Goal: Task Accomplishment & Management: Complete application form

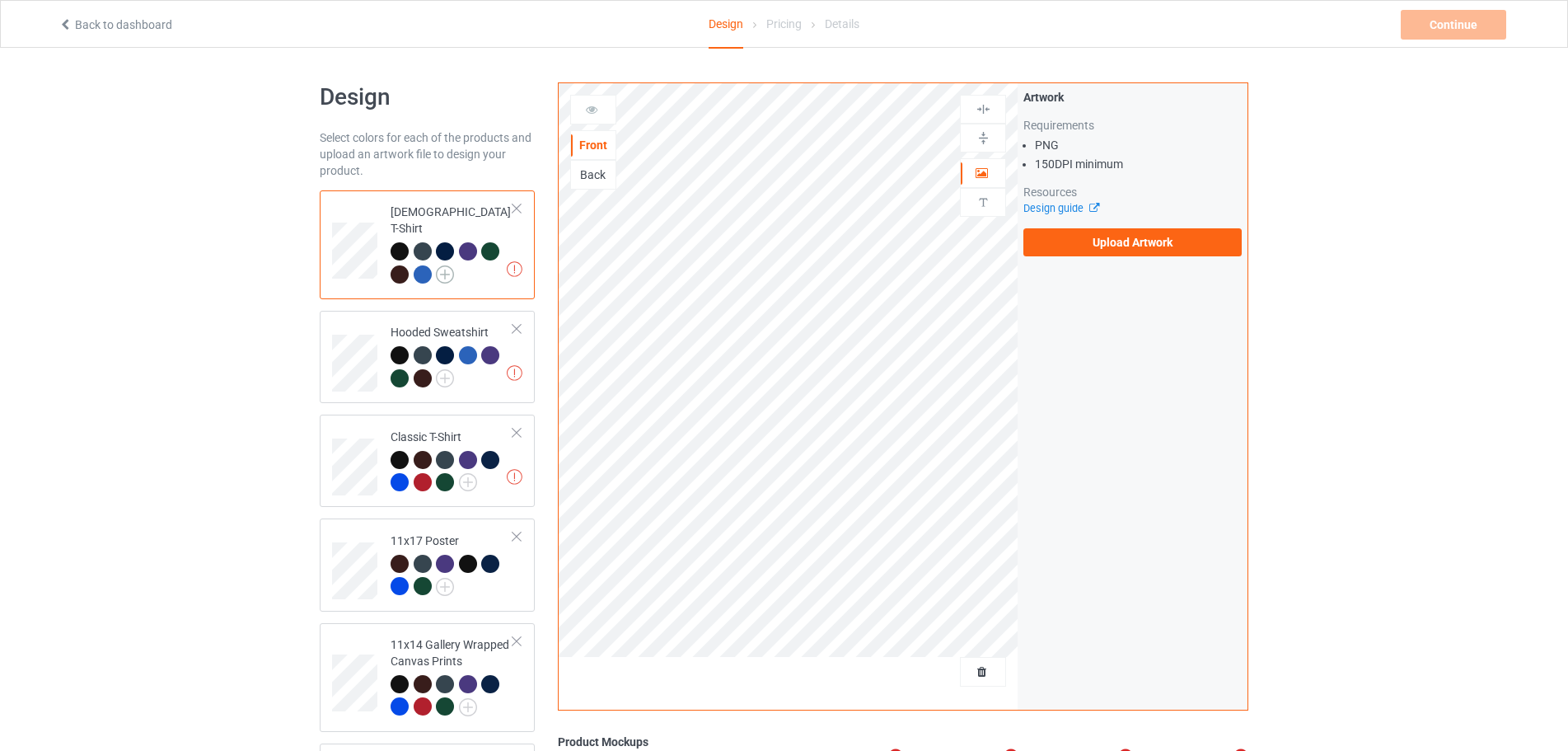
click at [449, 266] on img at bounding box center [445, 274] width 18 height 18
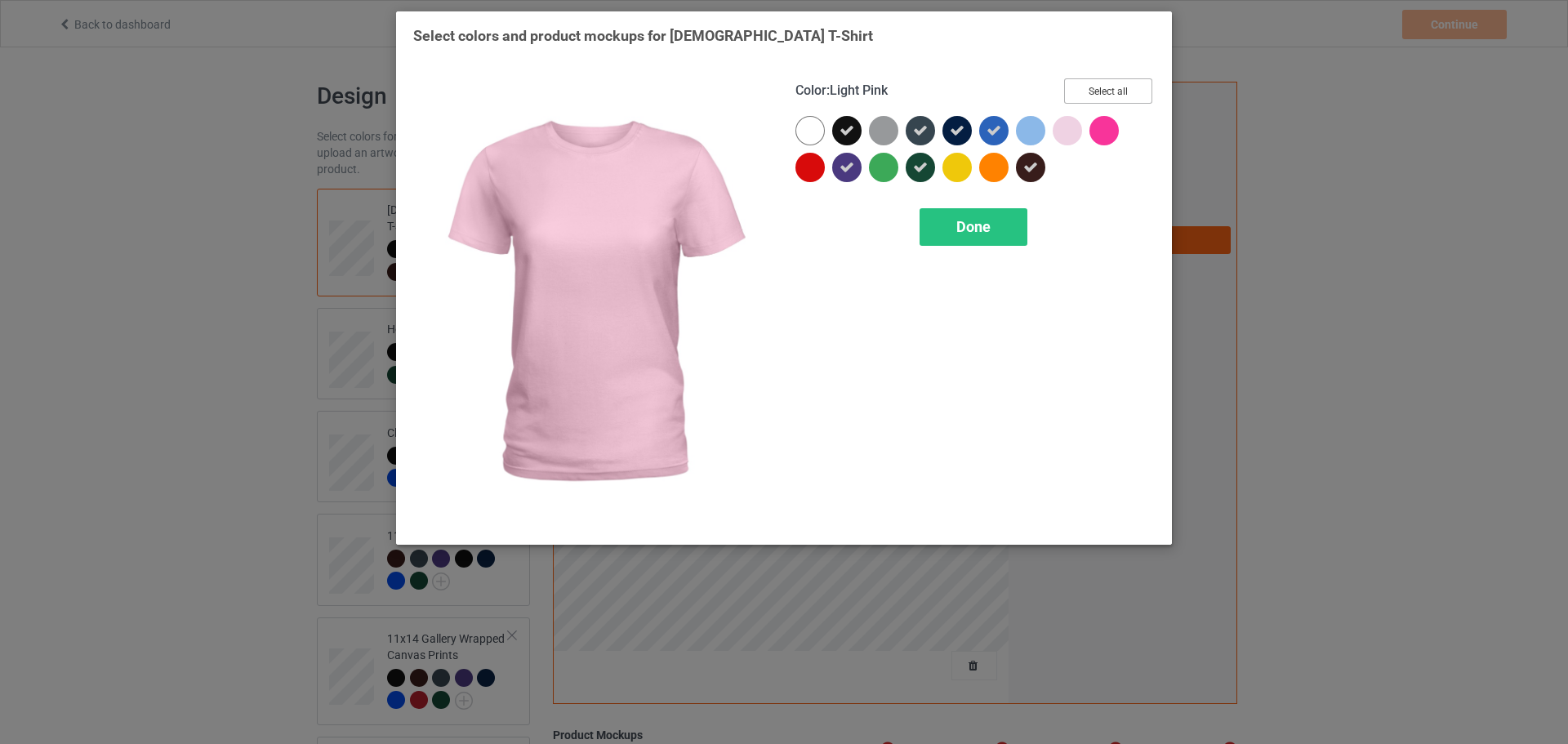
click at [1110, 87] on button "Select all" at bounding box center [1108, 91] width 88 height 25
click at [1110, 87] on button "Reset to Default" at bounding box center [1092, 91] width 118 height 25
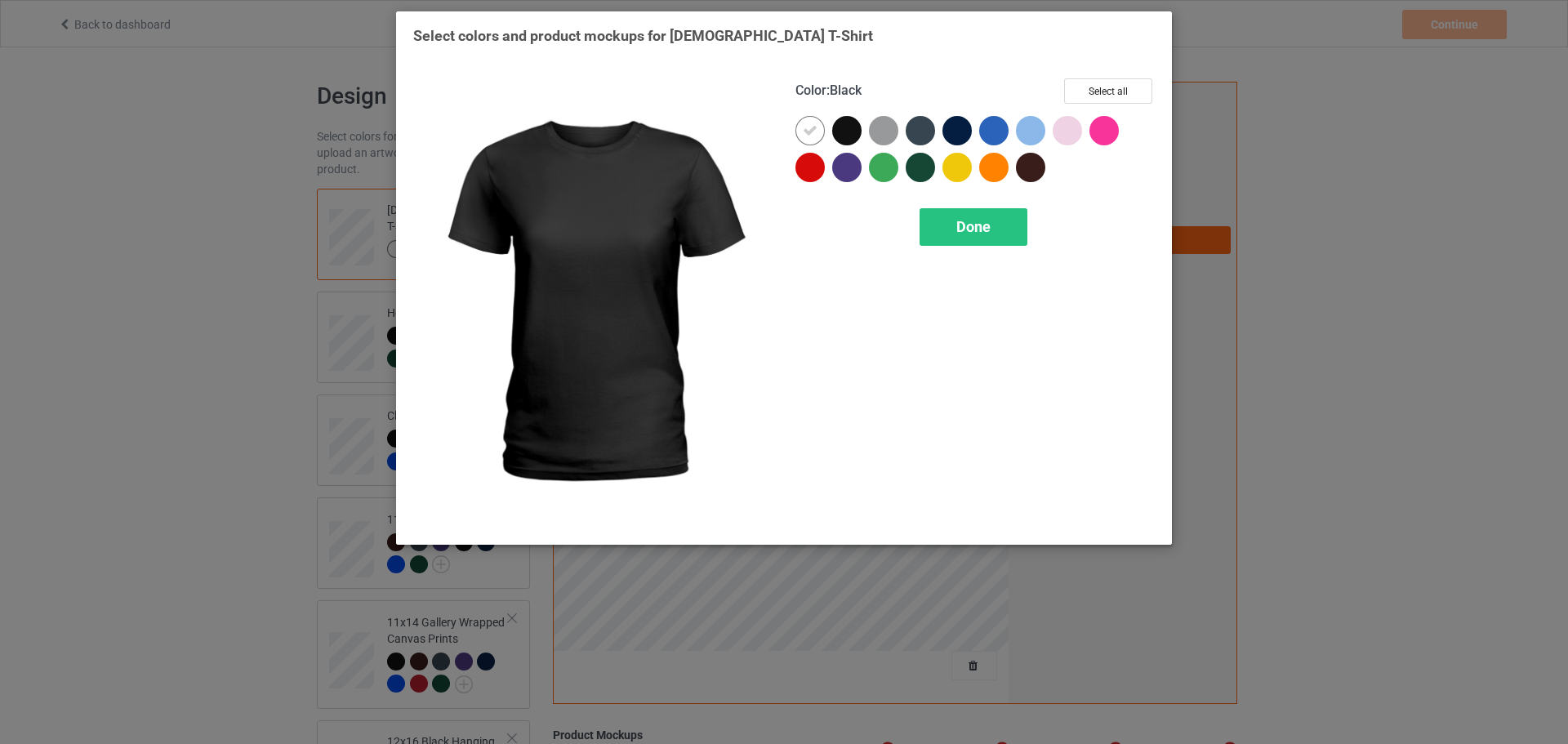
click at [840, 137] on div at bounding box center [847, 131] width 30 height 30
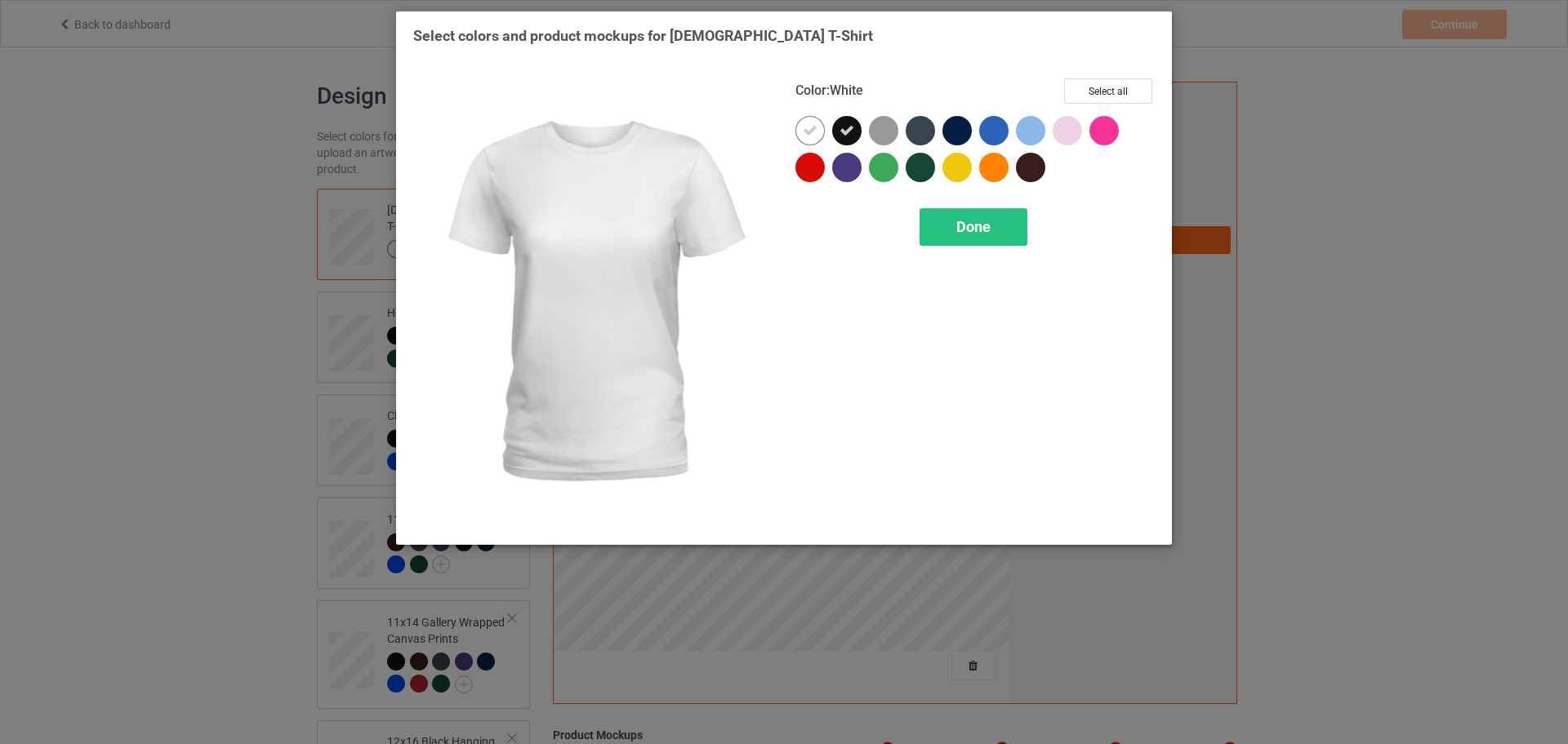
click at [801, 132] on div at bounding box center [809, 131] width 30 height 30
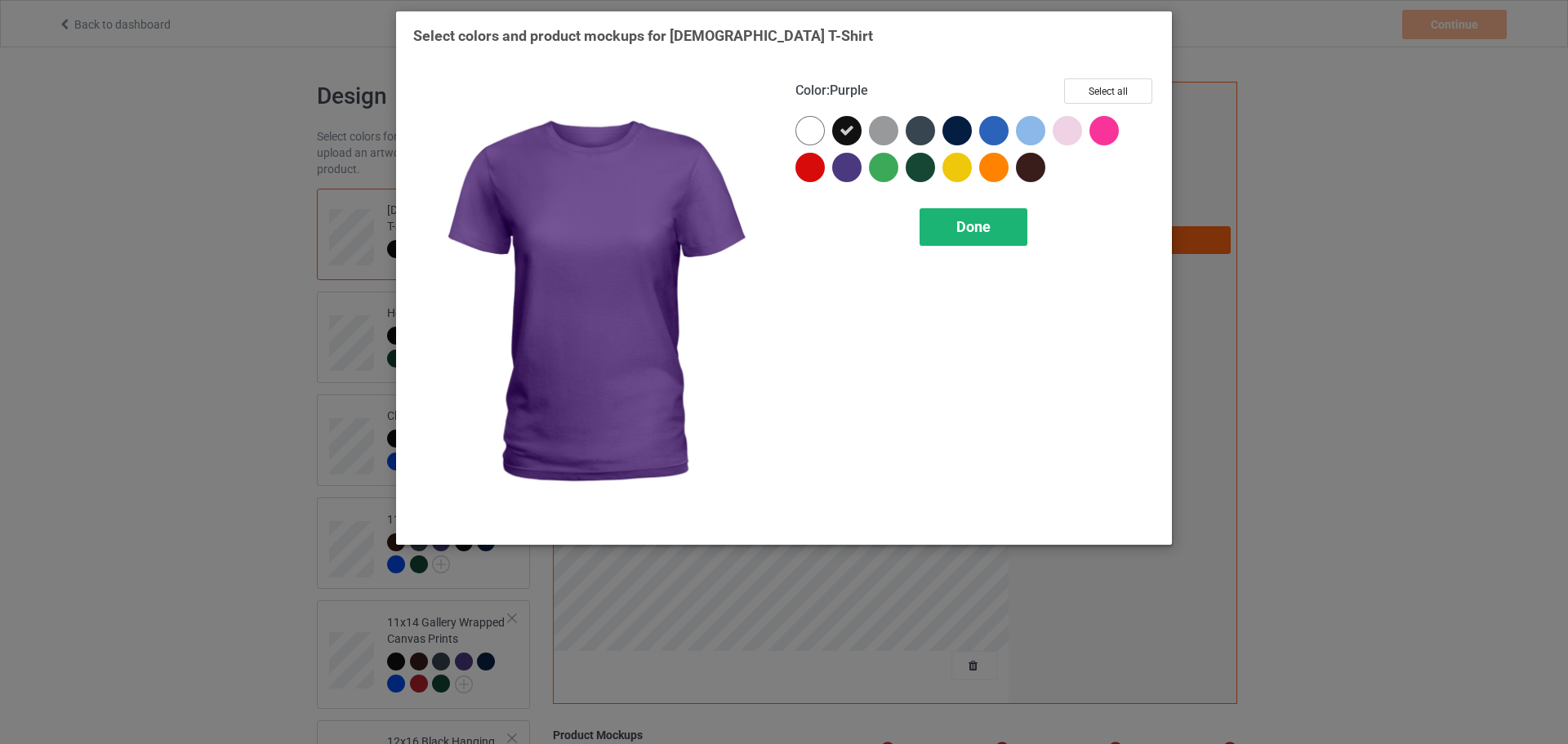
click at [966, 213] on div "Done" at bounding box center [973, 227] width 108 height 37
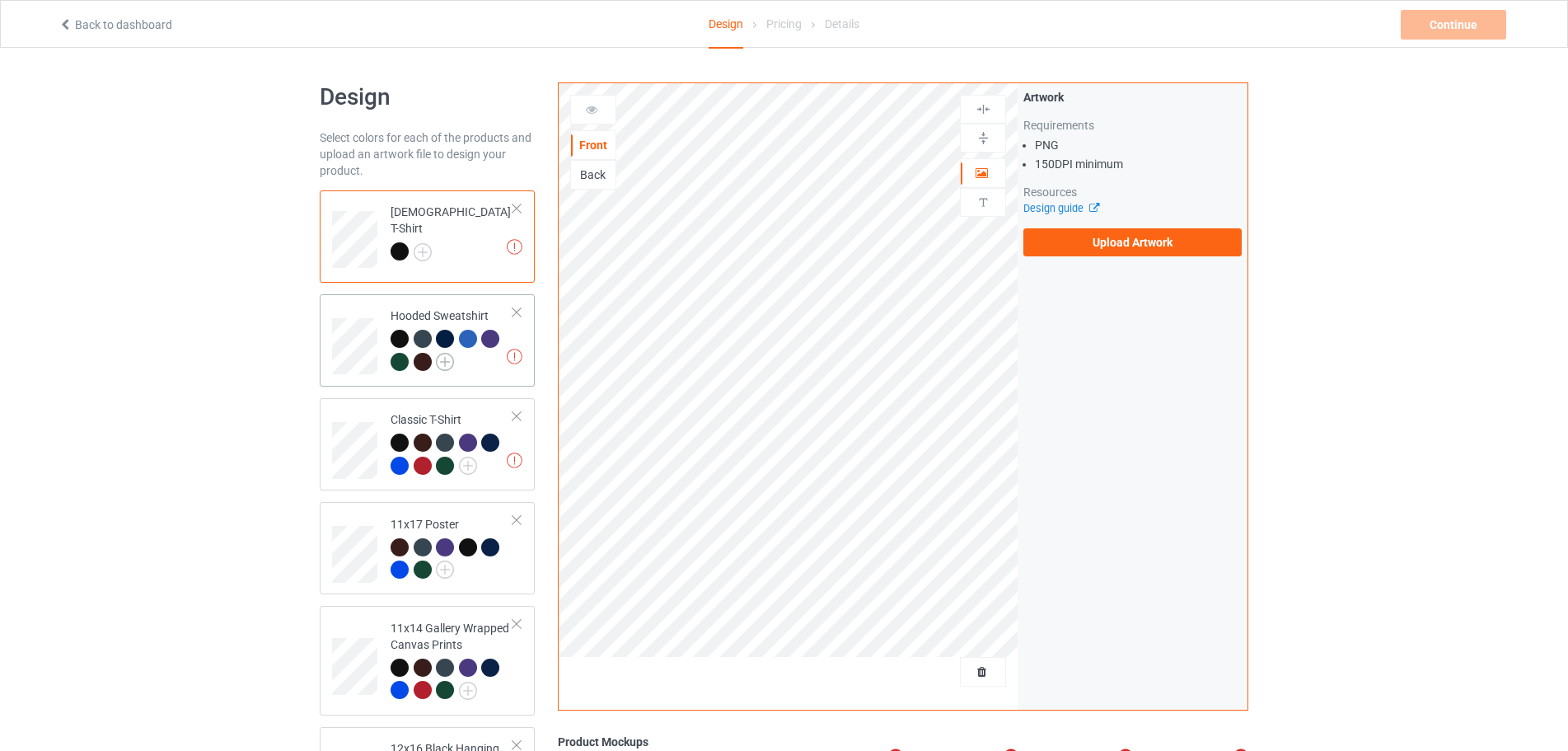
click at [449, 363] on img at bounding box center [445, 362] width 18 height 18
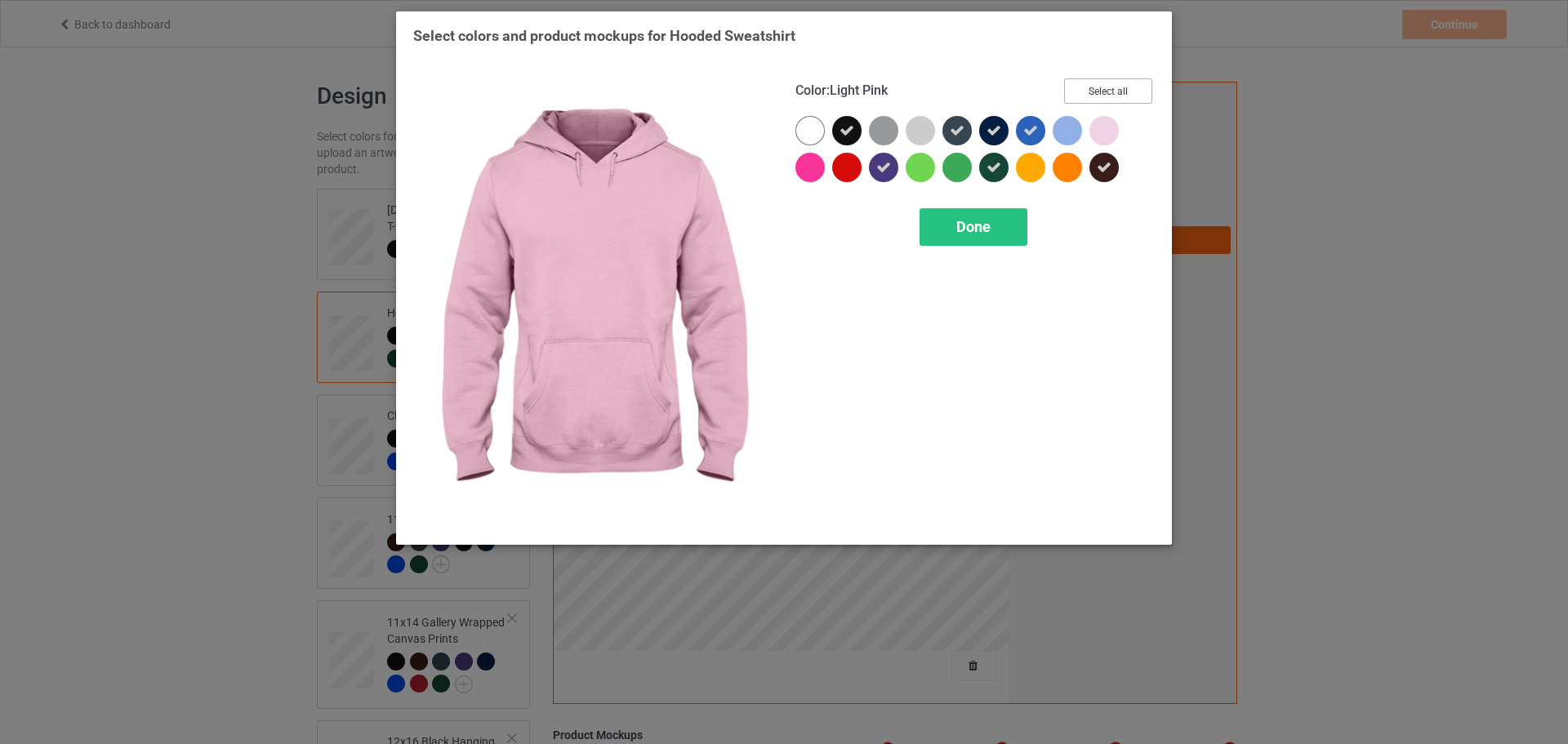
click at [1123, 79] on button "Select all" at bounding box center [1108, 91] width 88 height 25
click at [1123, 80] on button "Reset to Default" at bounding box center [1092, 91] width 118 height 25
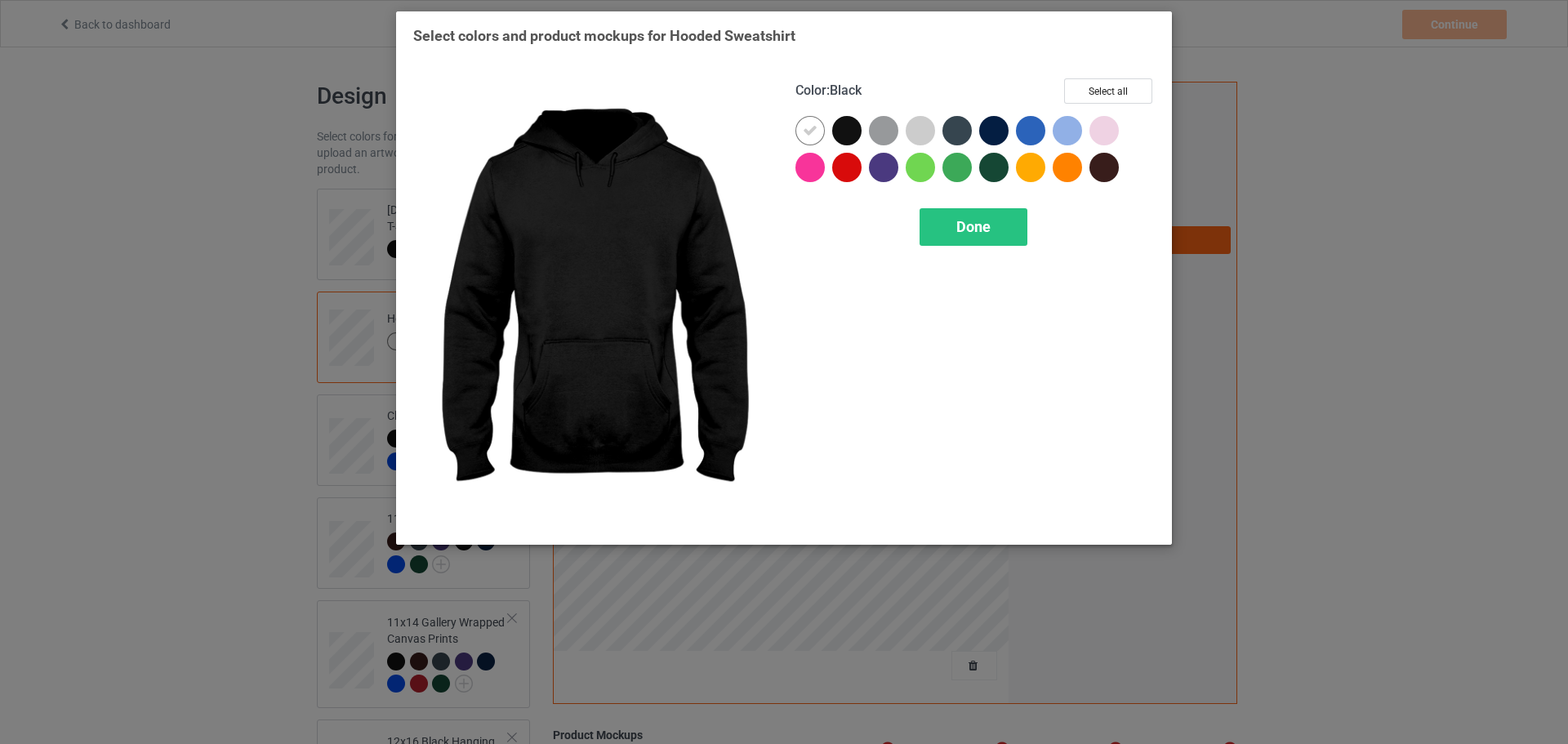
click at [855, 137] on div at bounding box center [847, 131] width 30 height 30
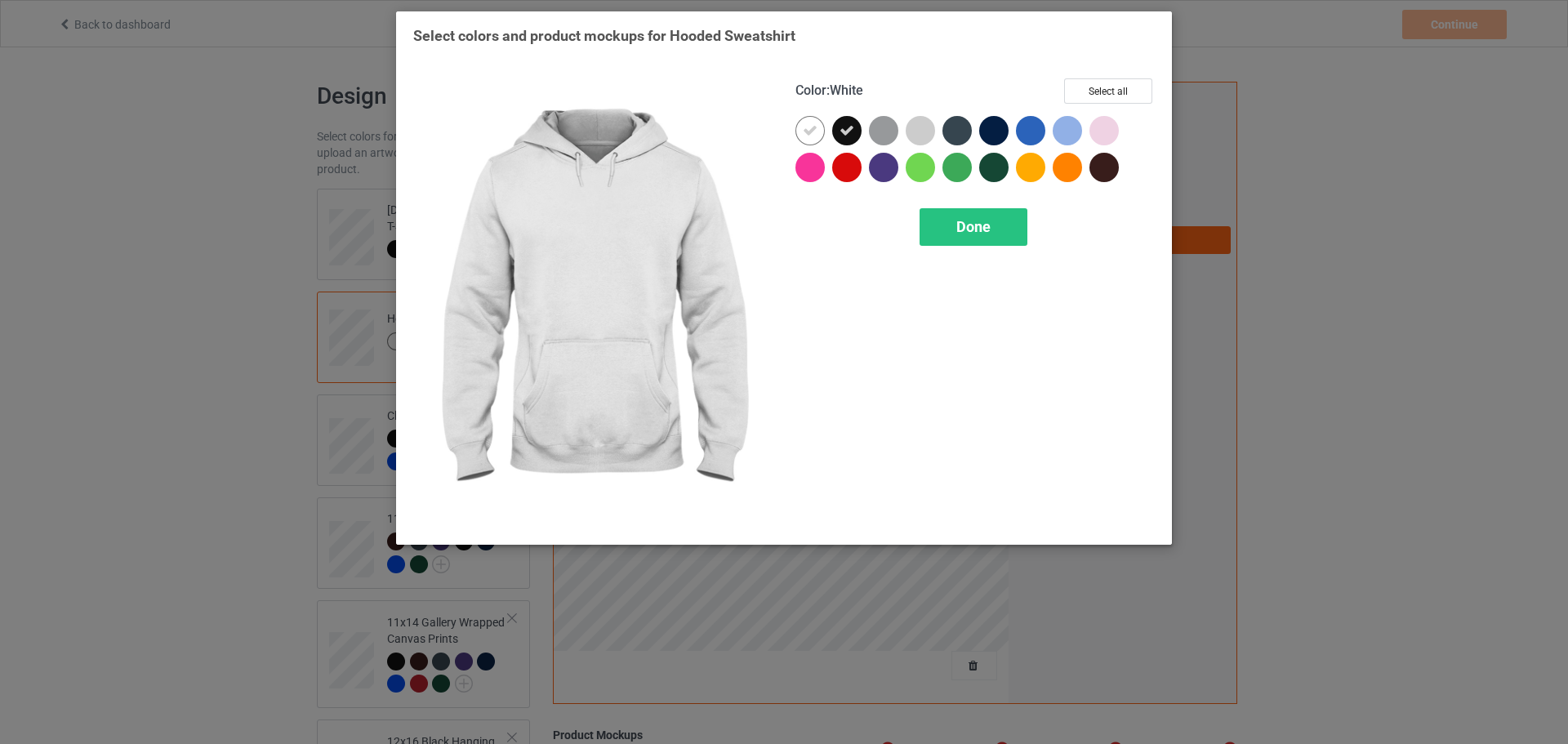
click at [808, 129] on icon at bounding box center [809, 130] width 14 height 14
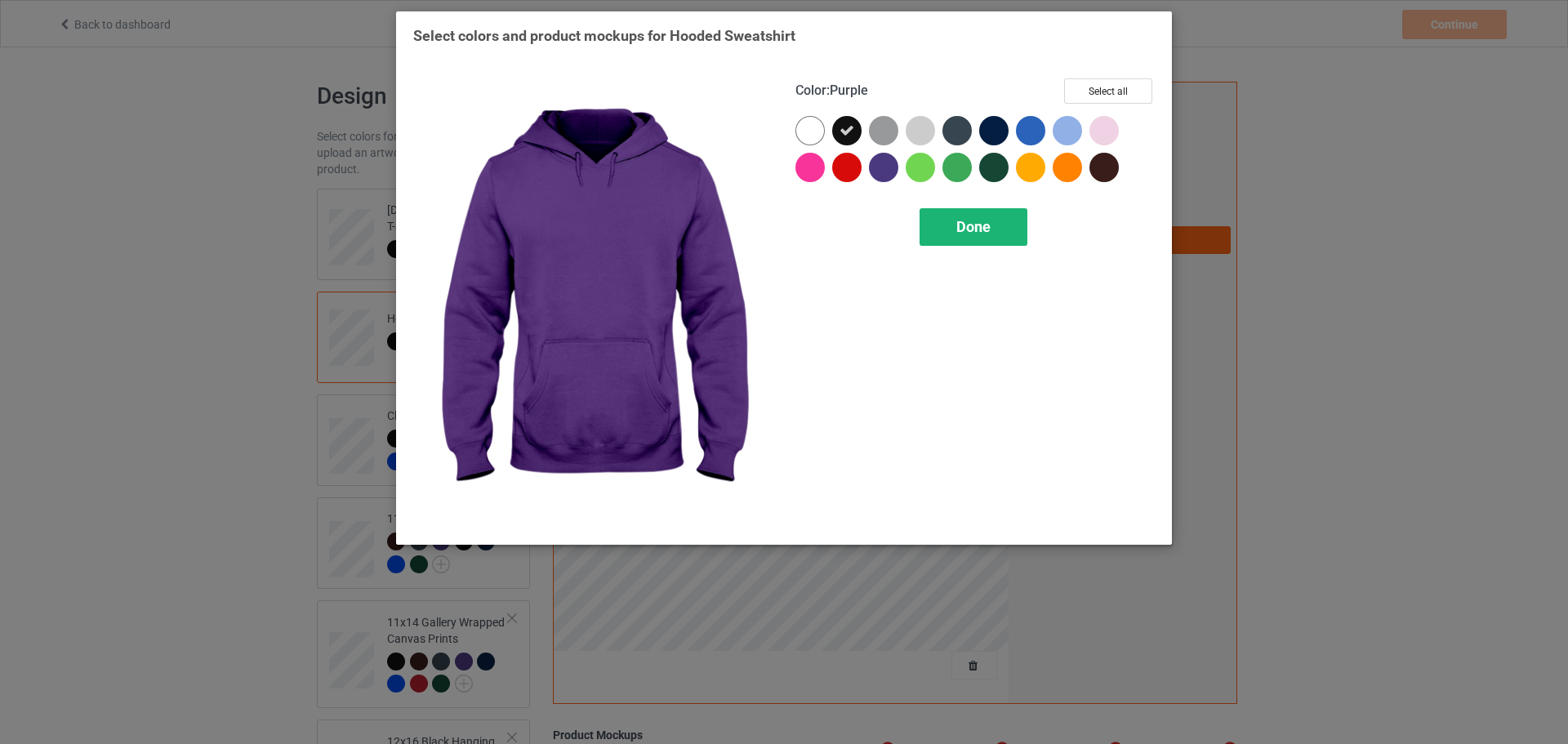
click at [1002, 225] on div "Done" at bounding box center [973, 227] width 108 height 37
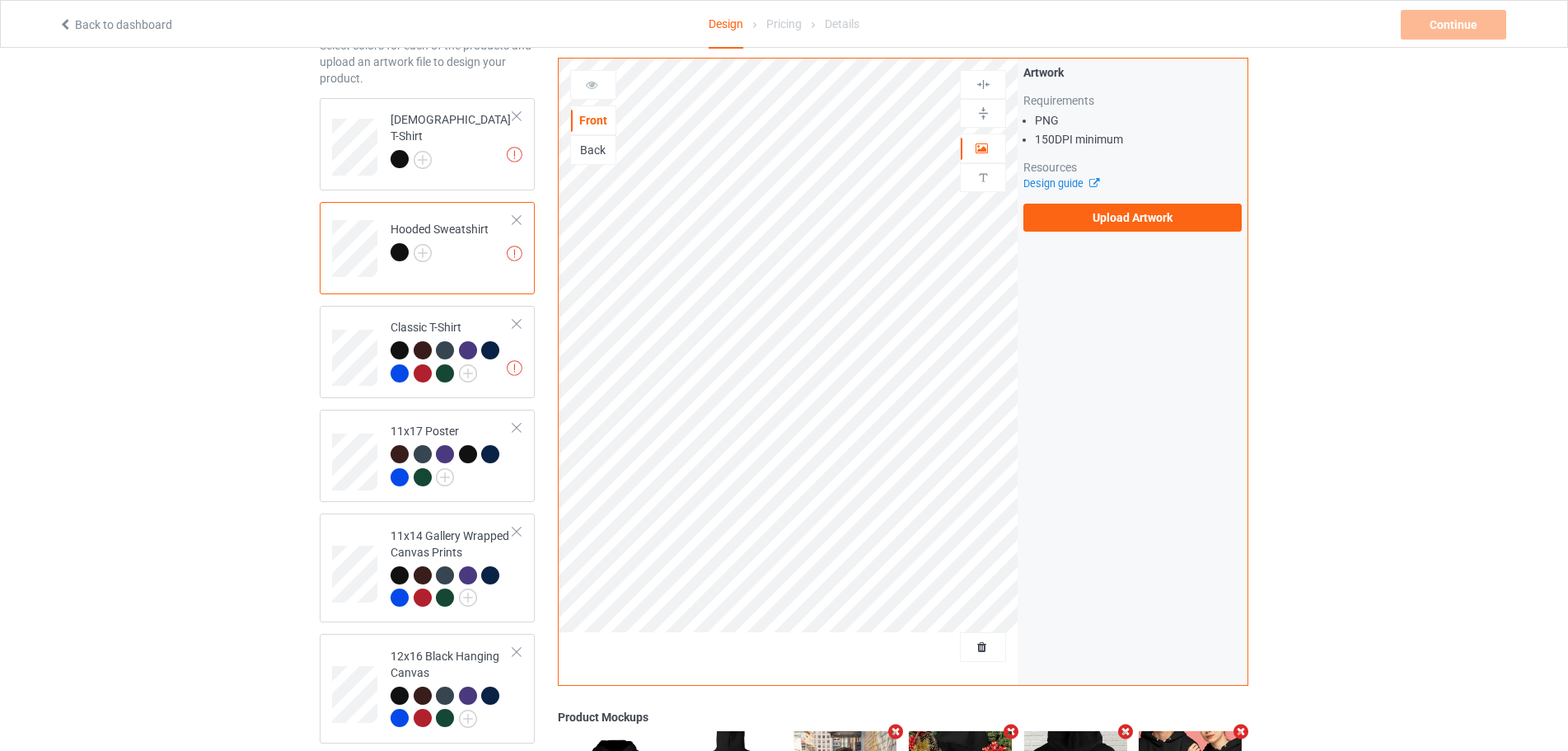
scroll to position [165, 0]
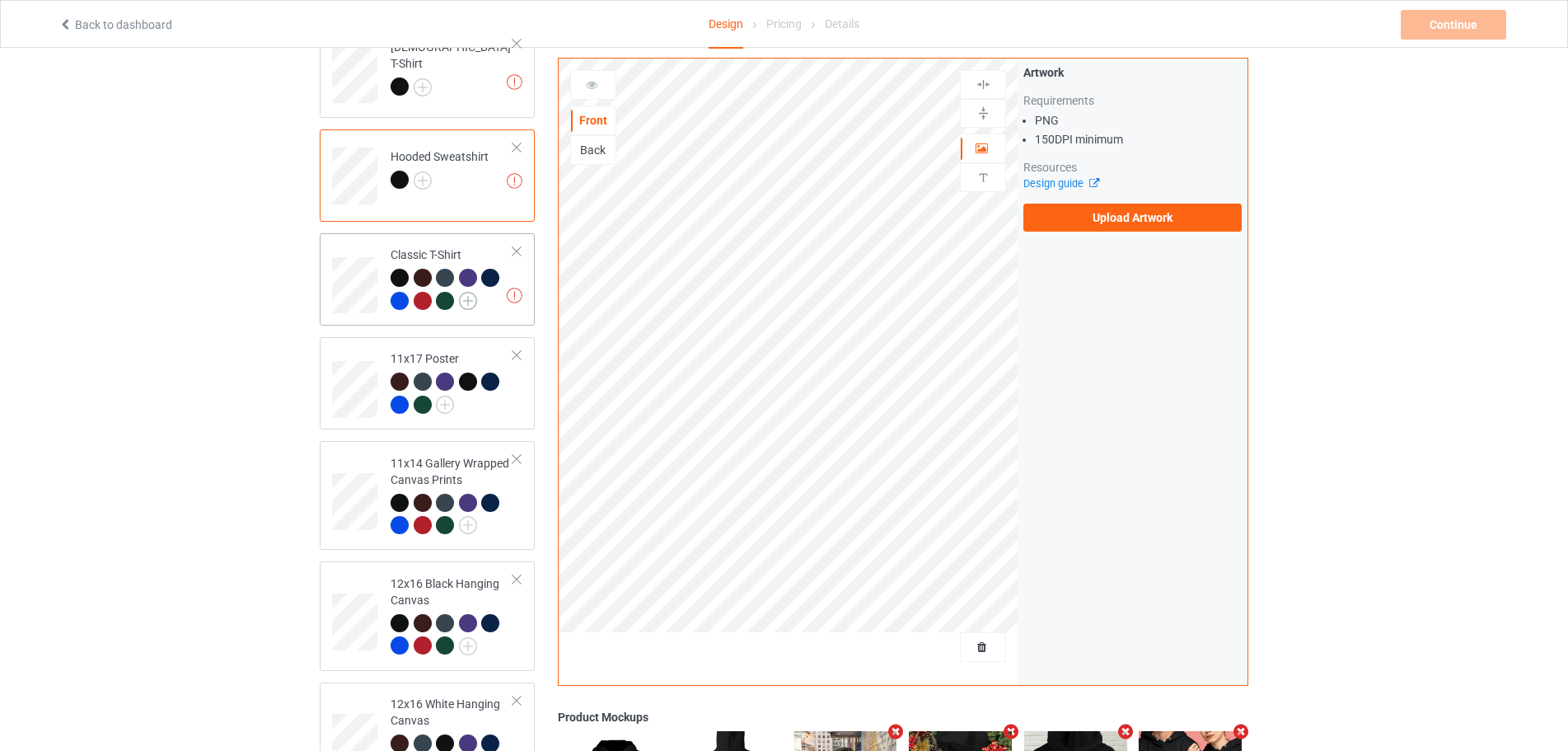
click at [470, 303] on img at bounding box center [468, 300] width 18 height 18
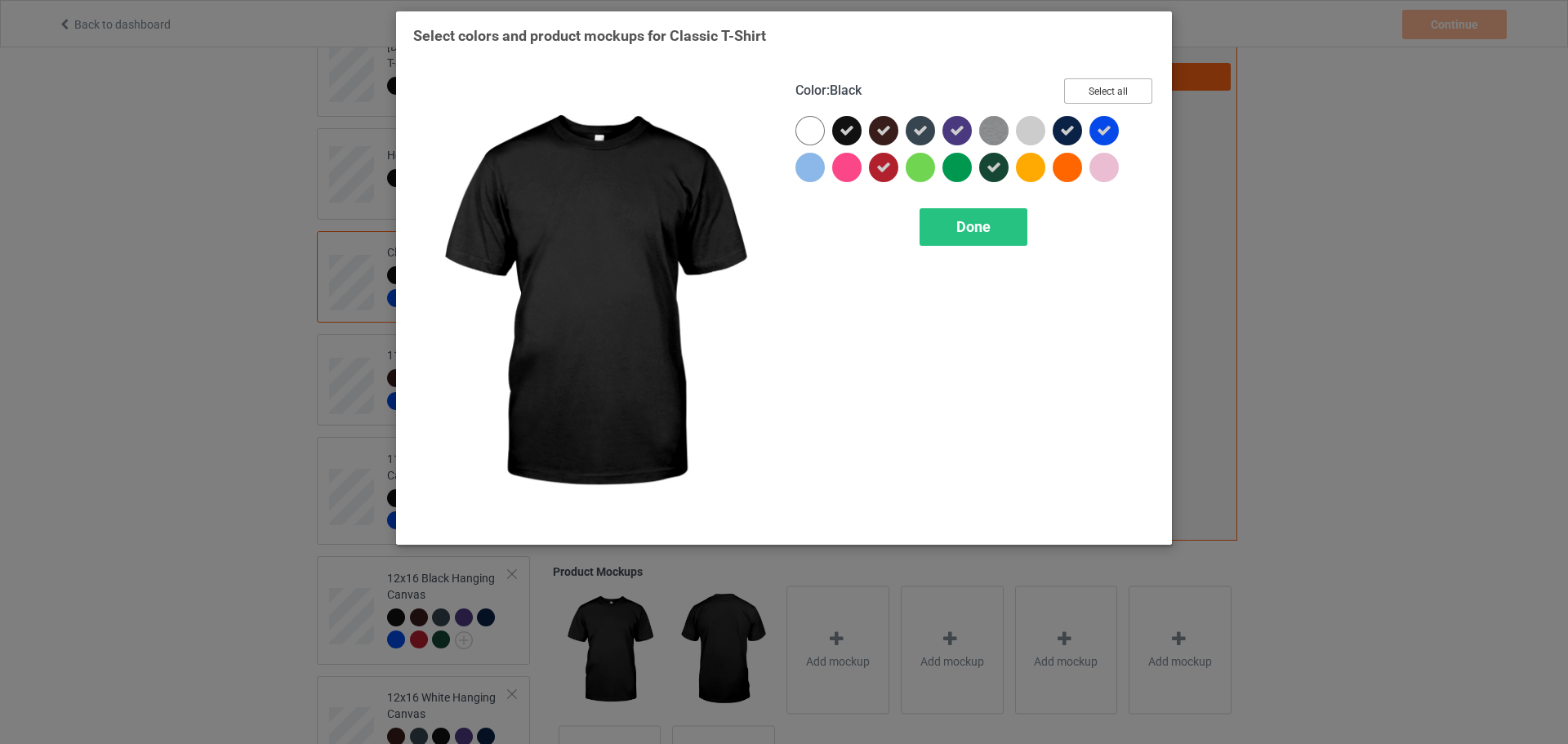
click at [1091, 101] on button "Select all" at bounding box center [1108, 91] width 88 height 25
click at [1107, 97] on button "Reset to Default" at bounding box center [1092, 91] width 118 height 25
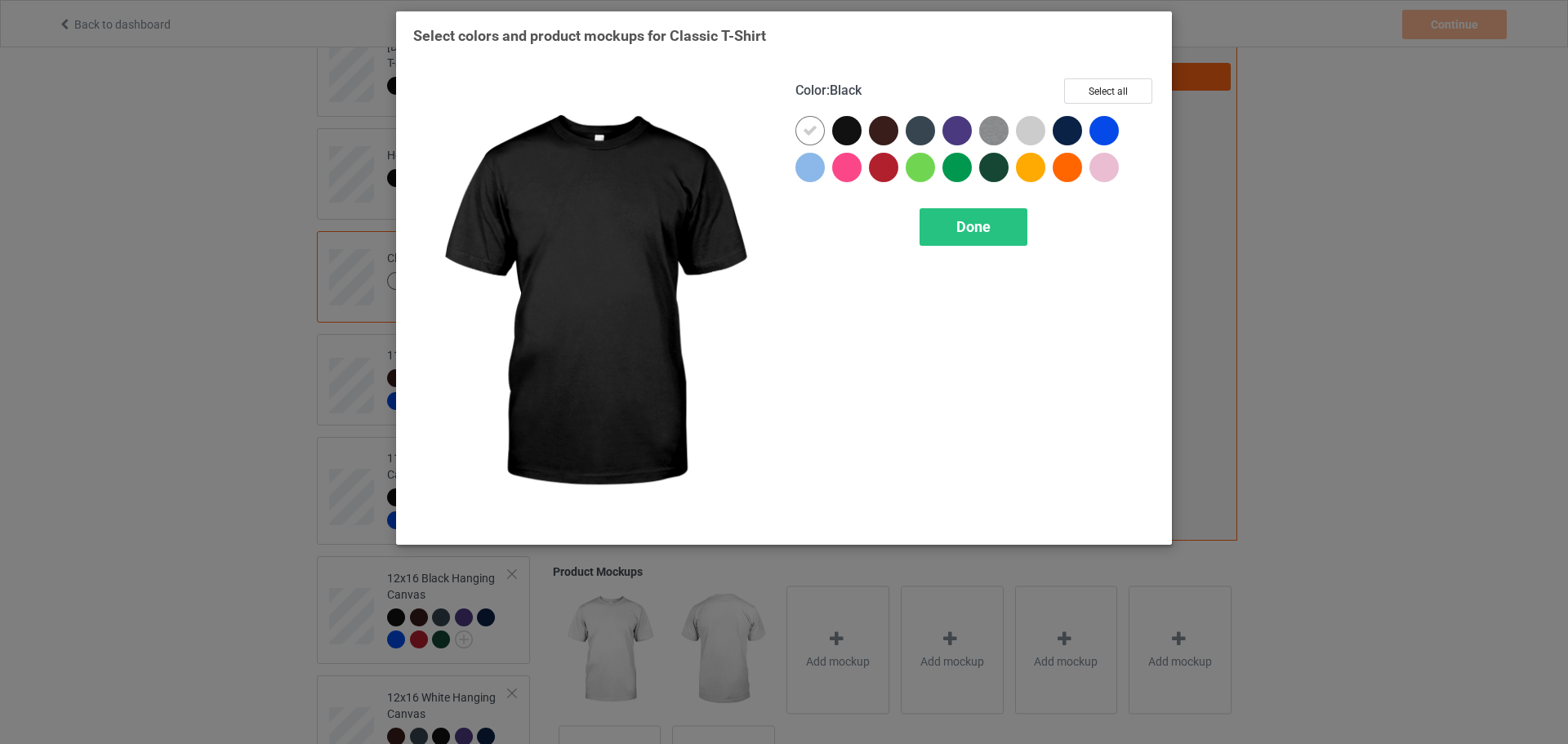
click at [855, 130] on div at bounding box center [847, 131] width 30 height 30
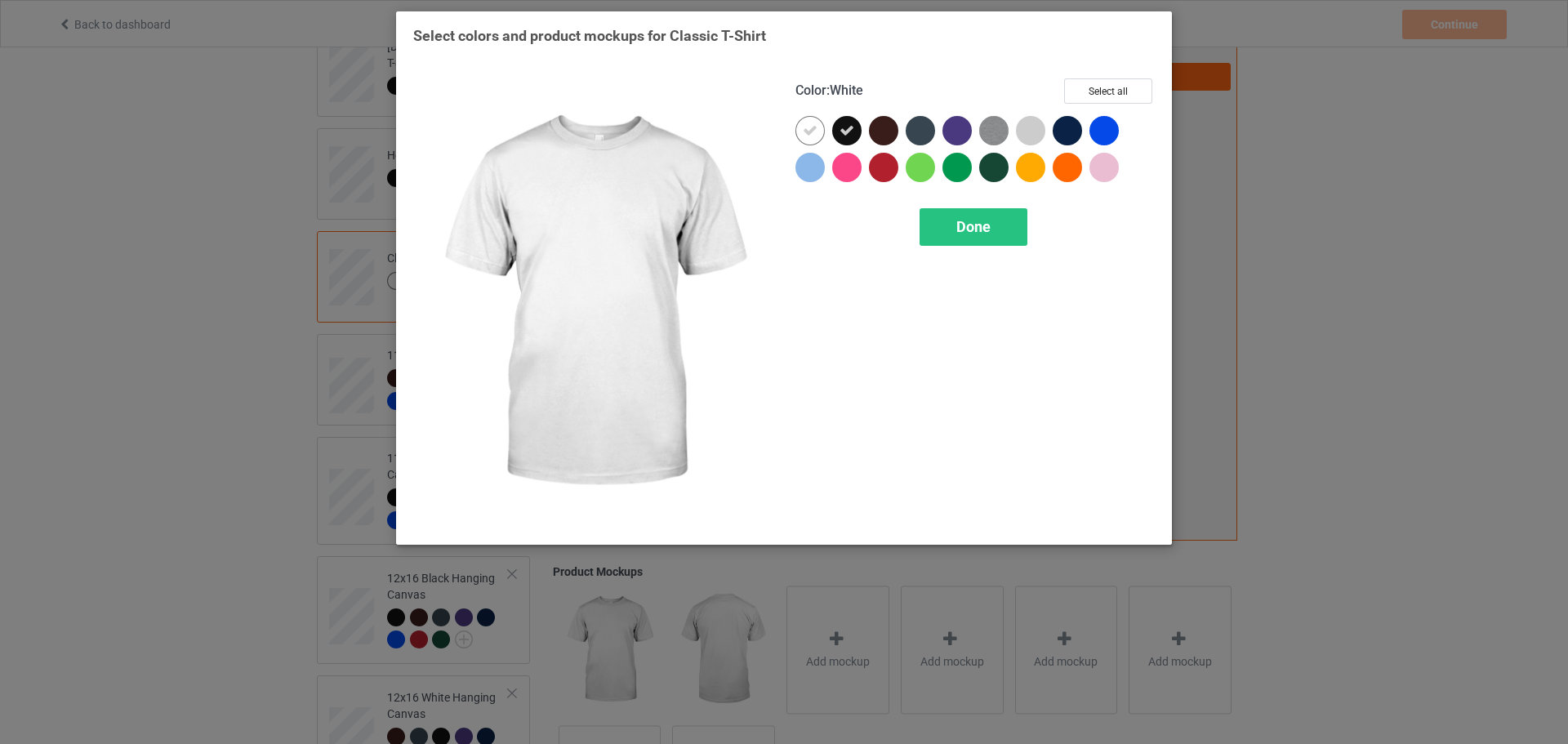
click at [810, 129] on icon at bounding box center [809, 130] width 14 height 14
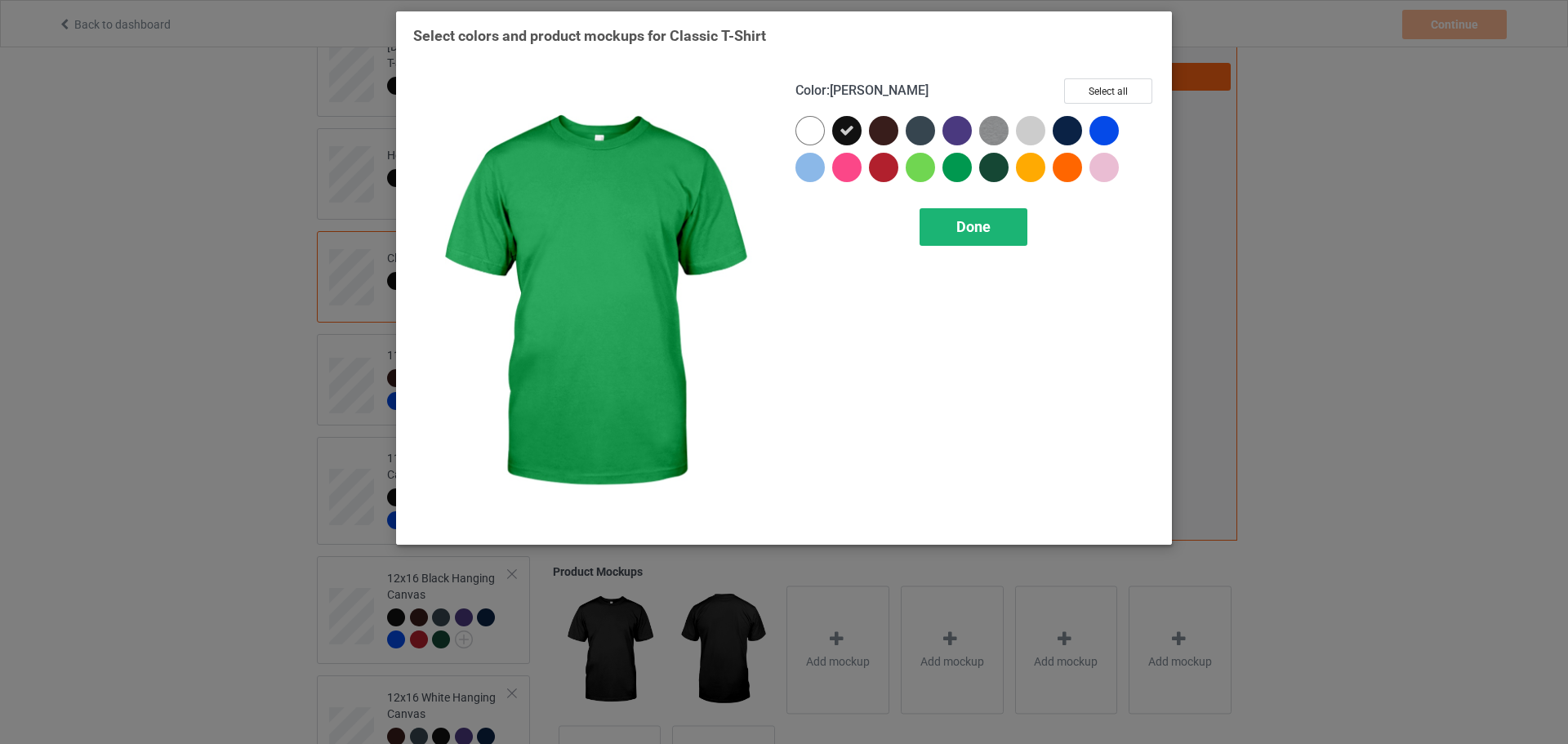
click at [993, 224] on div "Done" at bounding box center [973, 227] width 108 height 37
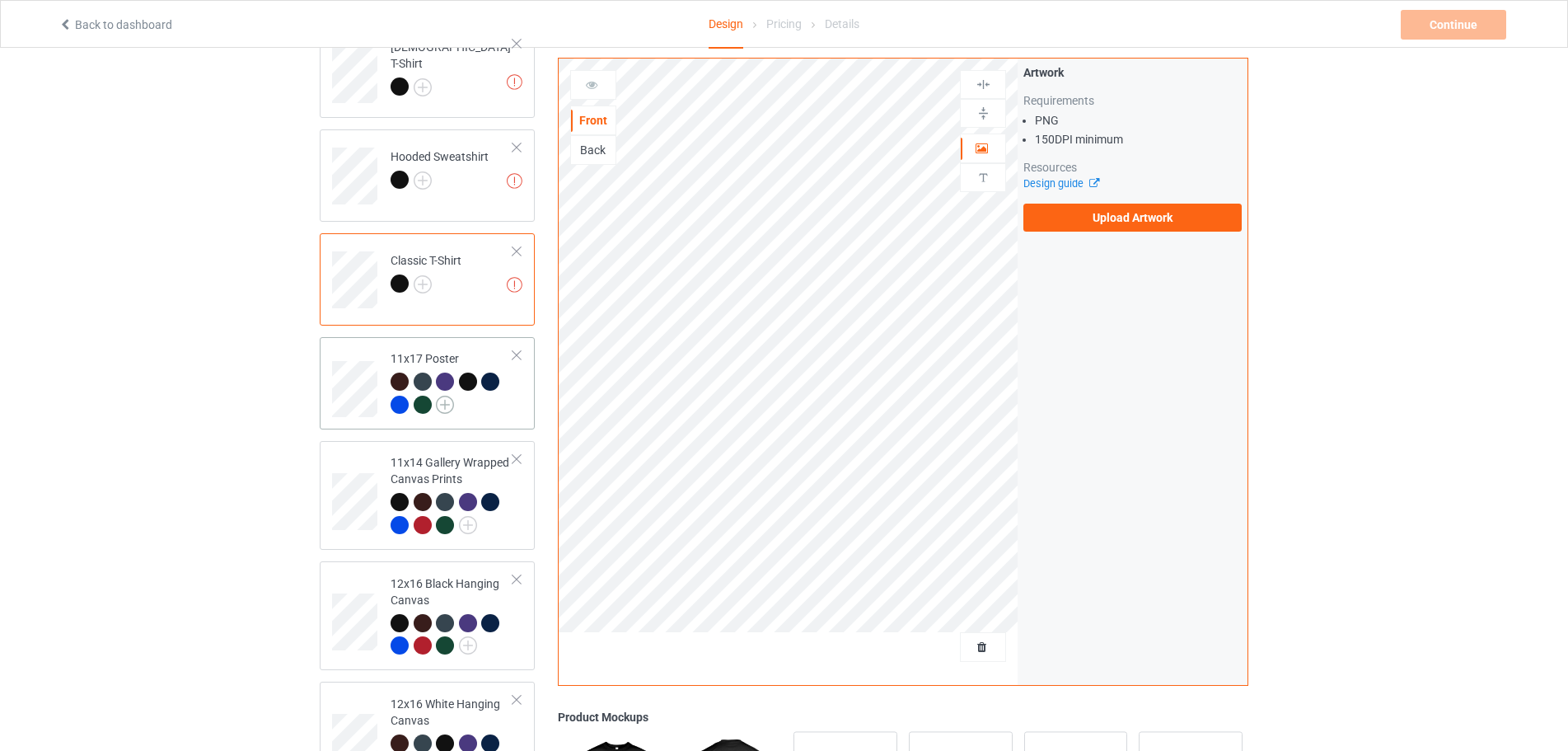
click at [451, 405] on img at bounding box center [445, 405] width 18 height 18
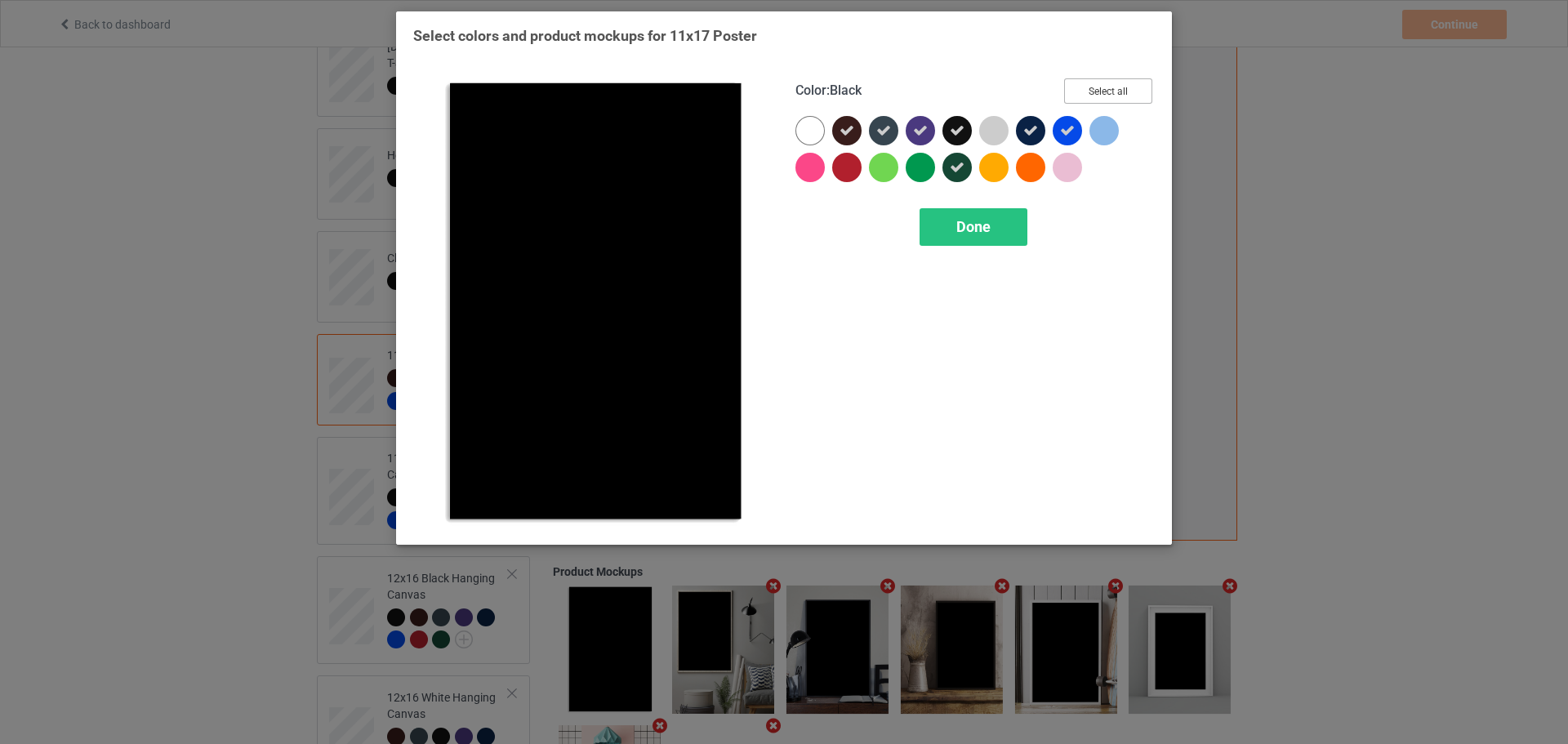
click at [1096, 94] on button "Select all" at bounding box center [1108, 91] width 88 height 25
click at [1096, 93] on button "Reset to Default" at bounding box center [1092, 91] width 118 height 25
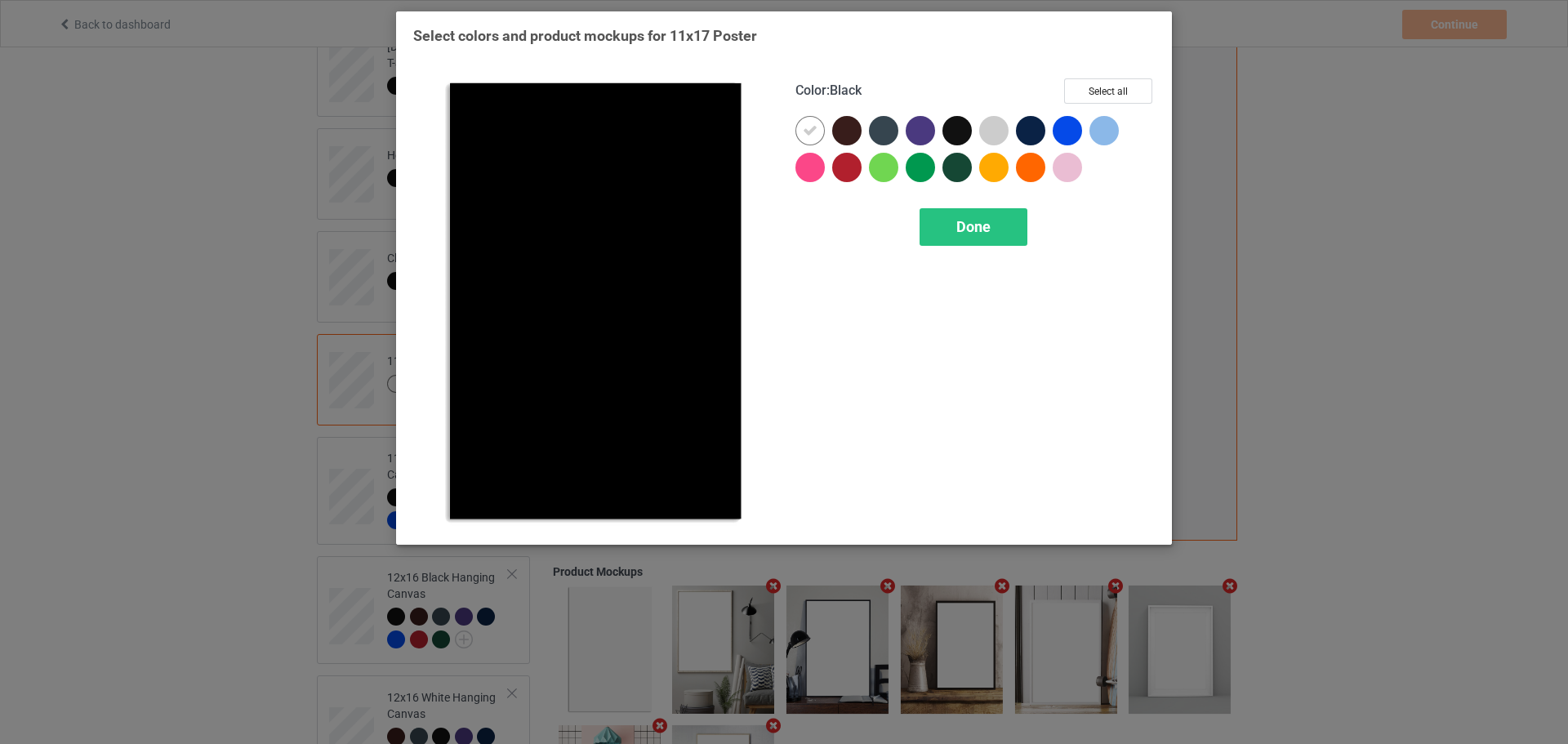
drag, startPoint x: 955, startPoint y: 133, endPoint x: 928, endPoint y: 142, distance: 28.5
click at [955, 134] on div at bounding box center [957, 131] width 30 height 30
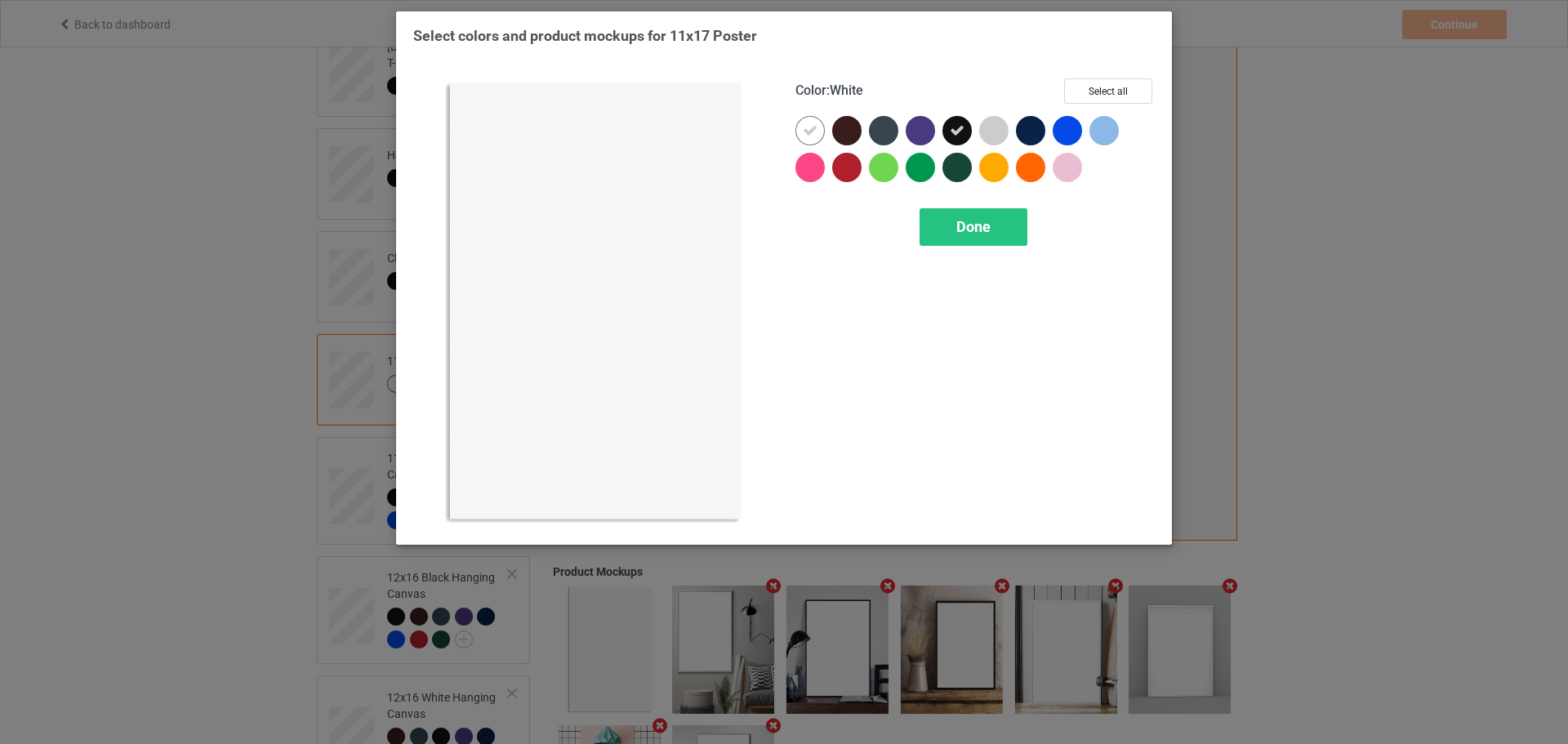
click at [816, 133] on icon at bounding box center [809, 130] width 14 height 14
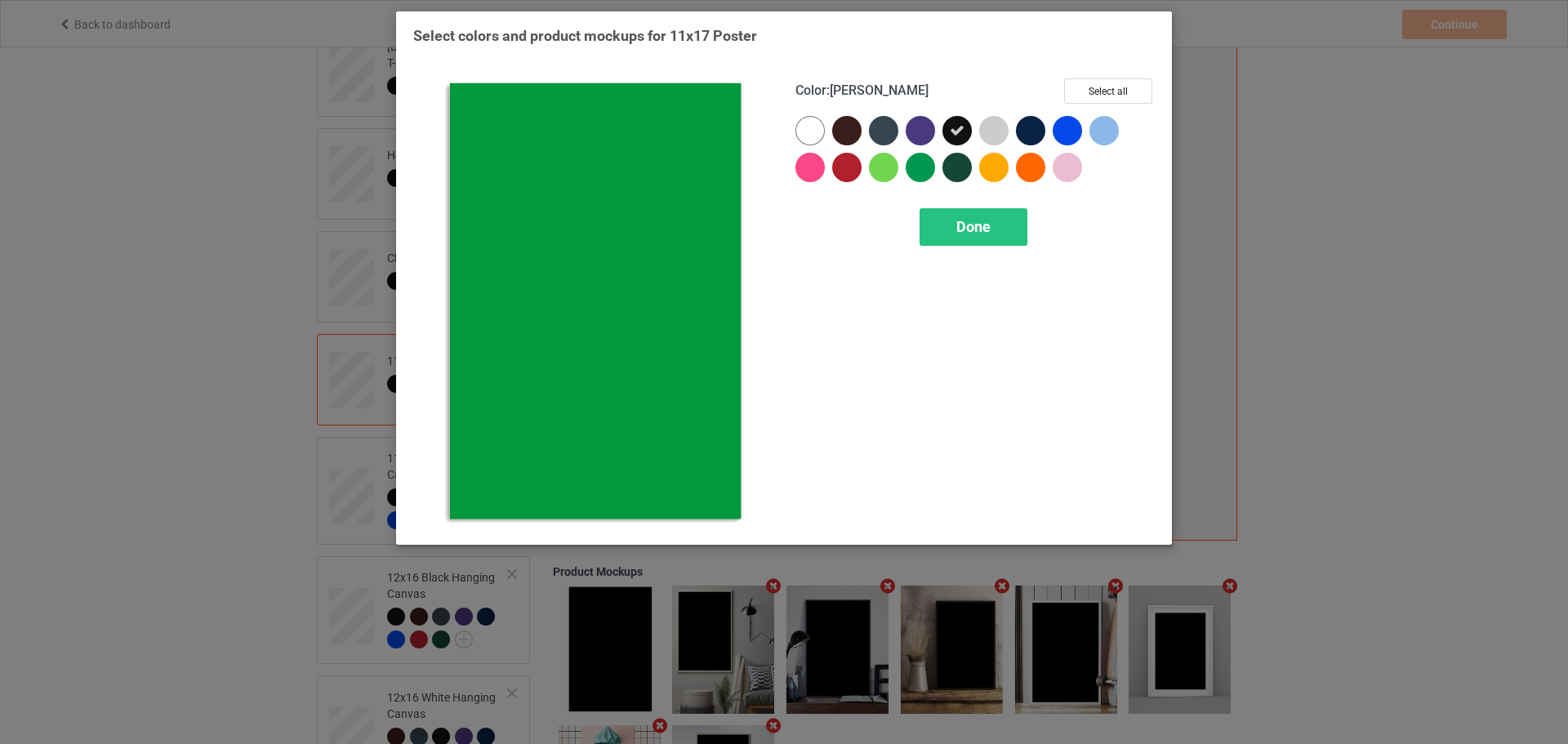
click at [998, 251] on div "Color : [PERSON_NAME] Select all Done" at bounding box center [975, 303] width 382 height 472
click at [975, 228] on span "Done" at bounding box center [973, 227] width 34 height 17
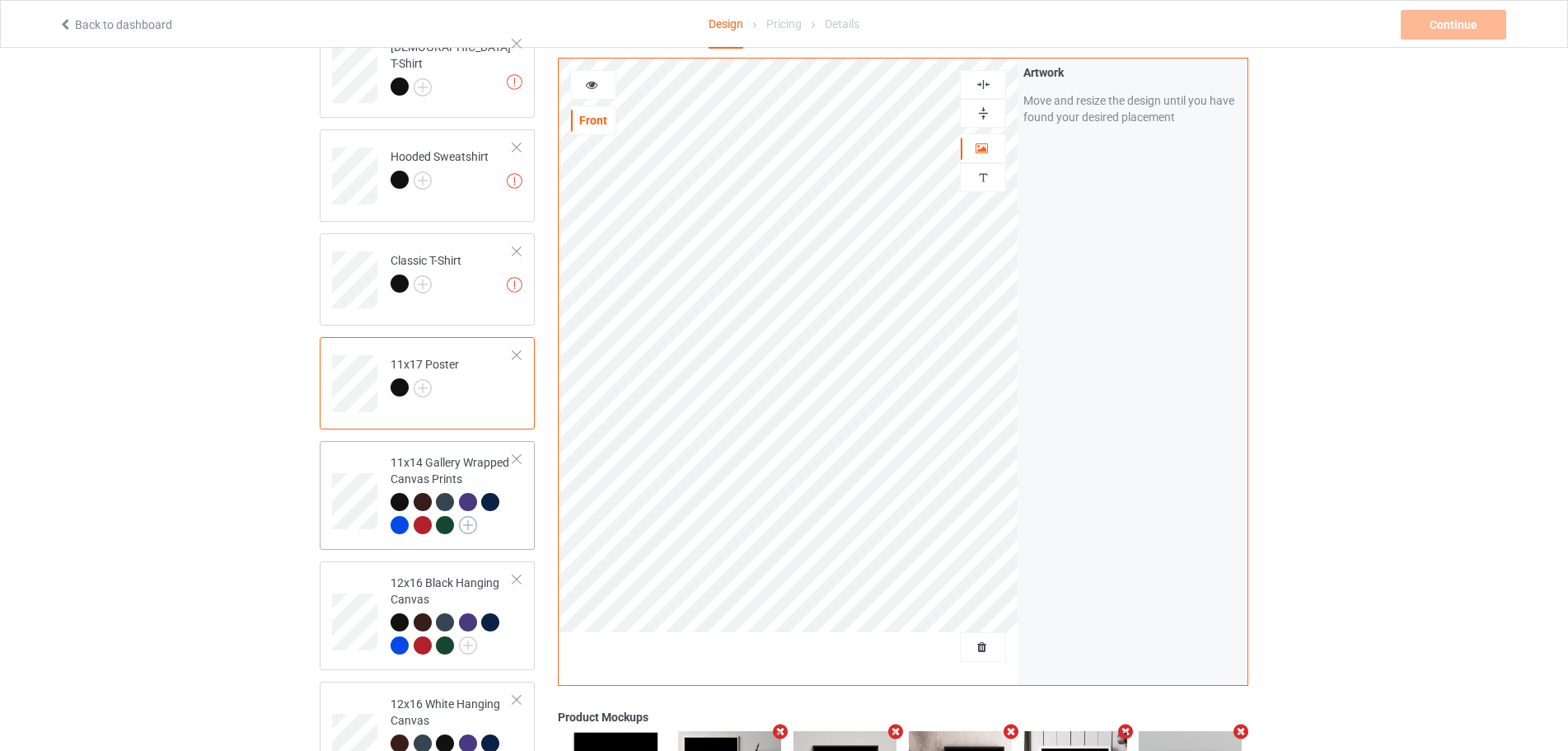
click at [472, 524] on img at bounding box center [468, 525] width 18 height 18
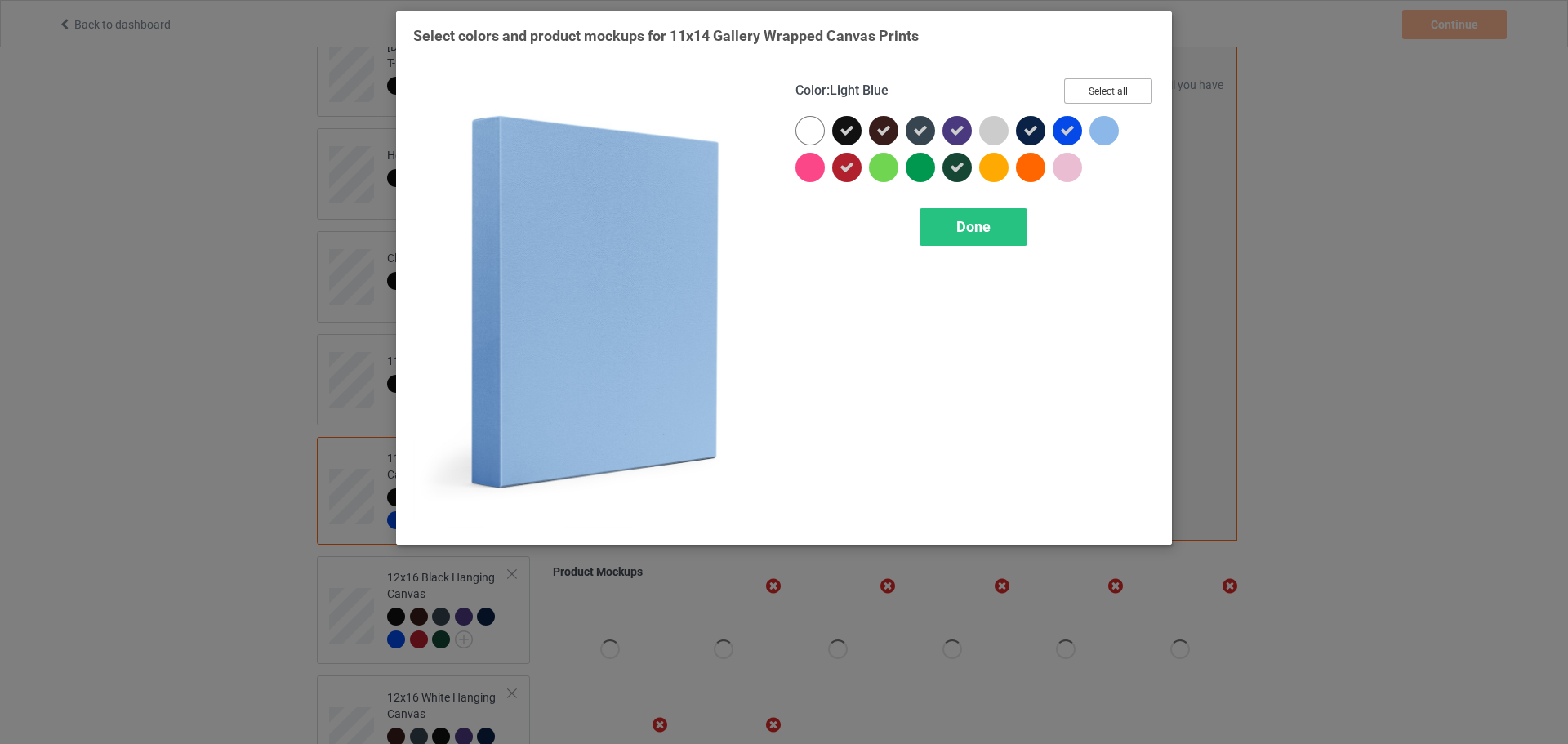
click at [1125, 82] on button "Select all" at bounding box center [1108, 91] width 88 height 25
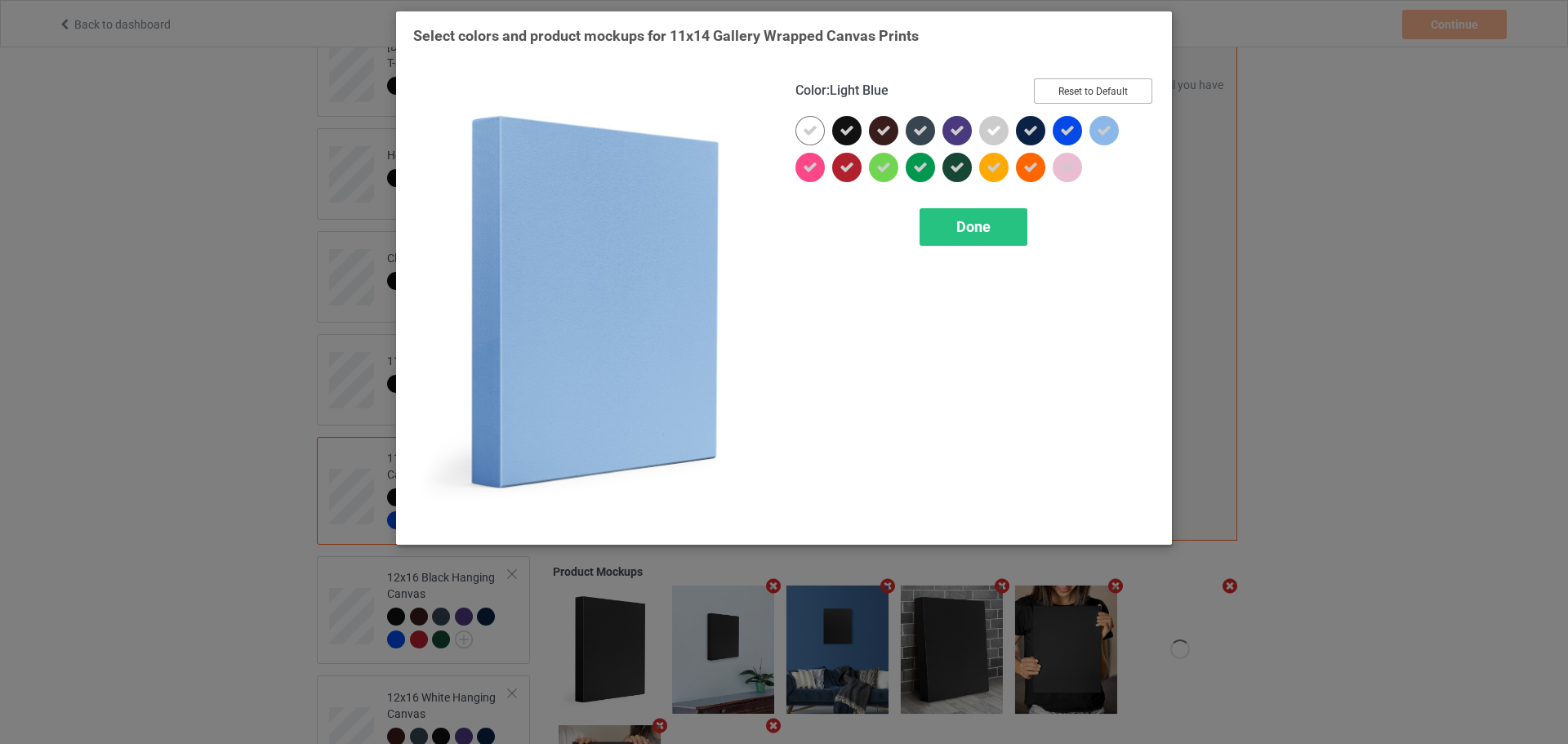
click at [1125, 82] on button "Reset to Default" at bounding box center [1092, 91] width 118 height 25
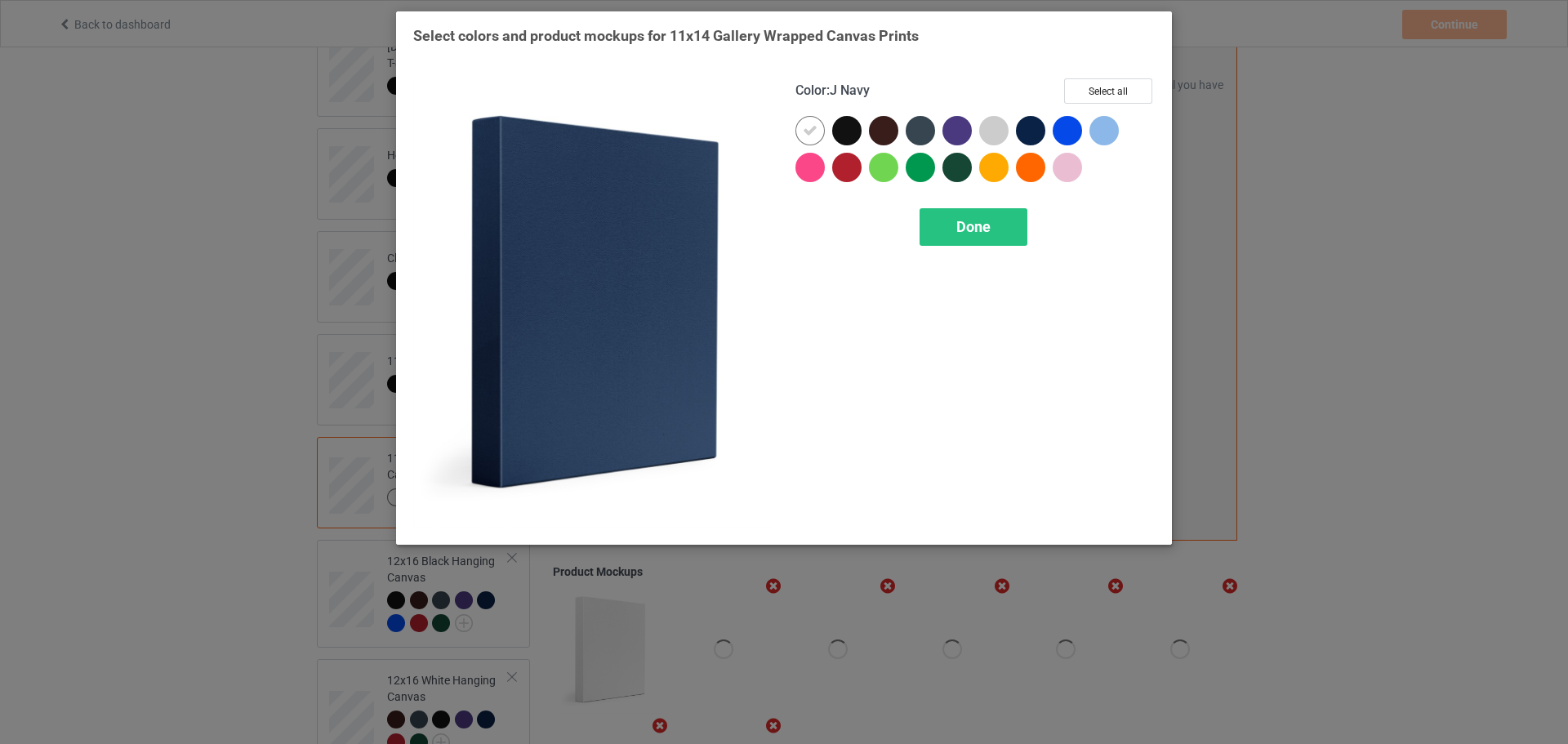
click at [1021, 145] on div at bounding box center [1034, 134] width 37 height 37
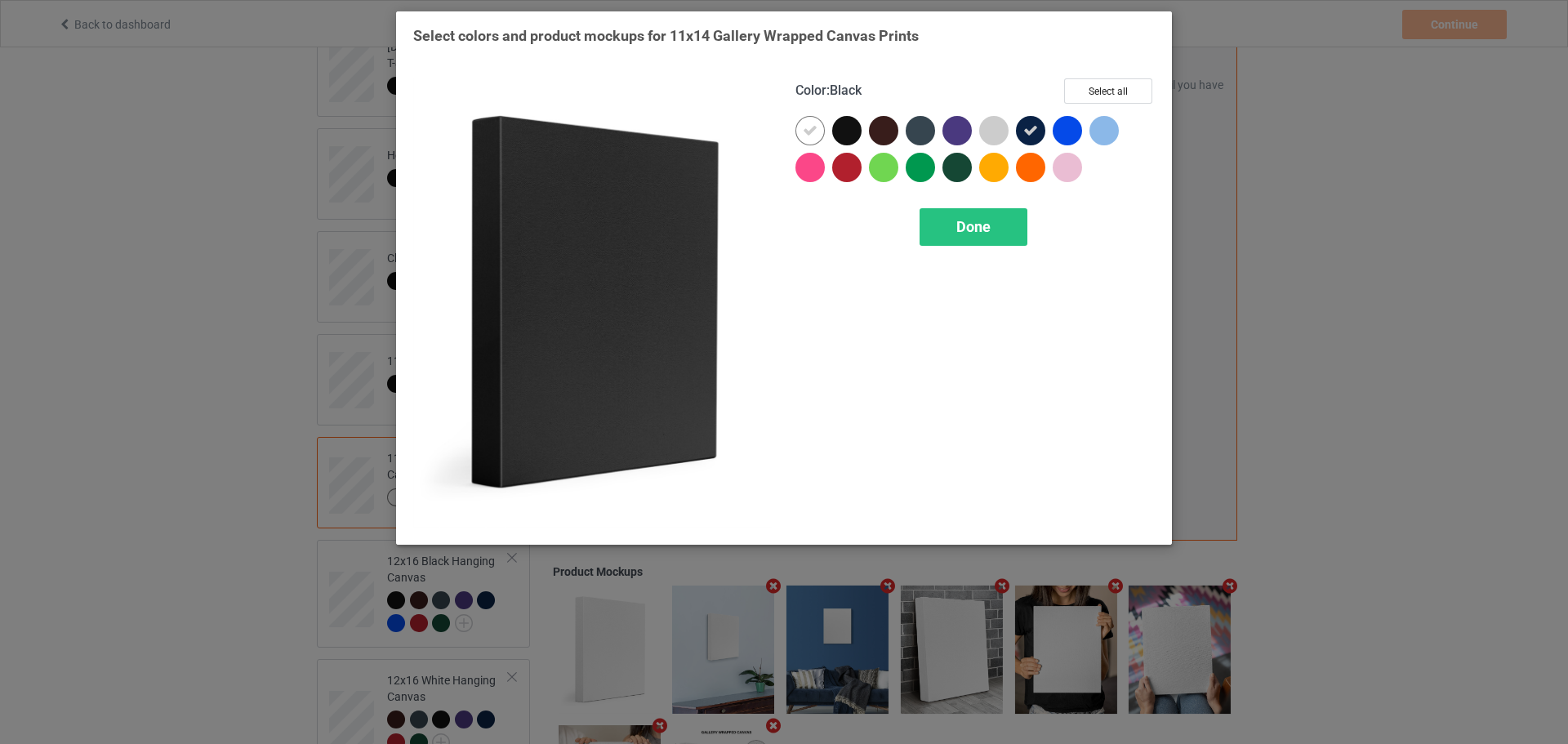
click at [848, 132] on div at bounding box center [847, 131] width 30 height 30
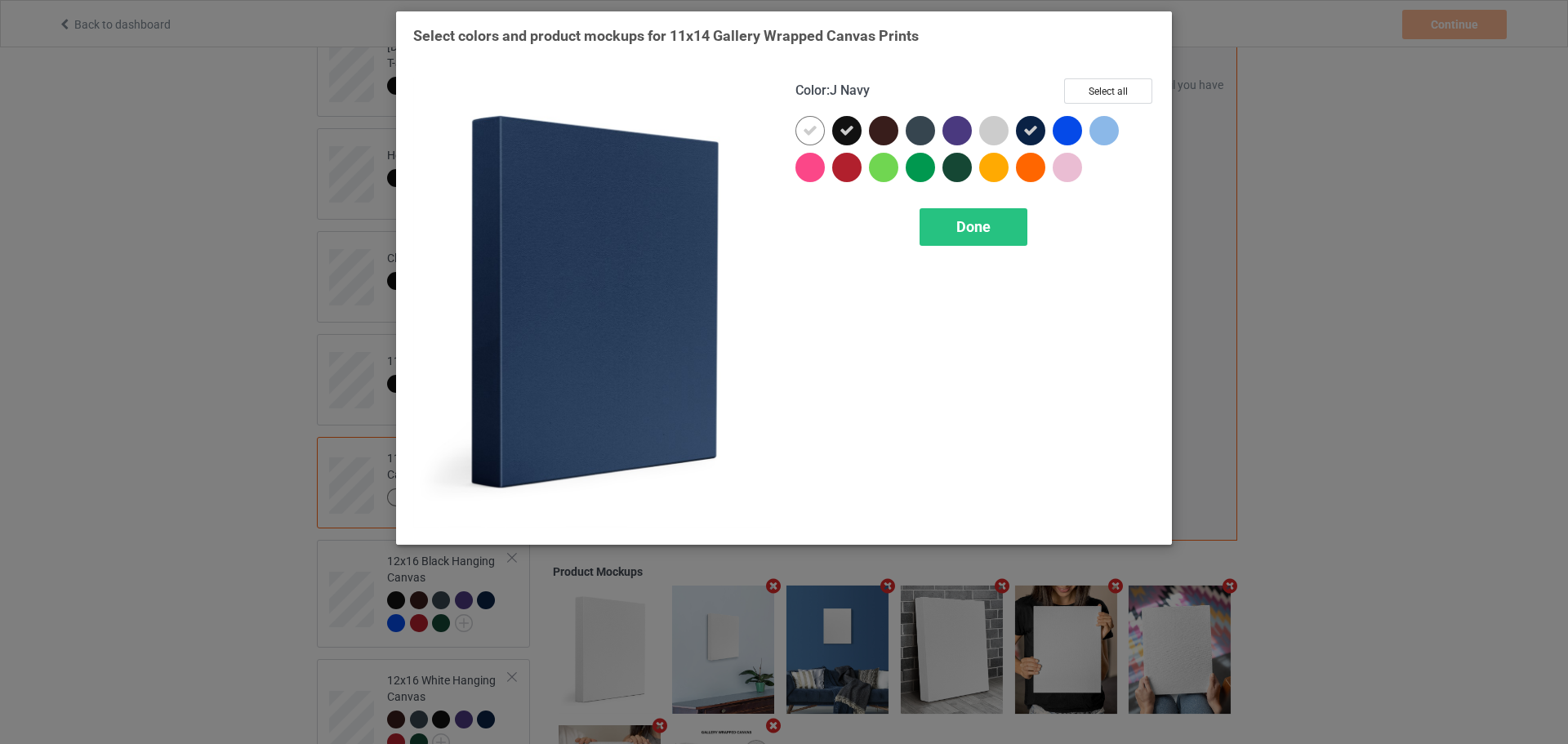
click at [1034, 128] on icon at bounding box center [1030, 130] width 14 height 14
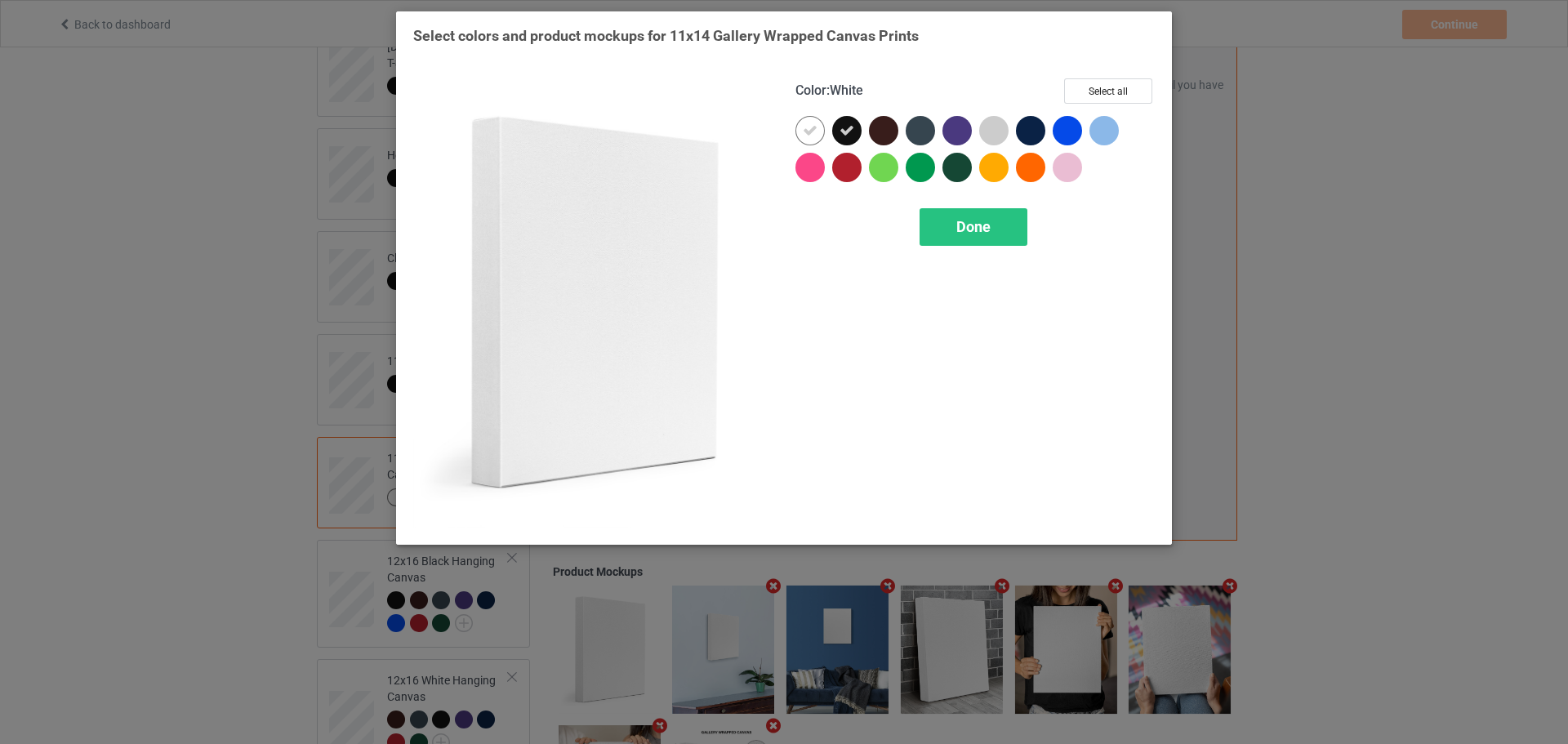
click at [821, 129] on div at bounding box center [809, 131] width 30 height 30
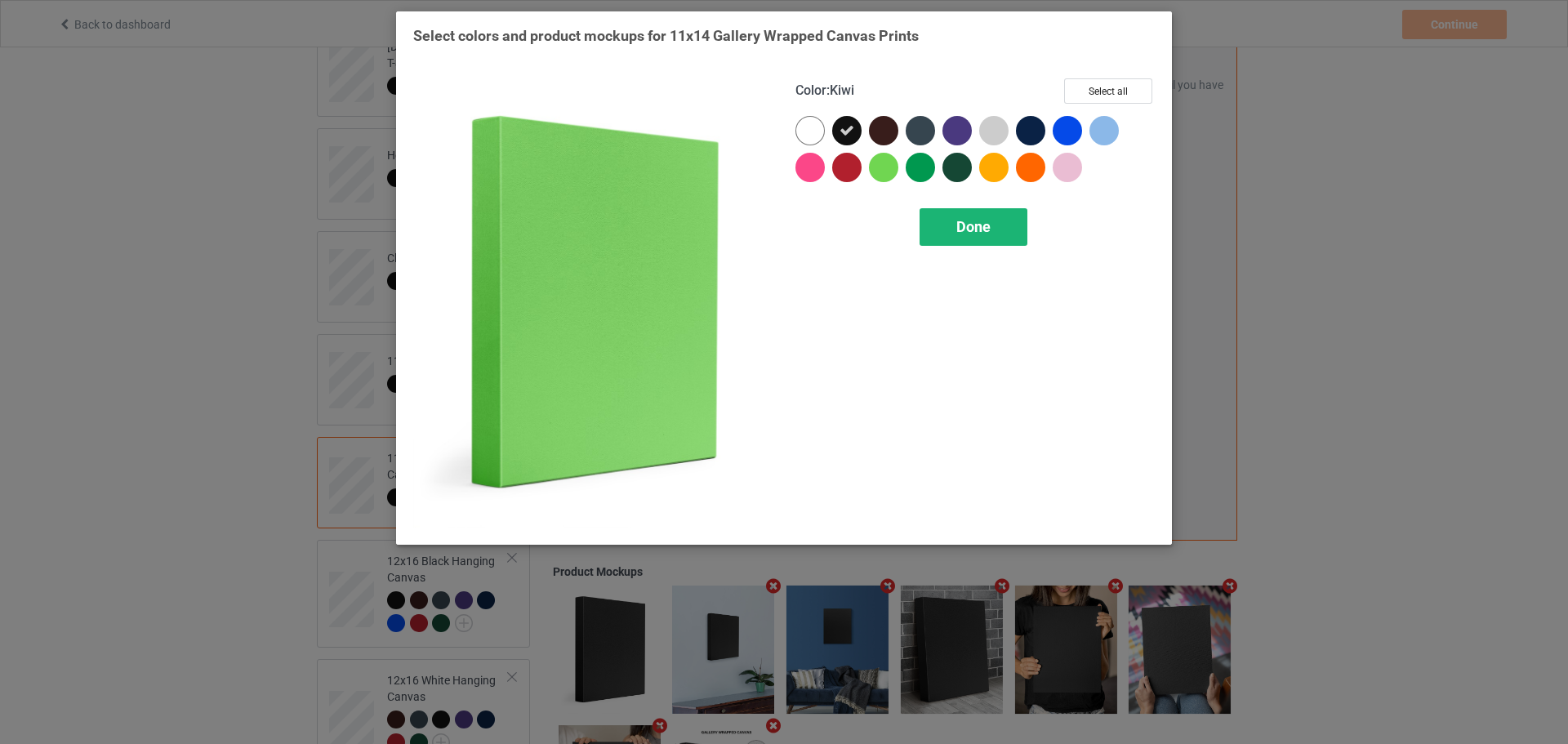
click at [996, 228] on div "Done" at bounding box center [973, 227] width 108 height 37
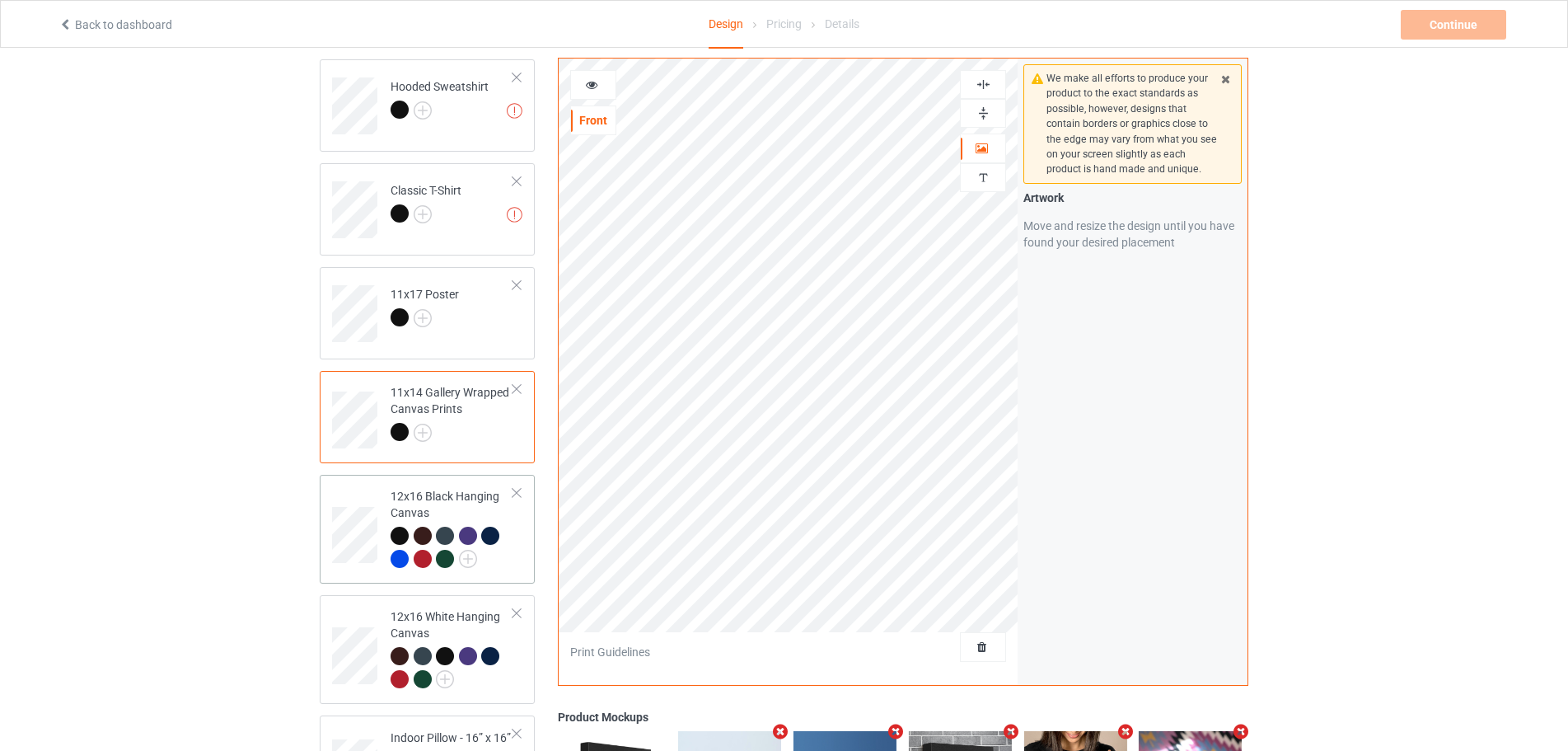
scroll to position [330, 0]
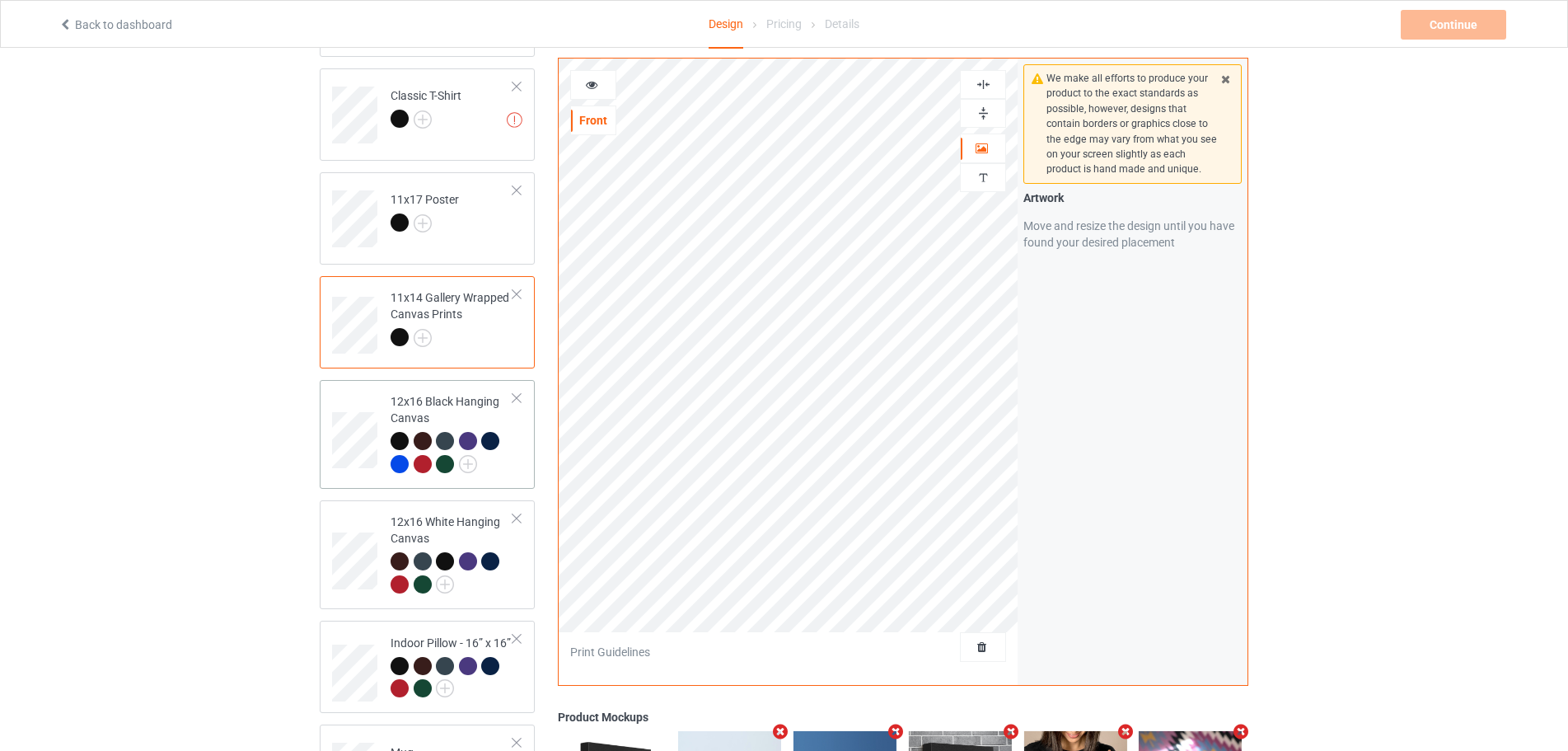
click at [477, 466] on div at bounding box center [452, 454] width 123 height 45
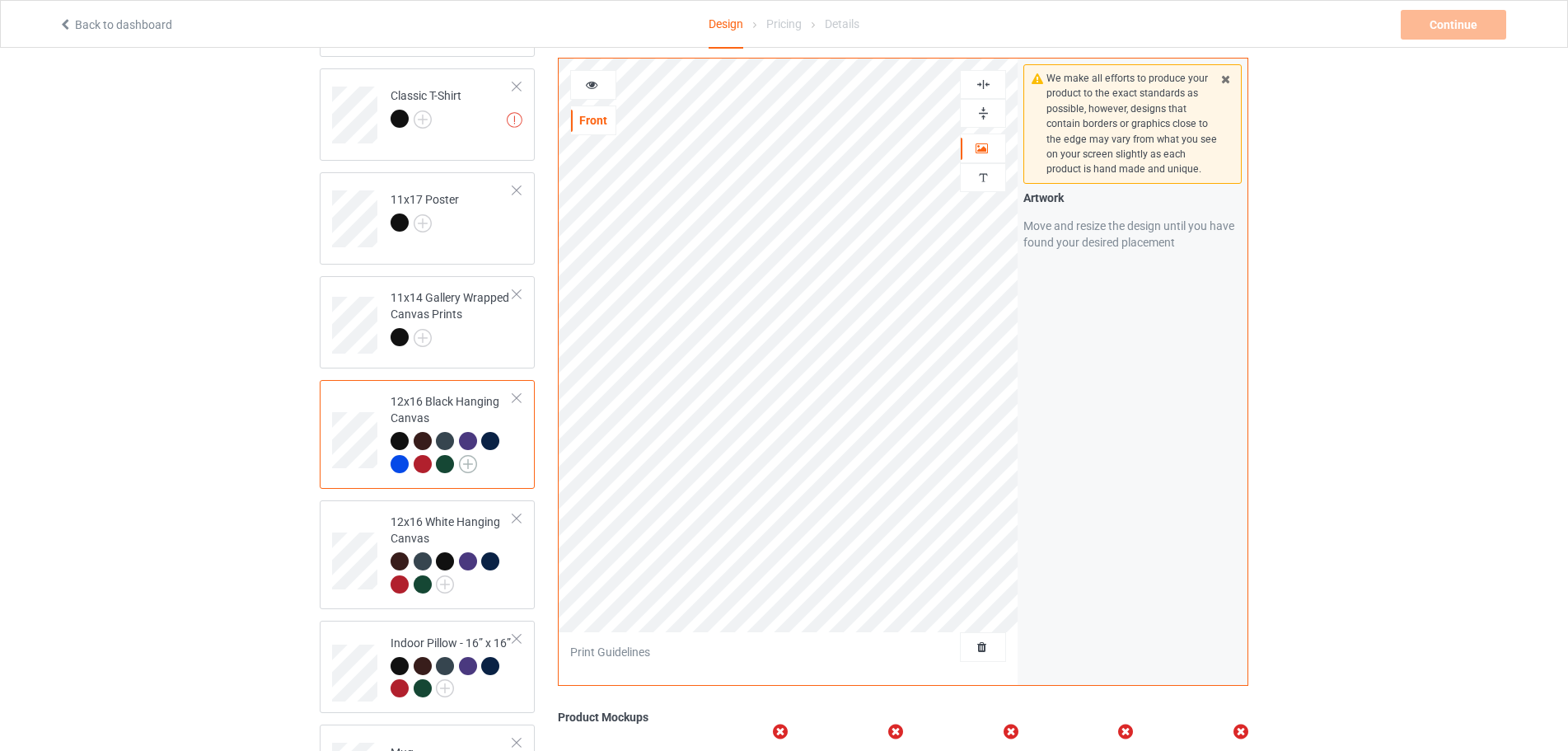
click at [467, 462] on img at bounding box center [468, 464] width 18 height 18
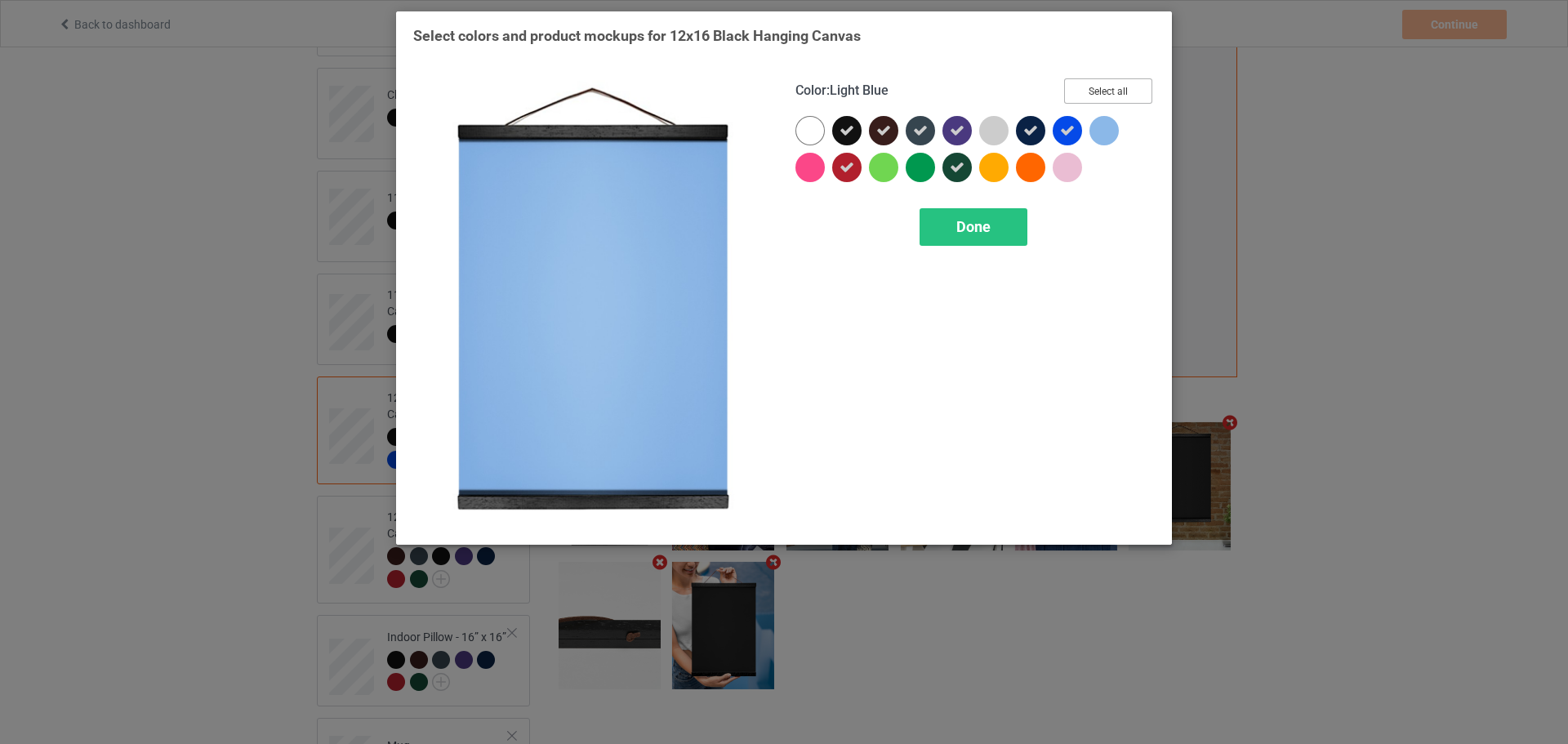
click at [1107, 99] on button "Select all" at bounding box center [1108, 91] width 88 height 25
click at [1101, 93] on button "Reset to Default" at bounding box center [1092, 91] width 118 height 25
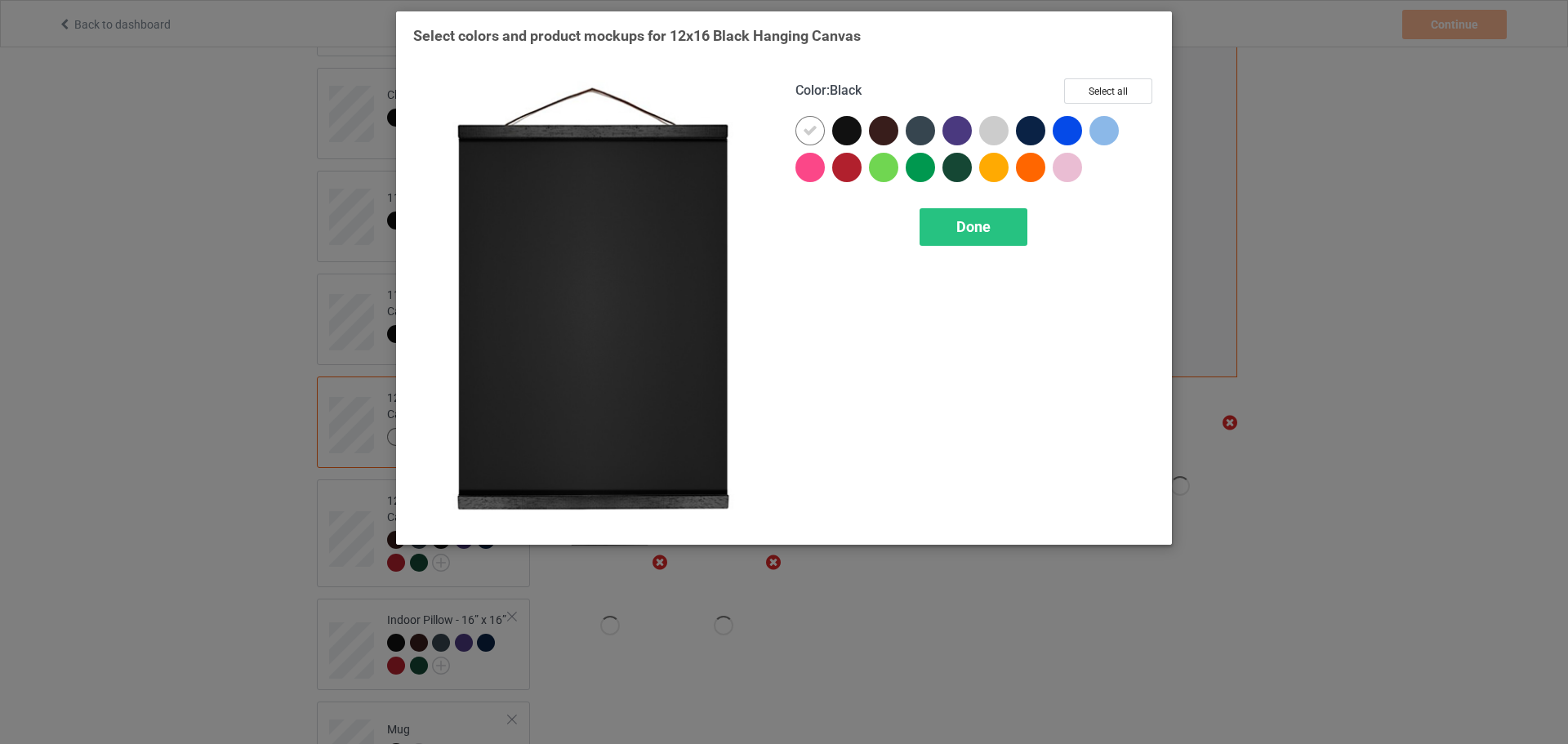
click at [842, 131] on div at bounding box center [847, 131] width 30 height 30
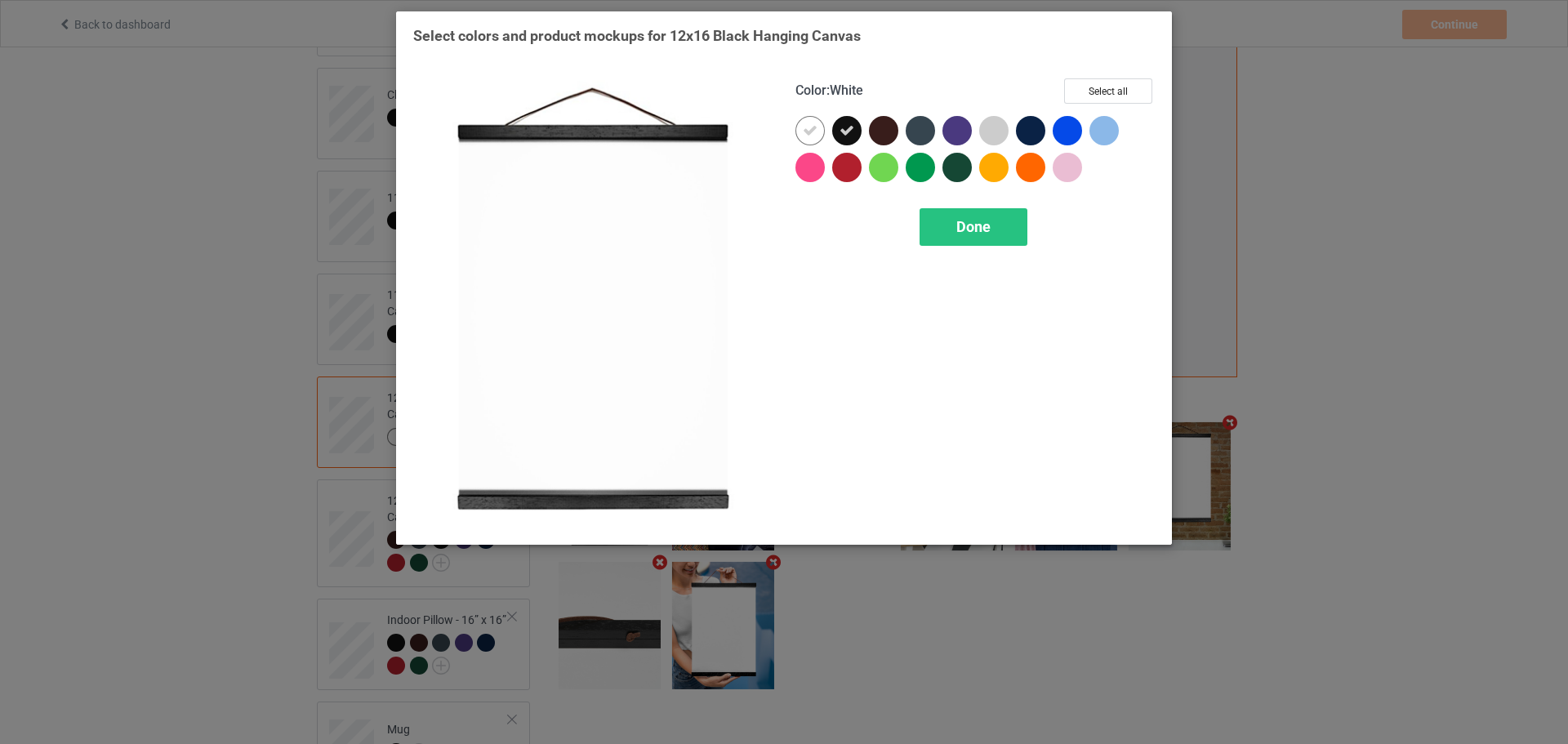
click at [795, 129] on div "Color : White Select all Done" at bounding box center [975, 303] width 382 height 472
click at [816, 137] on icon at bounding box center [809, 130] width 14 height 14
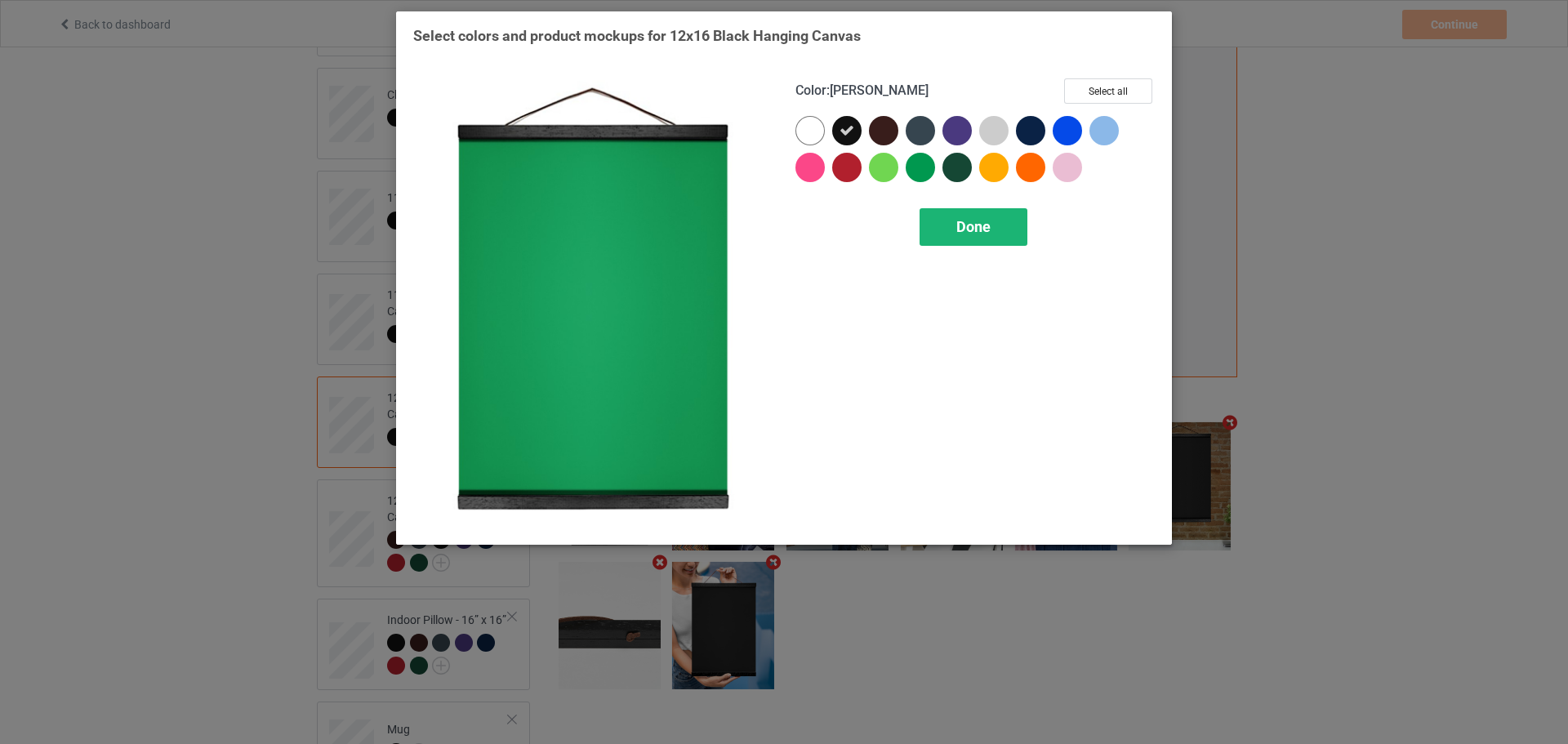
click at [984, 218] on span "Done" at bounding box center [973, 227] width 34 height 17
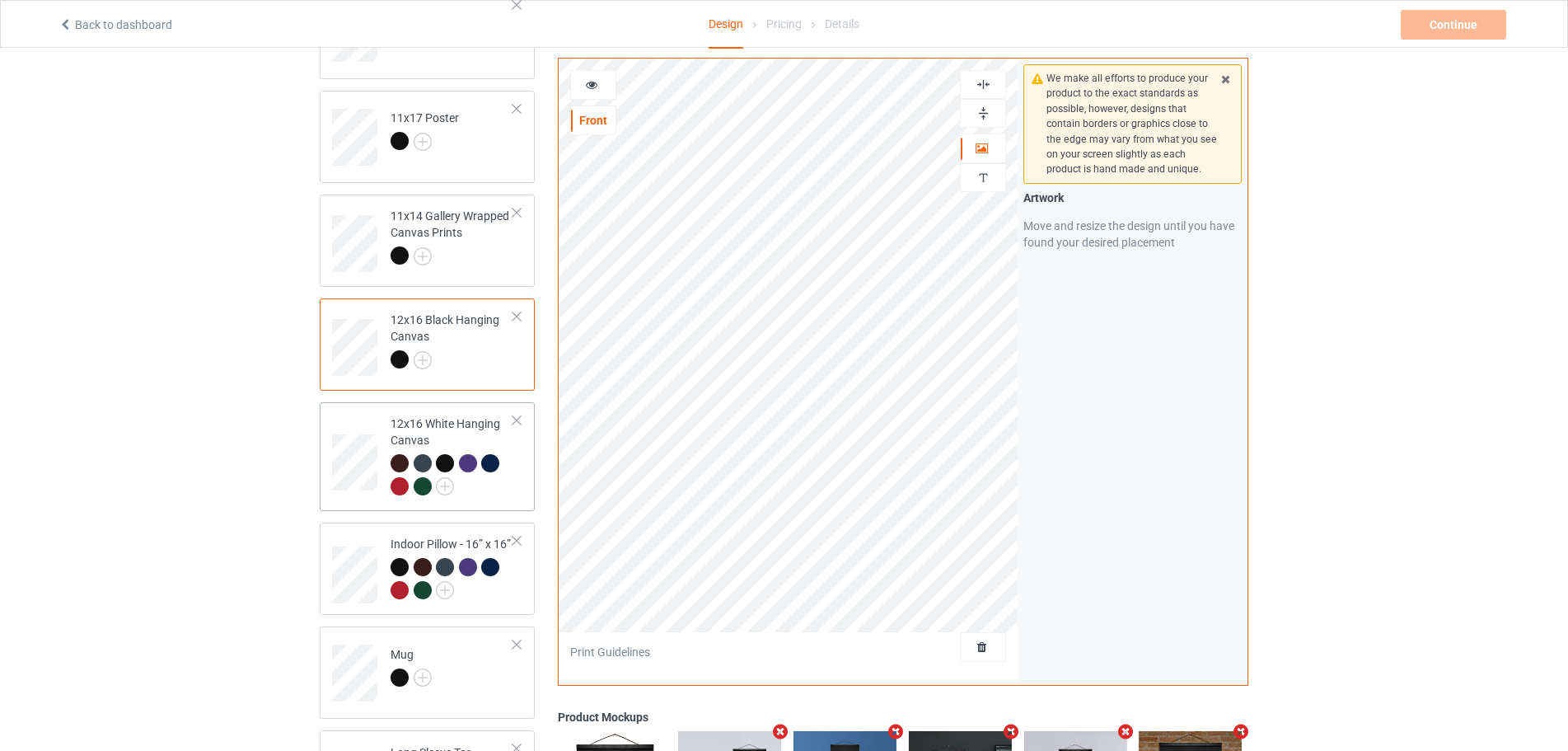
scroll to position [412, 0]
click at [438, 481] on img at bounding box center [445, 485] width 18 height 18
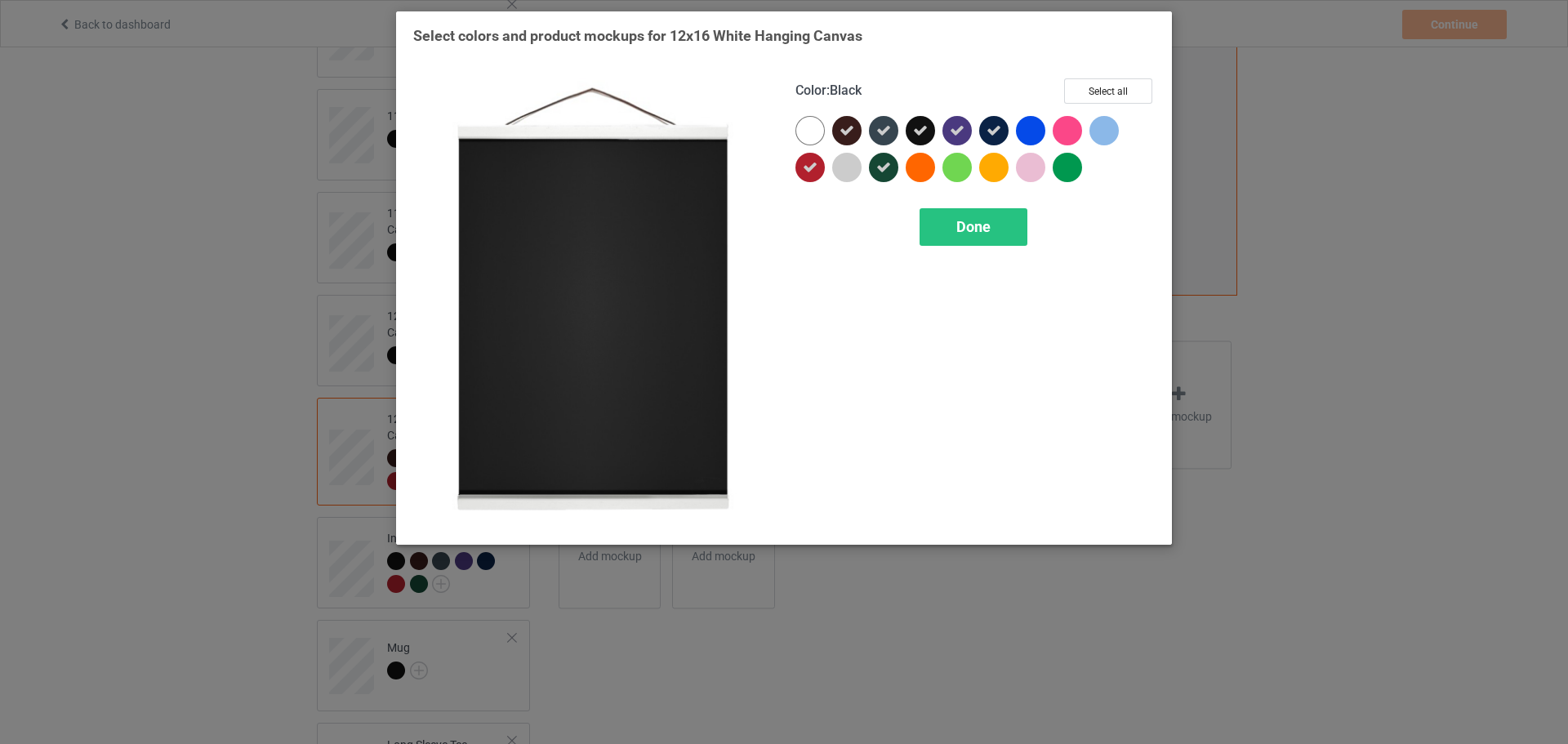
click at [1138, 64] on div "Select colors and product mockups for 12x16 White Hanging Canvas Color : Black …" at bounding box center [784, 283] width 742 height 513
click at [1134, 82] on button "Select all" at bounding box center [1108, 91] width 88 height 25
click at [1132, 81] on button "Reset to Default" at bounding box center [1092, 91] width 118 height 25
click at [1130, 84] on button "Select all" at bounding box center [1108, 91] width 88 height 25
click at [1130, 83] on button "Reset to Default" at bounding box center [1092, 91] width 118 height 25
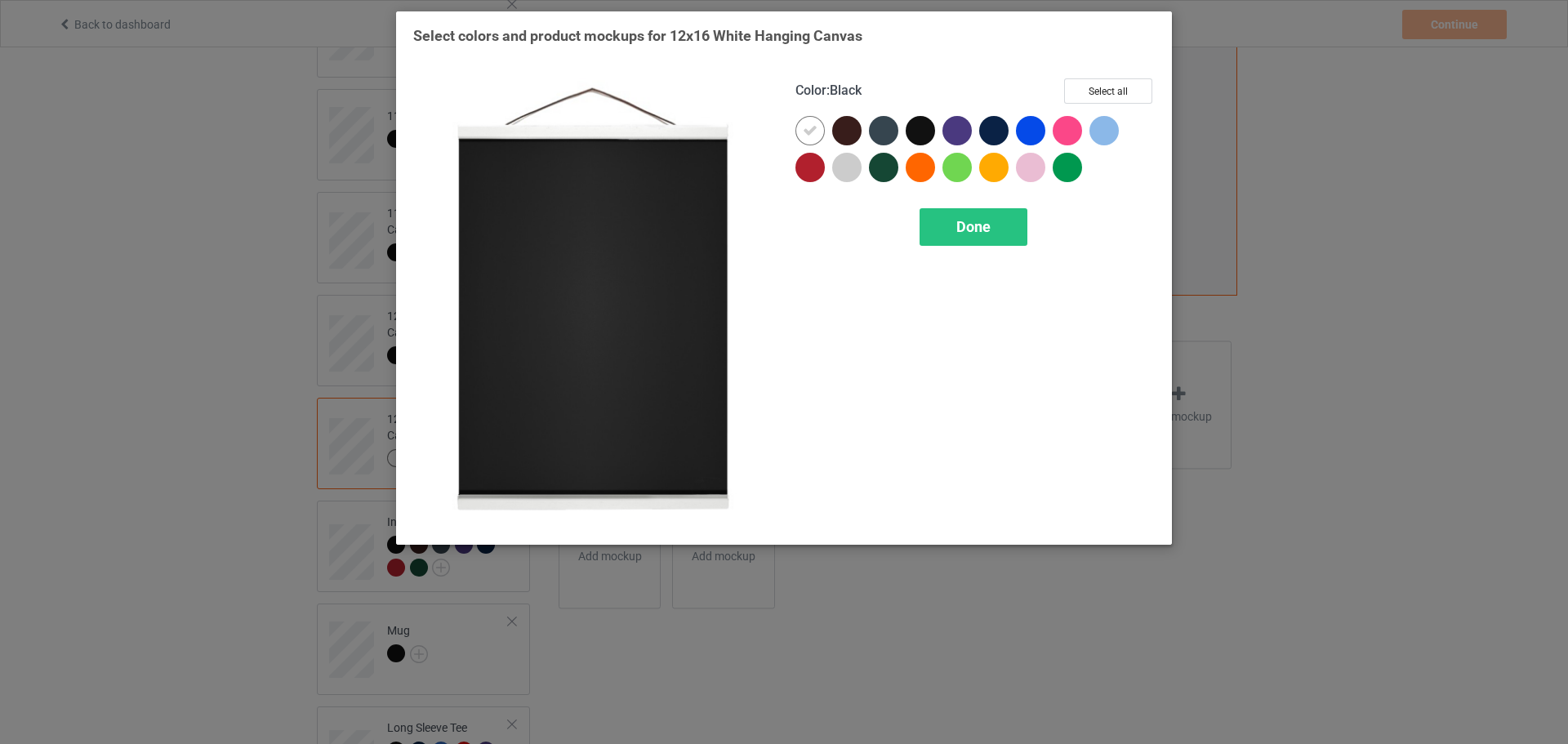
click at [911, 128] on div at bounding box center [920, 131] width 30 height 30
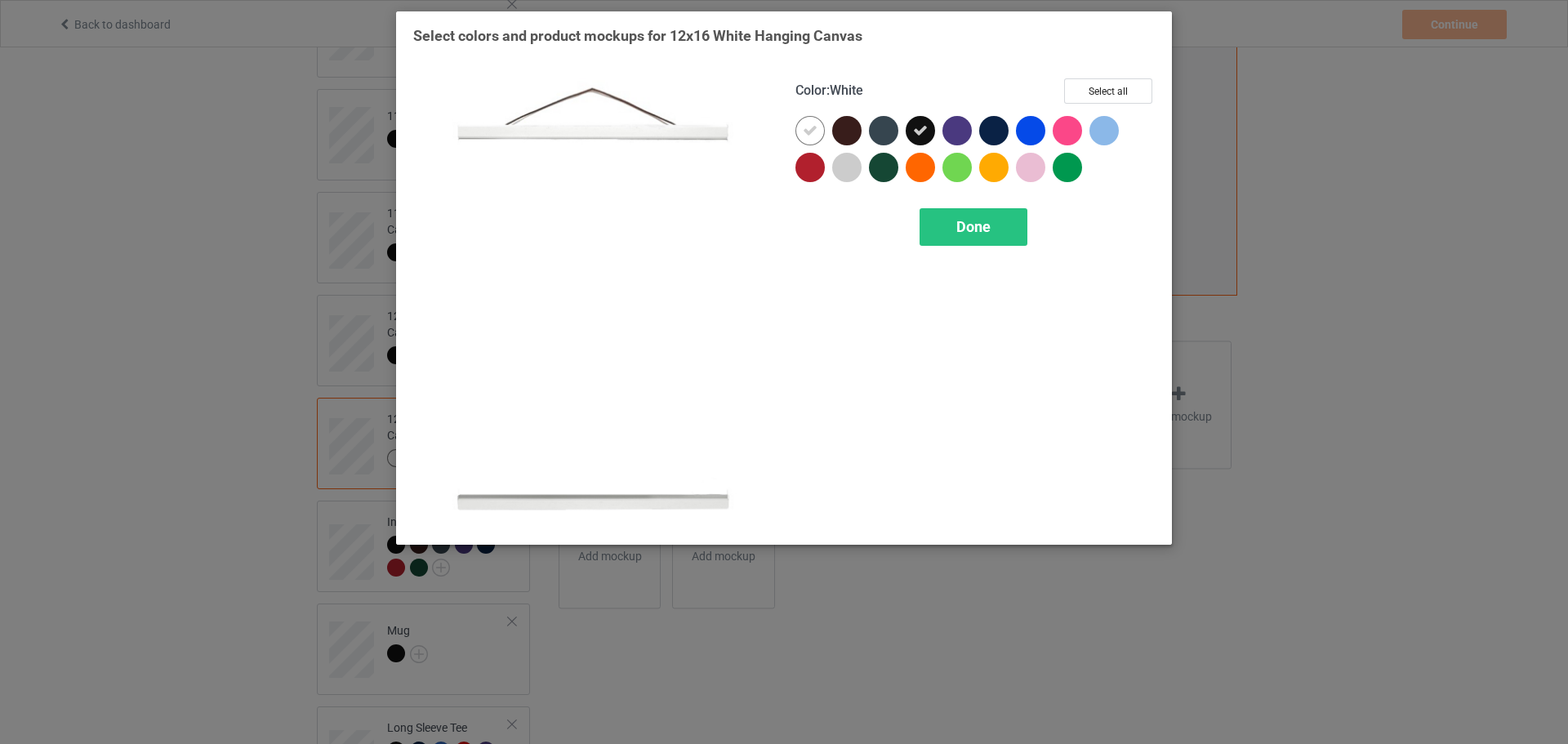
click at [809, 137] on icon at bounding box center [809, 130] width 14 height 14
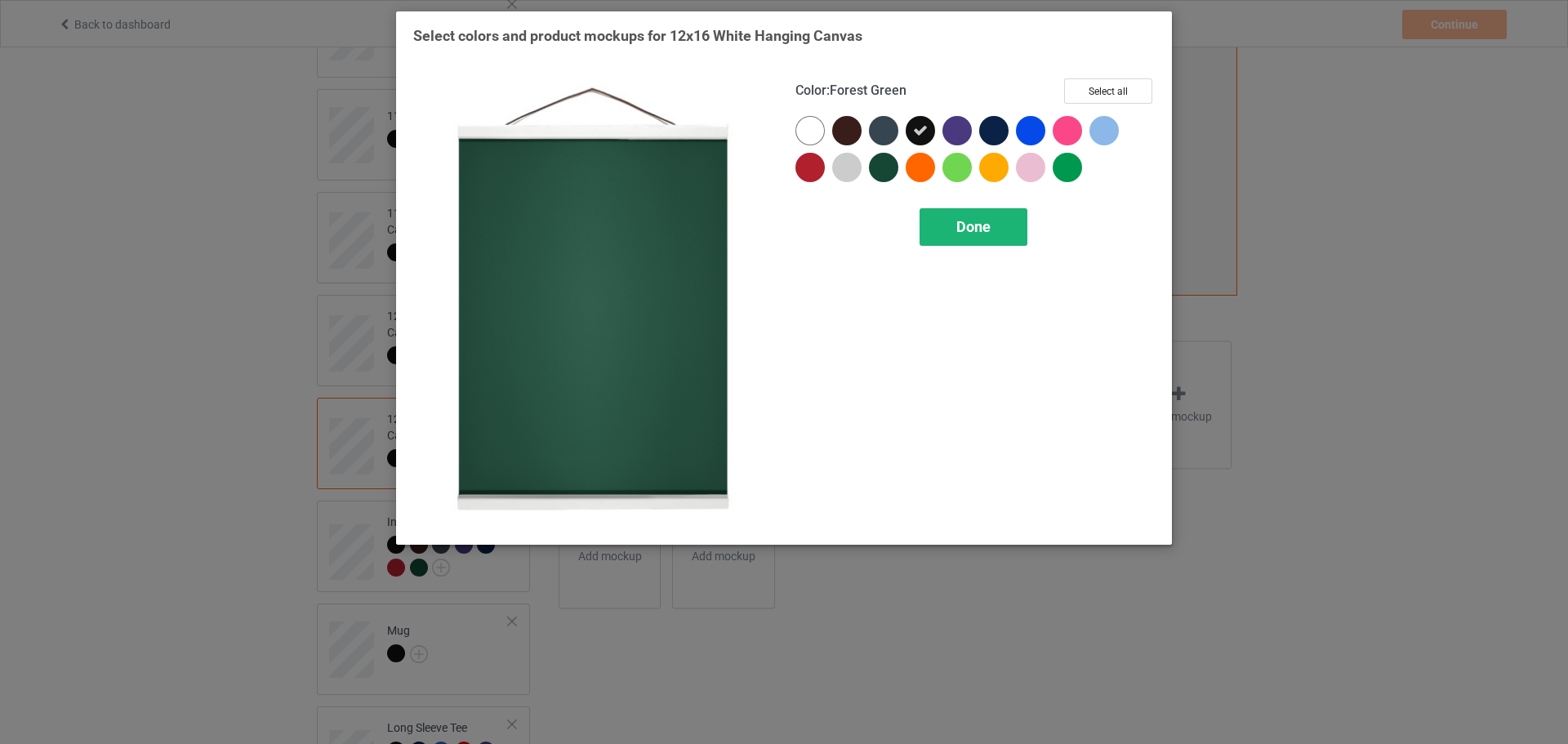
click at [987, 232] on span "Done" at bounding box center [973, 227] width 34 height 17
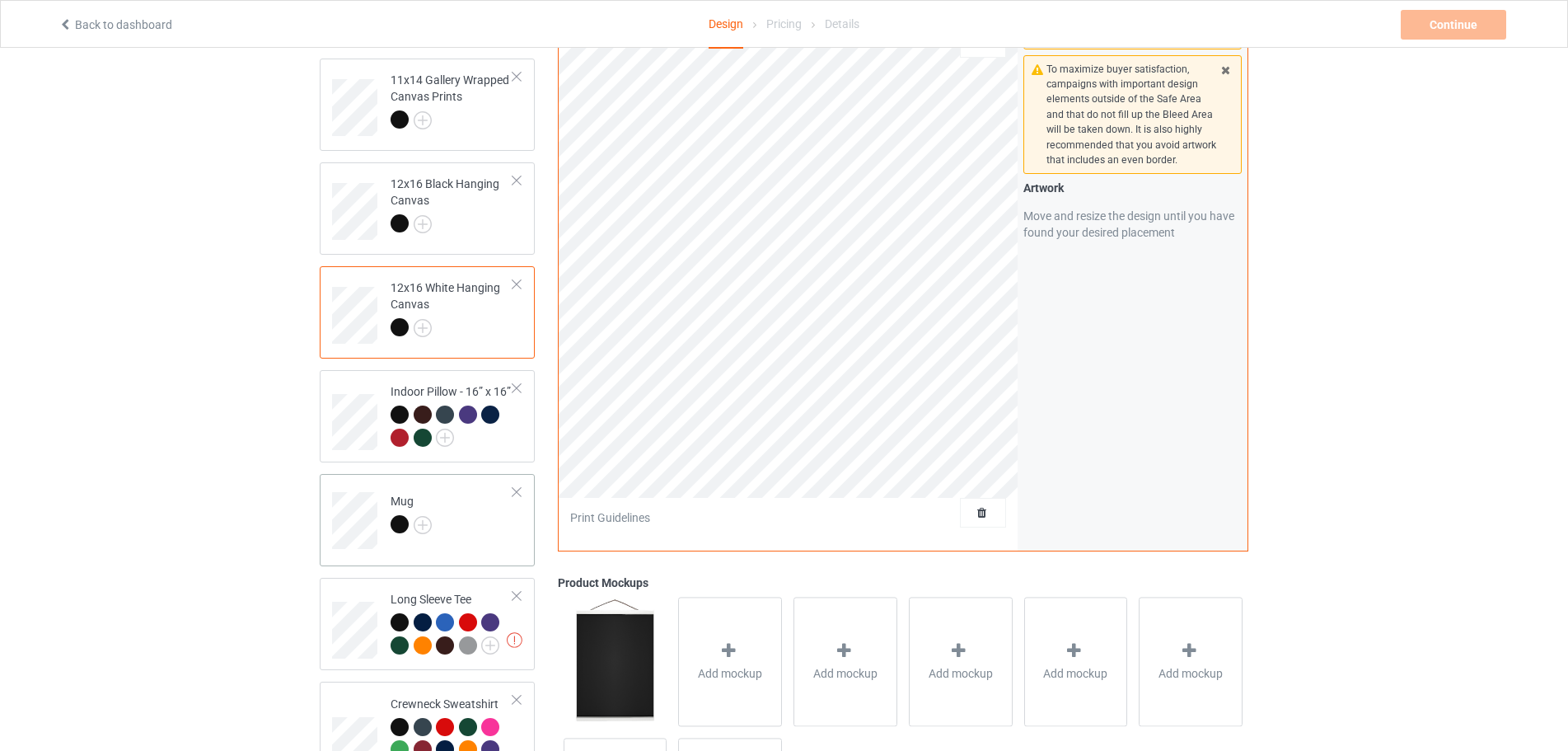
scroll to position [577, 0]
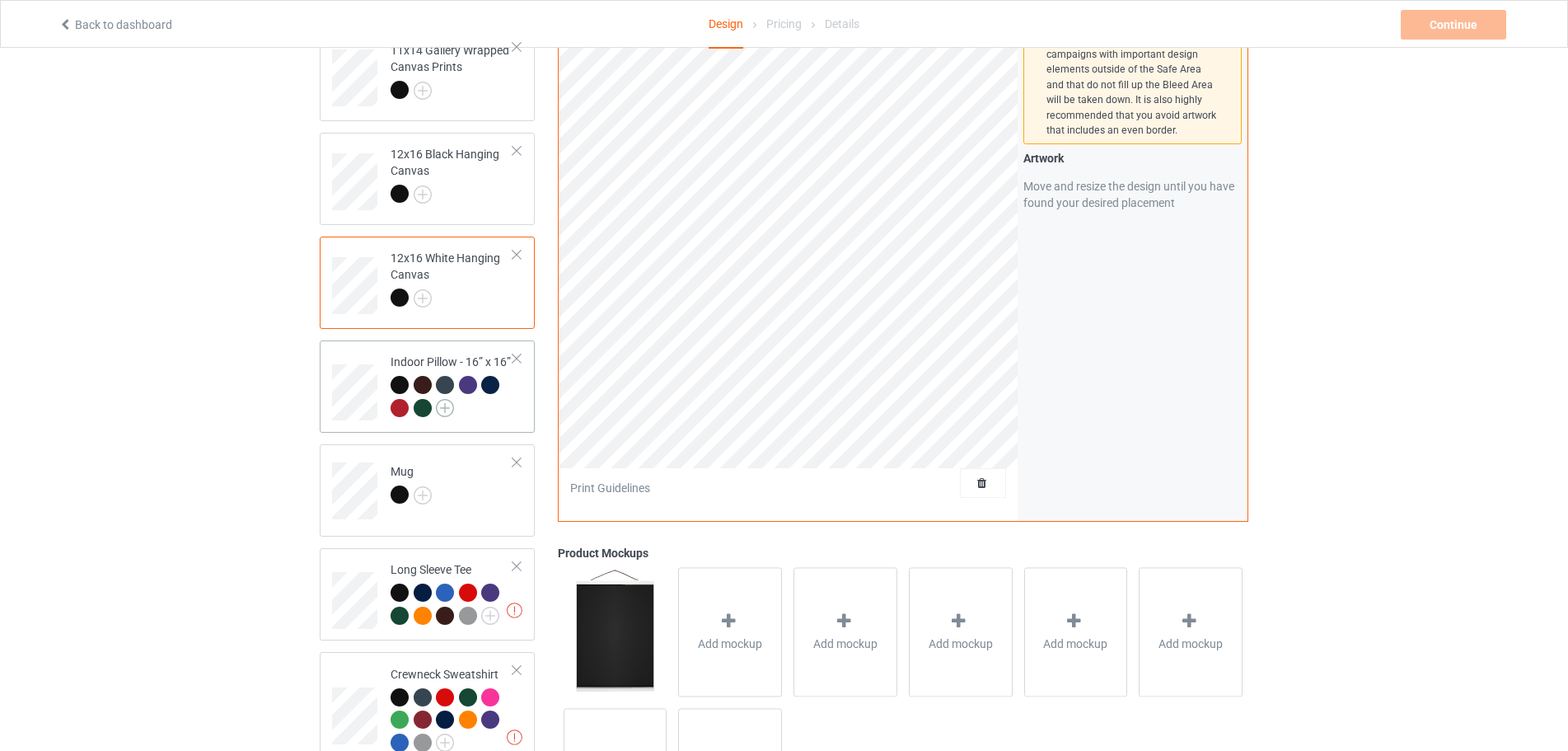
click at [451, 410] on img at bounding box center [445, 407] width 18 height 18
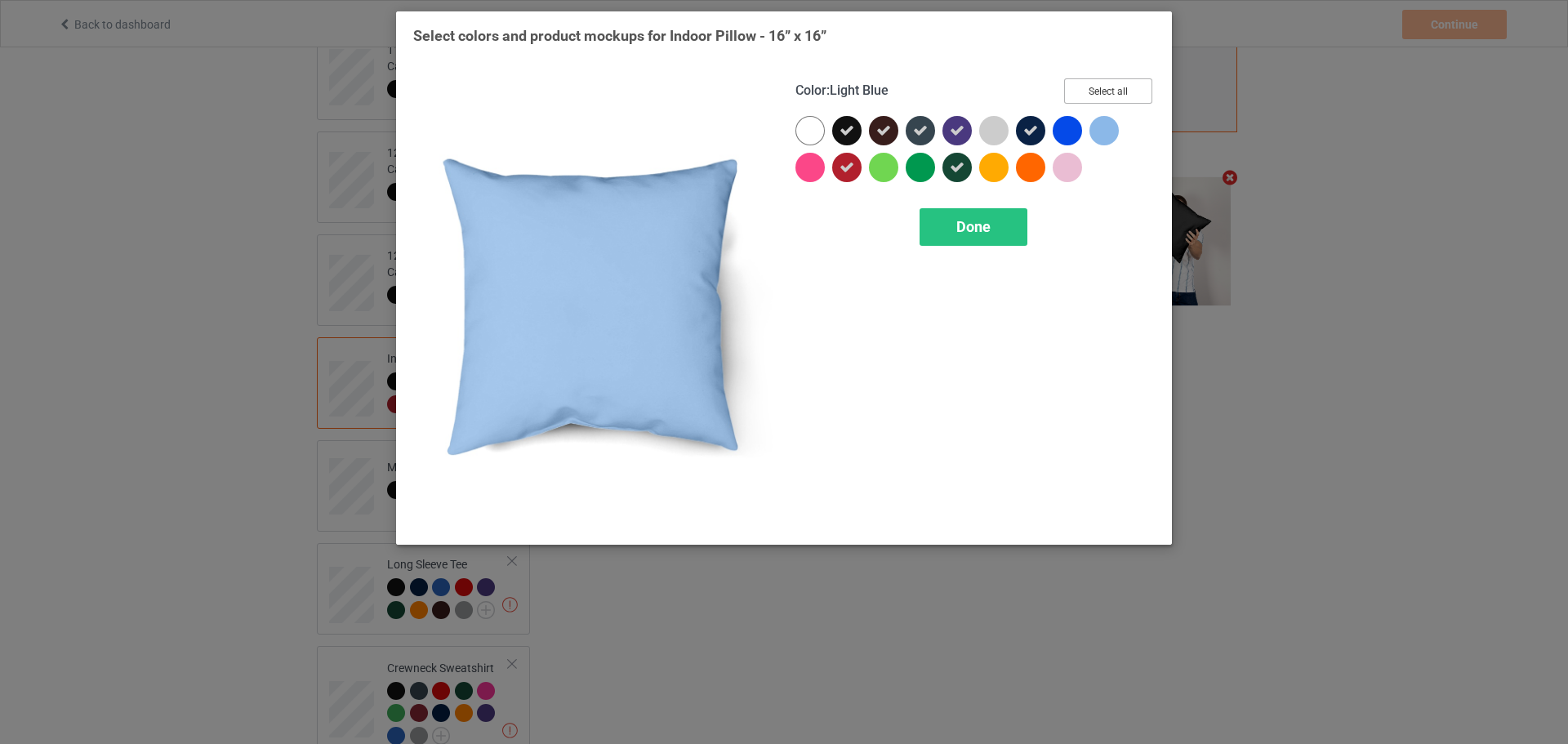
click at [1108, 80] on button "Select all" at bounding box center [1108, 91] width 88 height 25
click at [1113, 82] on button "Reset to Default" at bounding box center [1092, 91] width 118 height 25
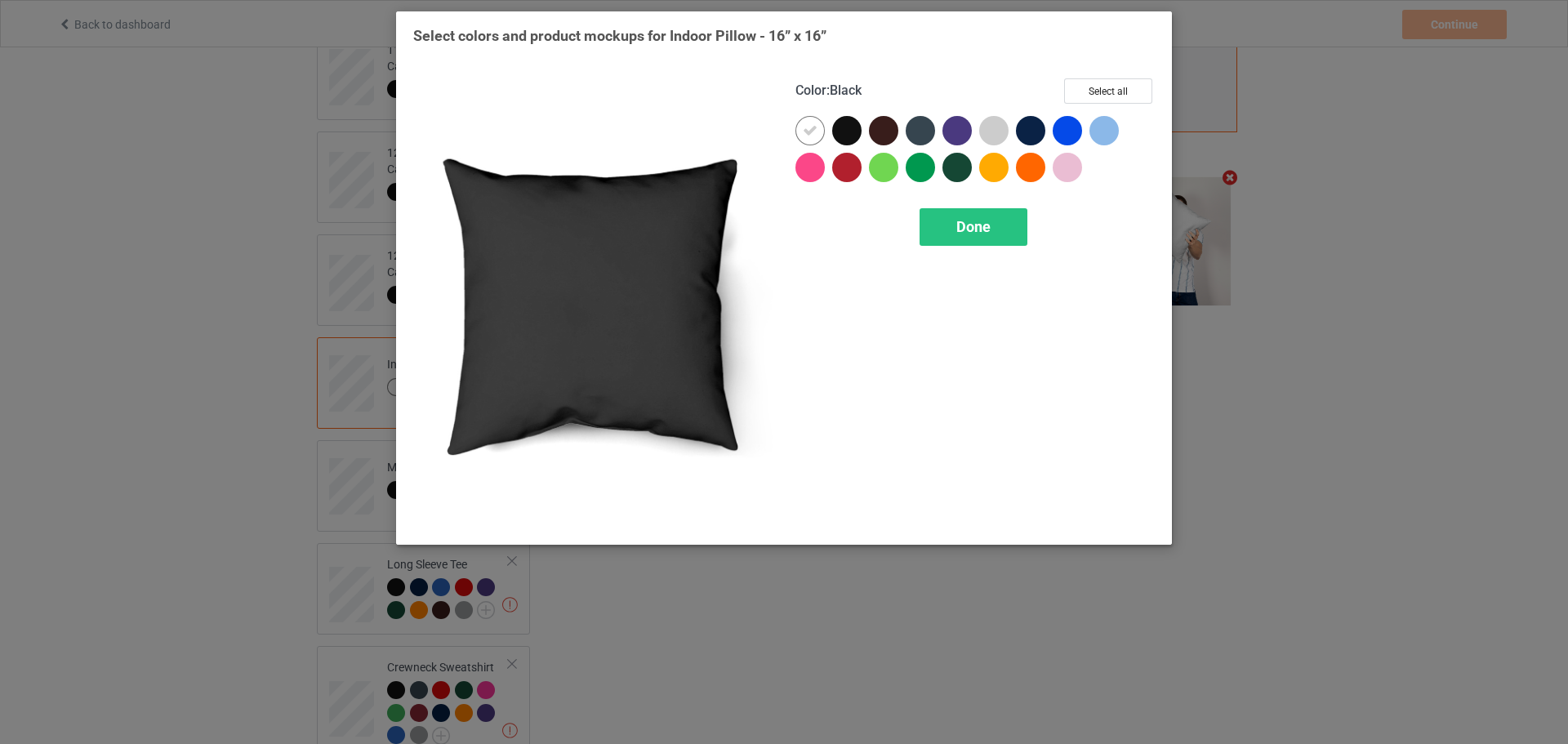
click at [838, 127] on div at bounding box center [847, 131] width 30 height 30
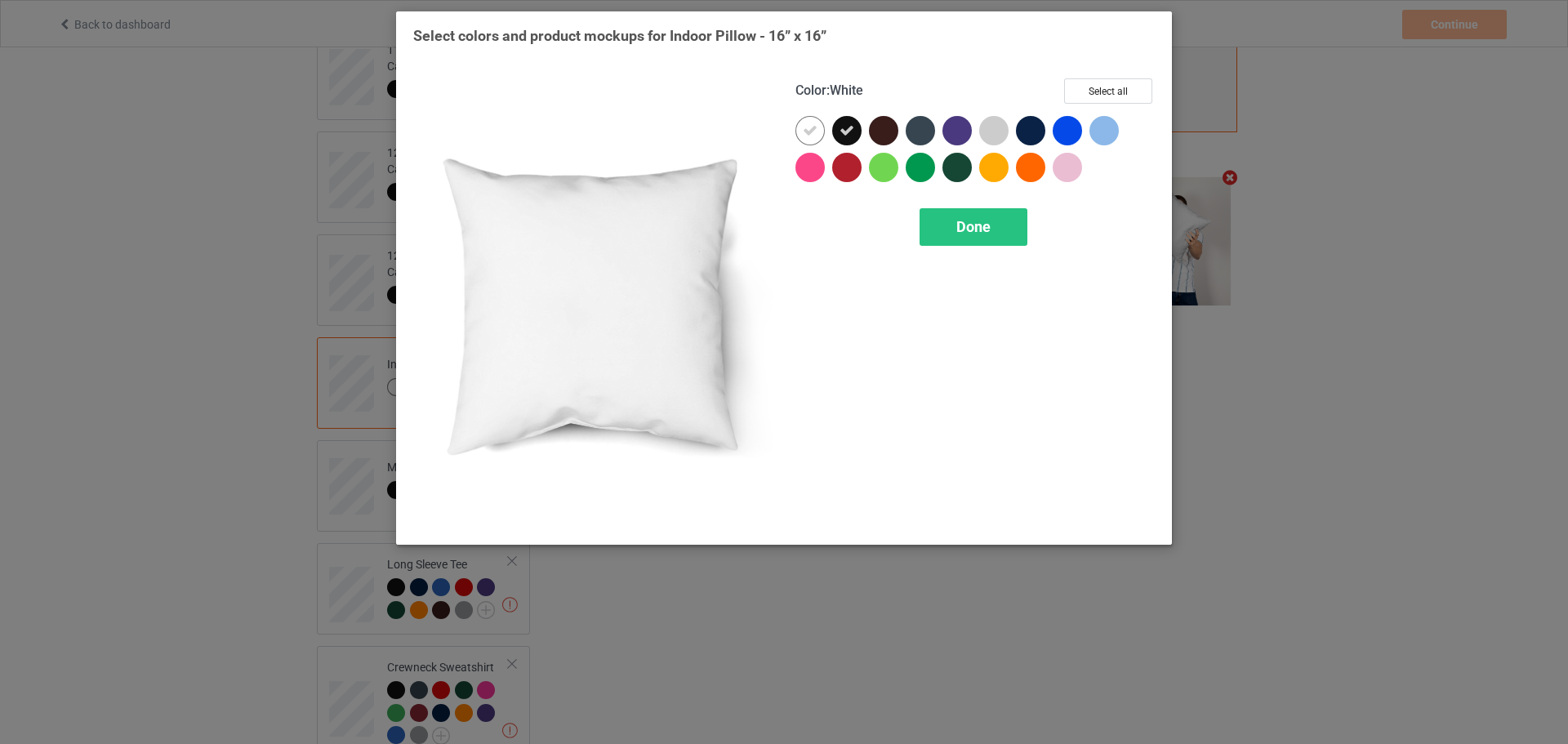
click at [805, 128] on icon at bounding box center [809, 130] width 14 height 14
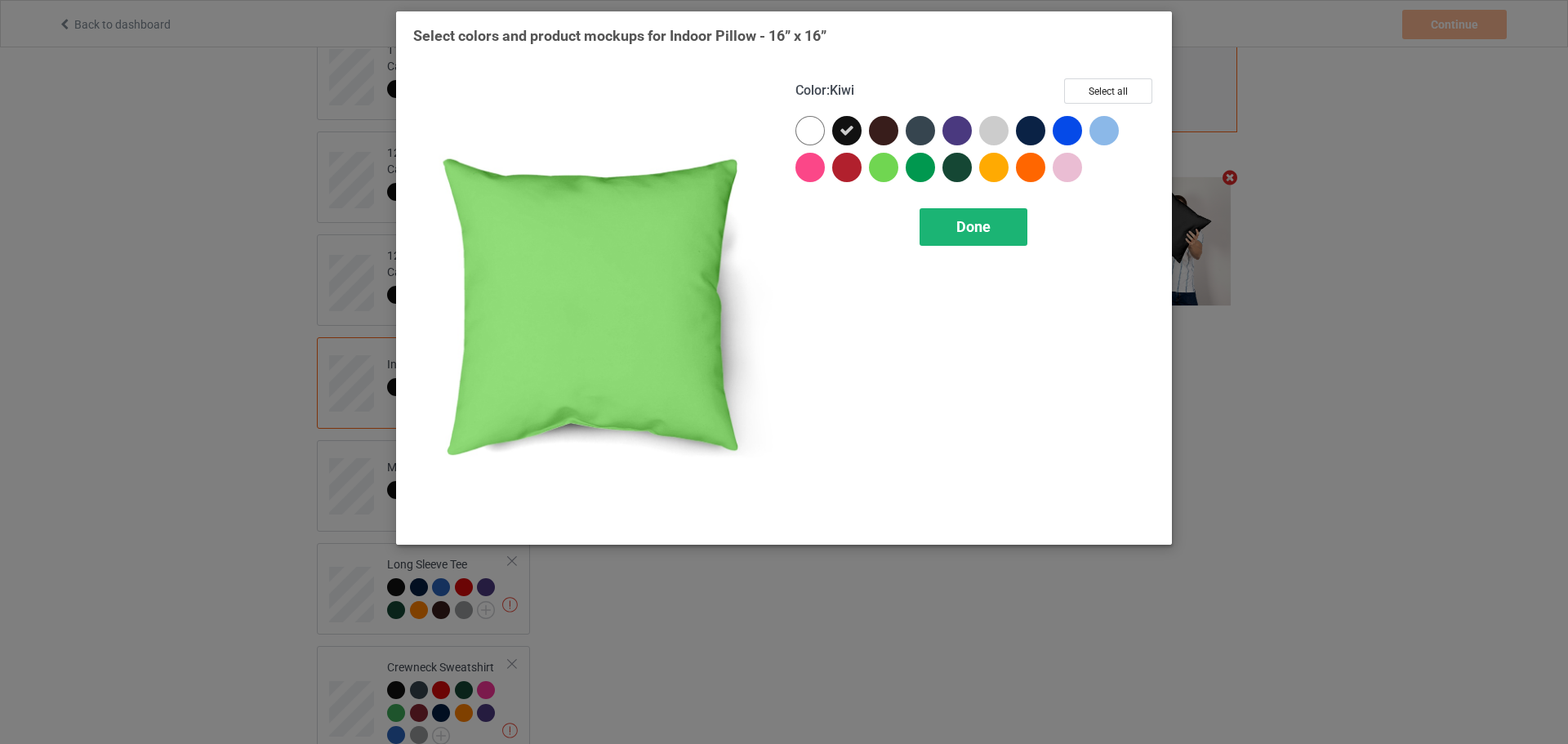
click at [964, 228] on span "Done" at bounding box center [973, 227] width 34 height 17
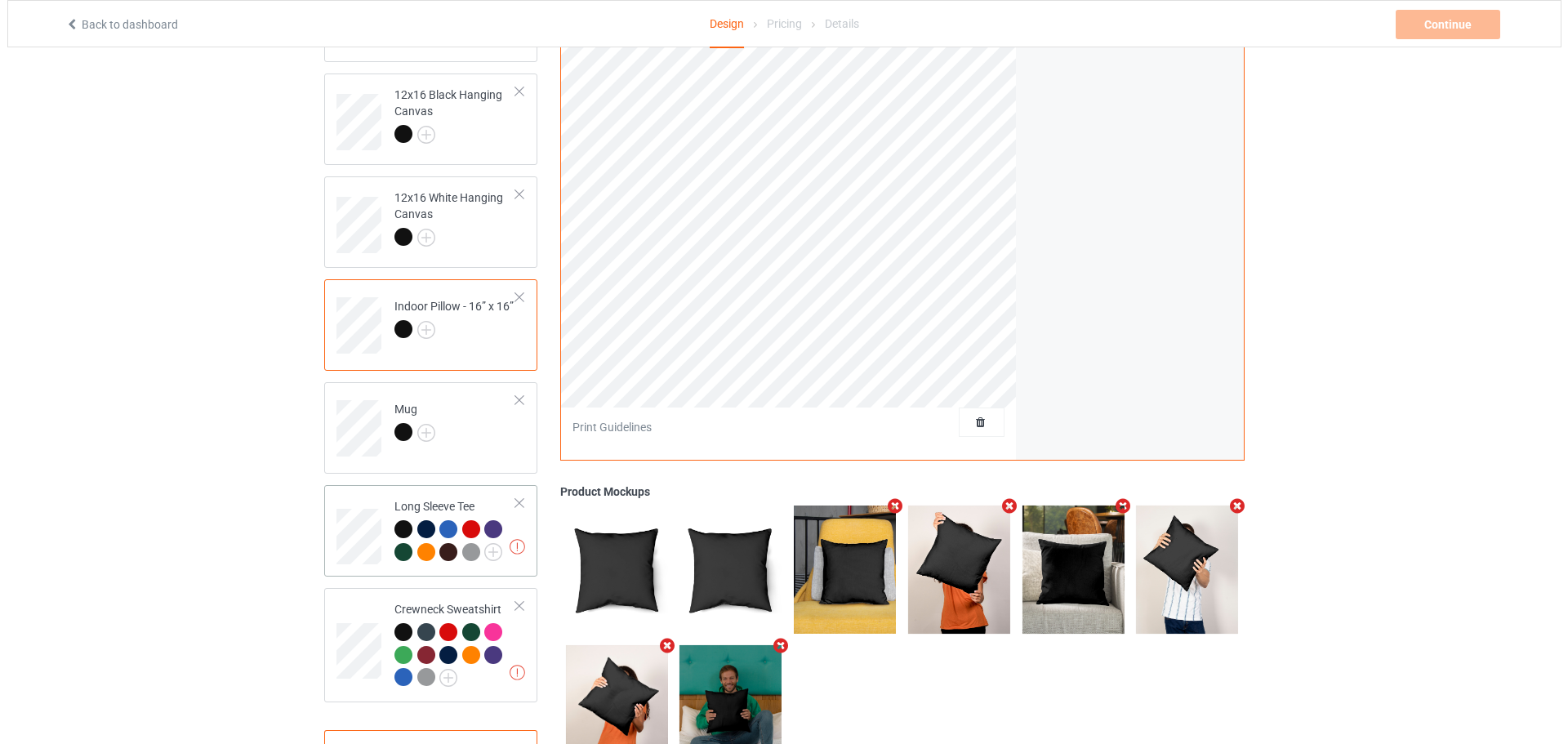
scroll to position [700, 0]
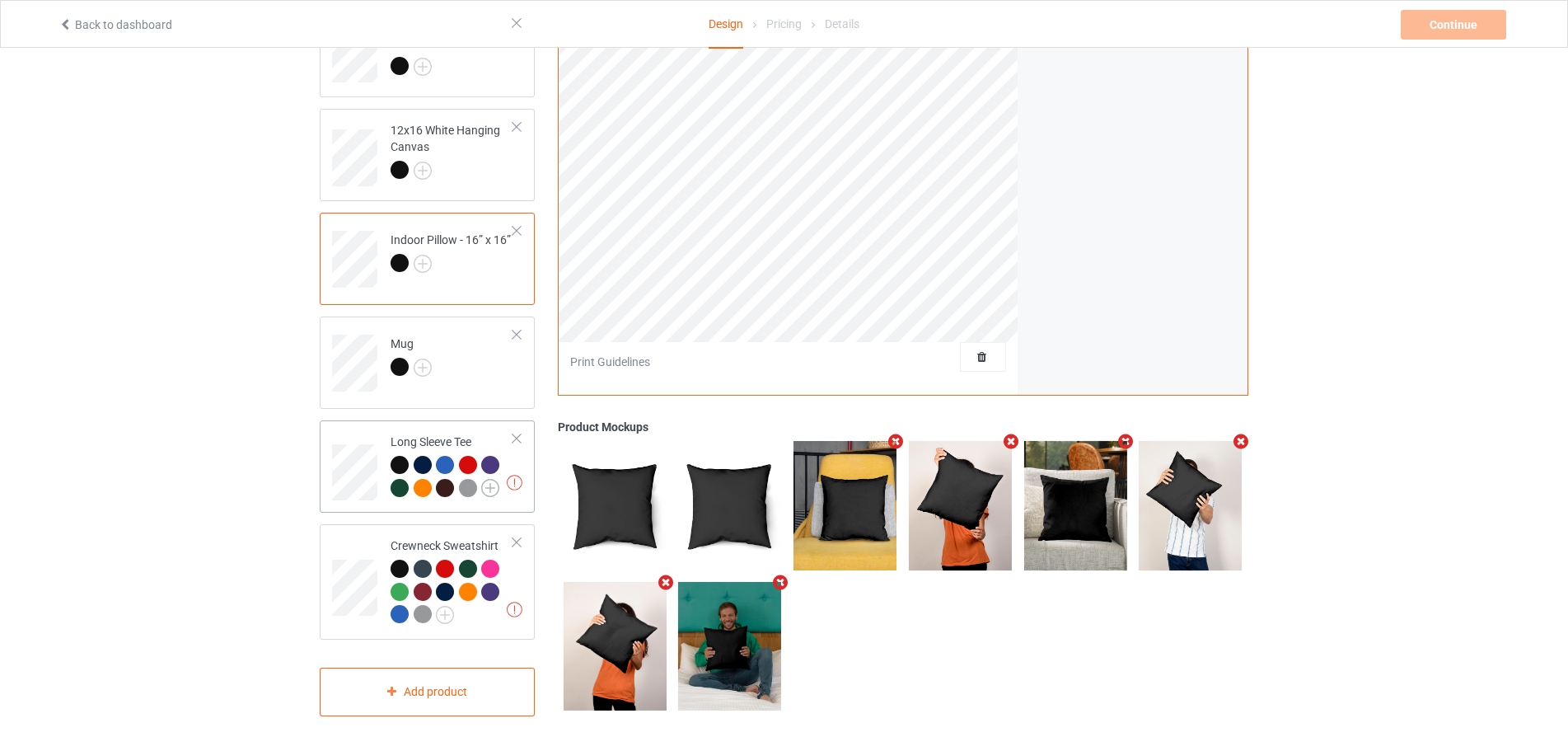
click at [496, 487] on img at bounding box center [489, 488] width 18 height 18
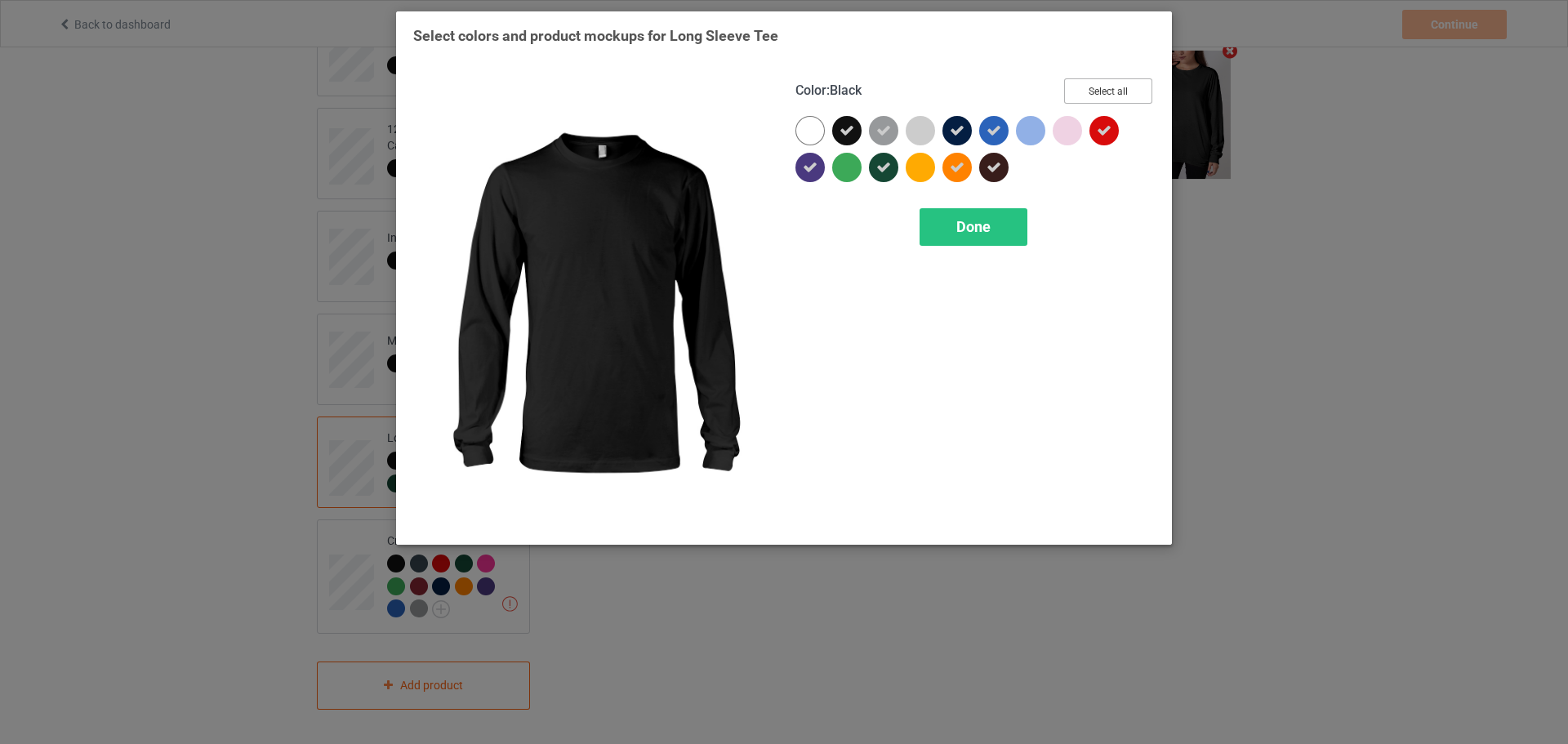
click at [1112, 93] on button "Select all" at bounding box center [1108, 91] width 88 height 25
click at [1112, 93] on button "Reset to Default" at bounding box center [1092, 91] width 118 height 25
click at [1112, 93] on button "Select all" at bounding box center [1108, 91] width 88 height 25
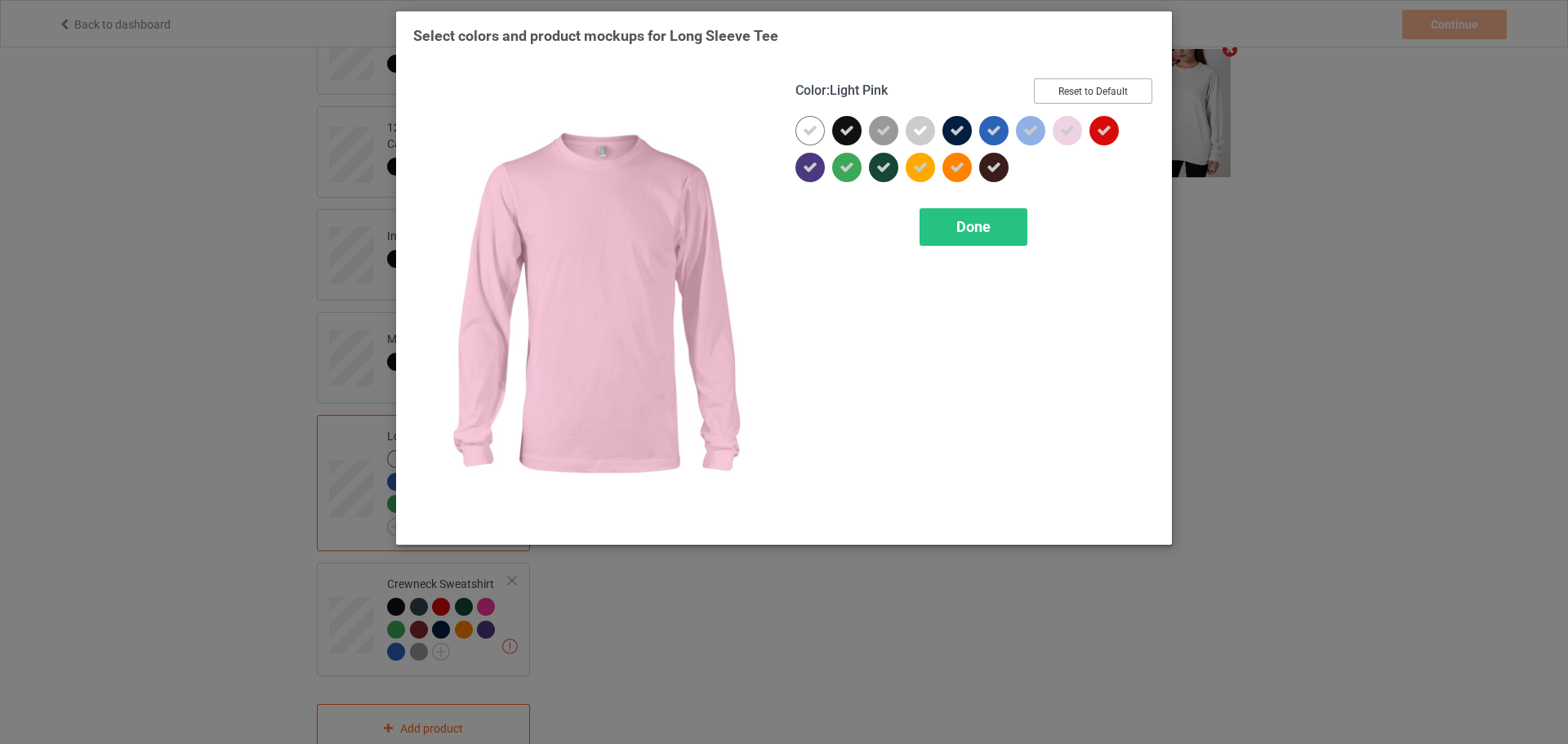
click at [1093, 94] on button "Reset to Default" at bounding box center [1092, 91] width 118 height 25
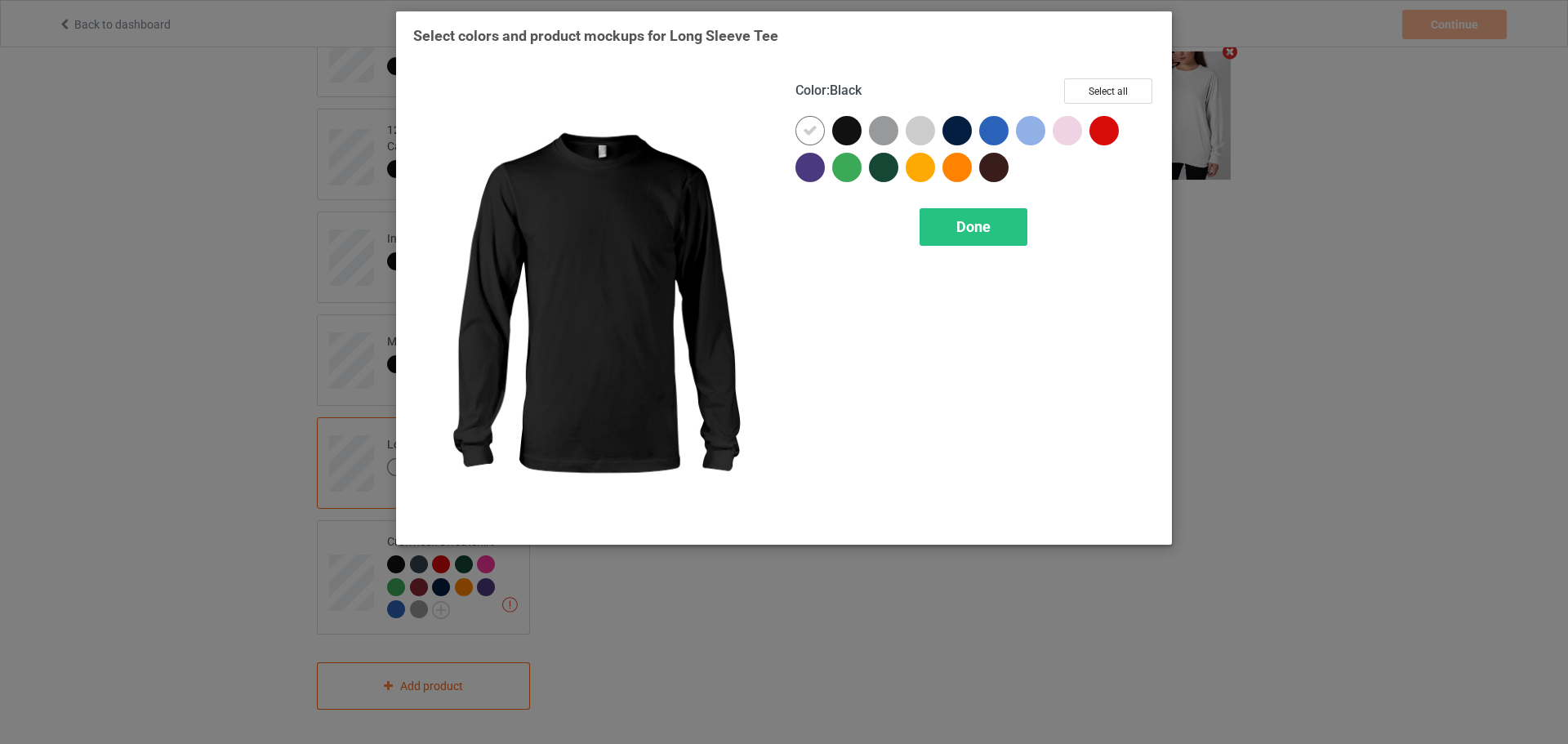
drag, startPoint x: 841, startPoint y: 130, endPoint x: 827, endPoint y: 136, distance: 15.2
click at [843, 130] on div at bounding box center [847, 131] width 30 height 30
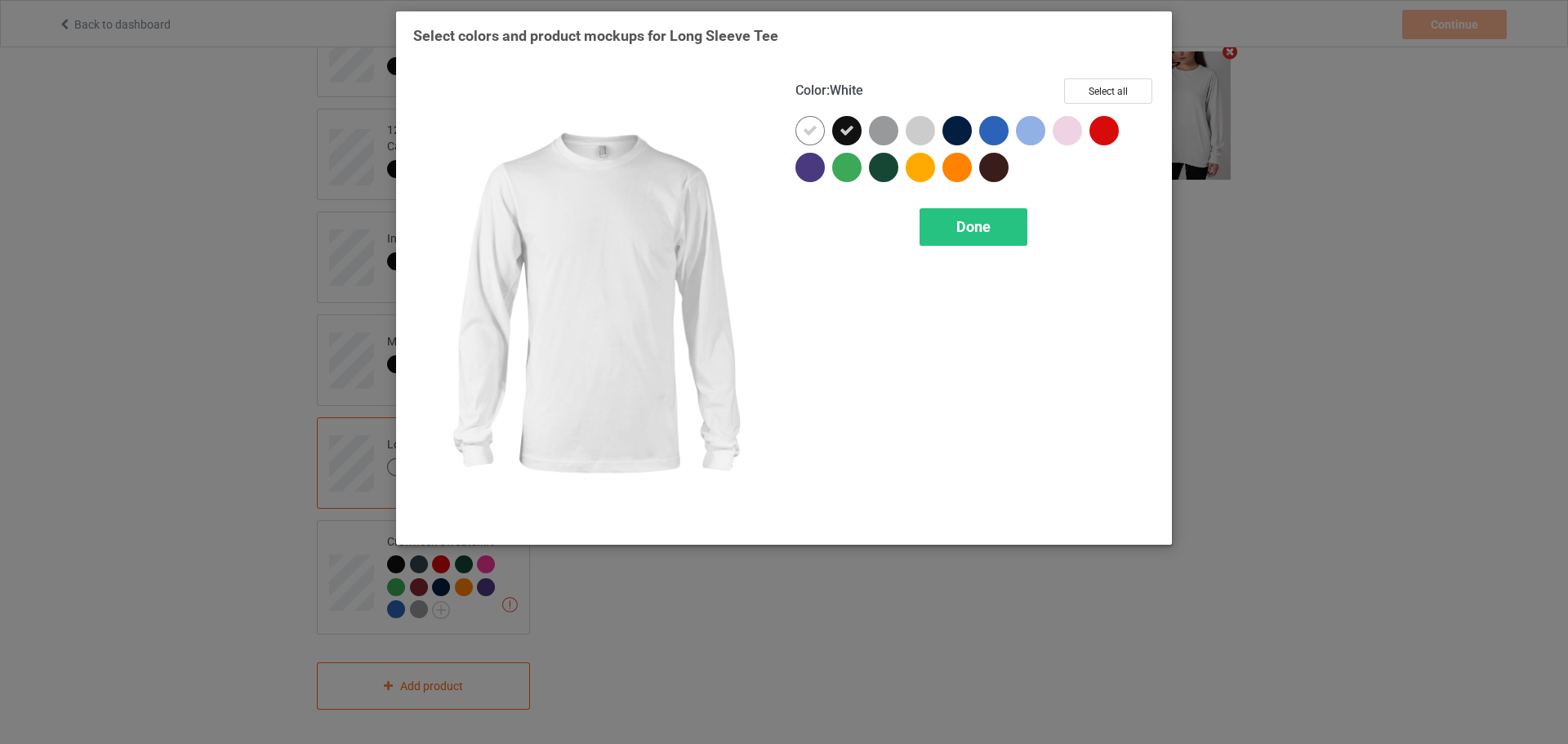
click at [810, 140] on div at bounding box center [809, 131] width 30 height 30
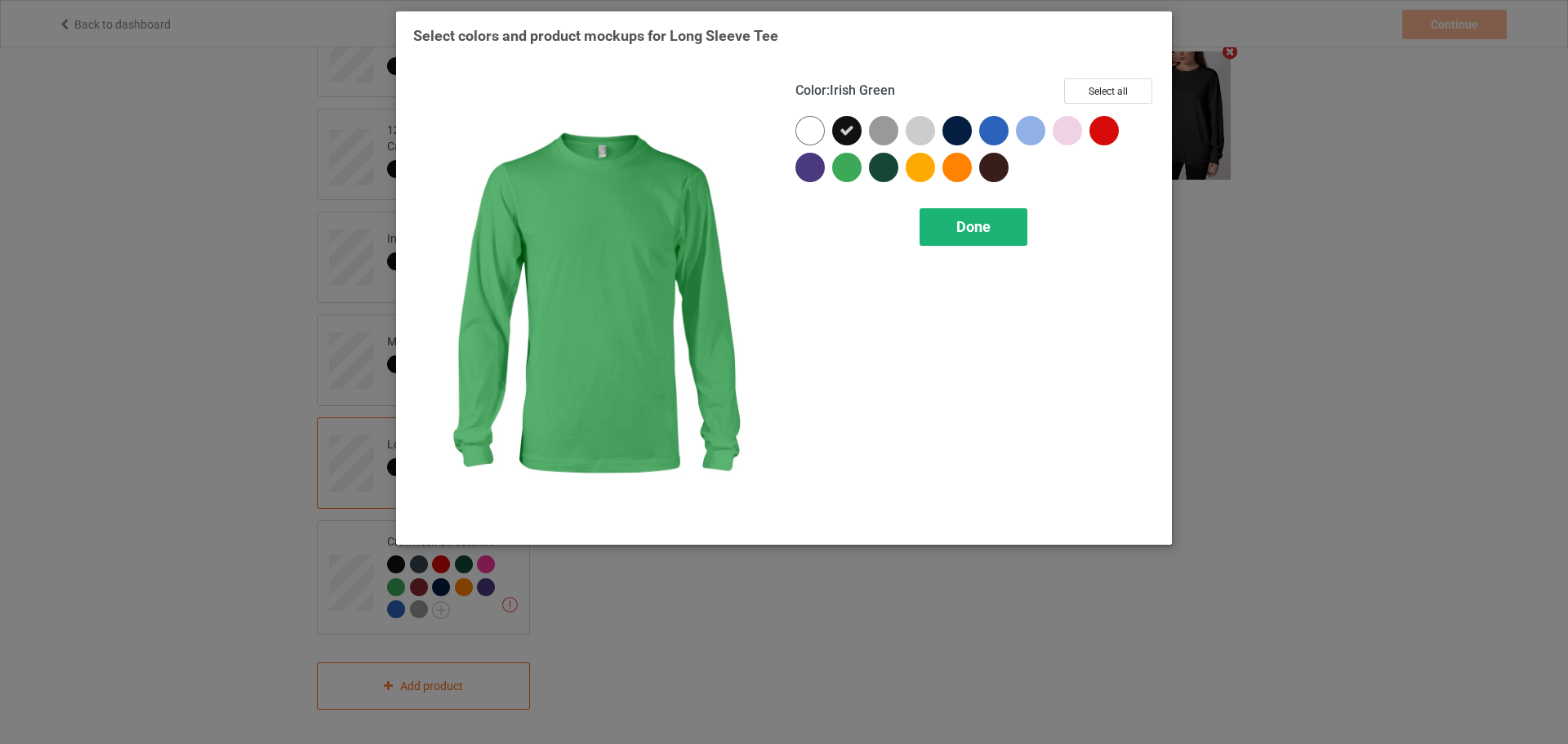
click at [959, 212] on div "Done" at bounding box center [973, 227] width 108 height 37
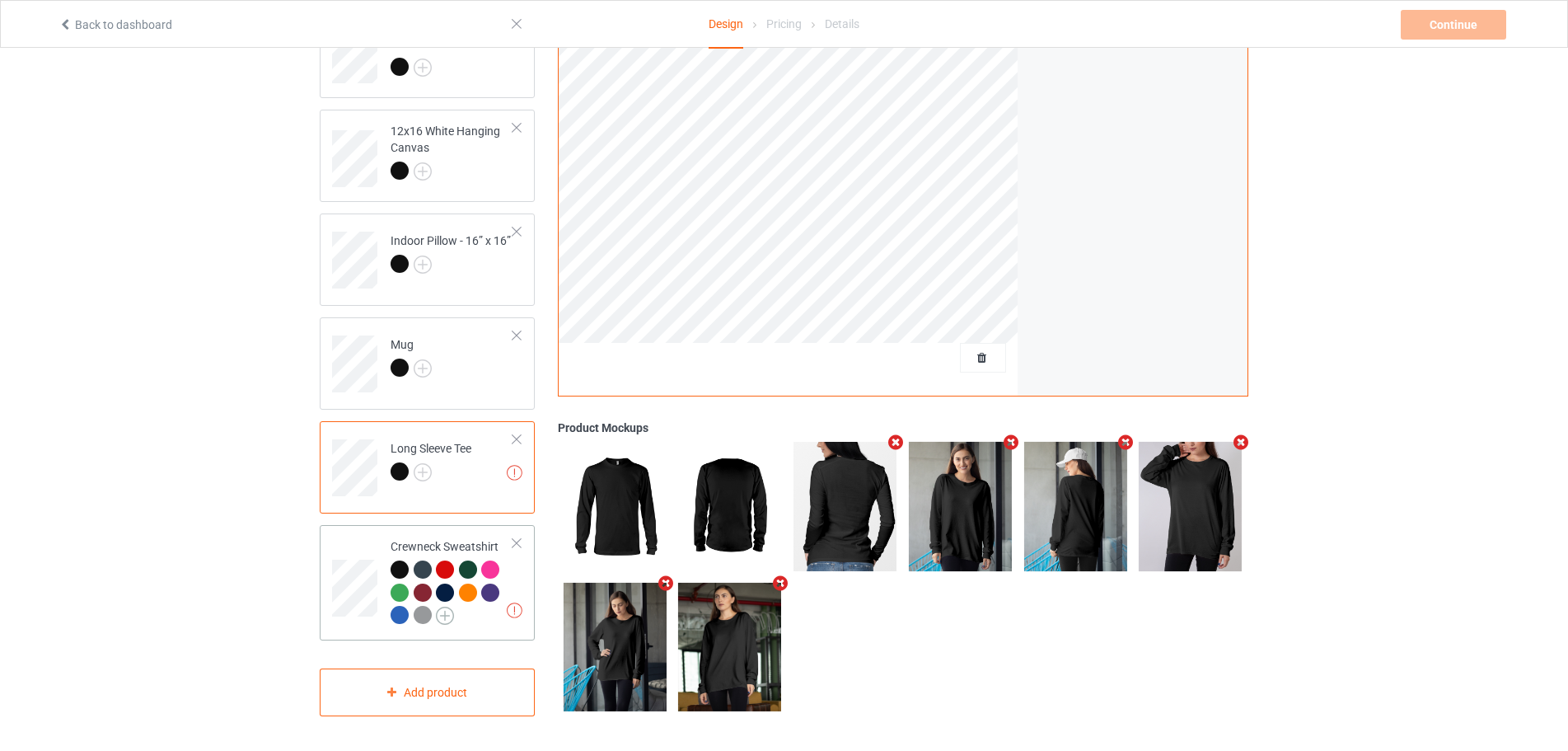
click at [449, 610] on img at bounding box center [445, 616] width 18 height 18
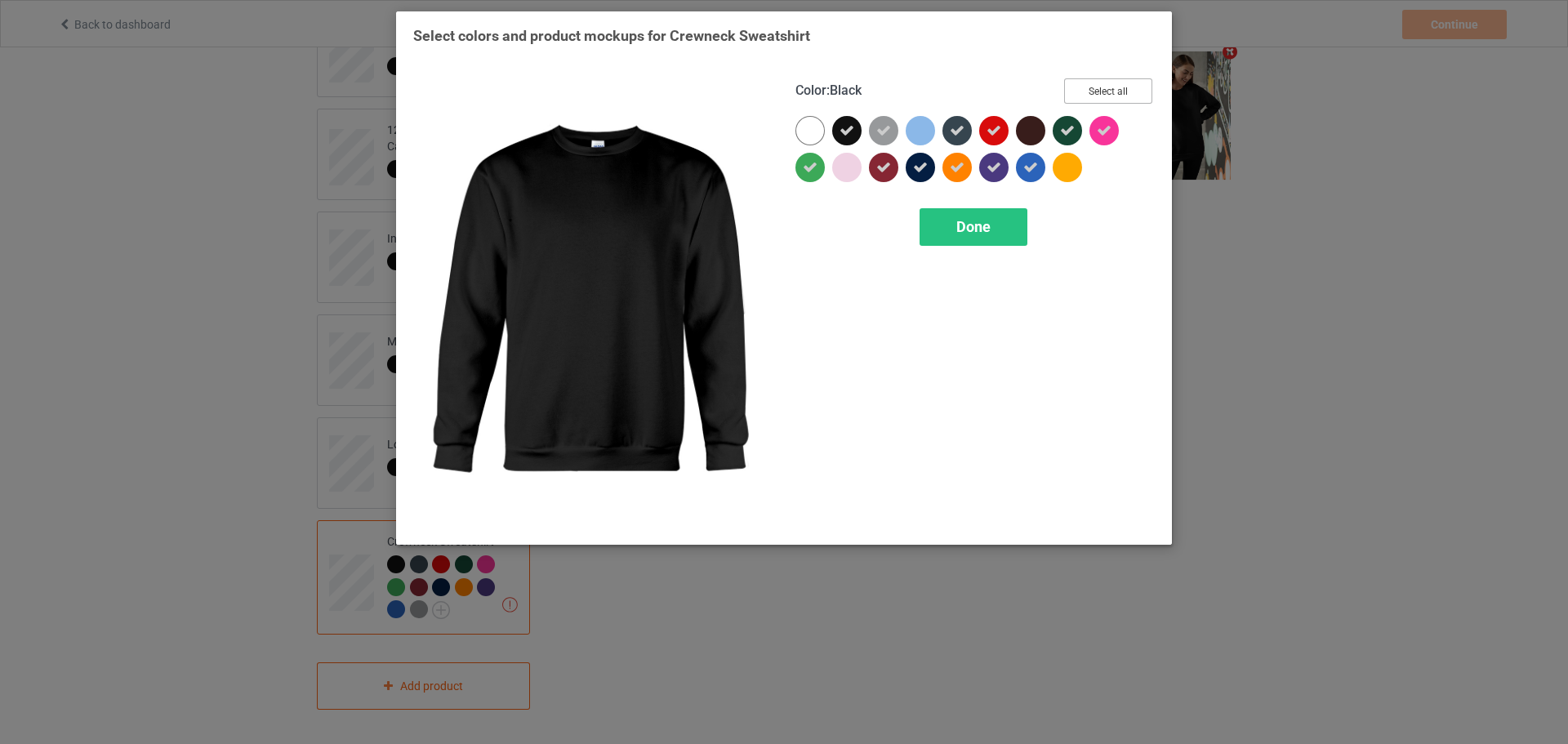
click at [1126, 93] on button "Select all" at bounding box center [1108, 91] width 88 height 25
click at [1122, 95] on button "Reset to Default" at bounding box center [1092, 91] width 118 height 25
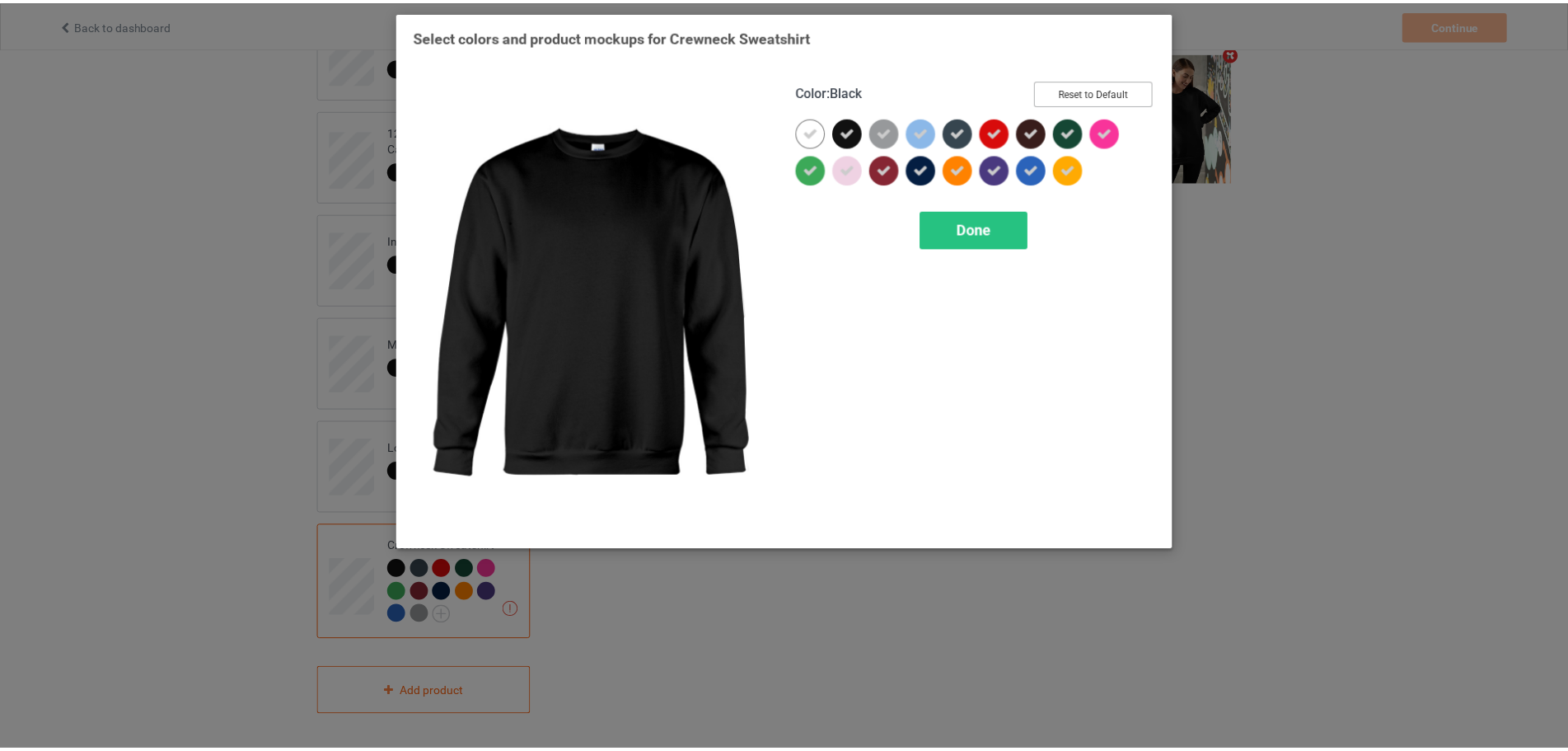
scroll to position [682, 0]
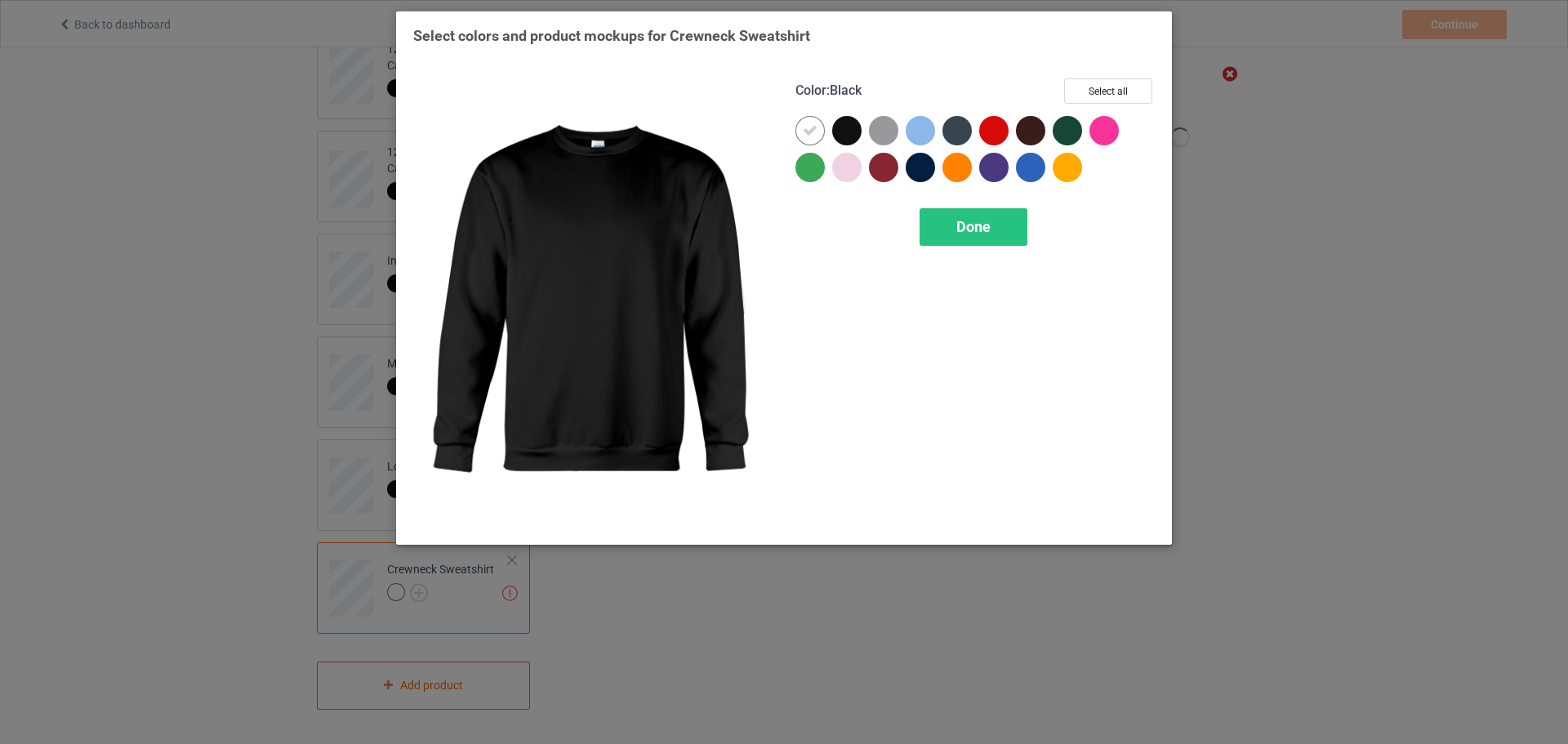
click at [849, 133] on div at bounding box center [847, 131] width 30 height 30
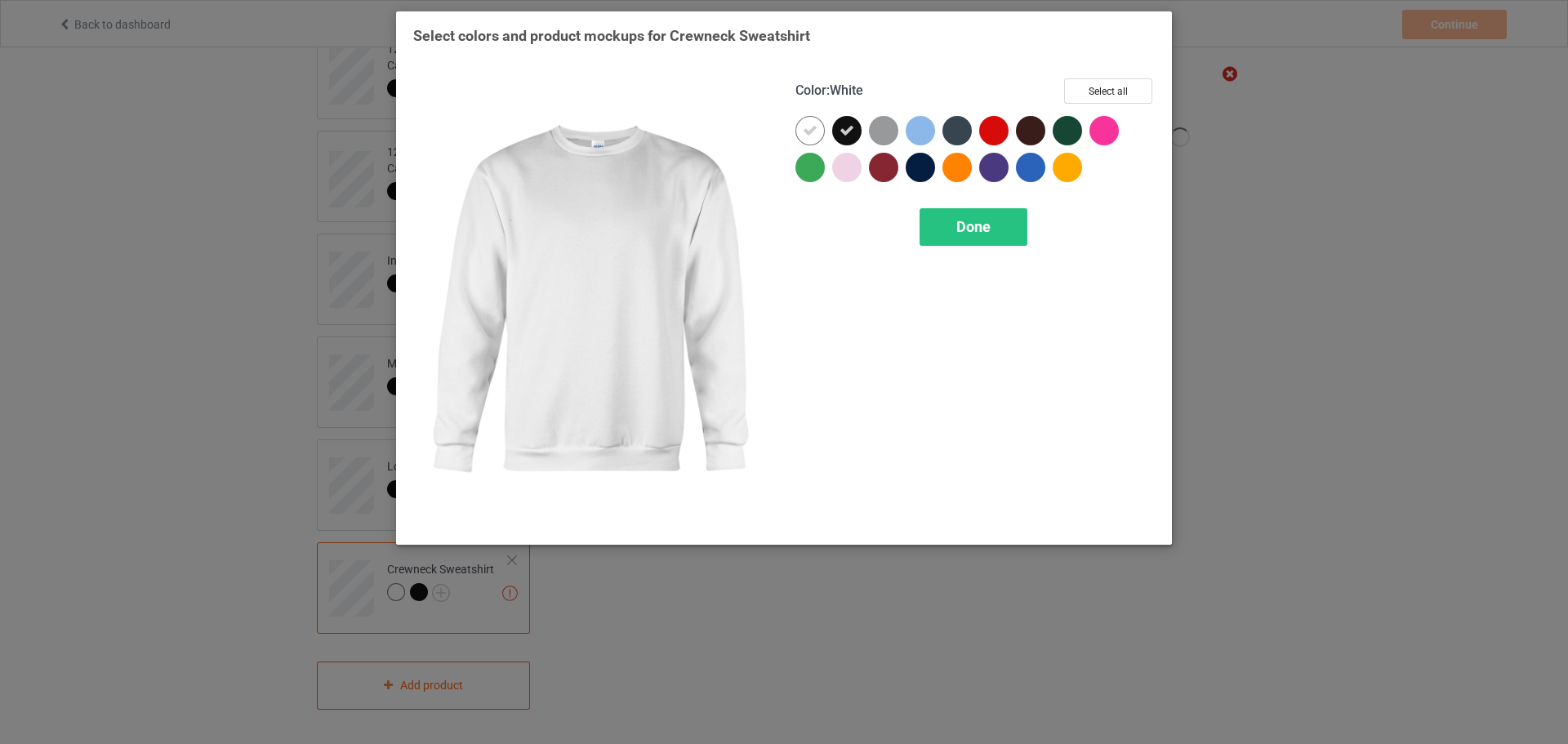
click at [810, 125] on icon at bounding box center [809, 130] width 14 height 14
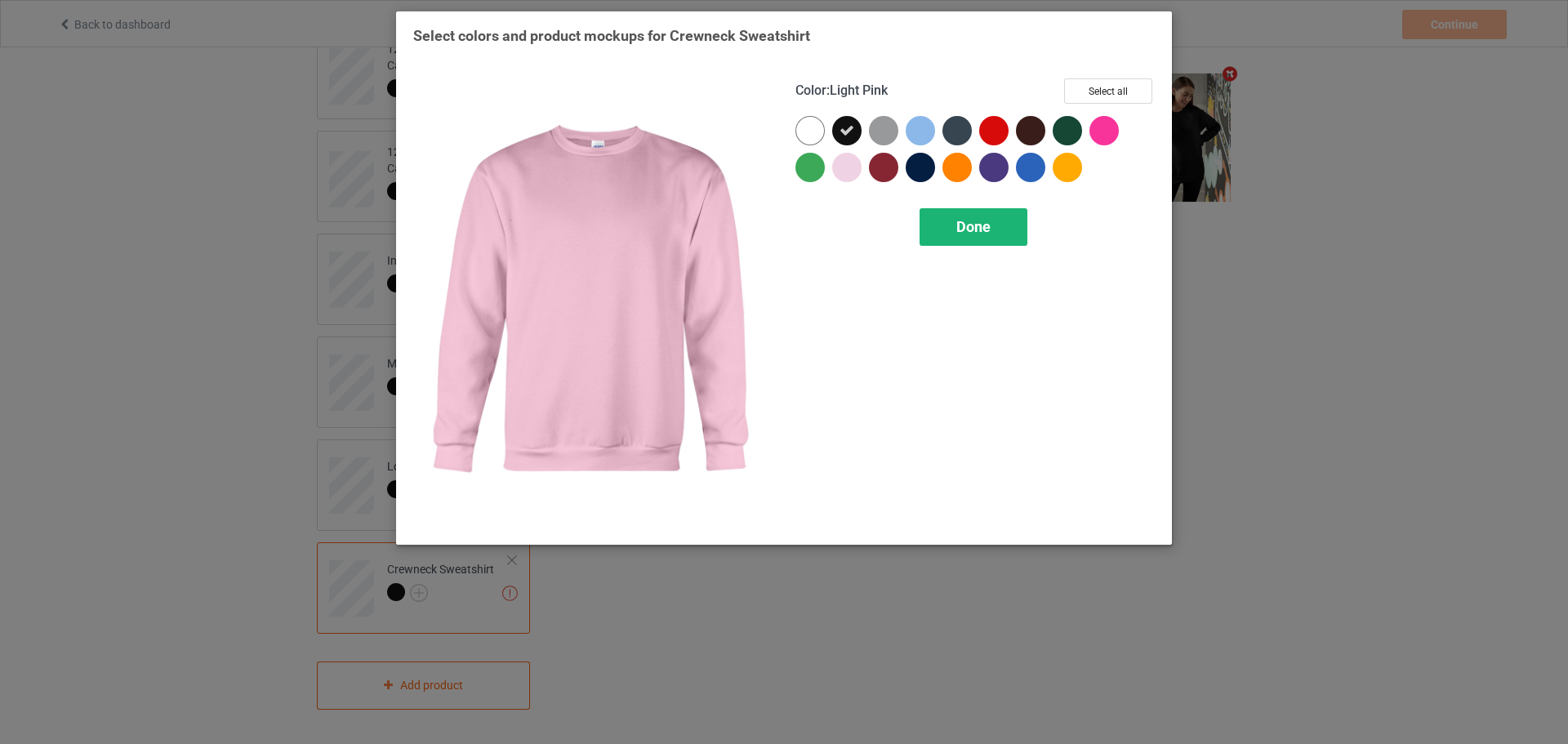
click at [979, 232] on span "Done" at bounding box center [973, 227] width 34 height 17
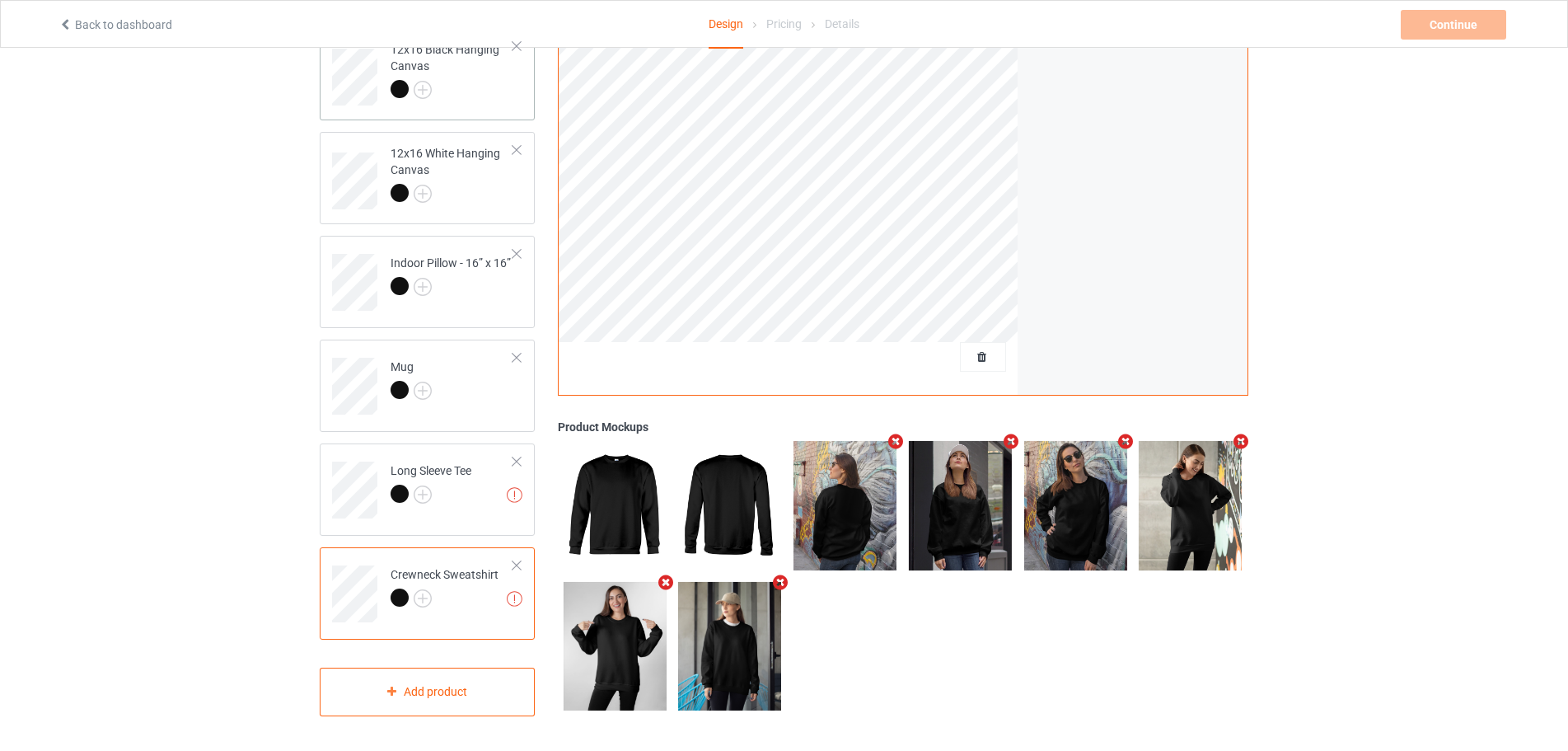
scroll to position [436, 0]
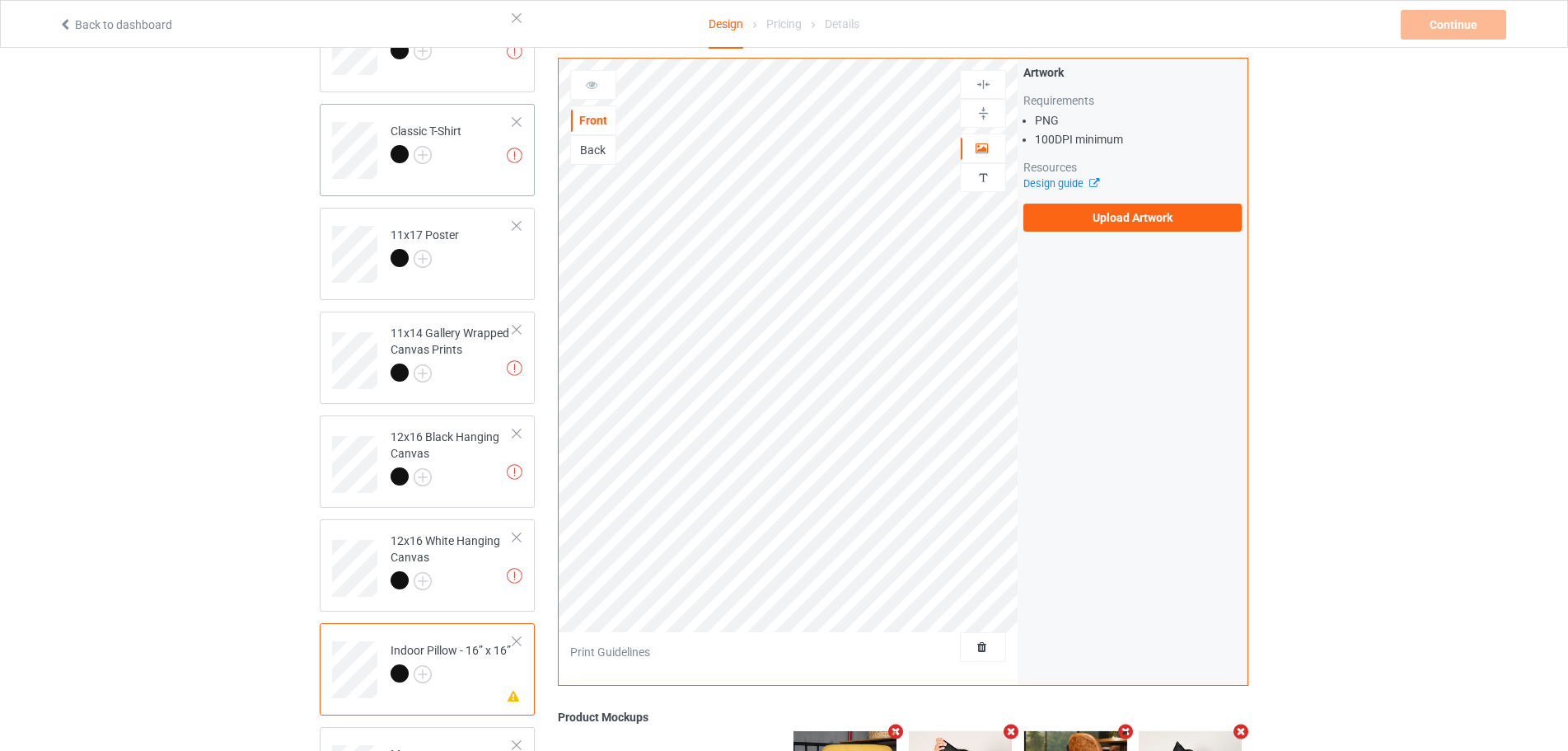
scroll to position [188, 0]
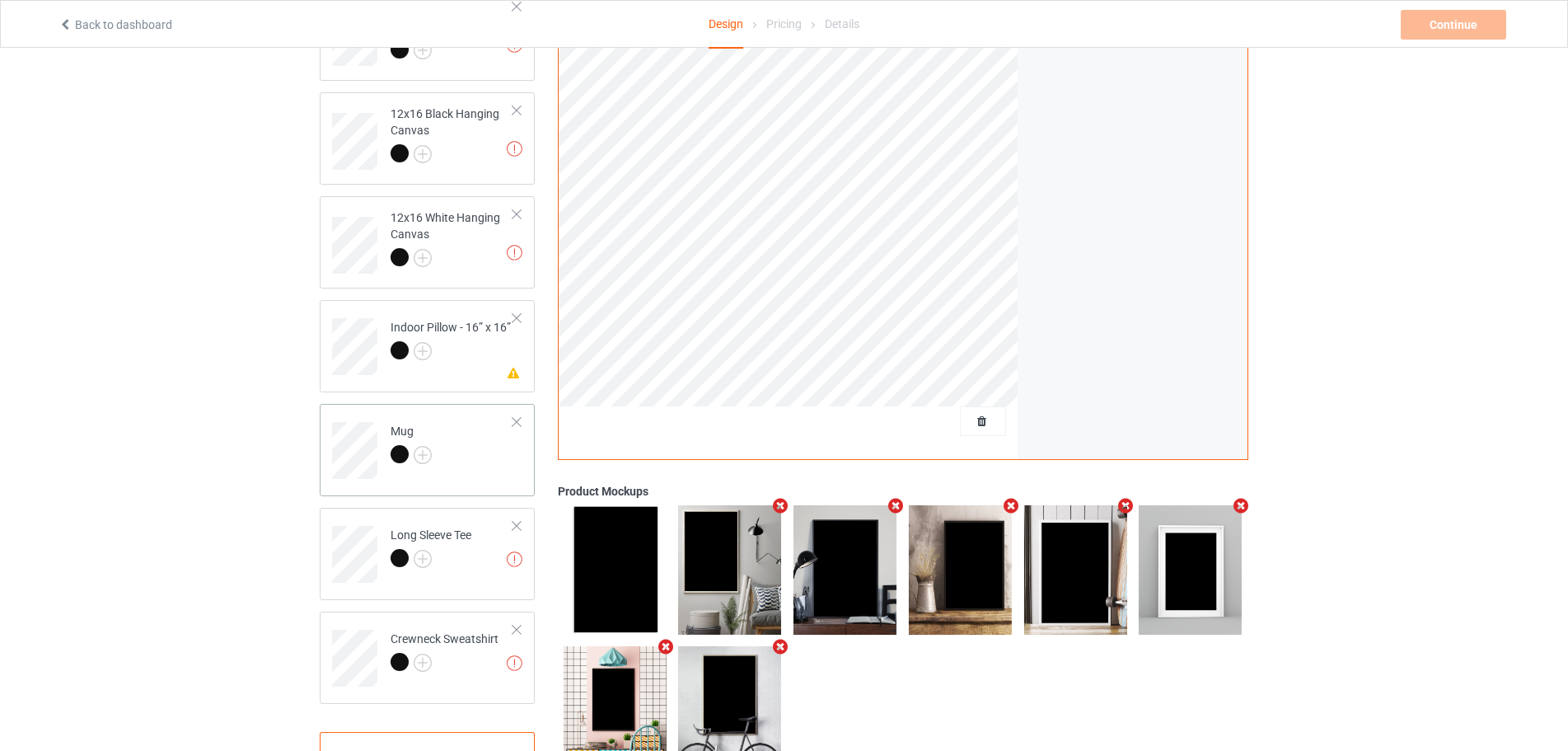
scroll to position [682, 0]
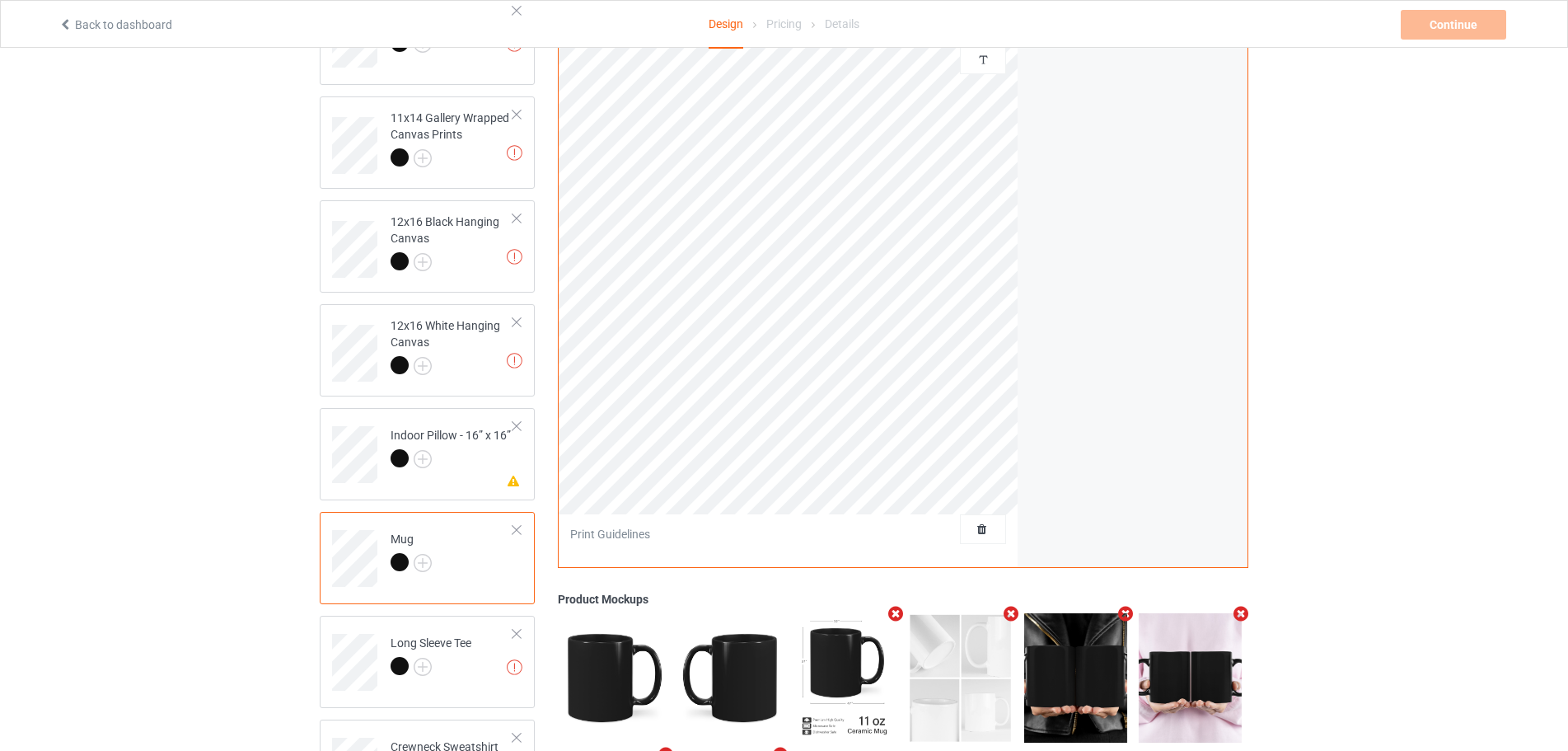
scroll to position [436, 0]
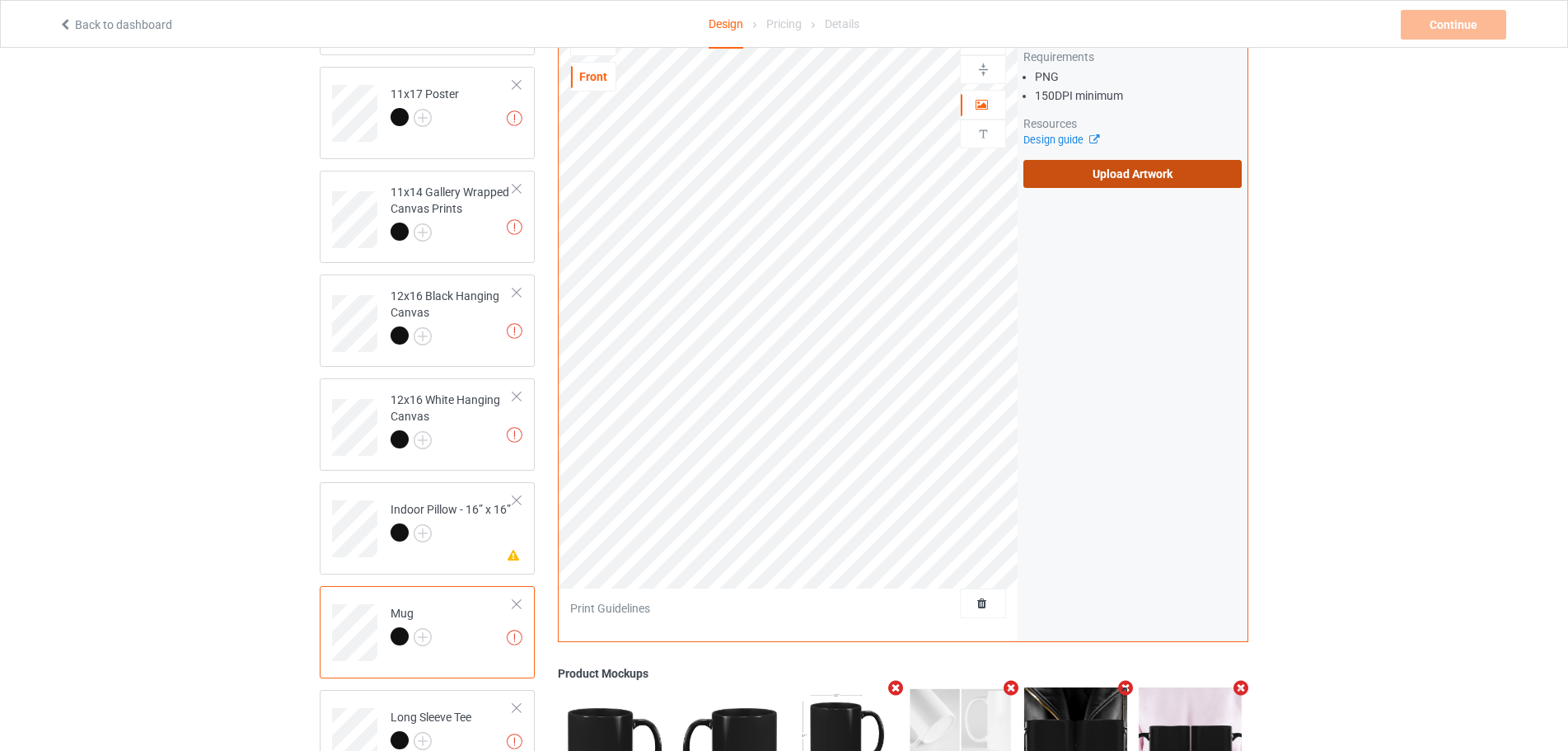
click at [1179, 174] on label "Upload Artwork" at bounding box center [1132, 174] width 218 height 28
click at [0, 0] on input "Upload Artwork" at bounding box center [0, 0] width 0 height 0
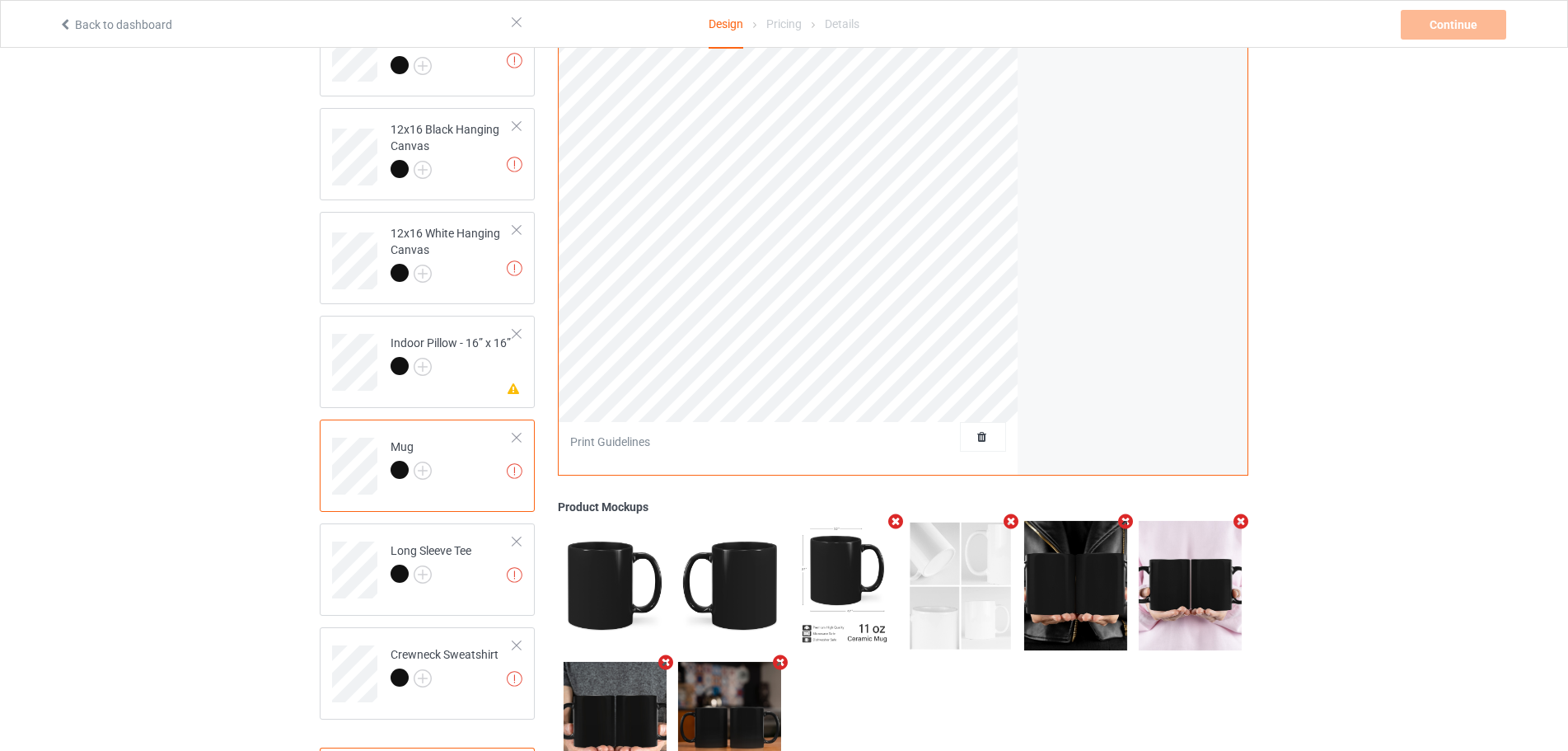
scroll to position [682, 0]
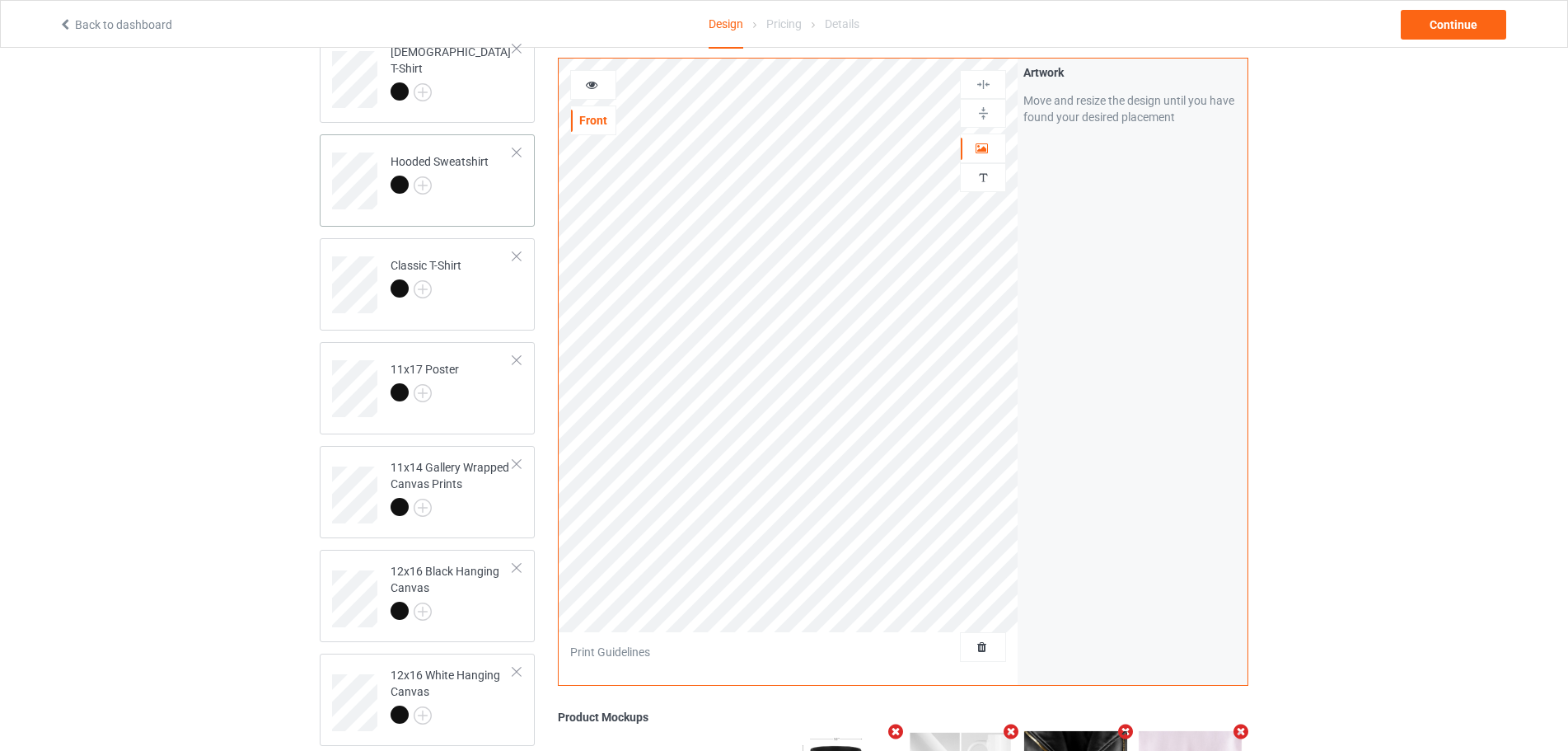
scroll to position [165, 0]
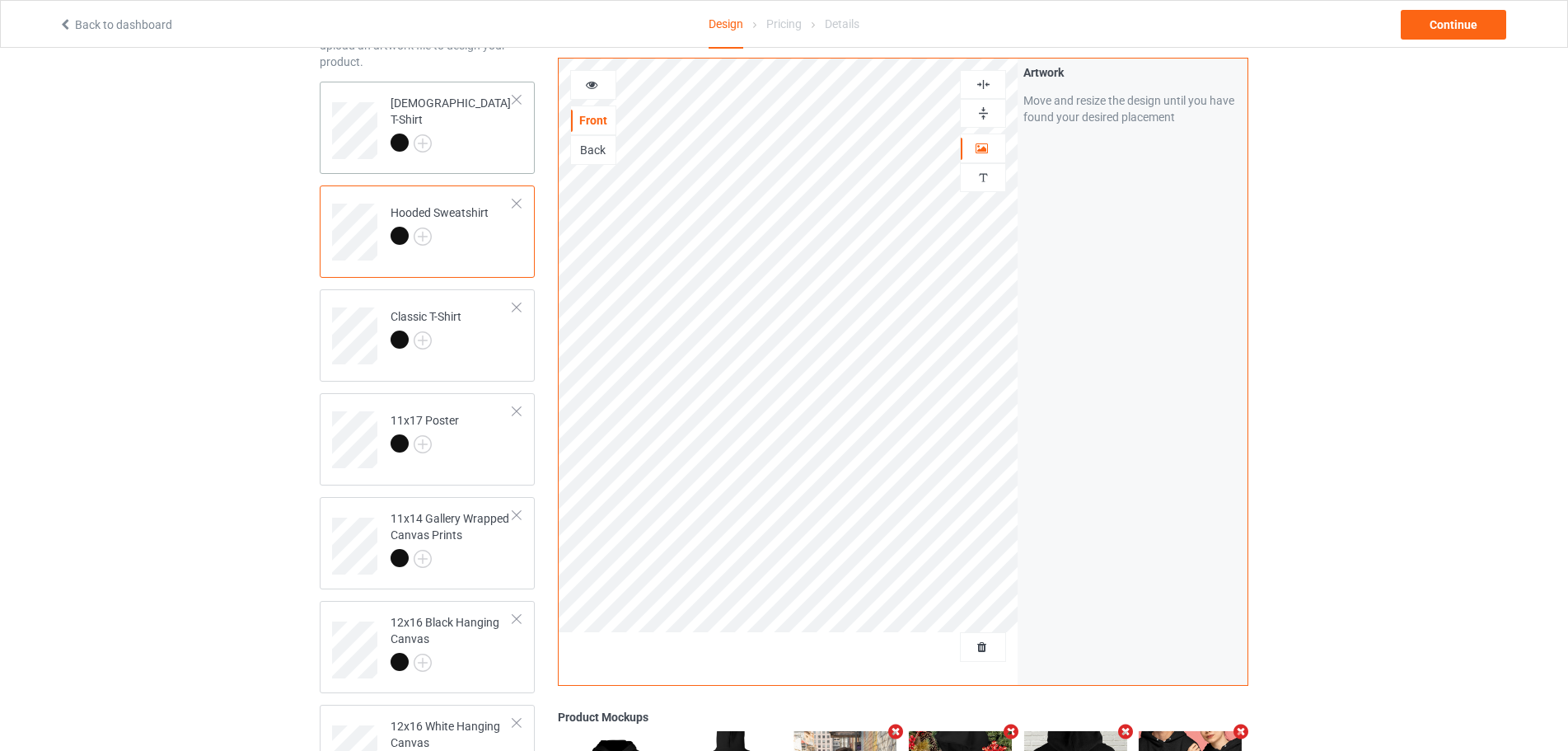
scroll to position [82, 0]
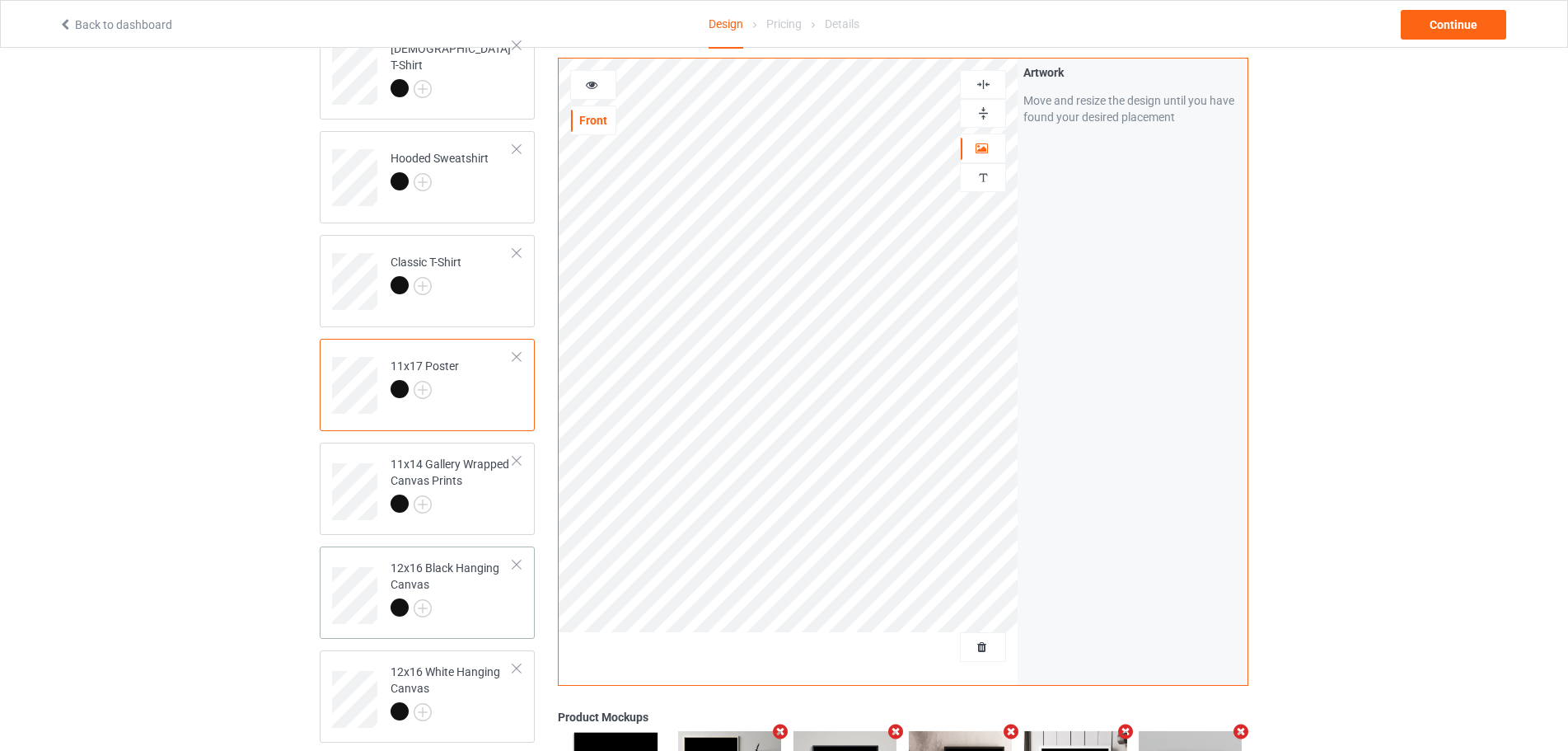
scroll to position [247, 0]
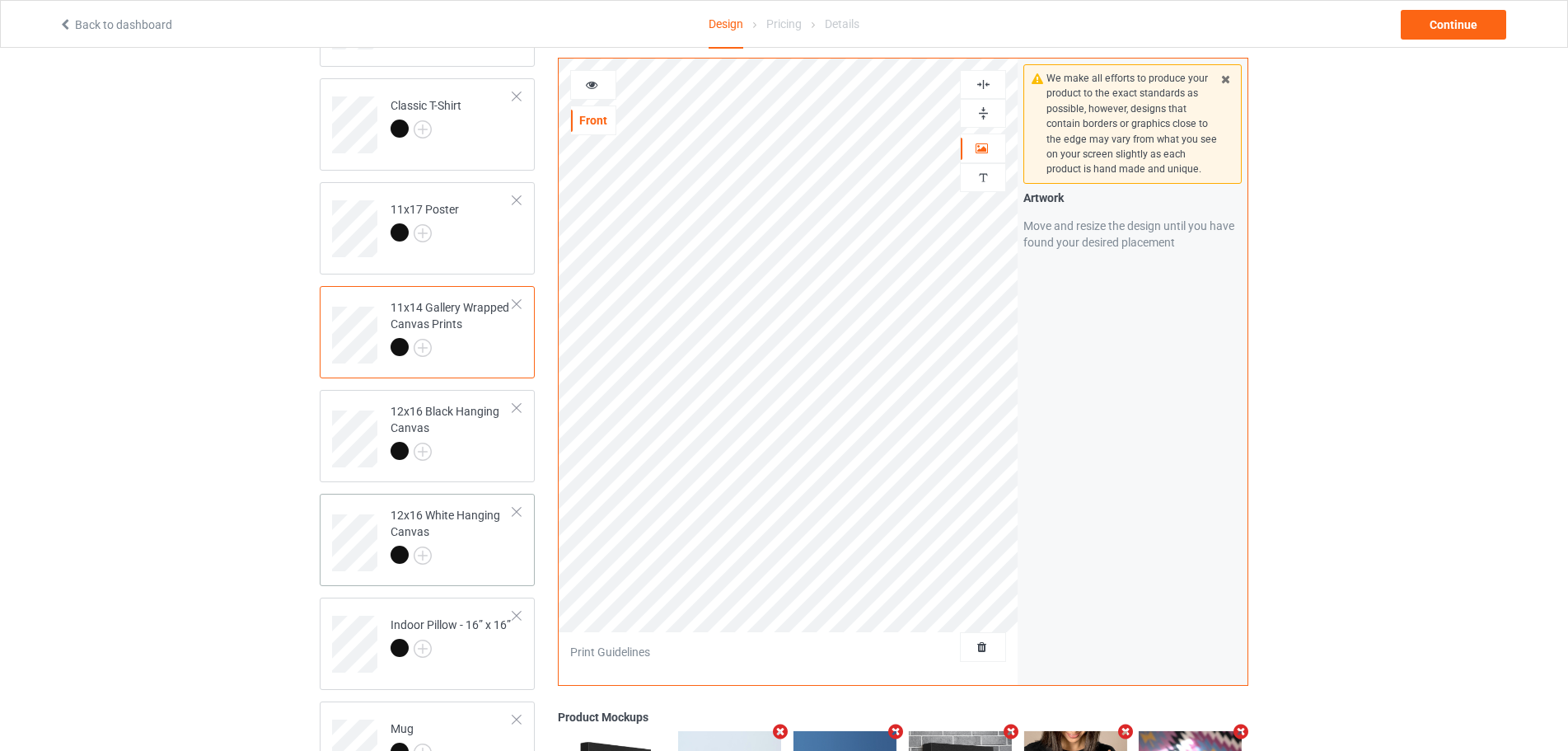
scroll to position [412, 0]
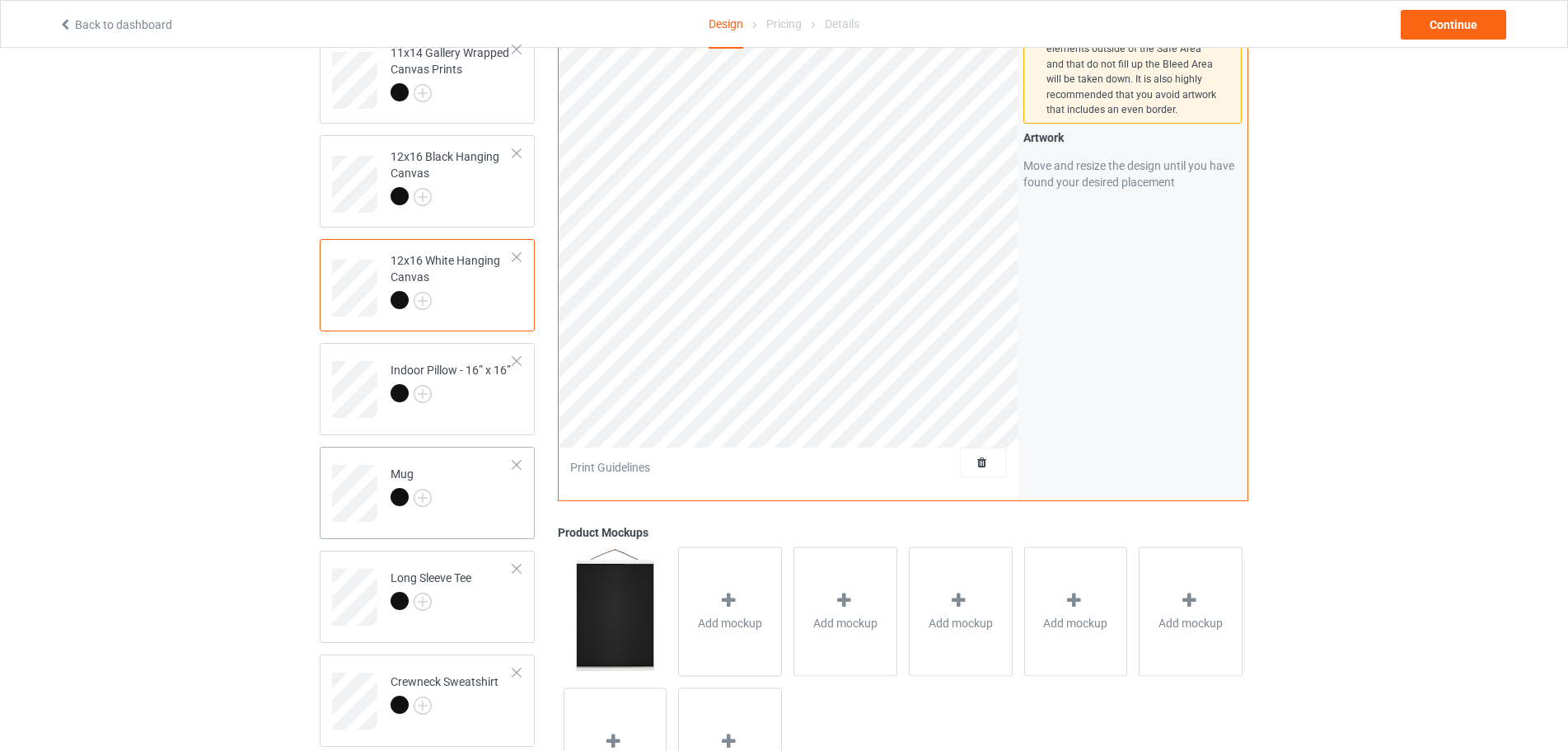
scroll to position [577, 0]
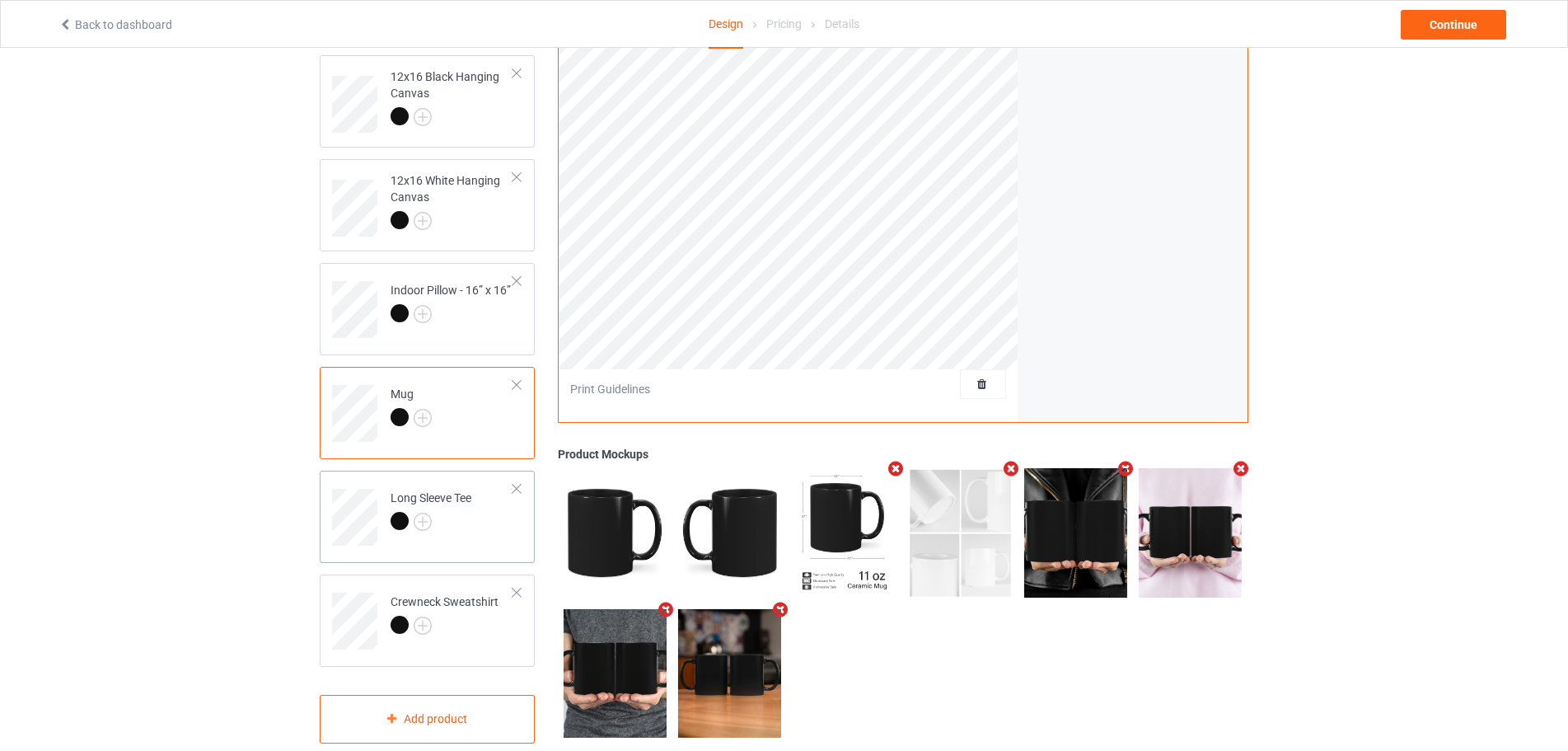
scroll to position [659, 0]
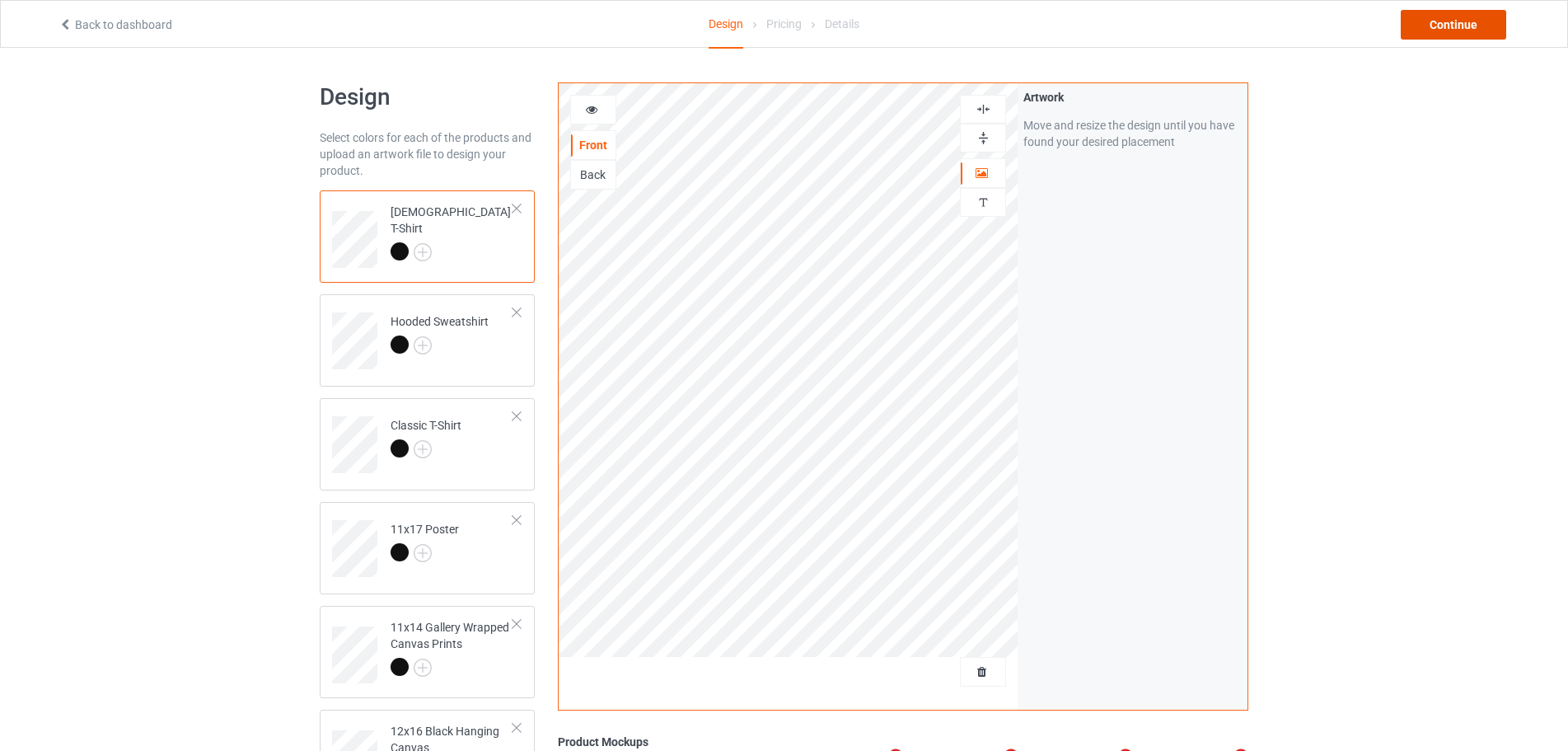
click at [1464, 21] on div "Continue" at bounding box center [1453, 25] width 105 height 30
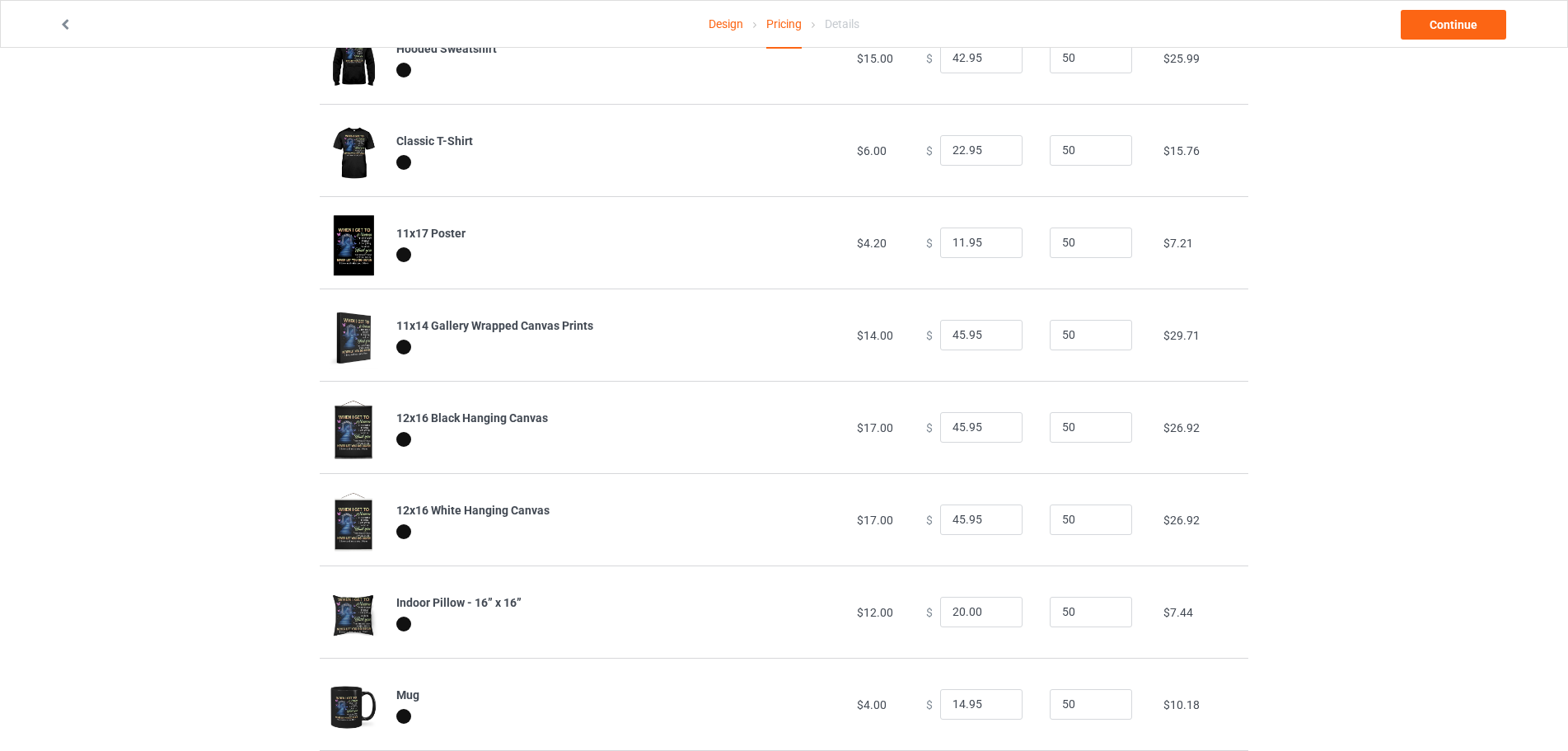
scroll to position [247, 0]
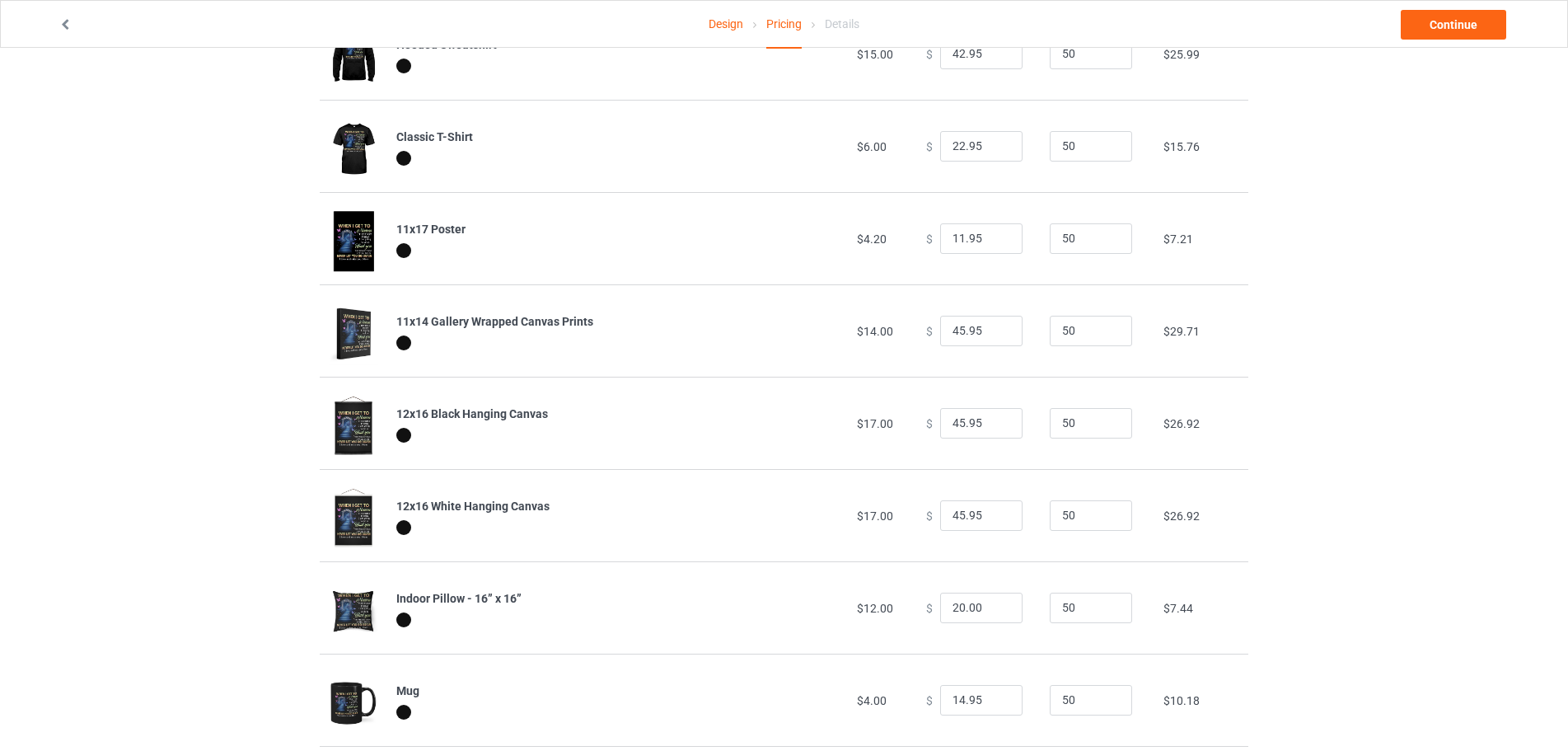
click at [350, 256] on img at bounding box center [354, 242] width 50 height 62
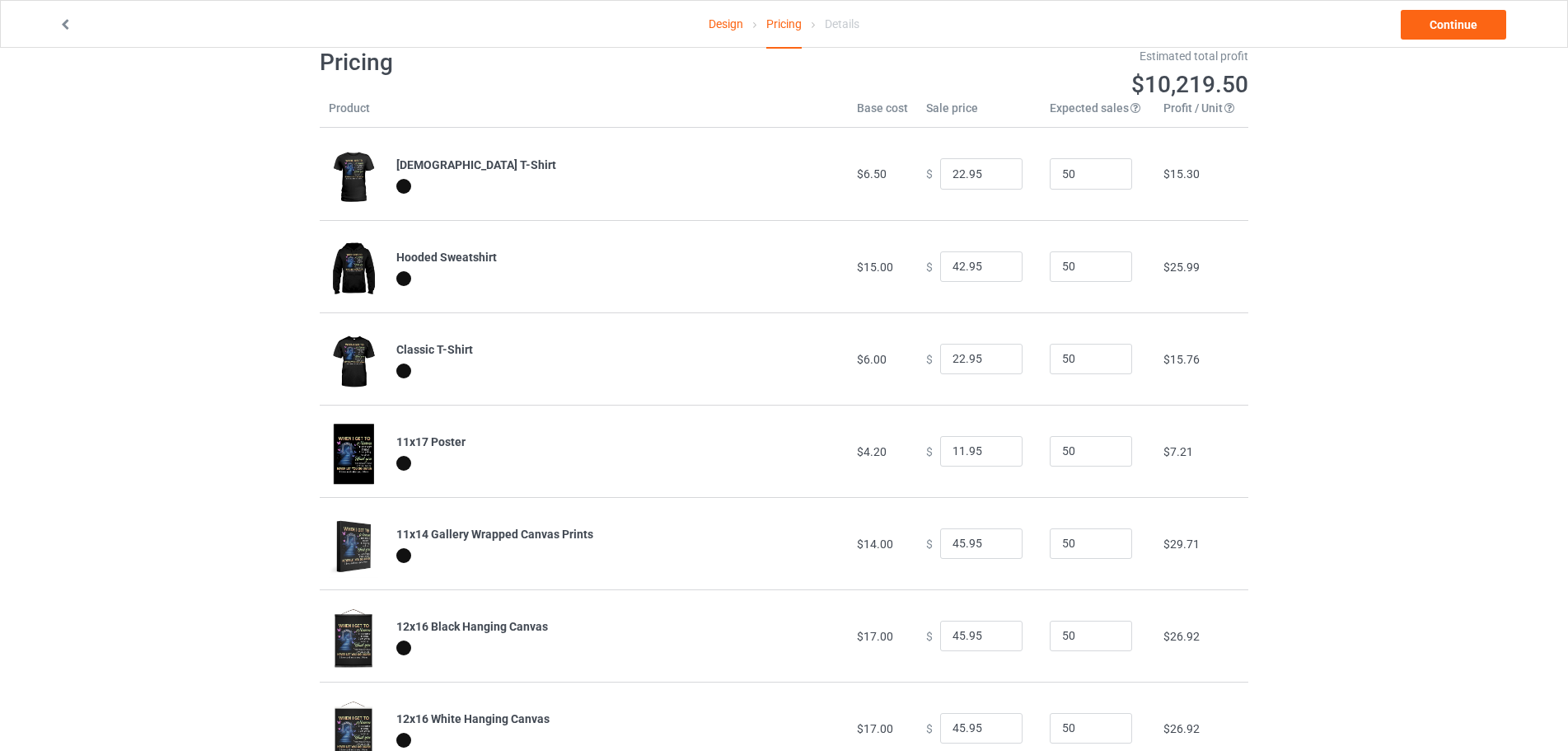
scroll to position [0, 0]
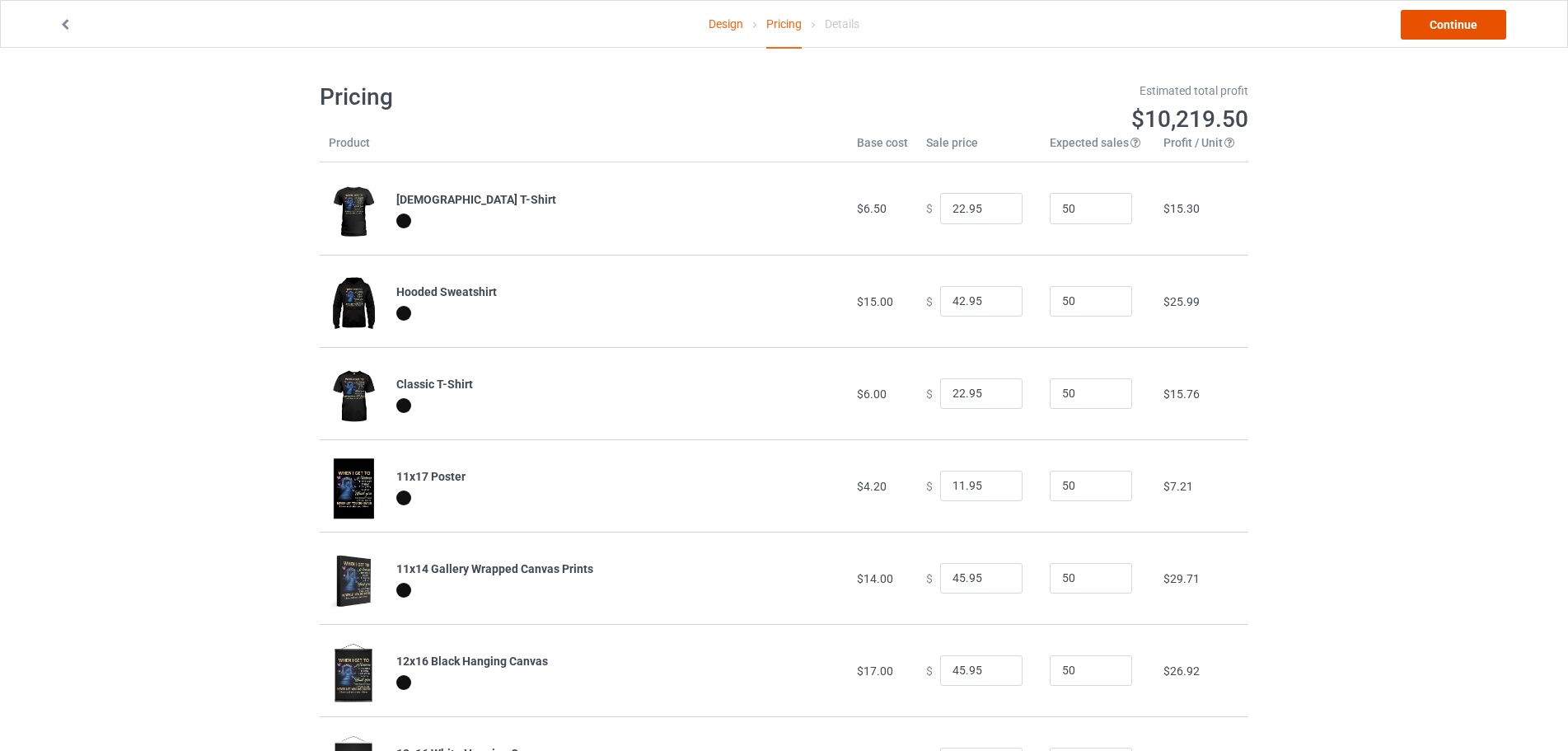
click at [1487, 29] on link "Continue" at bounding box center [1453, 25] width 105 height 30
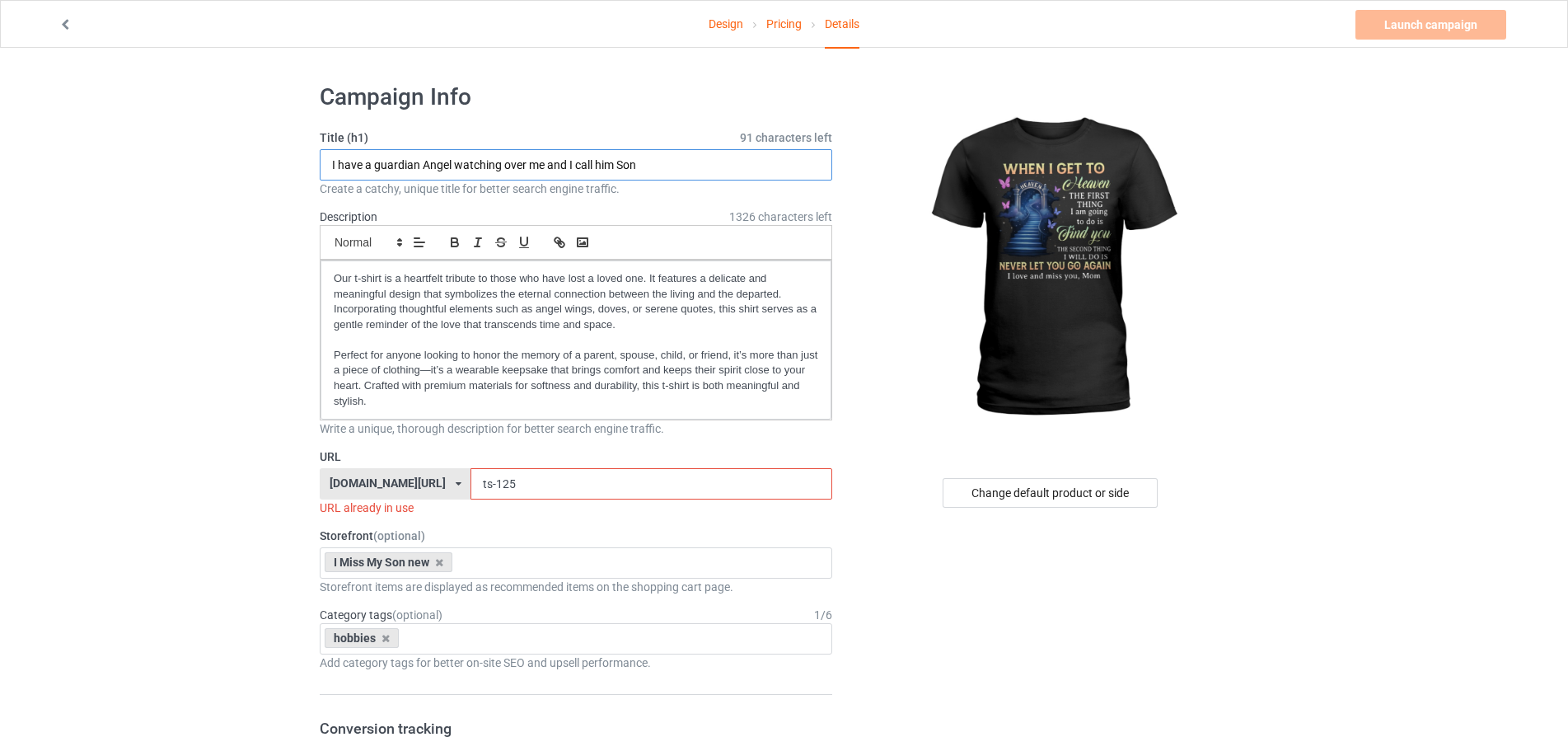
click at [675, 161] on input "I have a guardian Angel watching over me and I call him Son" at bounding box center [576, 165] width 512 height 32
click at [659, 161] on input "I have a guardian Angel watching over me and I call him Son" at bounding box center [576, 165] width 512 height 32
drag, startPoint x: 667, startPoint y: 162, endPoint x: -150, endPoint y: 105, distance: 819.0
click at [0, 105] on html "Design Pricing Details Launch campaign Invalid campaign URL Campaign Info Title…" at bounding box center [784, 376] width 1568 height 751
drag, startPoint x: 483, startPoint y: 166, endPoint x: 192, endPoint y: 165, distance: 291.0
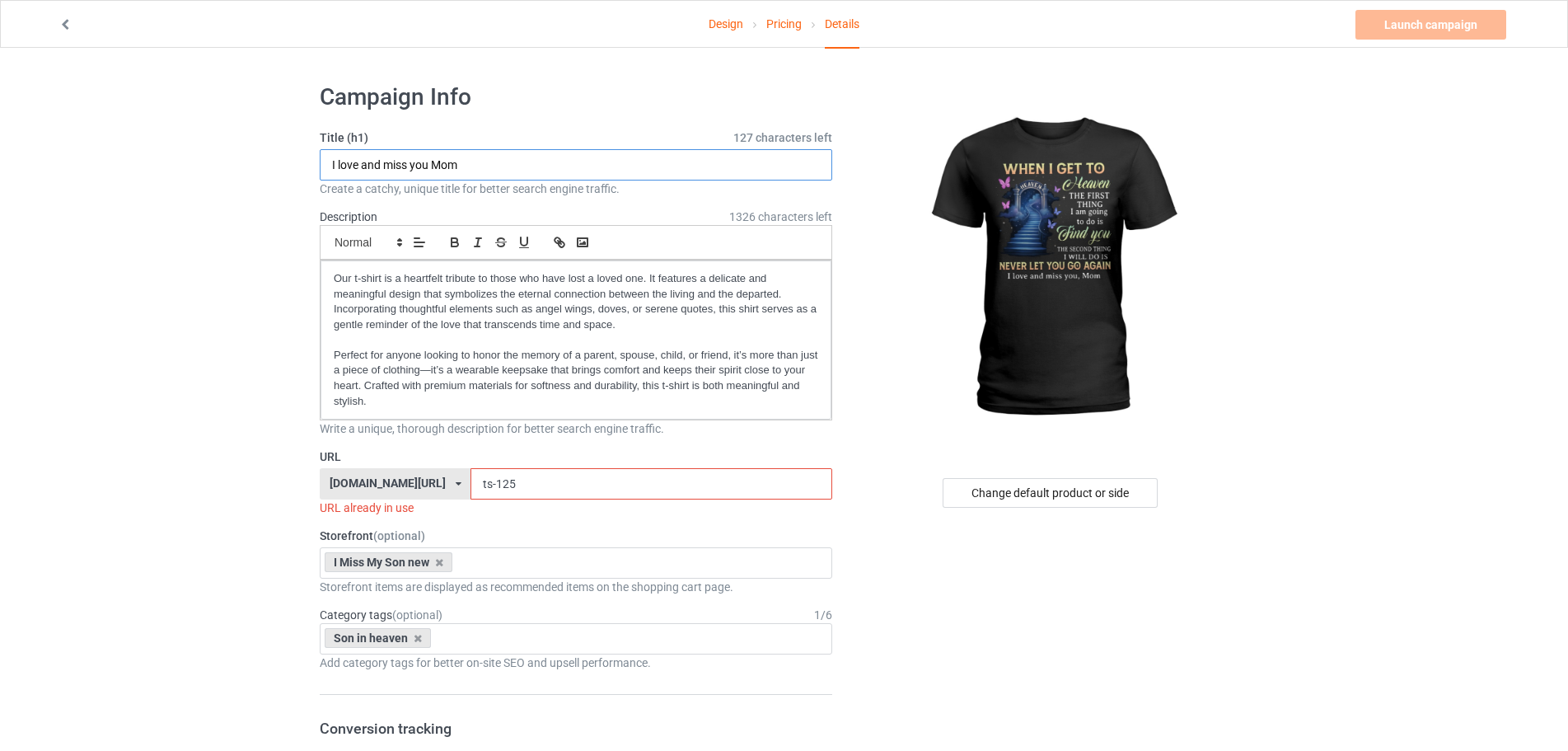
click at [0, 39] on html "Design Pricing Details Launch campaign Invalid campaign URL Campaign Info Title…" at bounding box center [784, 376] width 1568 height 751
type input "I love and miss you Mom"
click at [470, 481] on input "ts-125" at bounding box center [650, 484] width 361 height 32
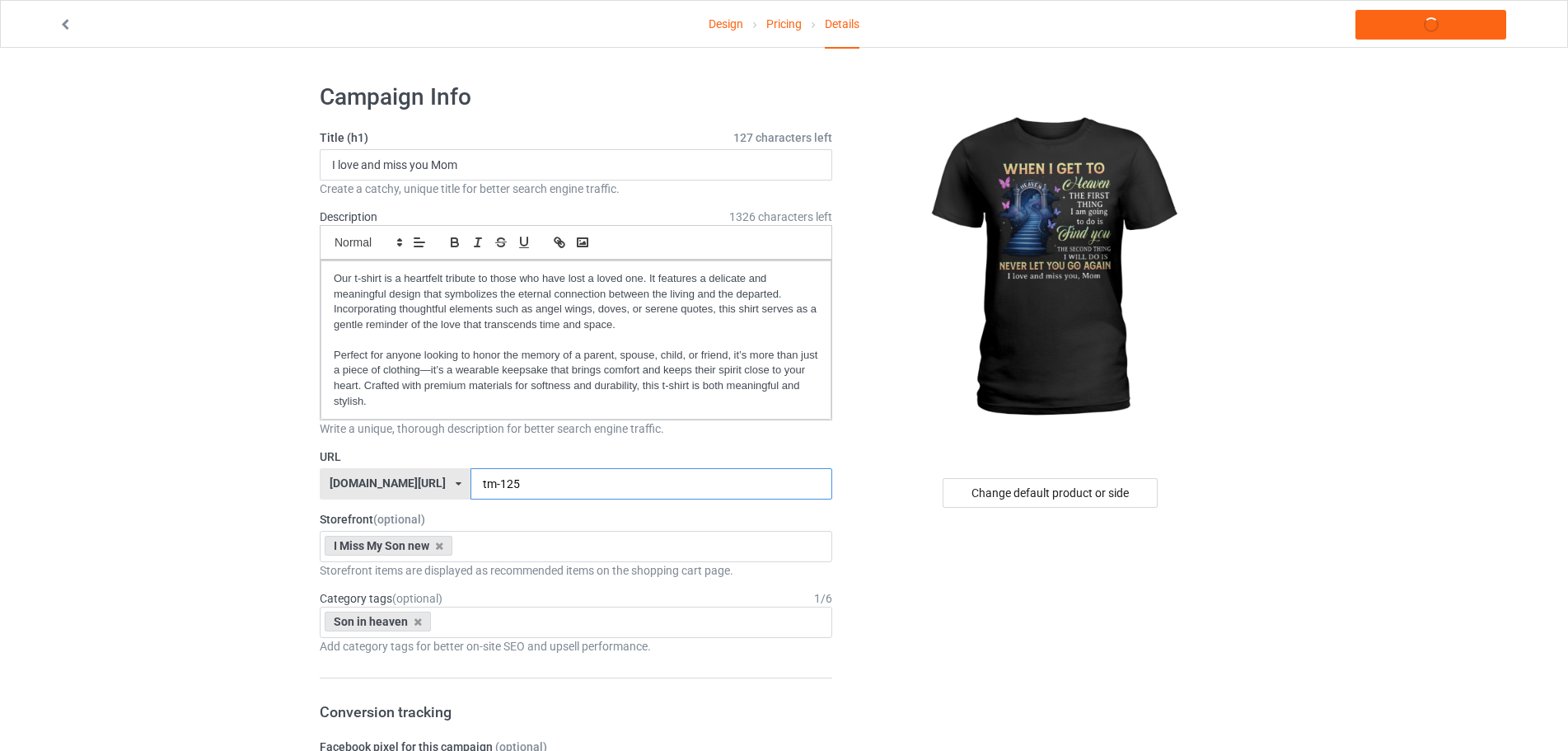
drag, startPoint x: 468, startPoint y: 481, endPoint x: 497, endPoint y: 482, distance: 29.0
click at [497, 482] on input "tm-125" at bounding box center [650, 484] width 361 height 32
type input "tm-126"
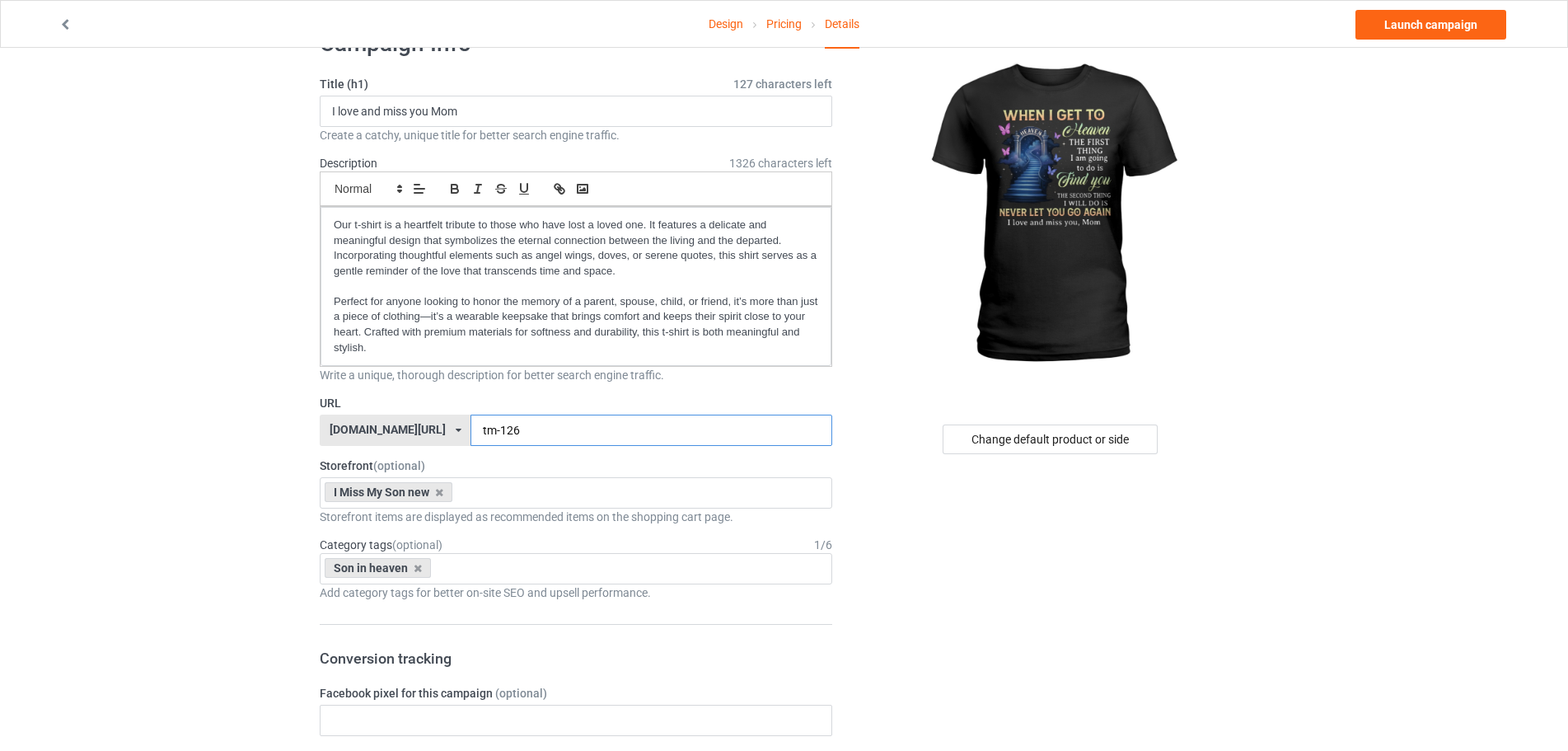
scroll to position [82, 0]
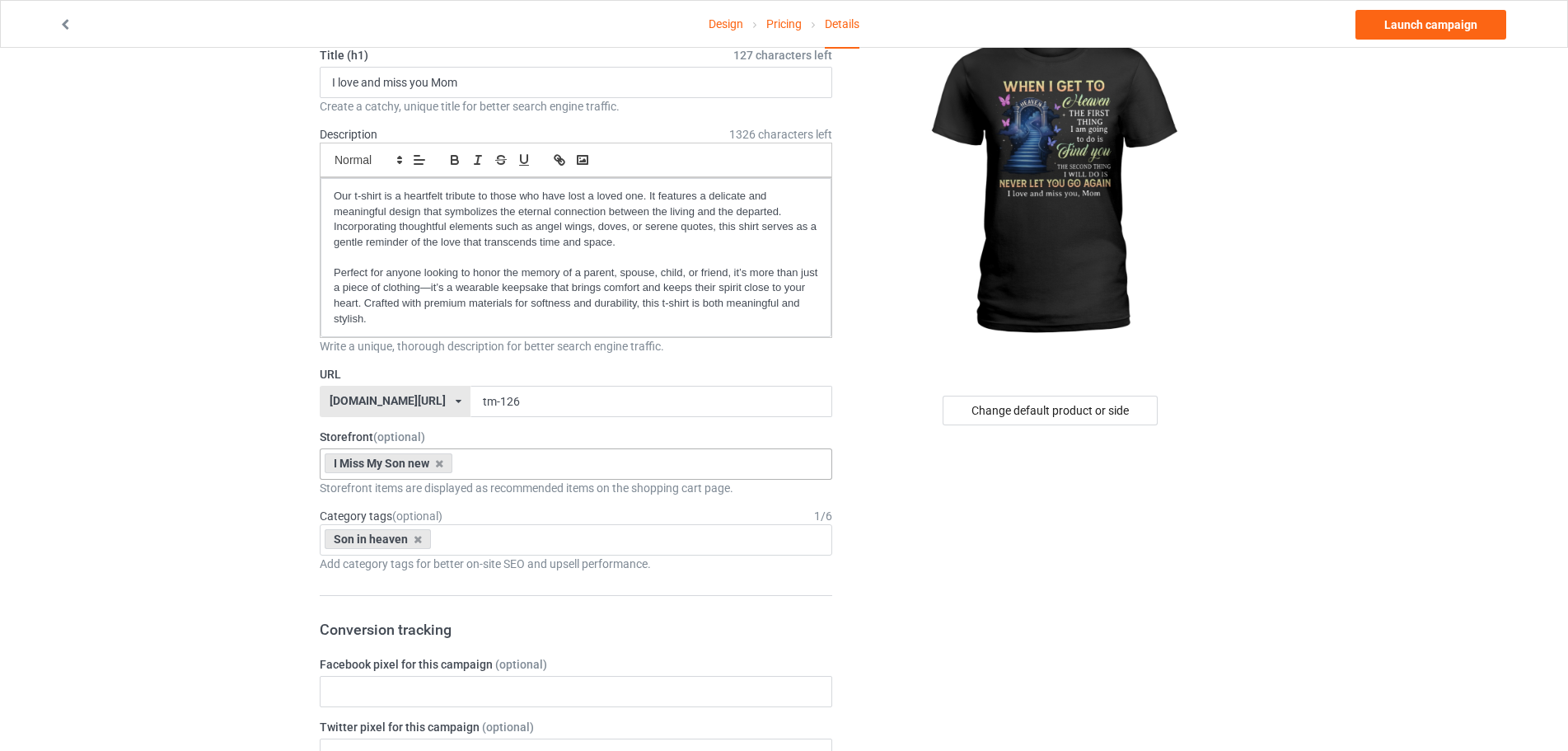
click at [439, 462] on icon at bounding box center [440, 464] width 9 height 10
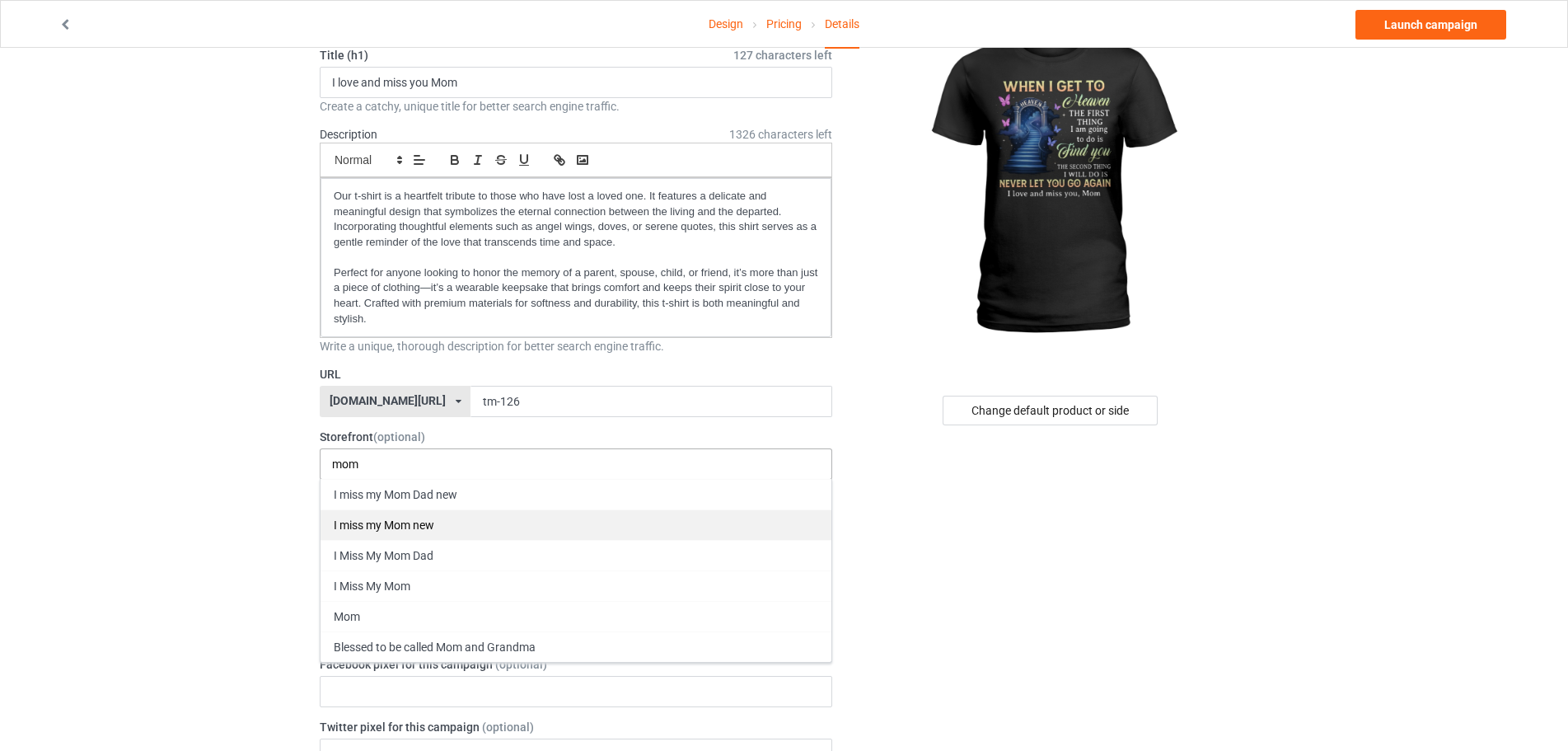
type input "mom"
click at [467, 524] on div "I miss my Mom new" at bounding box center [576, 525] width 511 height 31
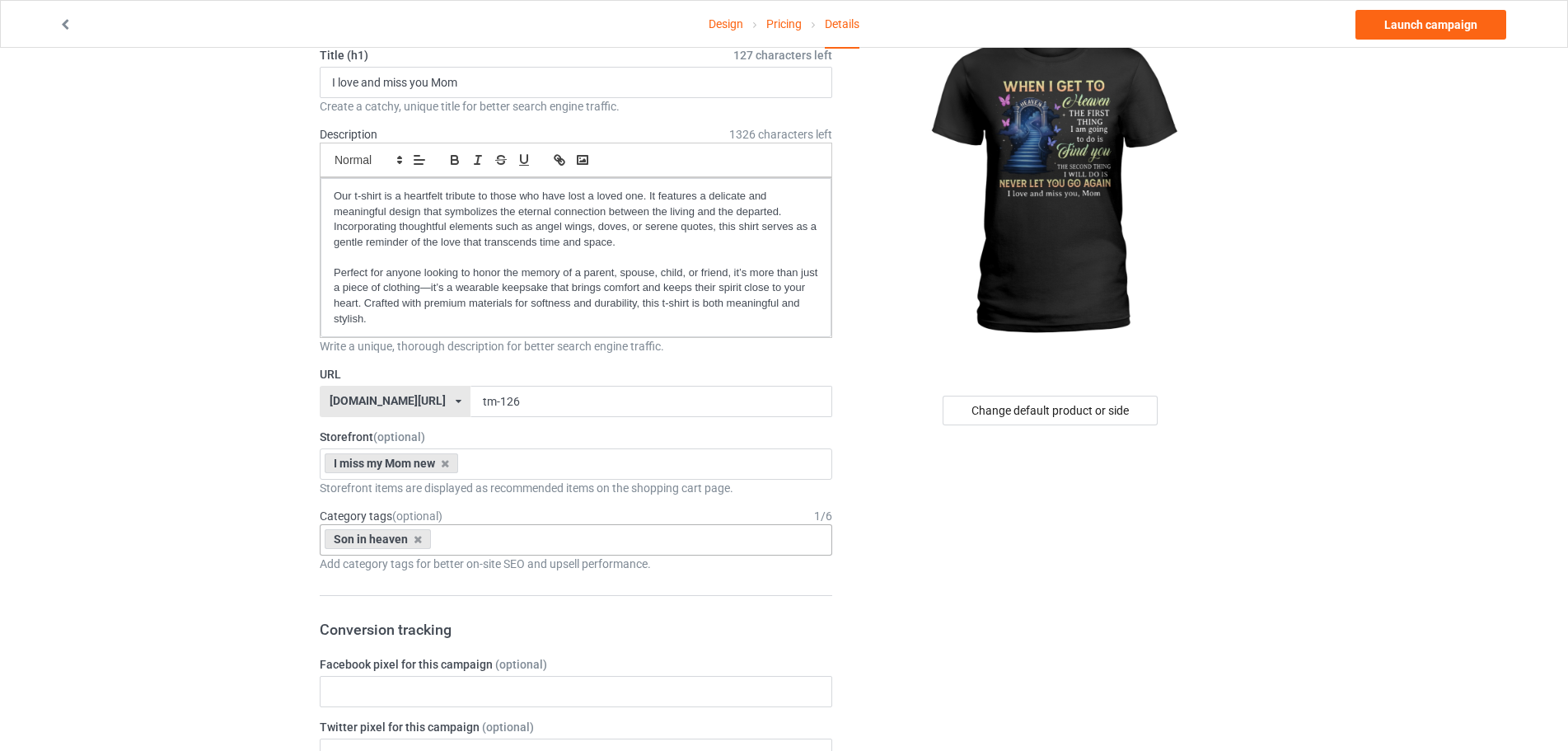
click at [420, 539] on div "Son in heaven" at bounding box center [378, 538] width 106 height 20
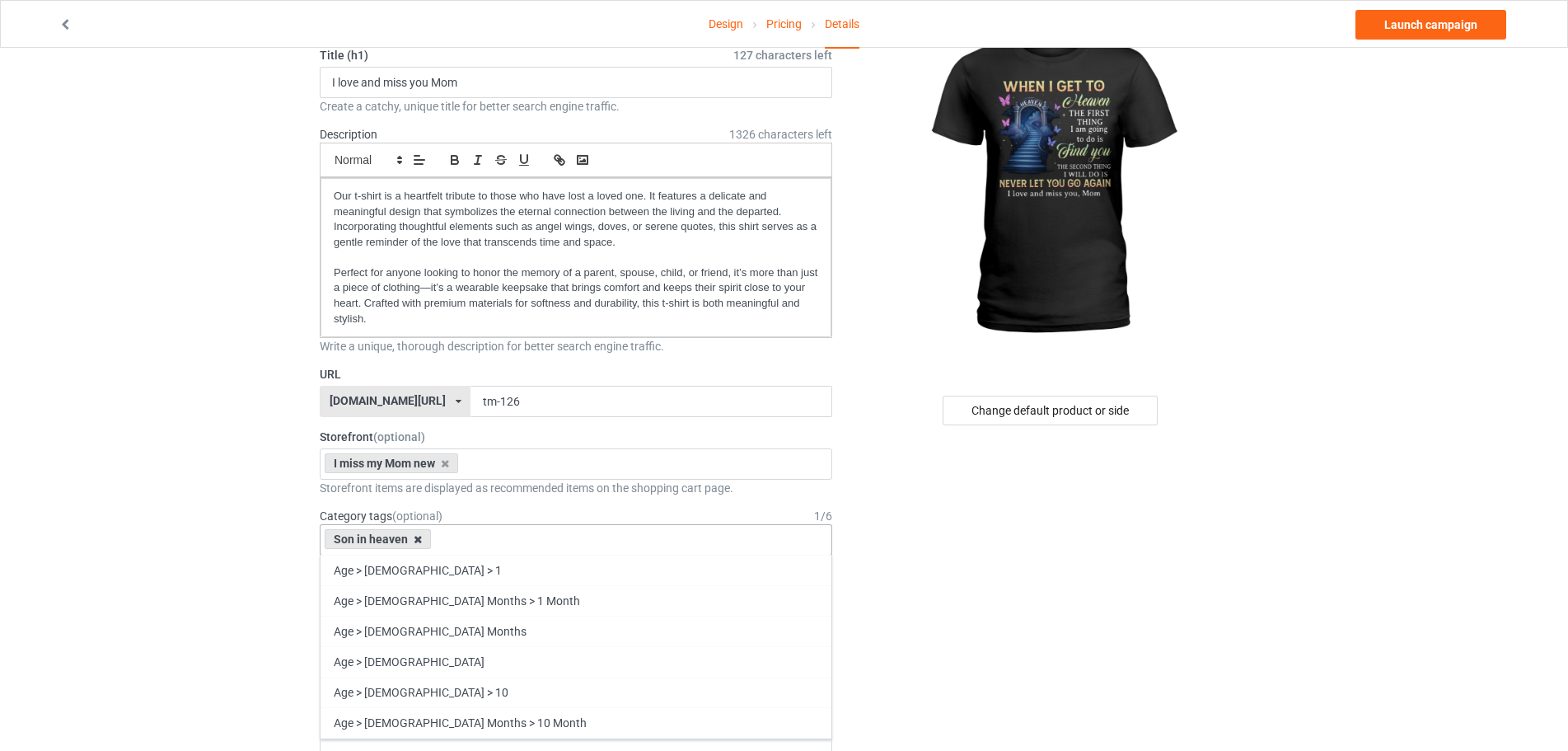
click at [416, 539] on icon at bounding box center [418, 539] width 9 height 10
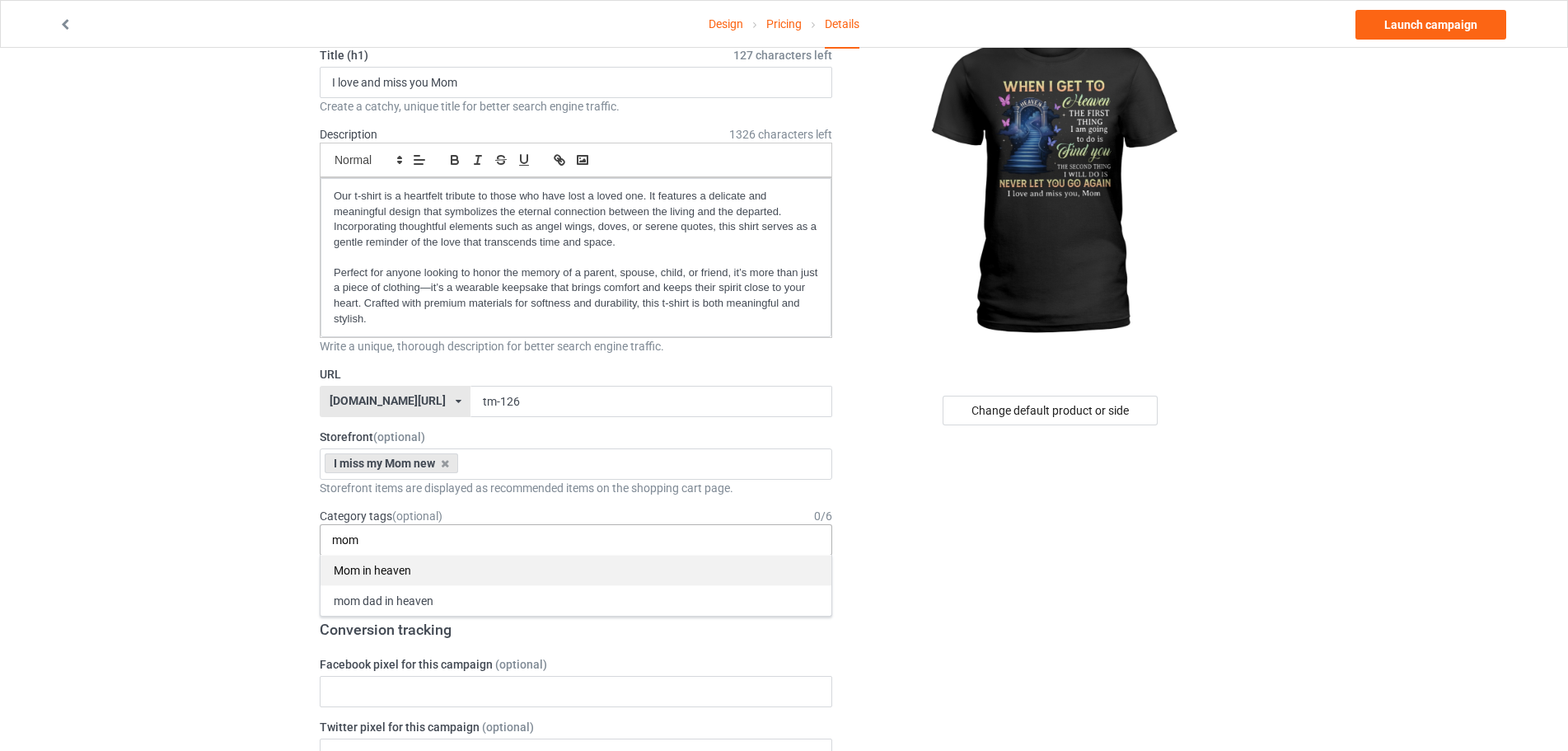
type input "mom"
click at [448, 569] on div "Mom in heaven" at bounding box center [576, 570] width 511 height 31
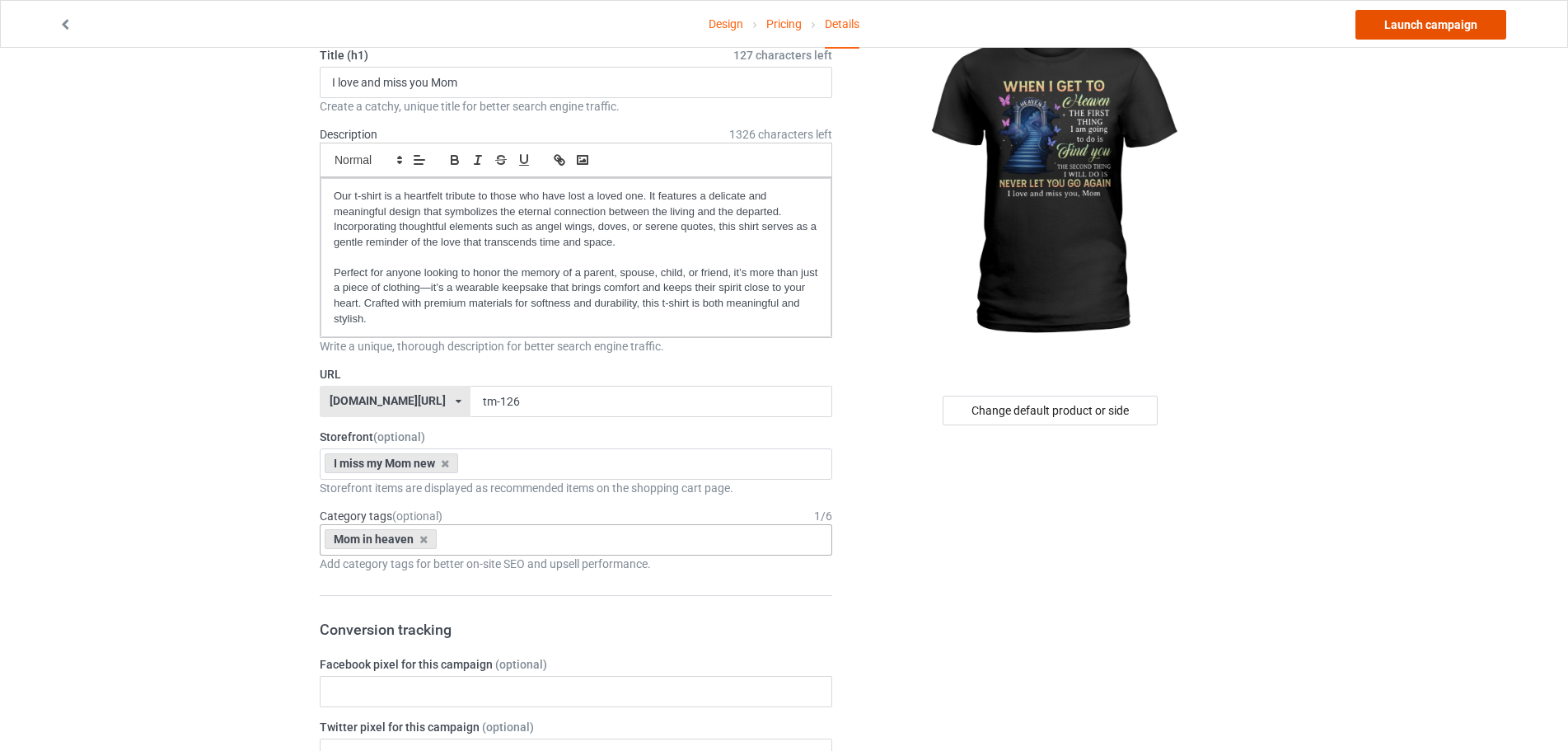
click at [1451, 25] on link "Launch campaign" at bounding box center [1431, 25] width 151 height 30
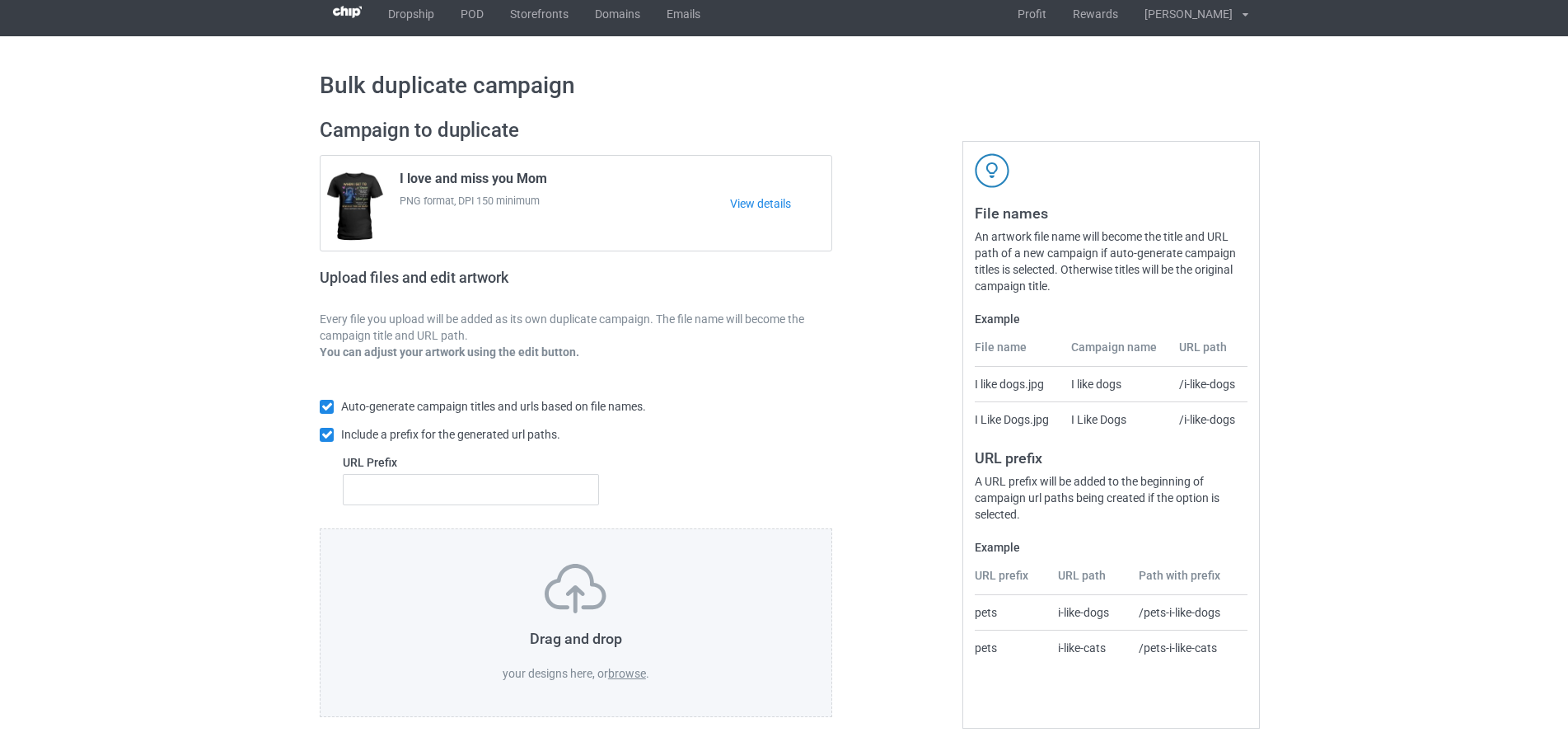
scroll to position [11, 0]
click at [629, 672] on label "browse" at bounding box center [627, 672] width 38 height 13
click at [0, 0] on input "browse" at bounding box center [0, 0] width 0 height 0
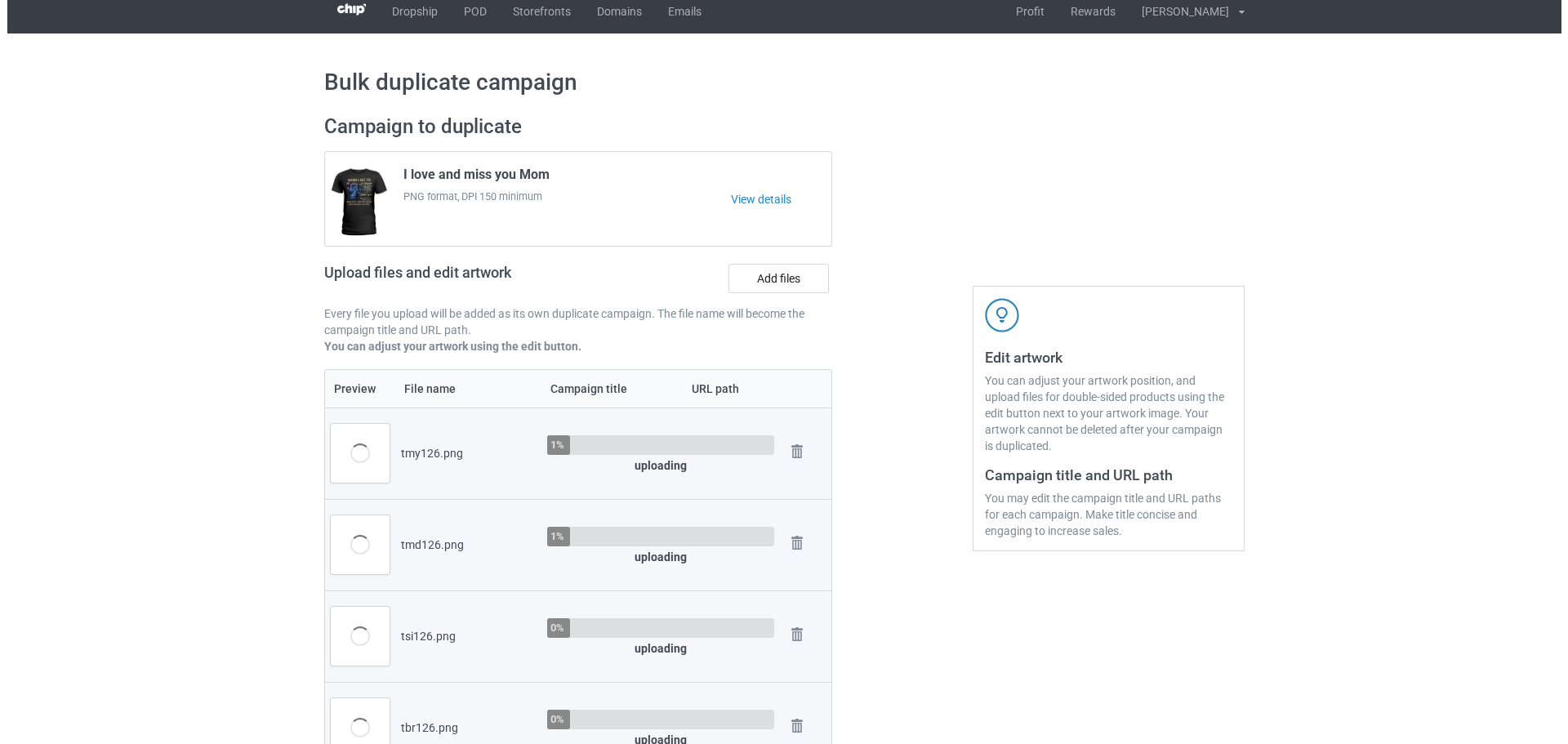
scroll to position [256, 0]
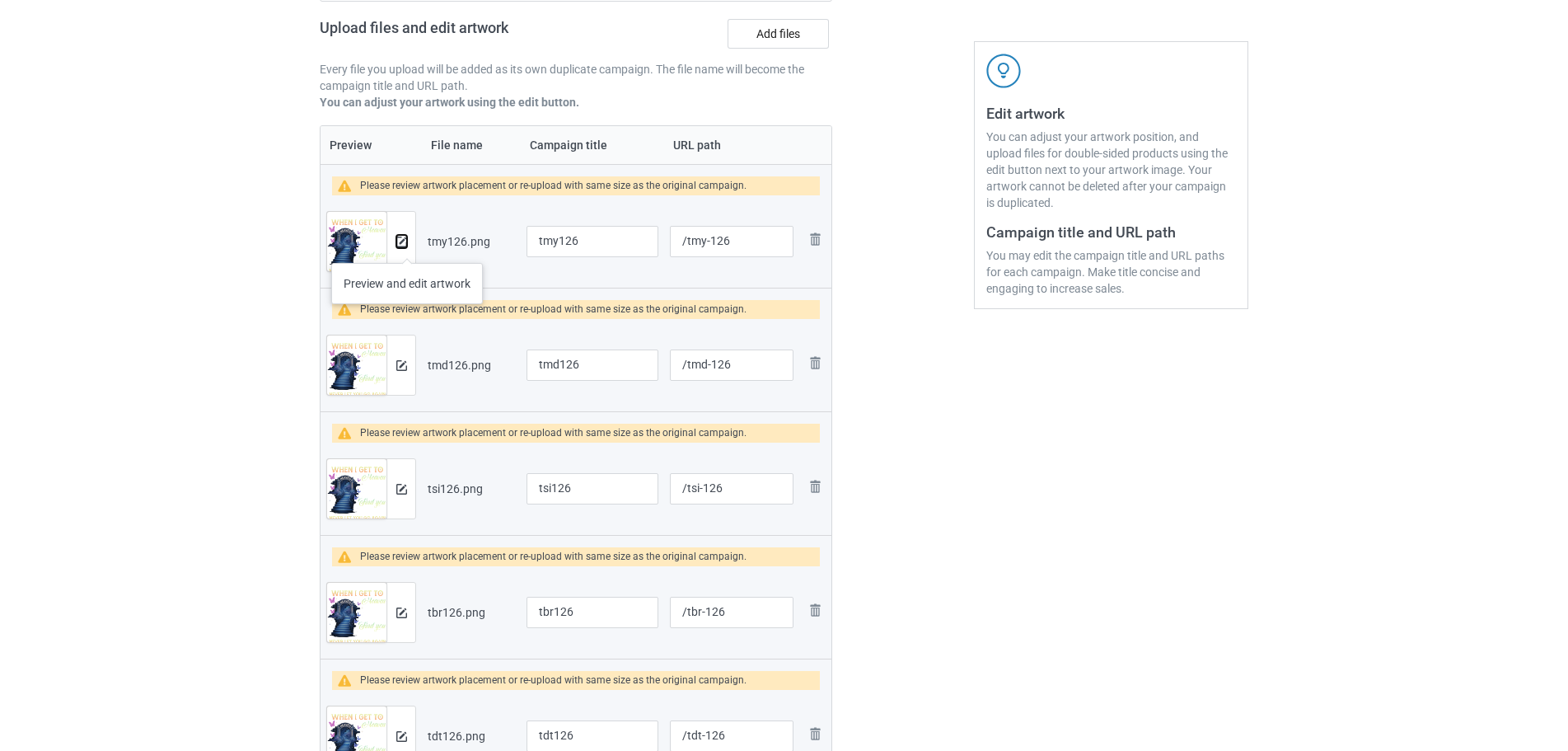
click at [404, 245] on img at bounding box center [401, 242] width 10 height 10
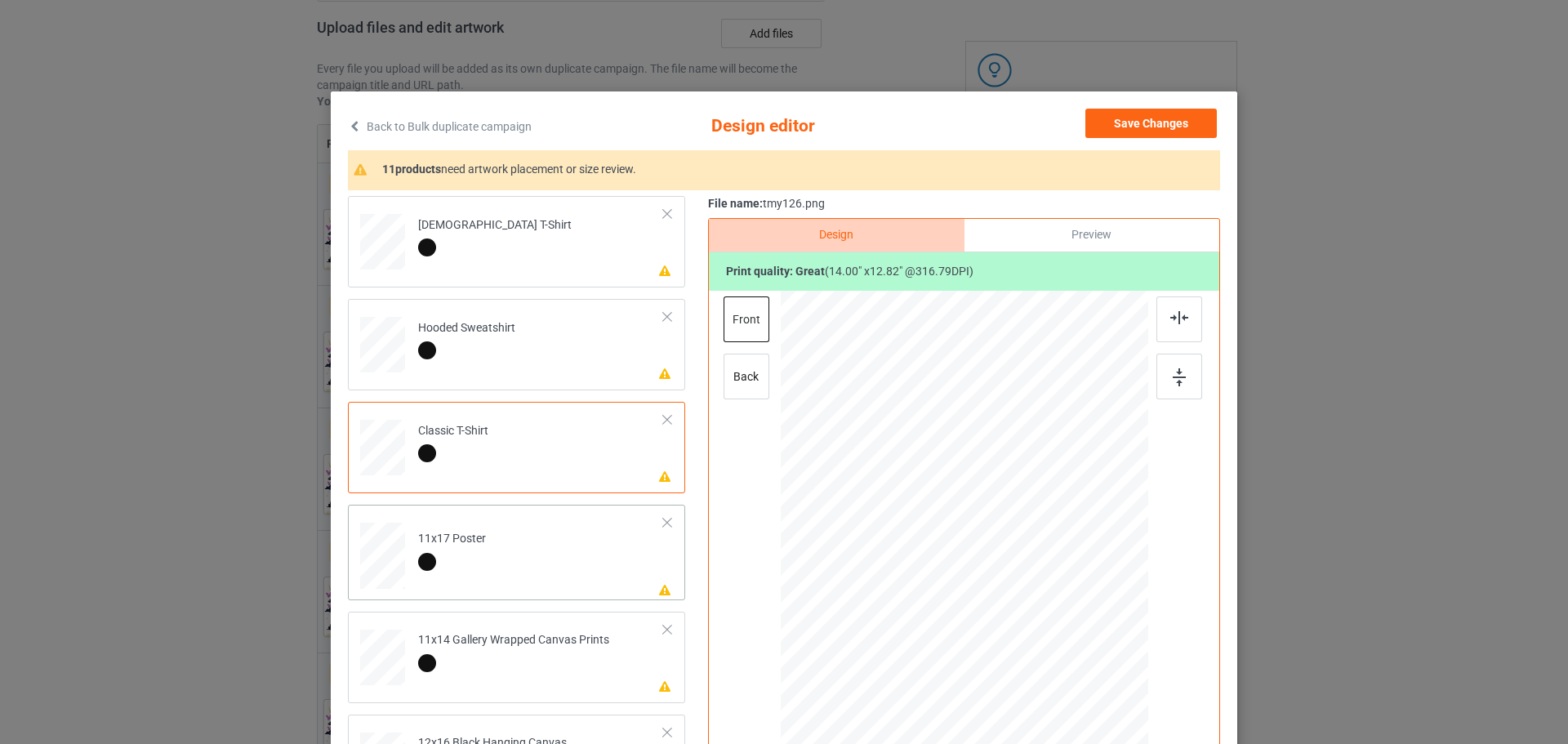
click at [374, 245] on div at bounding box center [382, 235] width 17 height 20
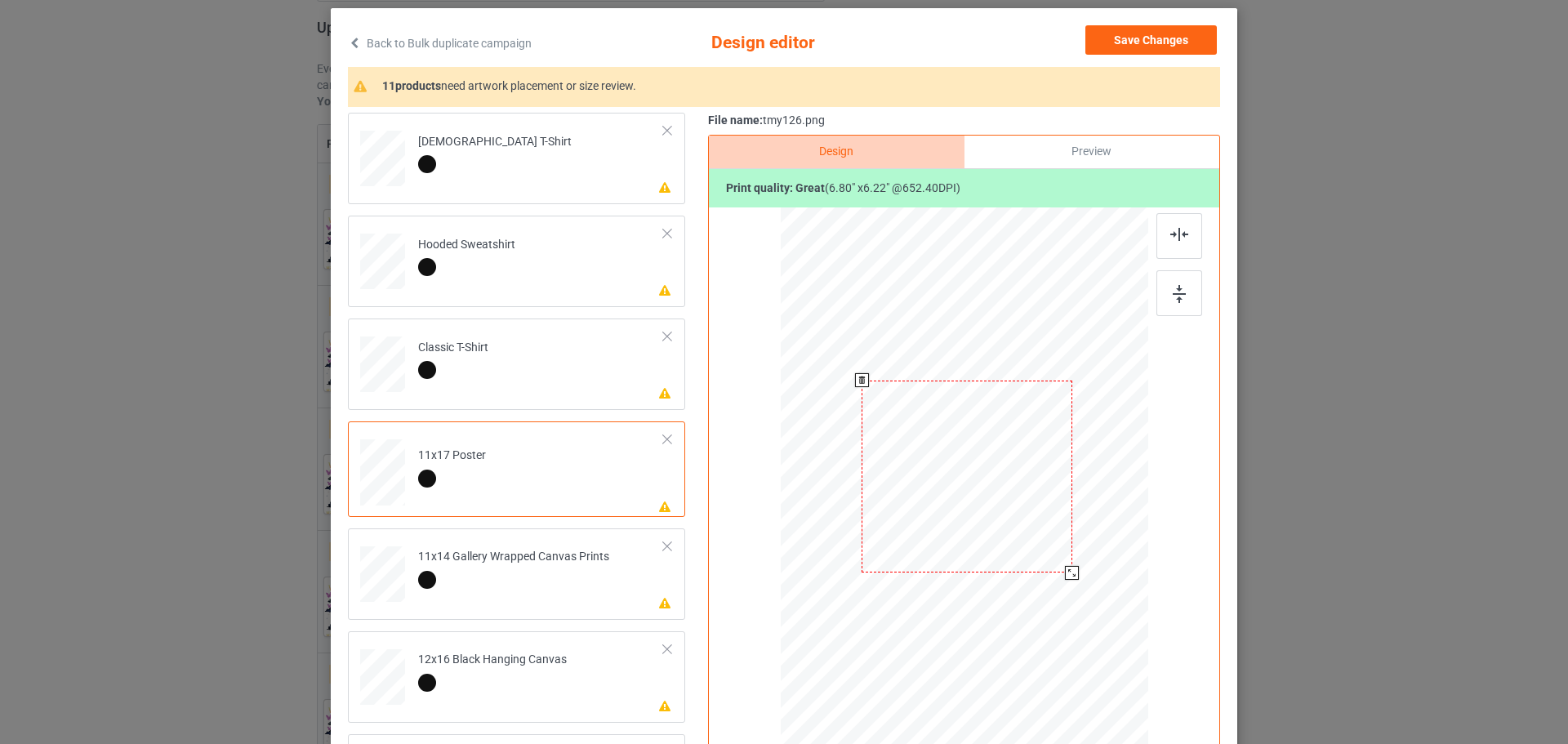
scroll to position [163, 0]
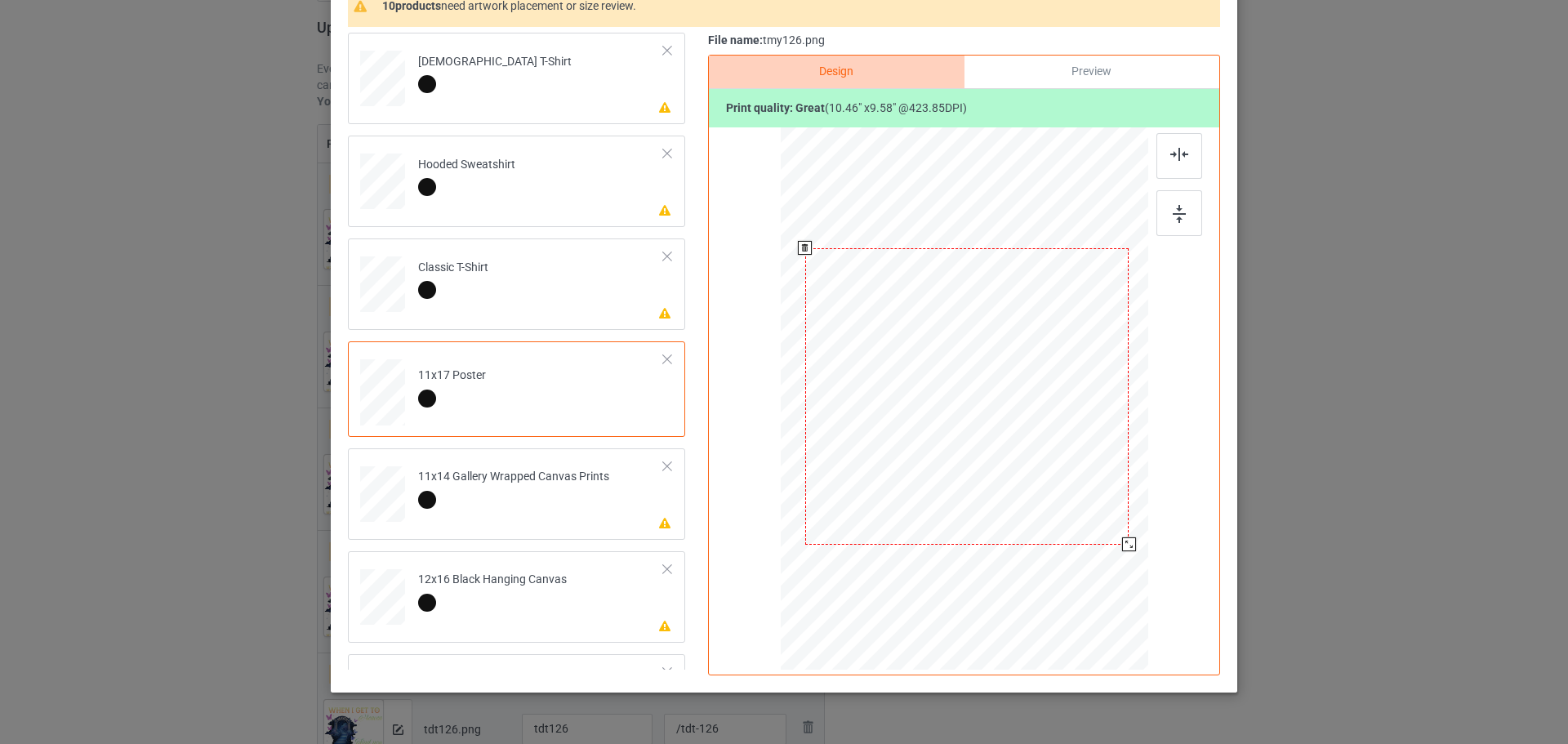
drag, startPoint x: 1063, startPoint y: 491, endPoint x: 1086, endPoint y: 571, distance: 83.2
click at [1086, 571] on div at bounding box center [967, 397] width 350 height 527
click at [374, 82] on div at bounding box center [382, 72] width 17 height 20
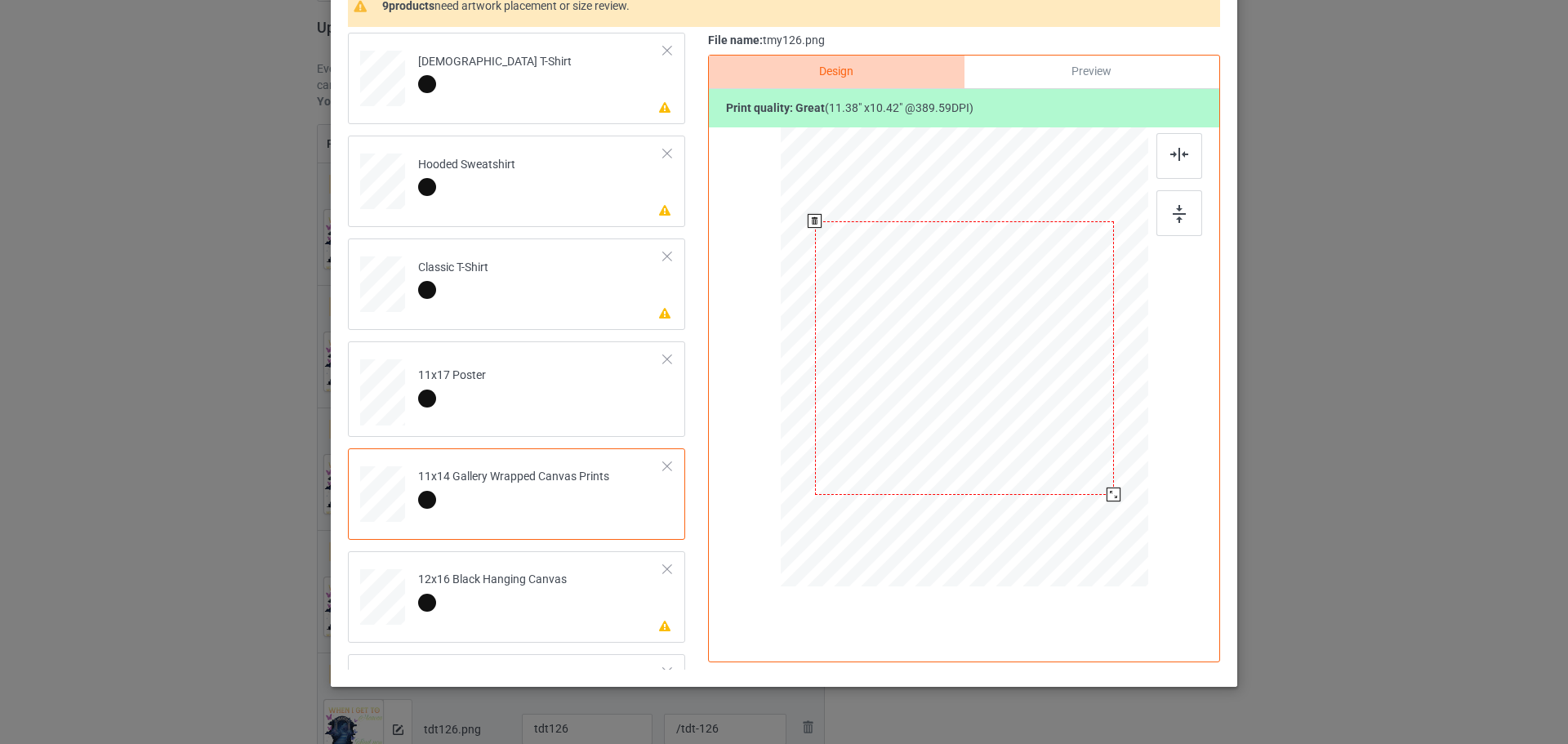
drag, startPoint x: 1070, startPoint y: 462, endPoint x: 1097, endPoint y: 512, distance: 56.8
click at [1097, 512] on div at bounding box center [964, 358] width 368 height 446
click at [1101, 489] on div at bounding box center [1104, 487] width 14 height 14
click at [375, 82] on div at bounding box center [382, 72] width 17 height 20
drag, startPoint x: 1088, startPoint y: 484, endPoint x: 1106, endPoint y: 510, distance: 31.6
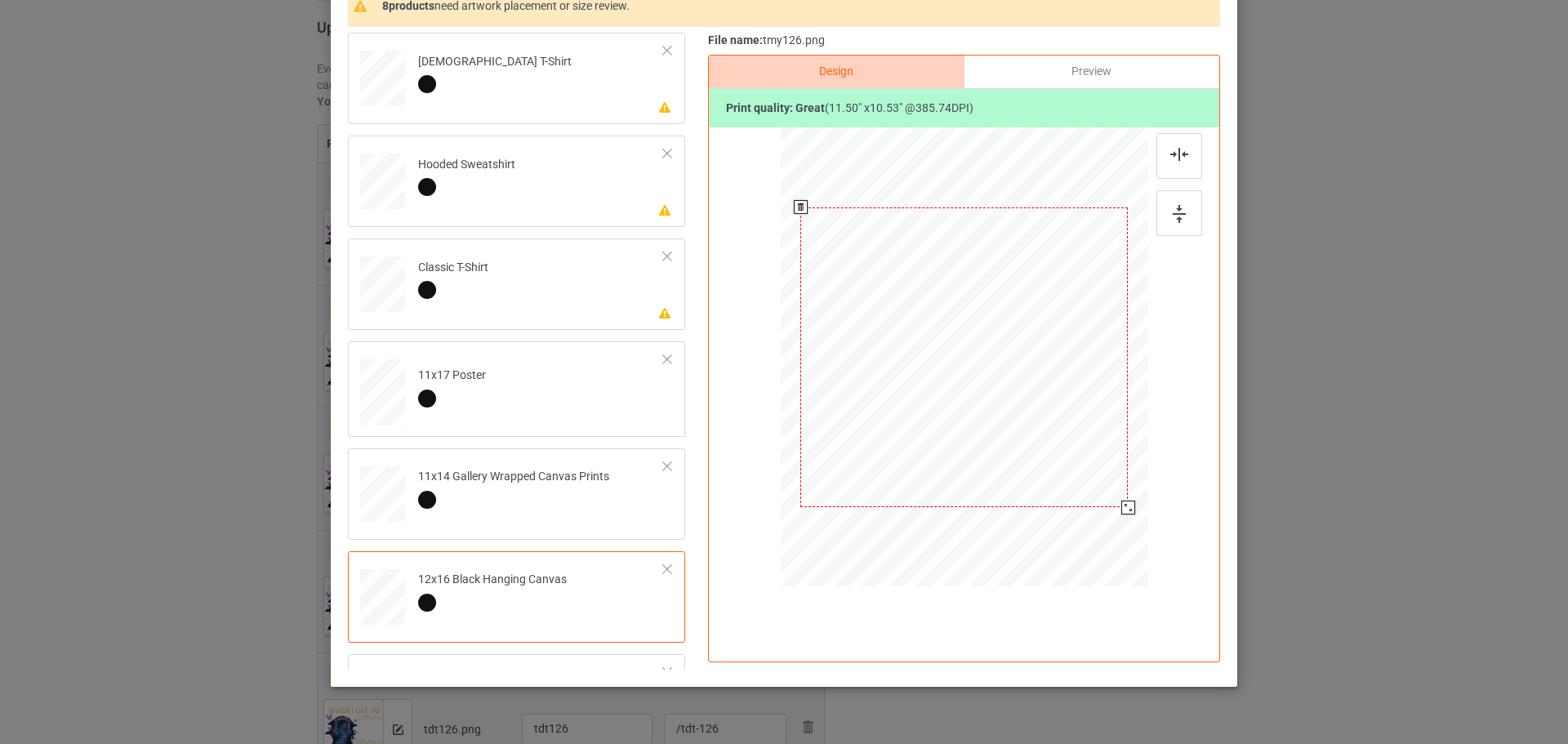
click at [1106, 510] on div at bounding box center [964, 357] width 346 height 459
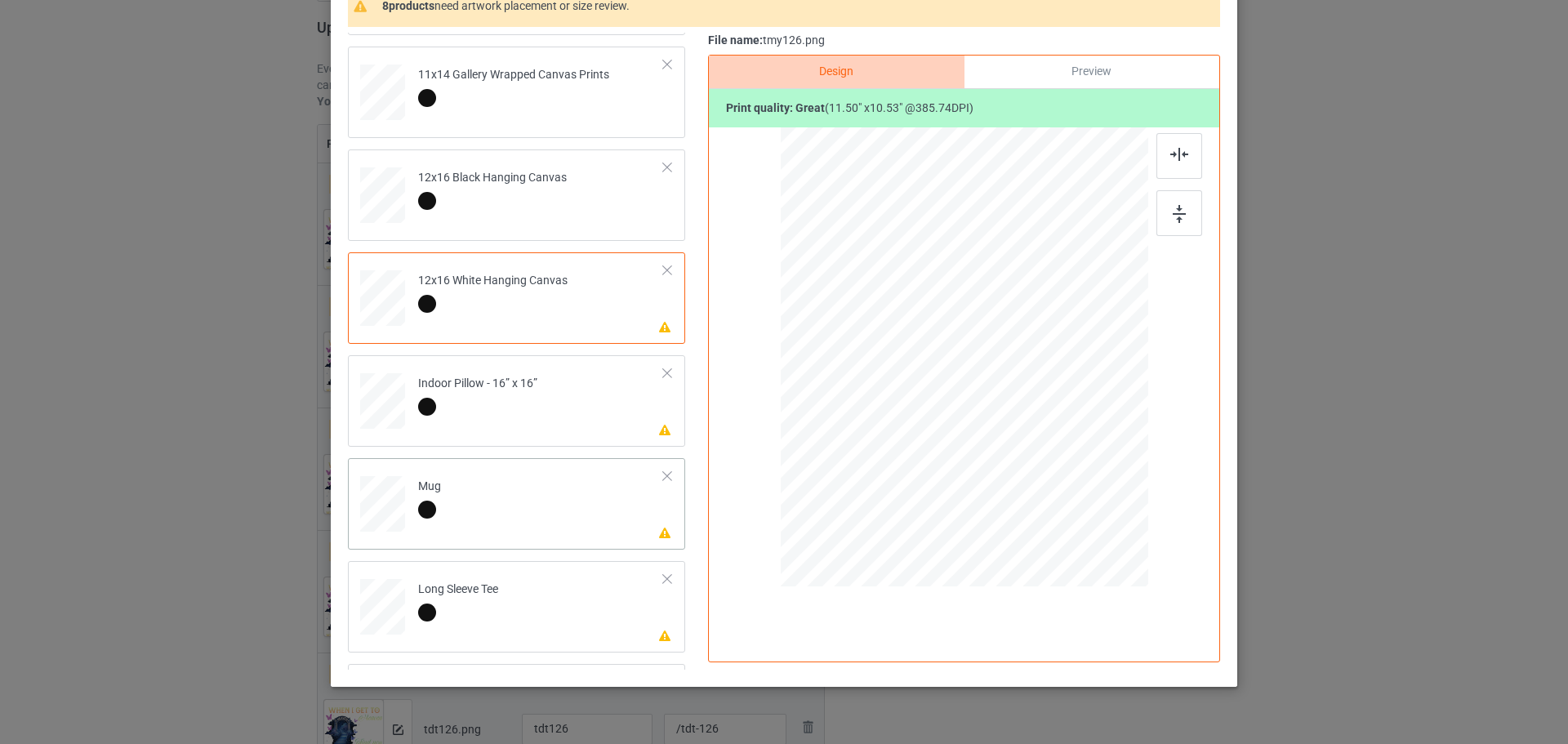
scroll to position [409, 0]
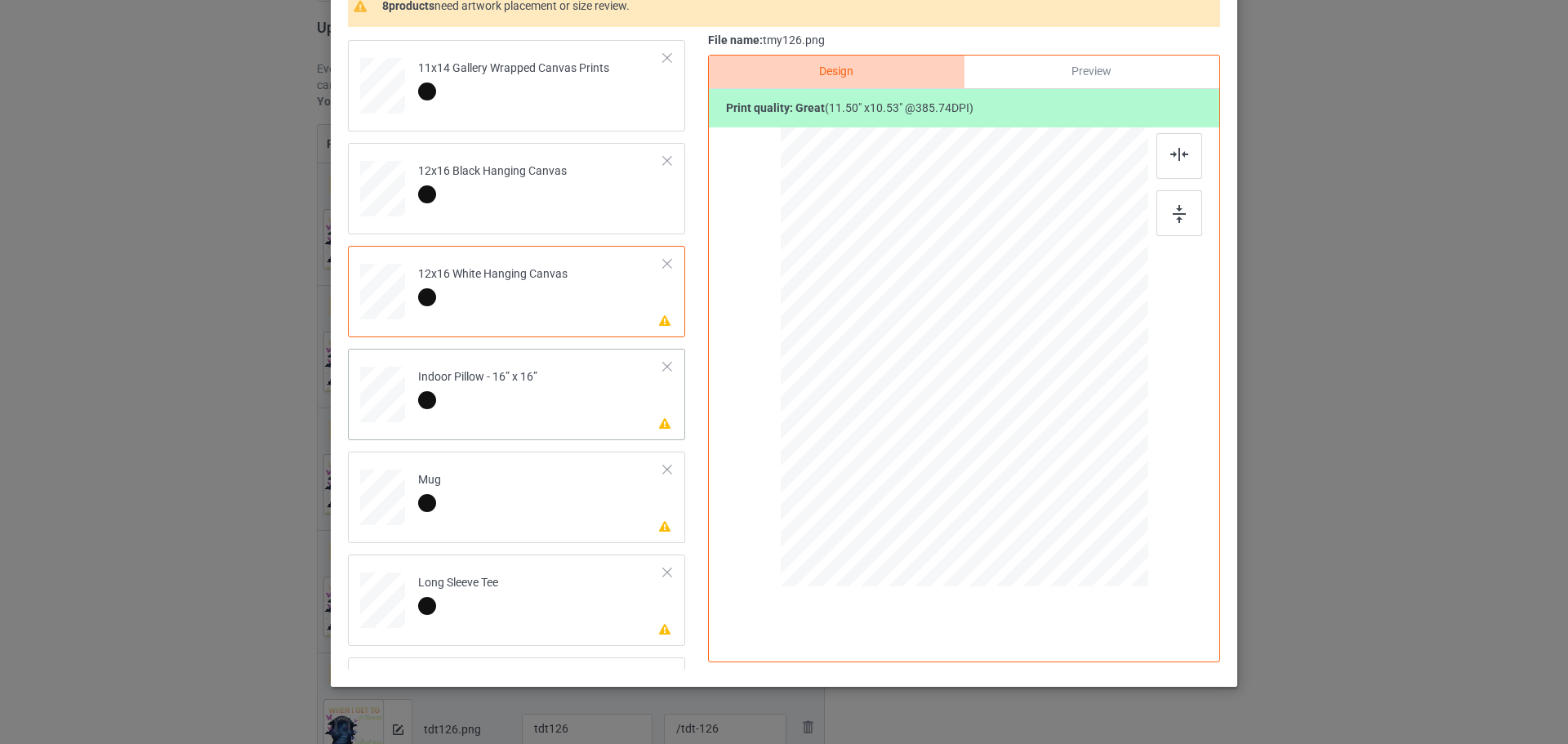
drag, startPoint x: 1067, startPoint y: 458, endPoint x: 1007, endPoint y: 395, distance: 87.0
click at [1007, 395] on div at bounding box center [1010, 399] width 14 height 14
drag, startPoint x: 984, startPoint y: 373, endPoint x: 1086, endPoint y: 371, distance: 102.0
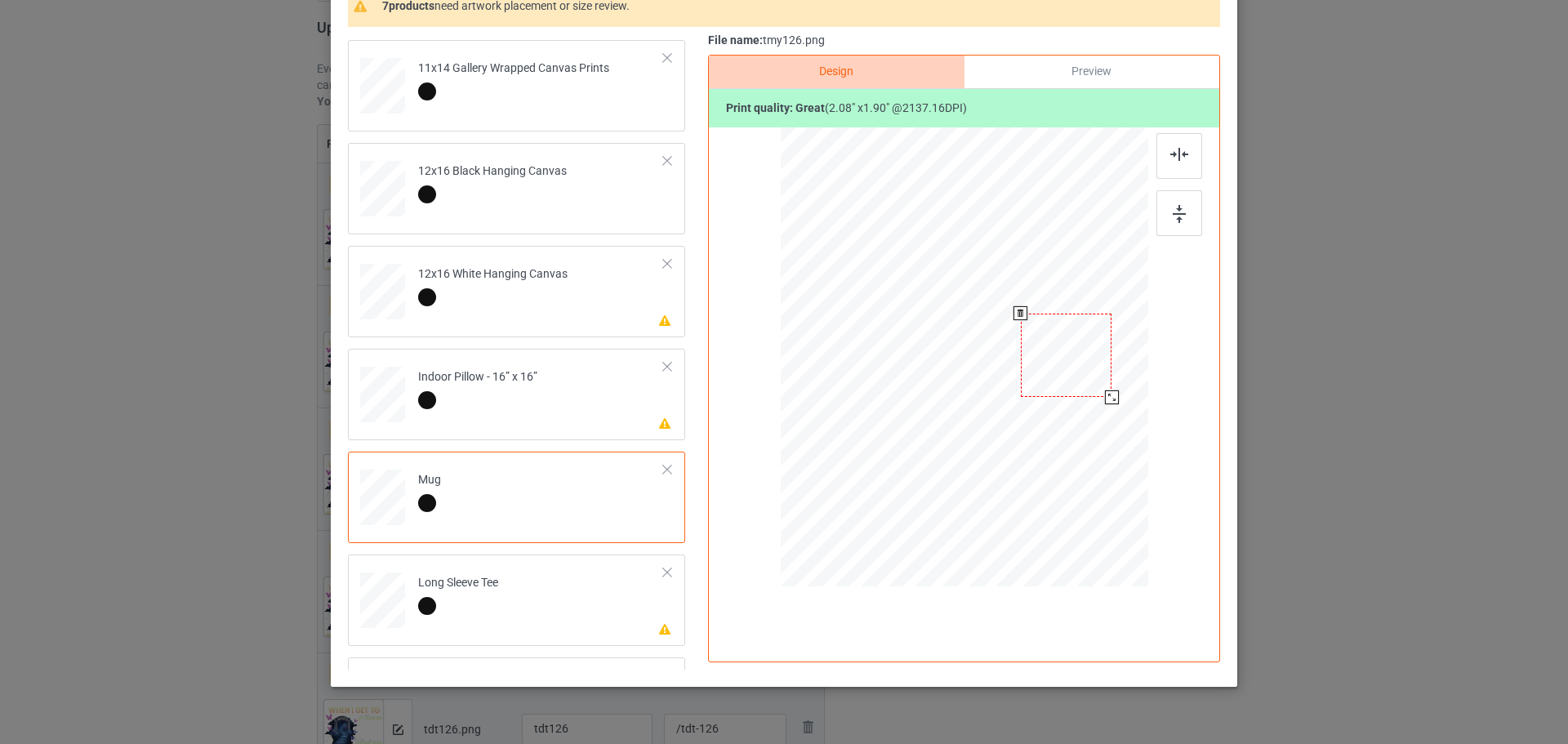
click at [1086, 371] on div at bounding box center [1067, 355] width 92 height 83
drag, startPoint x: 1107, startPoint y: 399, endPoint x: 1022, endPoint y: 433, distance: 91.5
click at [1111, 405] on div at bounding box center [1116, 401] width 14 height 14
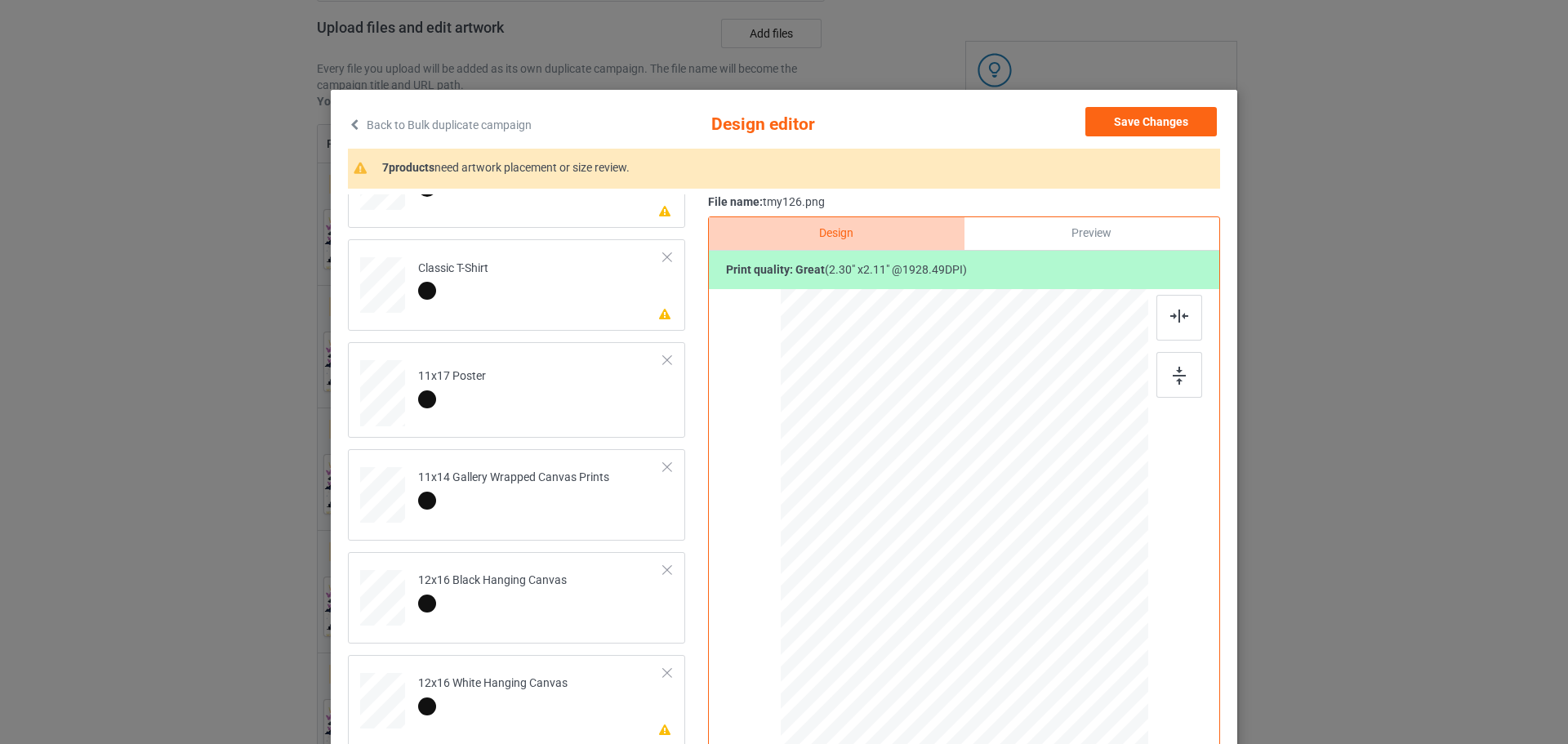
scroll to position [0, 0]
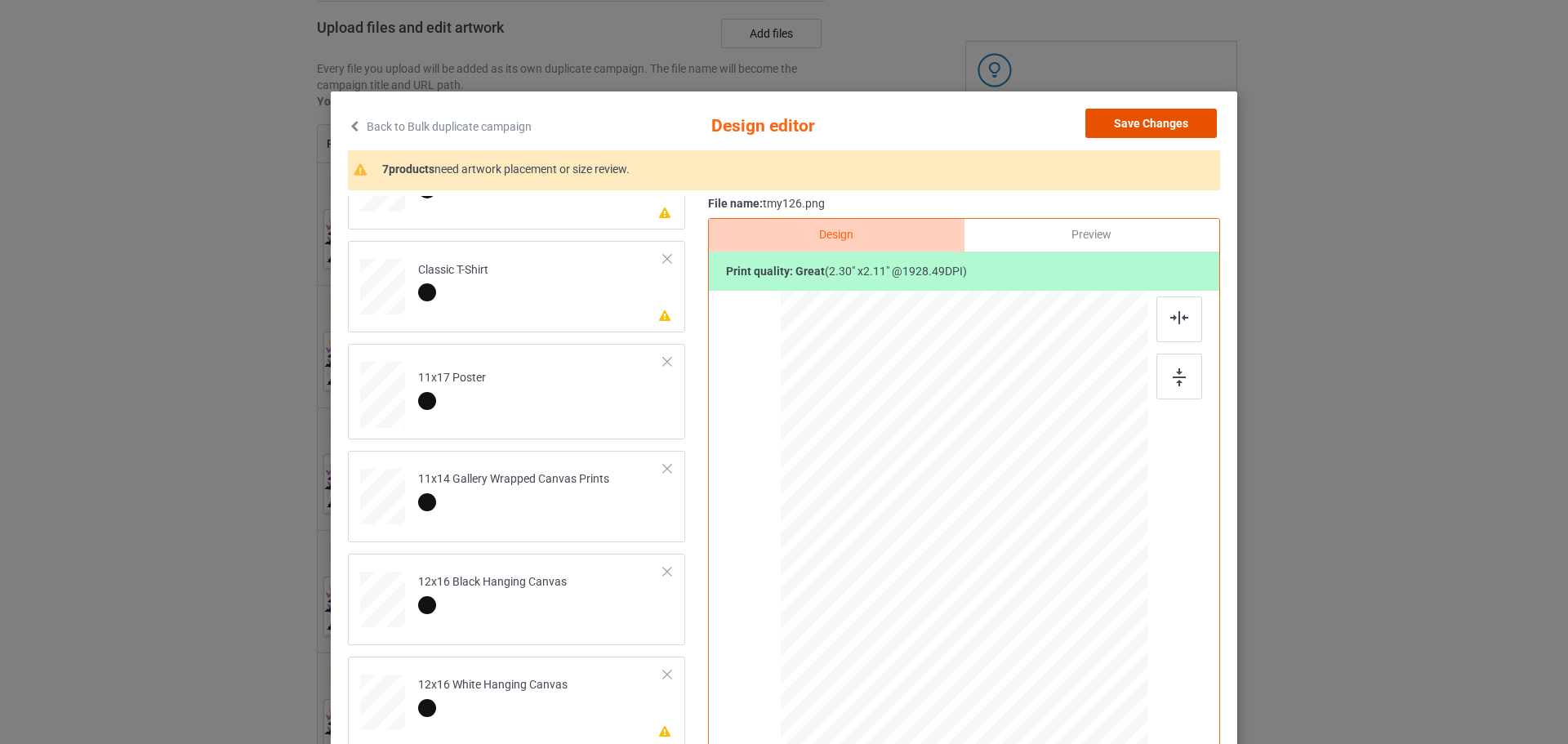
click at [1168, 127] on button "Save Changes" at bounding box center [1151, 123] width 132 height 30
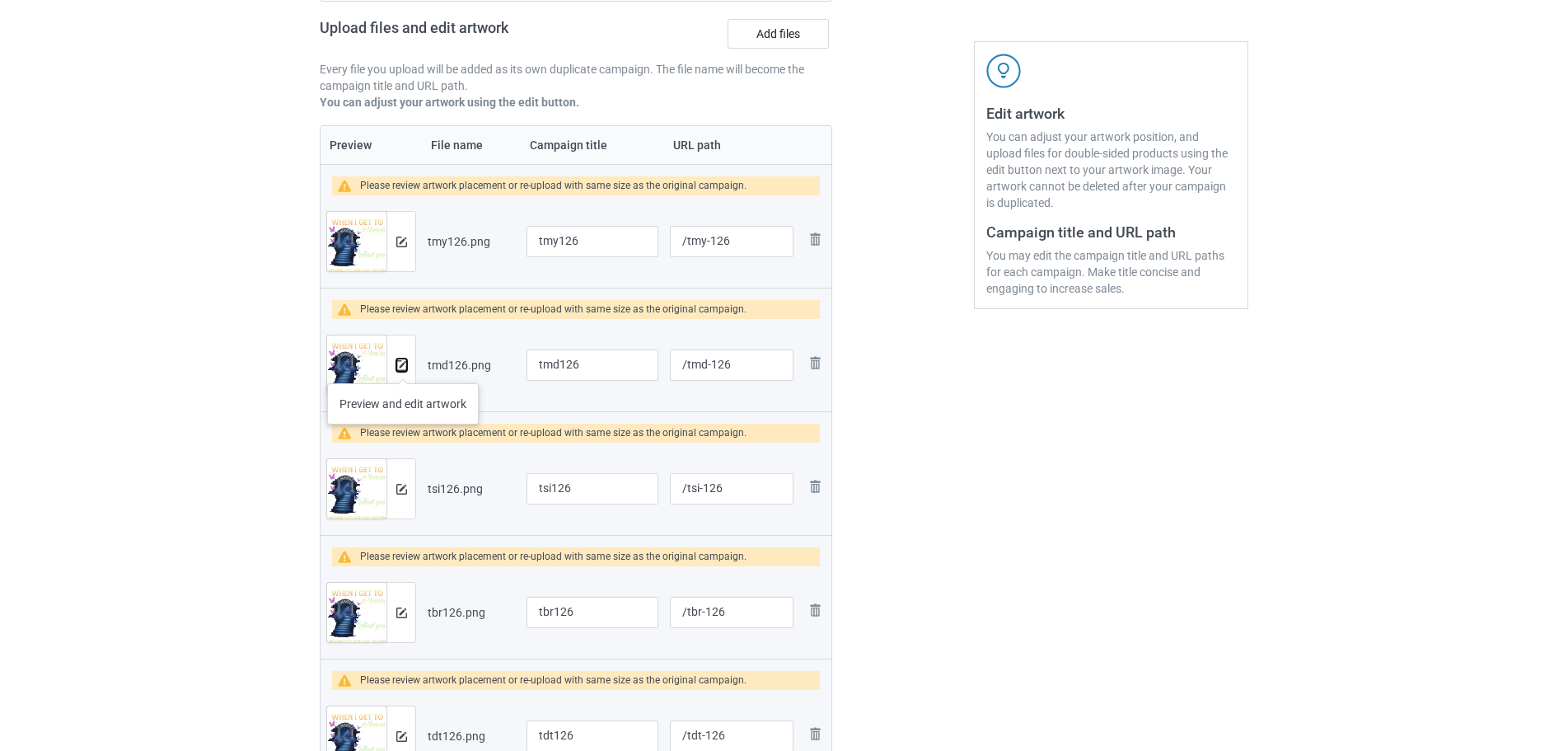
click at [403, 367] on img at bounding box center [401, 365] width 10 height 10
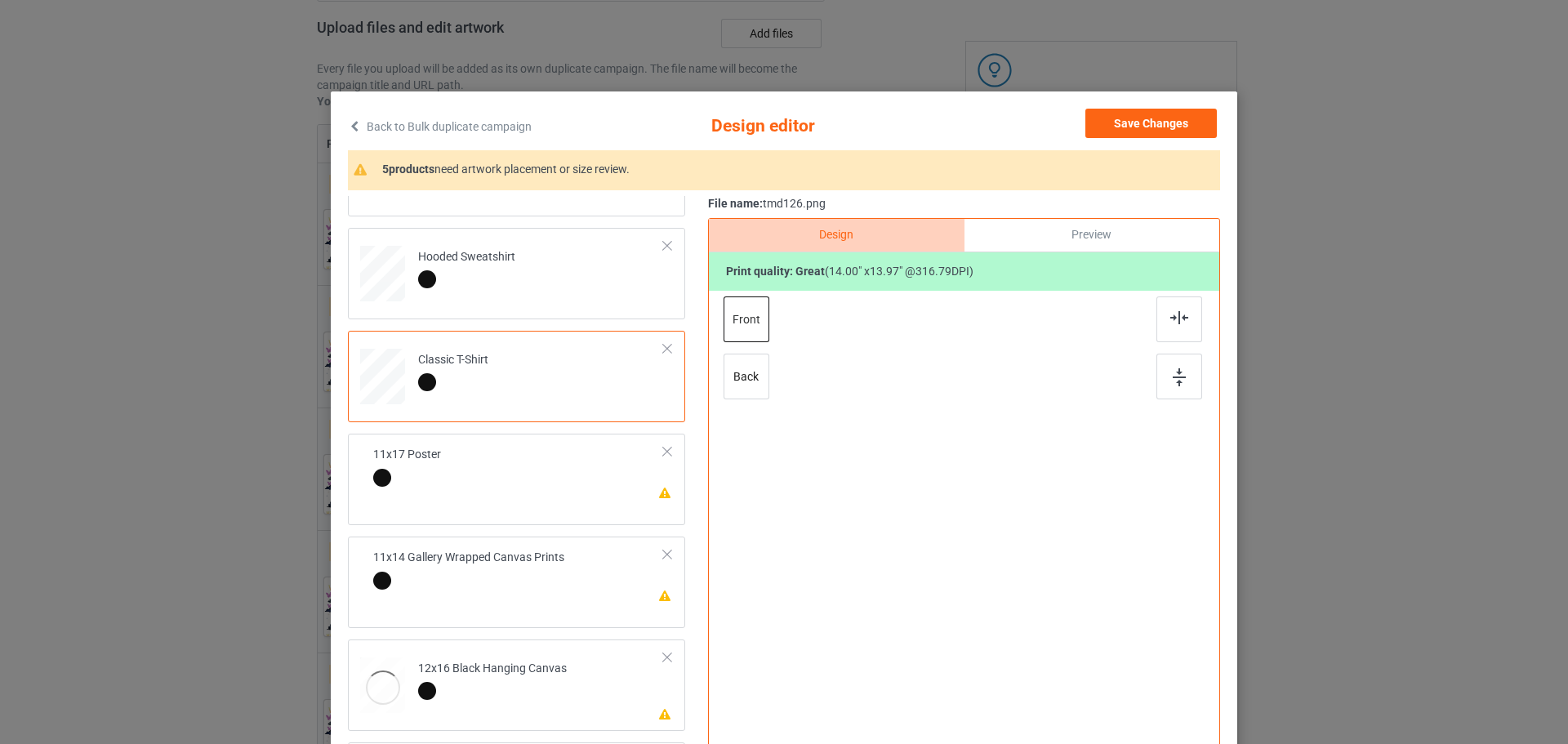
scroll to position [82, 0]
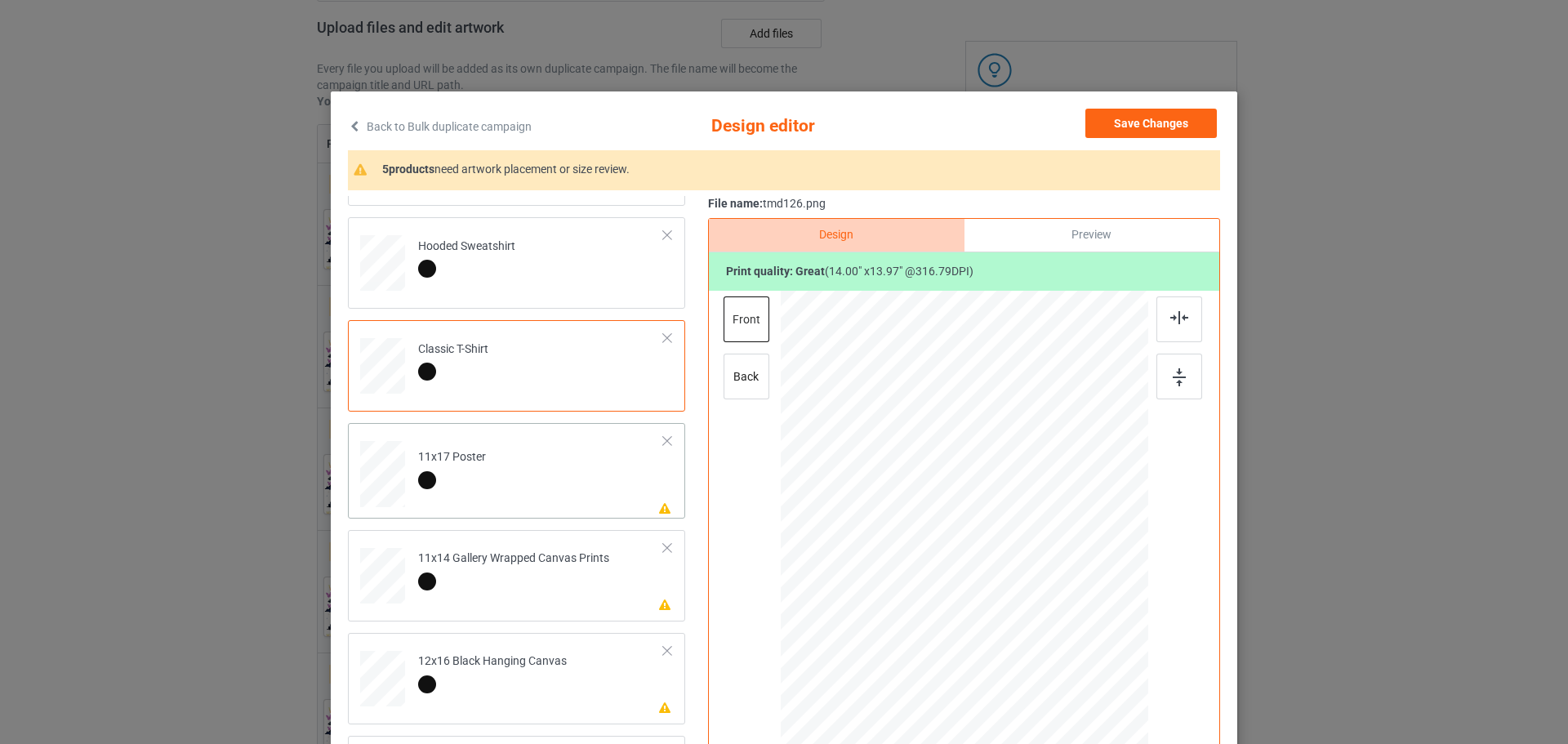
click at [400, 472] on td at bounding box center [385, 471] width 49 height 82
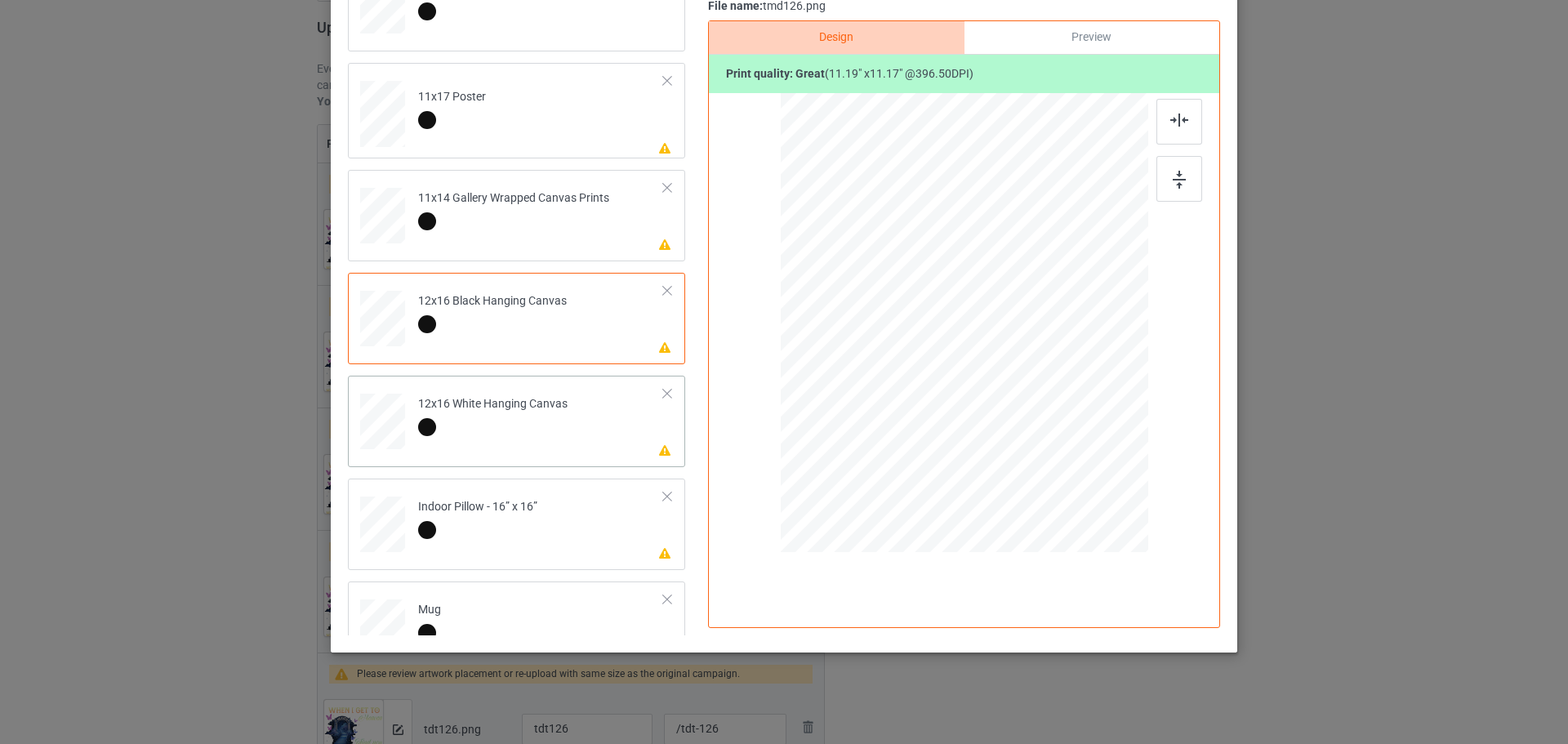
scroll to position [245, 0]
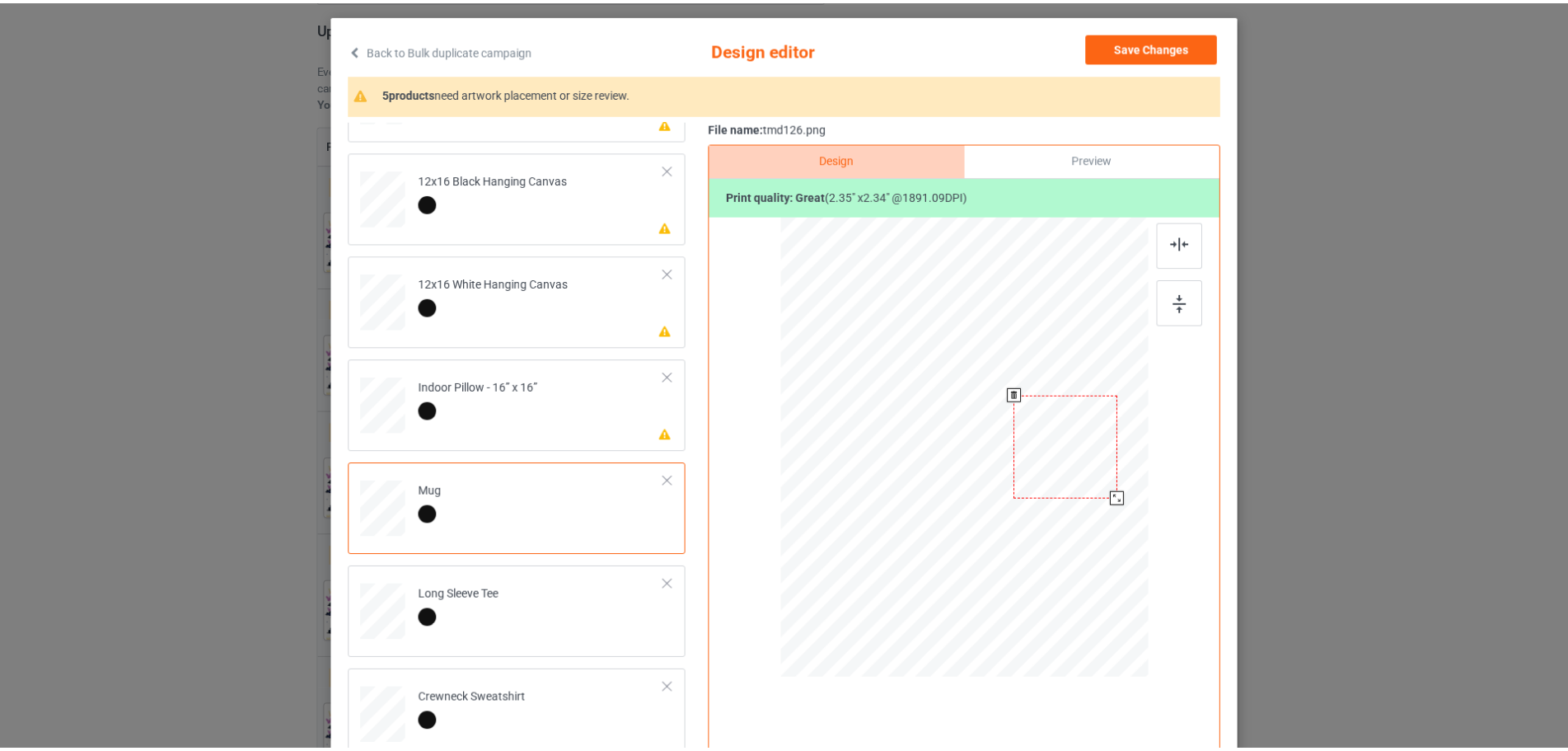
scroll to position [0, 0]
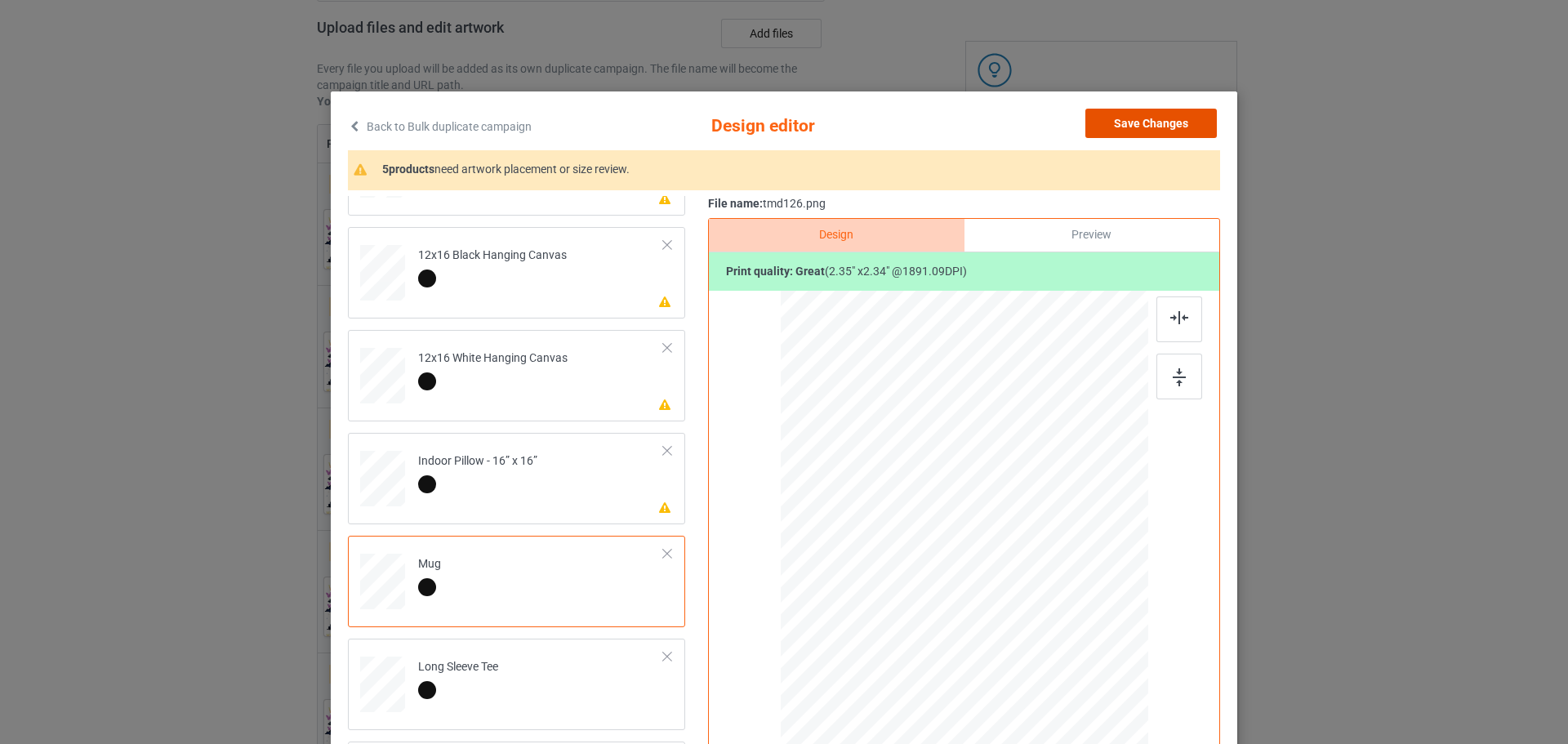
click at [1148, 131] on button "Save Changes" at bounding box center [1151, 123] width 132 height 30
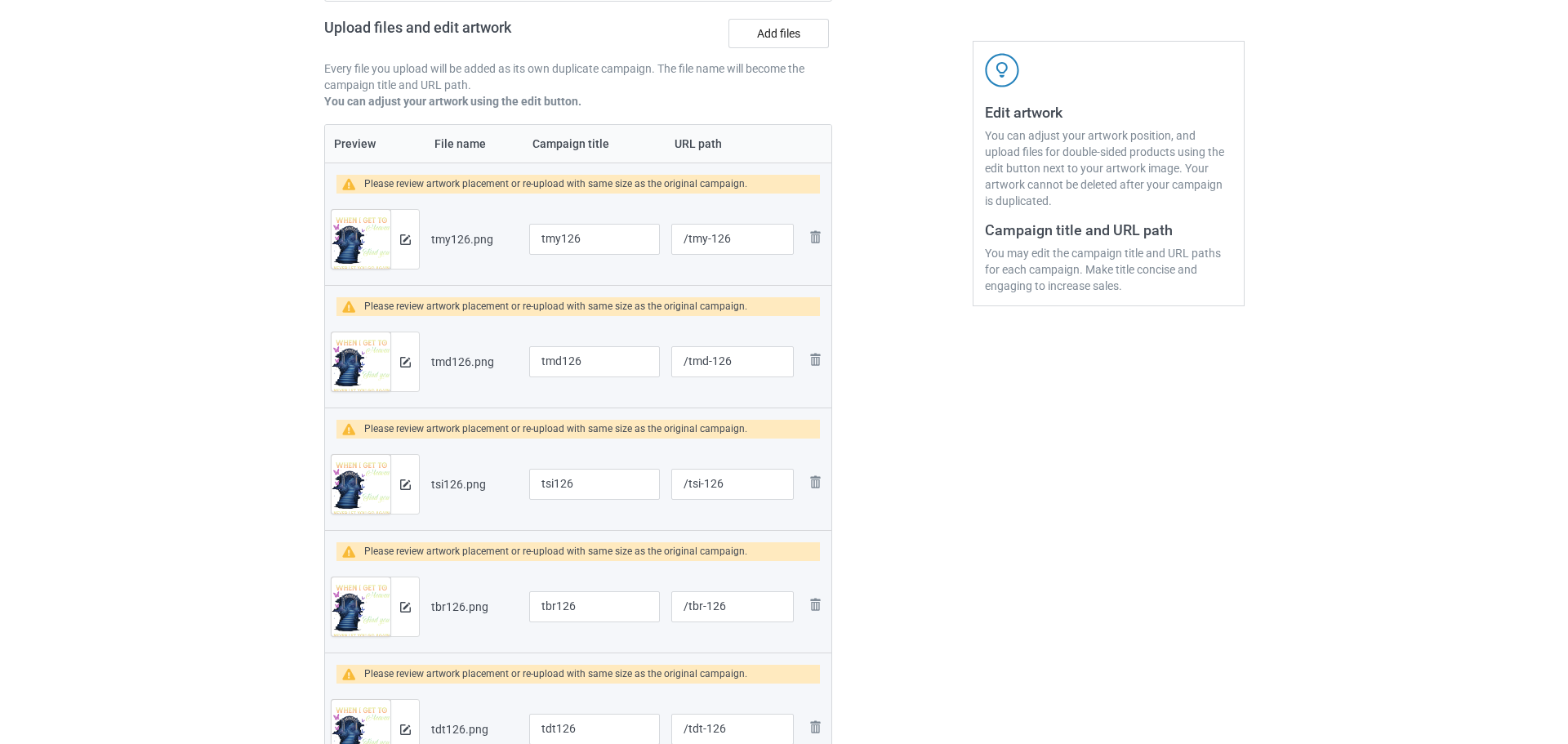
scroll to position [338, 0]
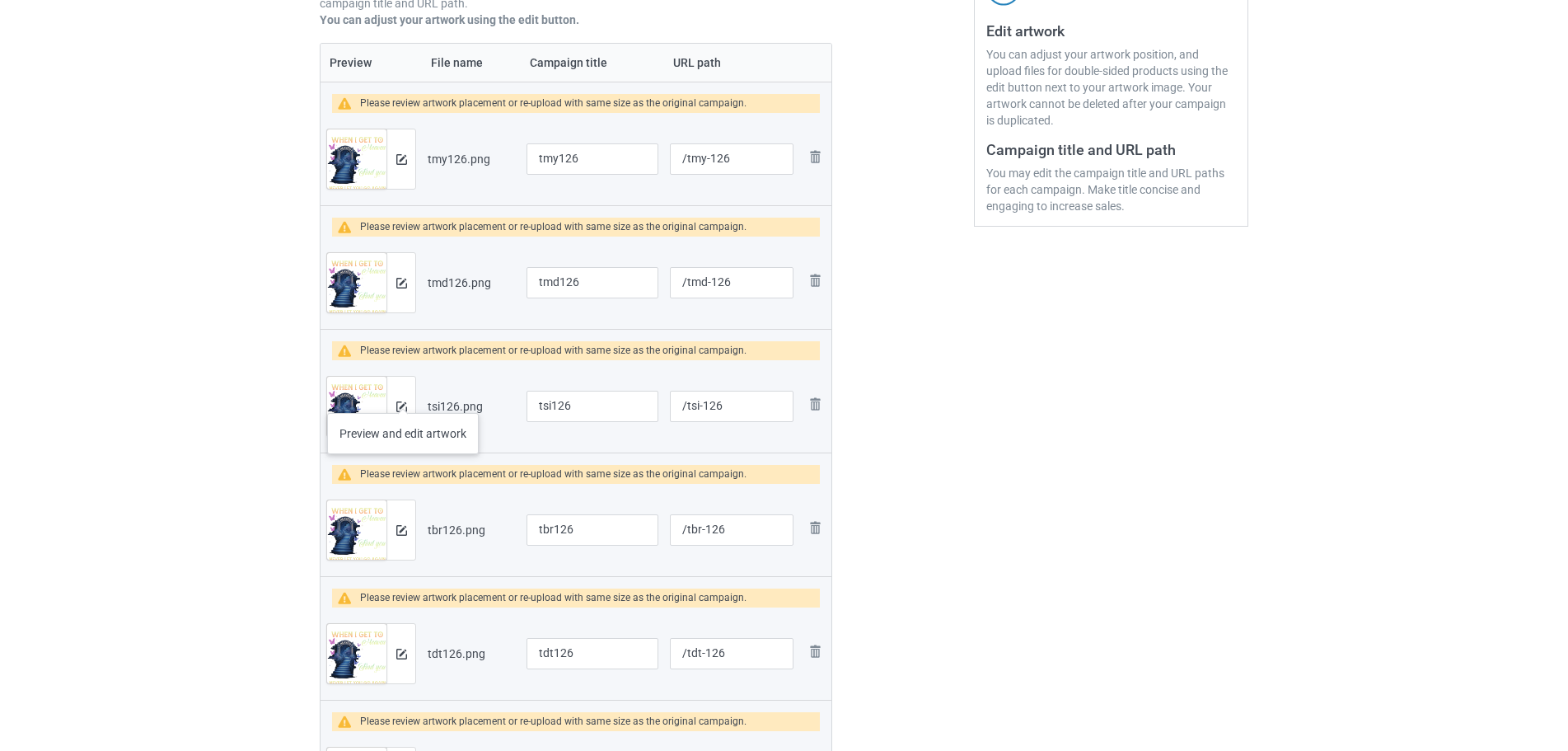
click at [403, 396] on div at bounding box center [401, 406] width 29 height 59
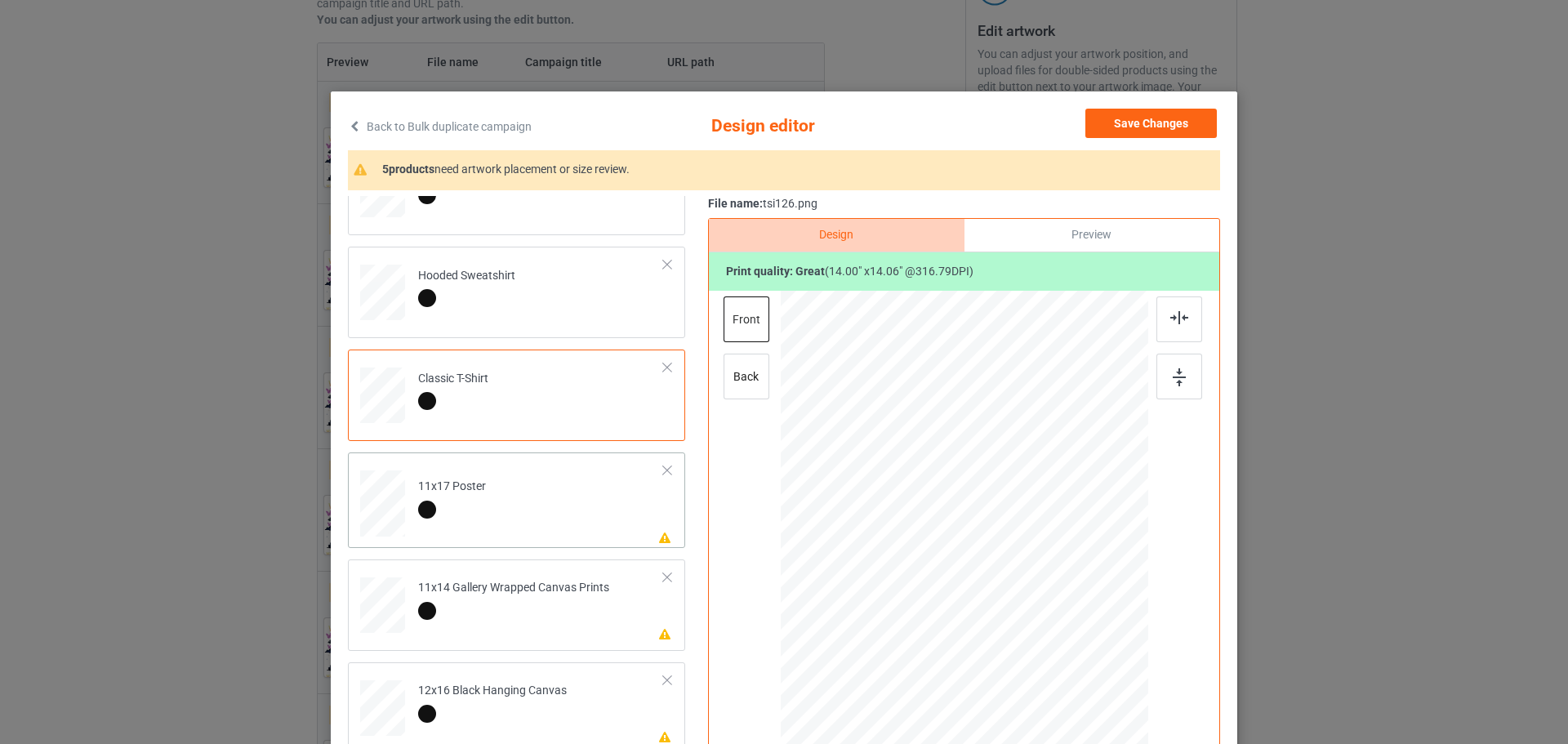
scroll to position [82, 0]
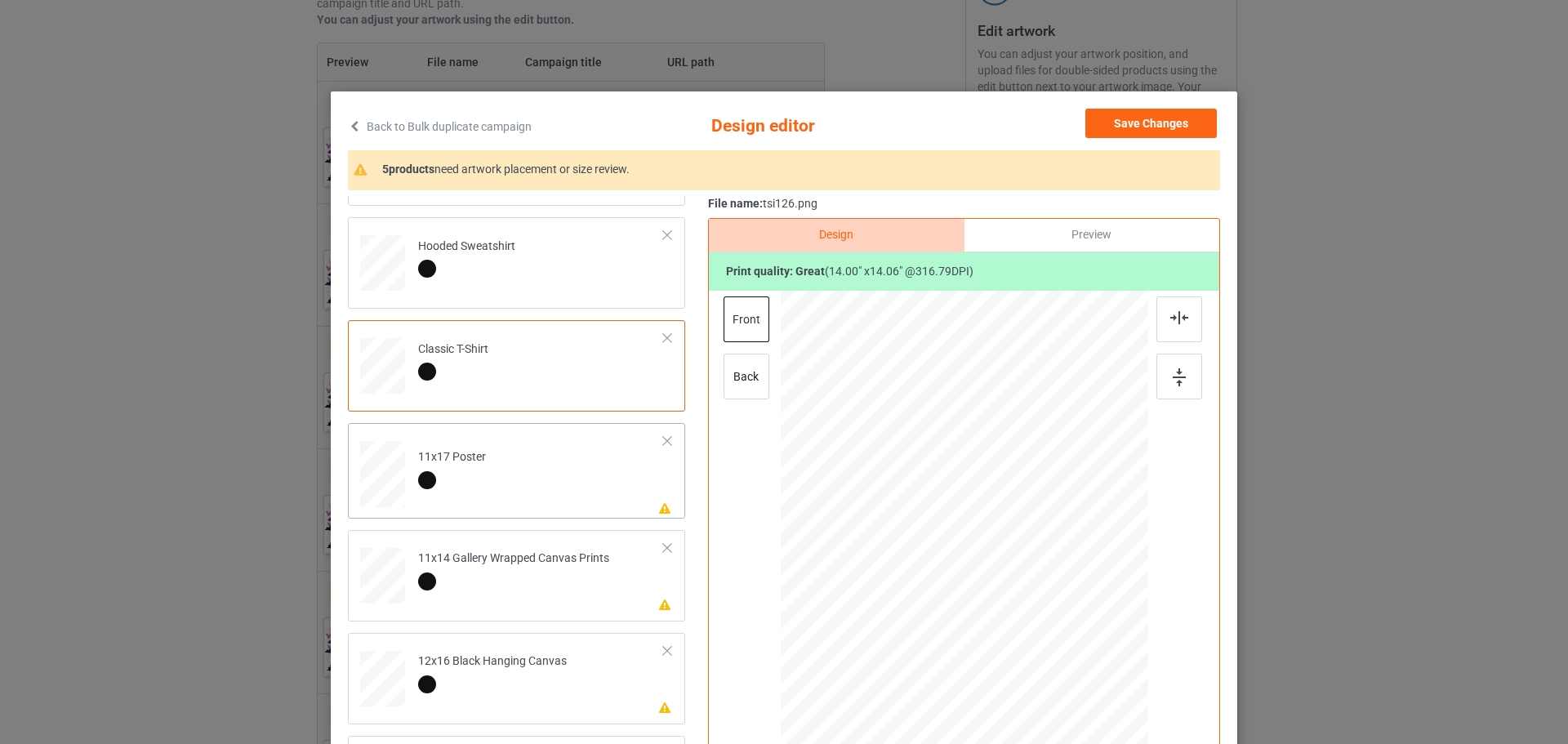
click at [392, 164] on div at bounding box center [382, 154] width 17 height 20
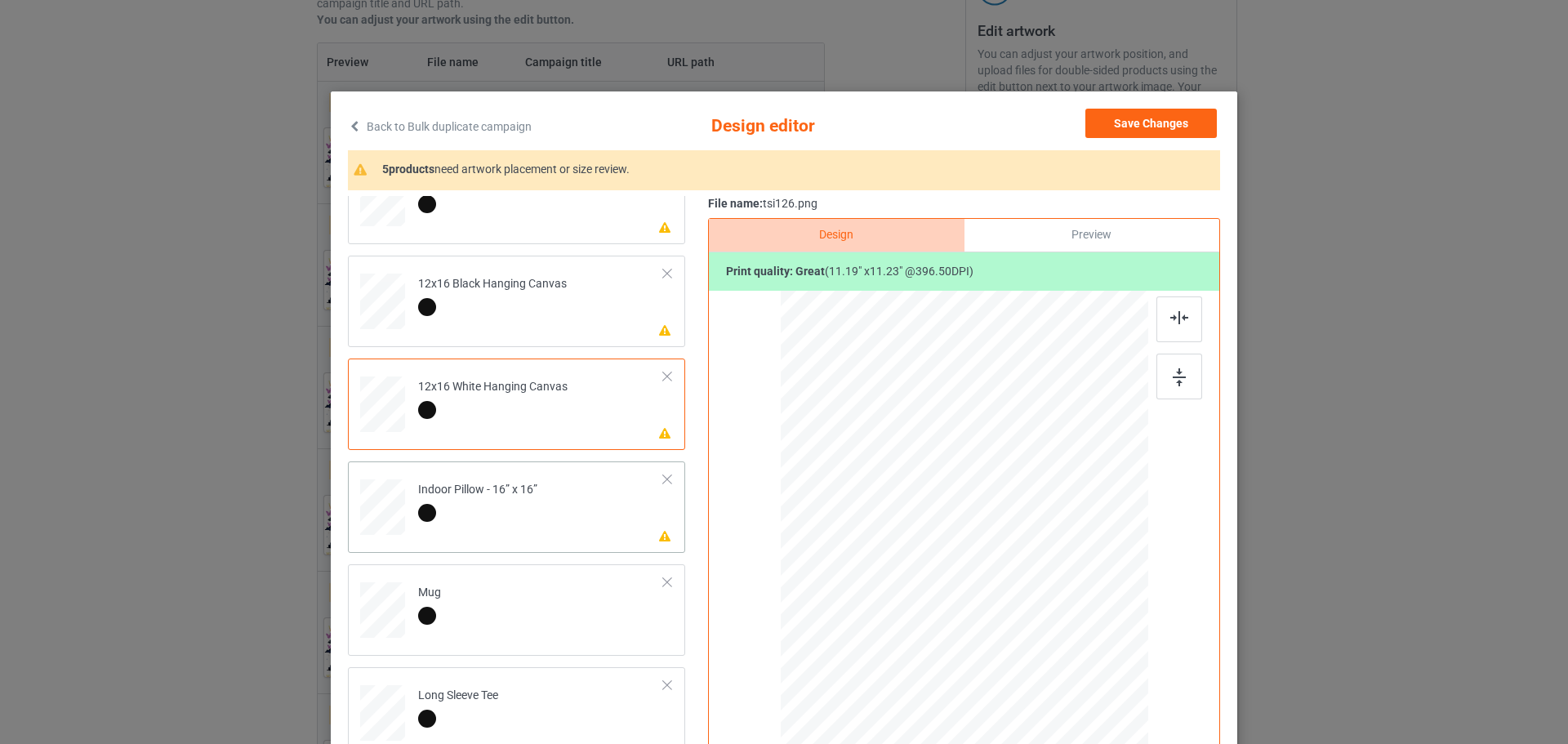
scroll to position [488, 0]
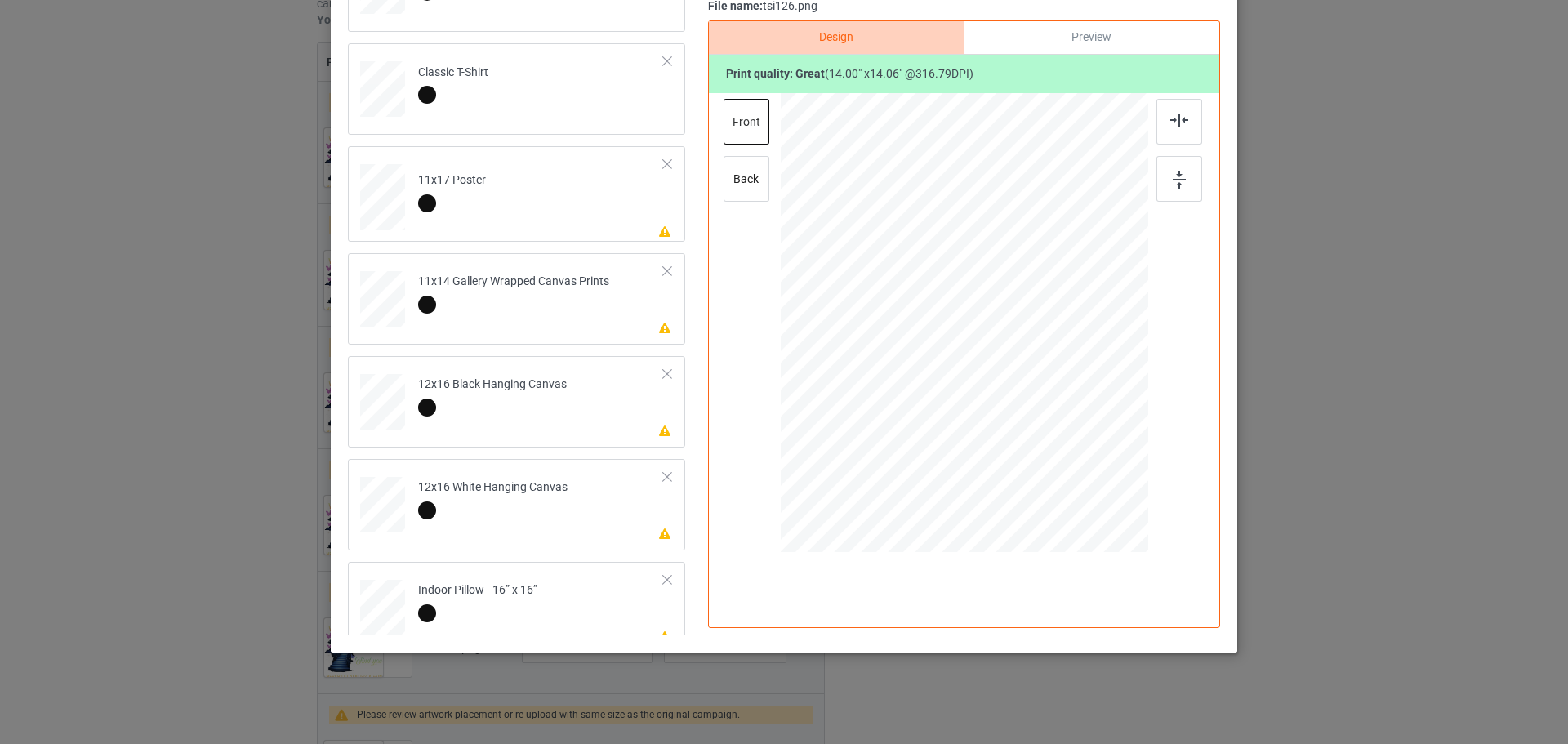
scroll to position [0, 0]
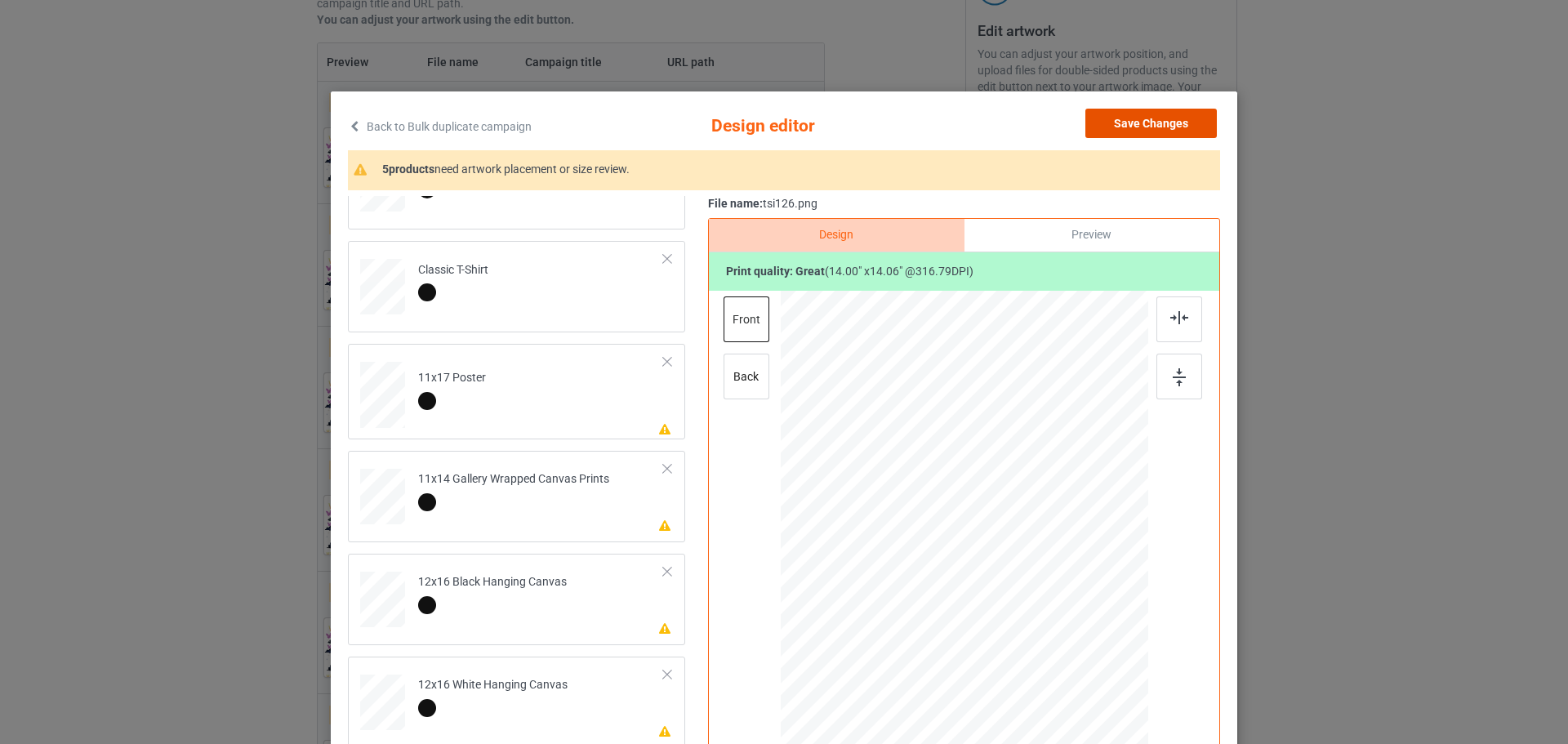
click at [1170, 121] on button "Save Changes" at bounding box center [1151, 123] width 132 height 30
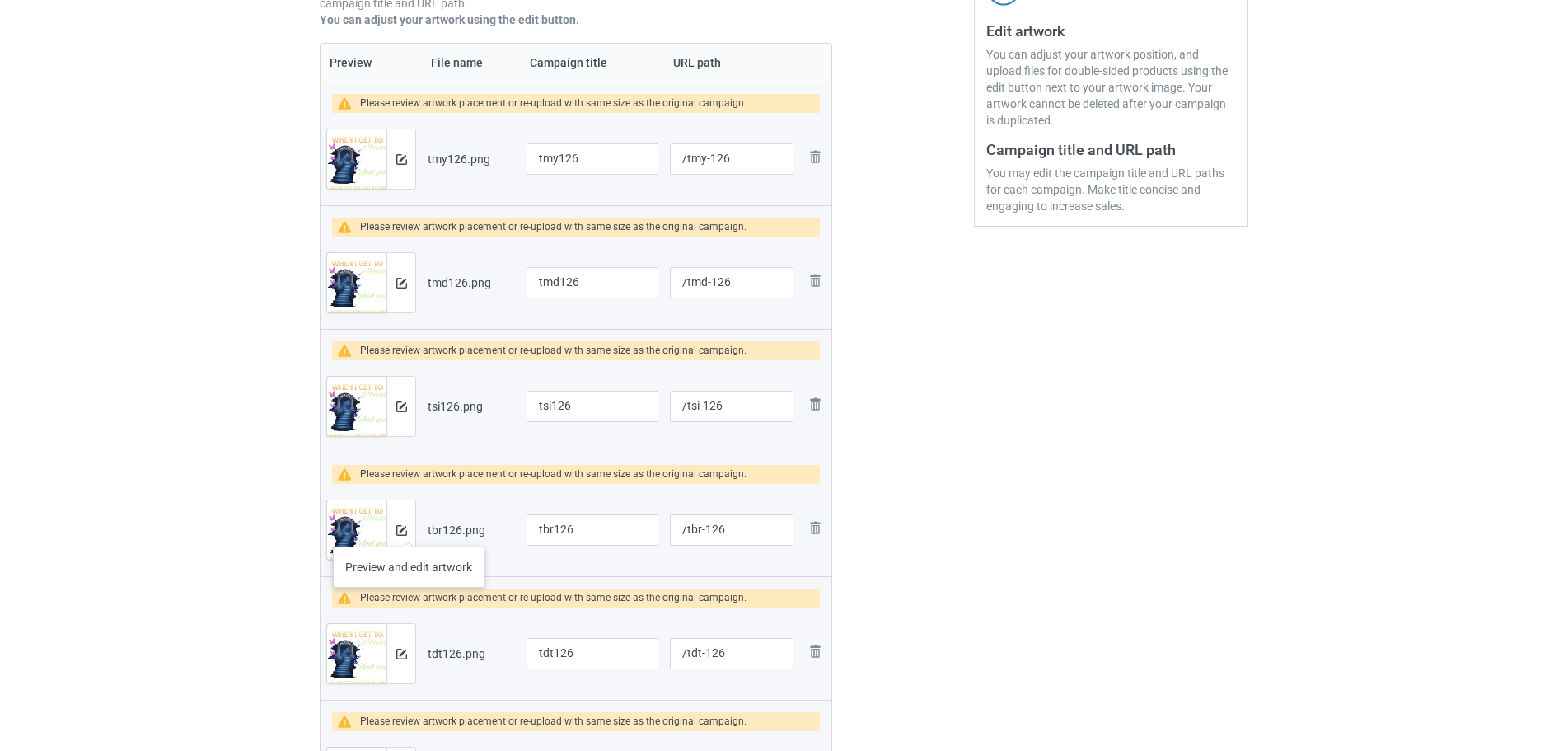
click at [409, 530] on div at bounding box center [401, 530] width 29 height 59
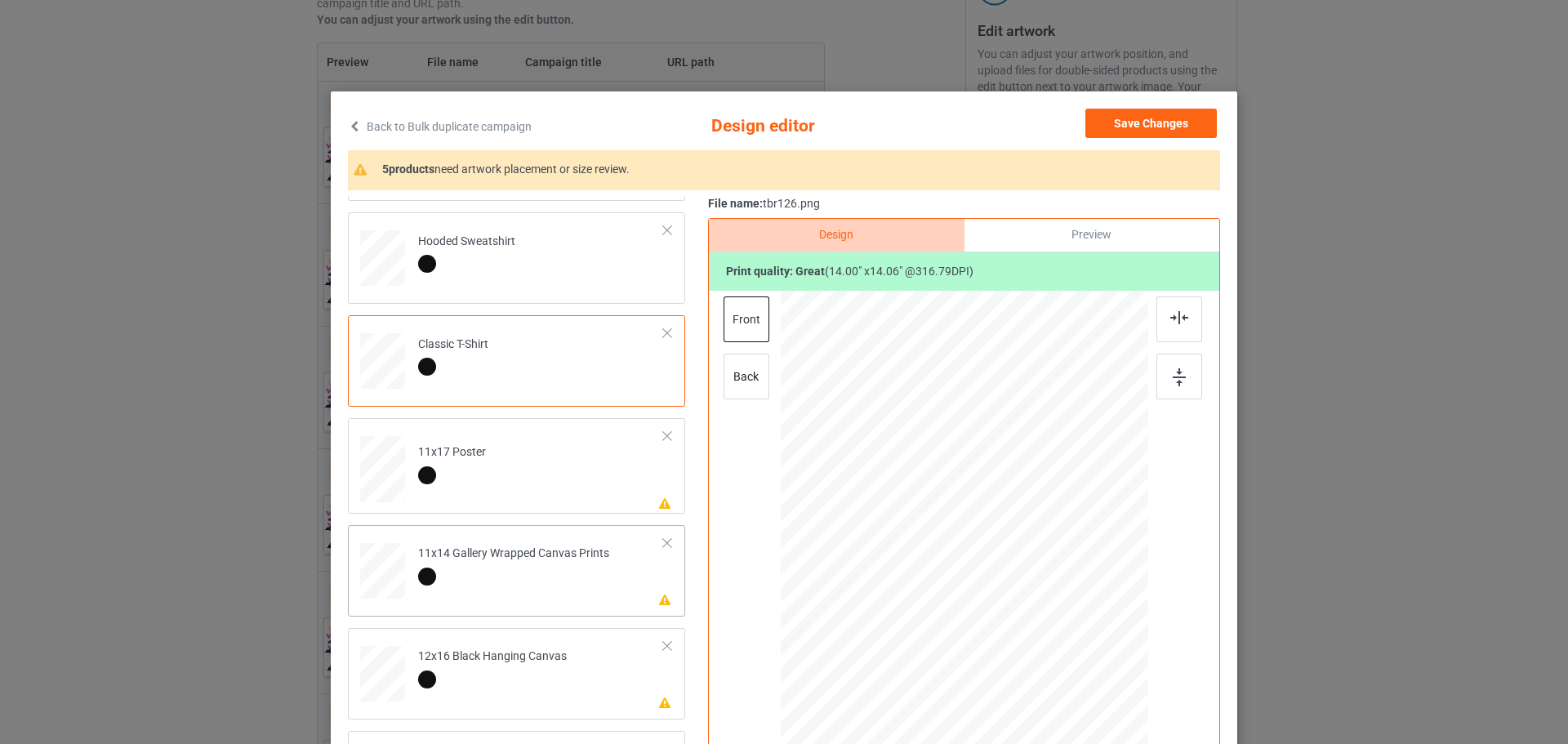
scroll to position [163, 0]
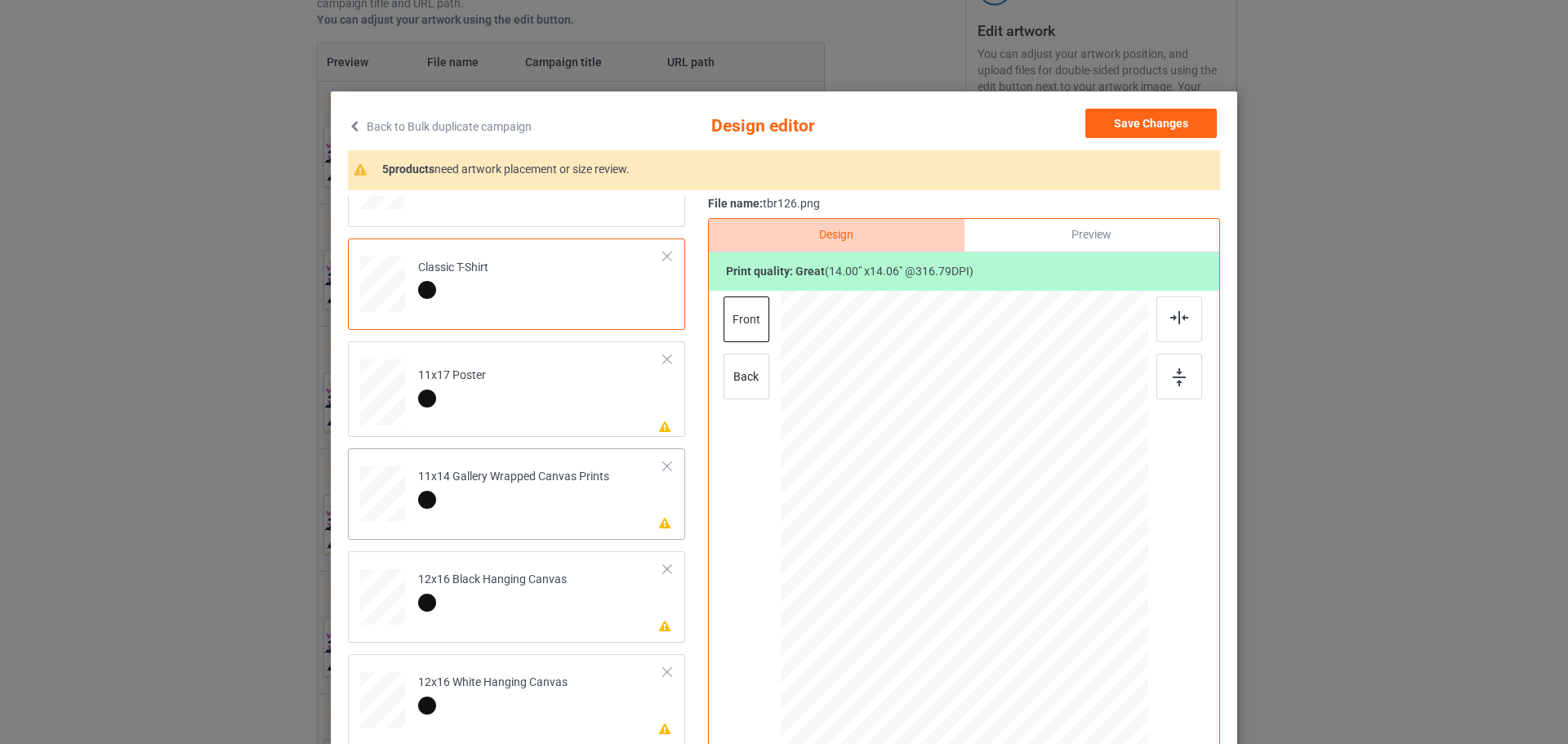
click at [381, 82] on div at bounding box center [382, 72] width 17 height 20
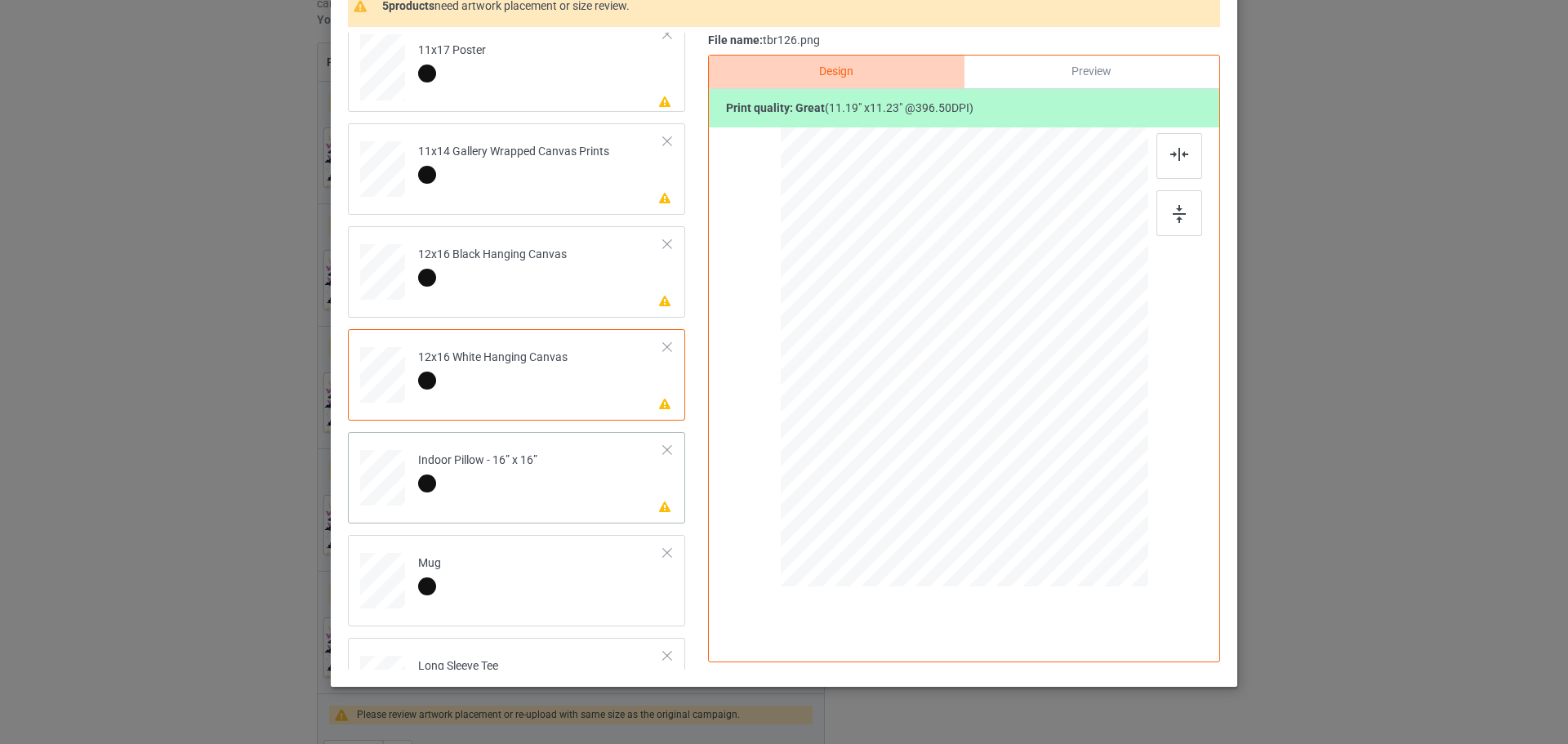
scroll to position [327, 0]
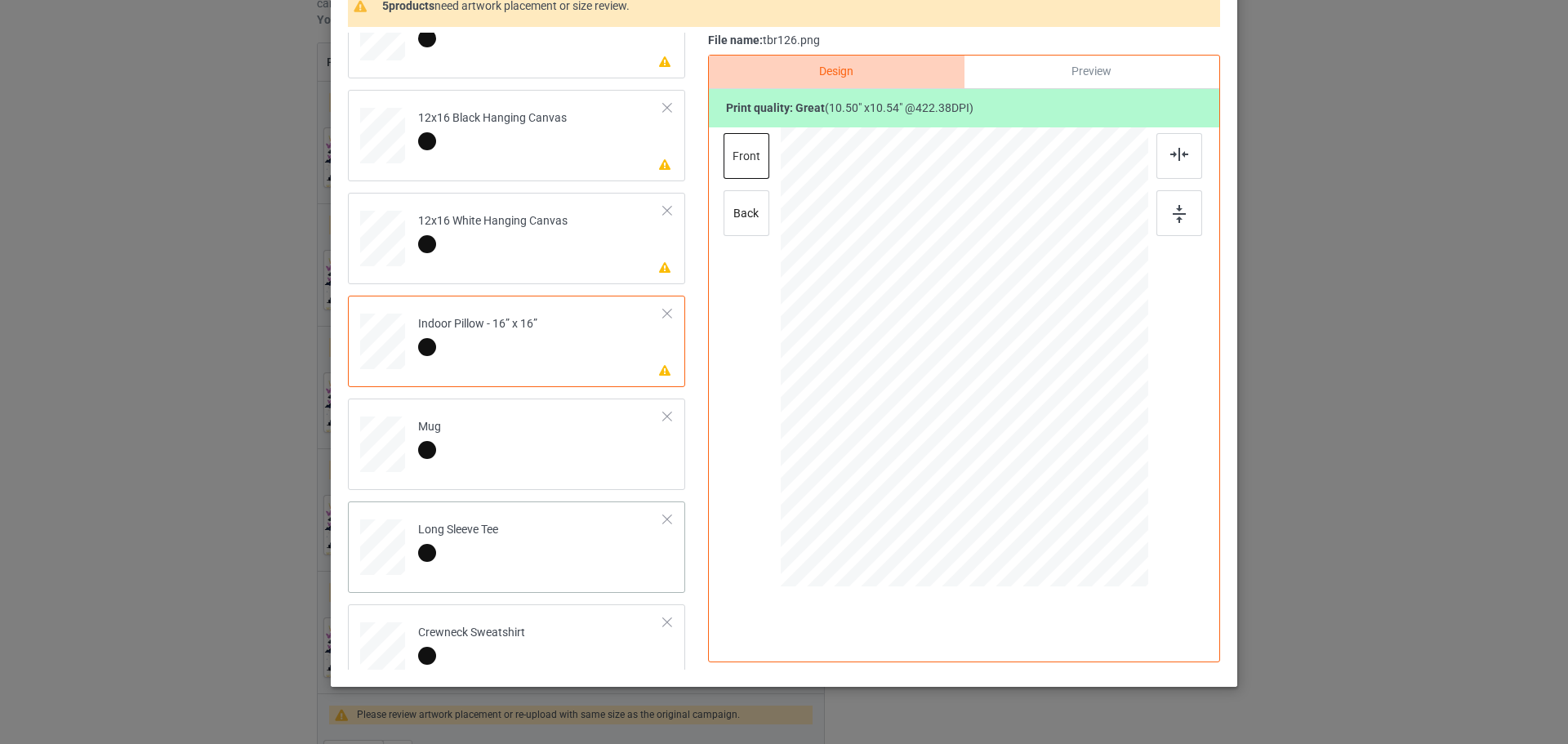
scroll to position [488, 0]
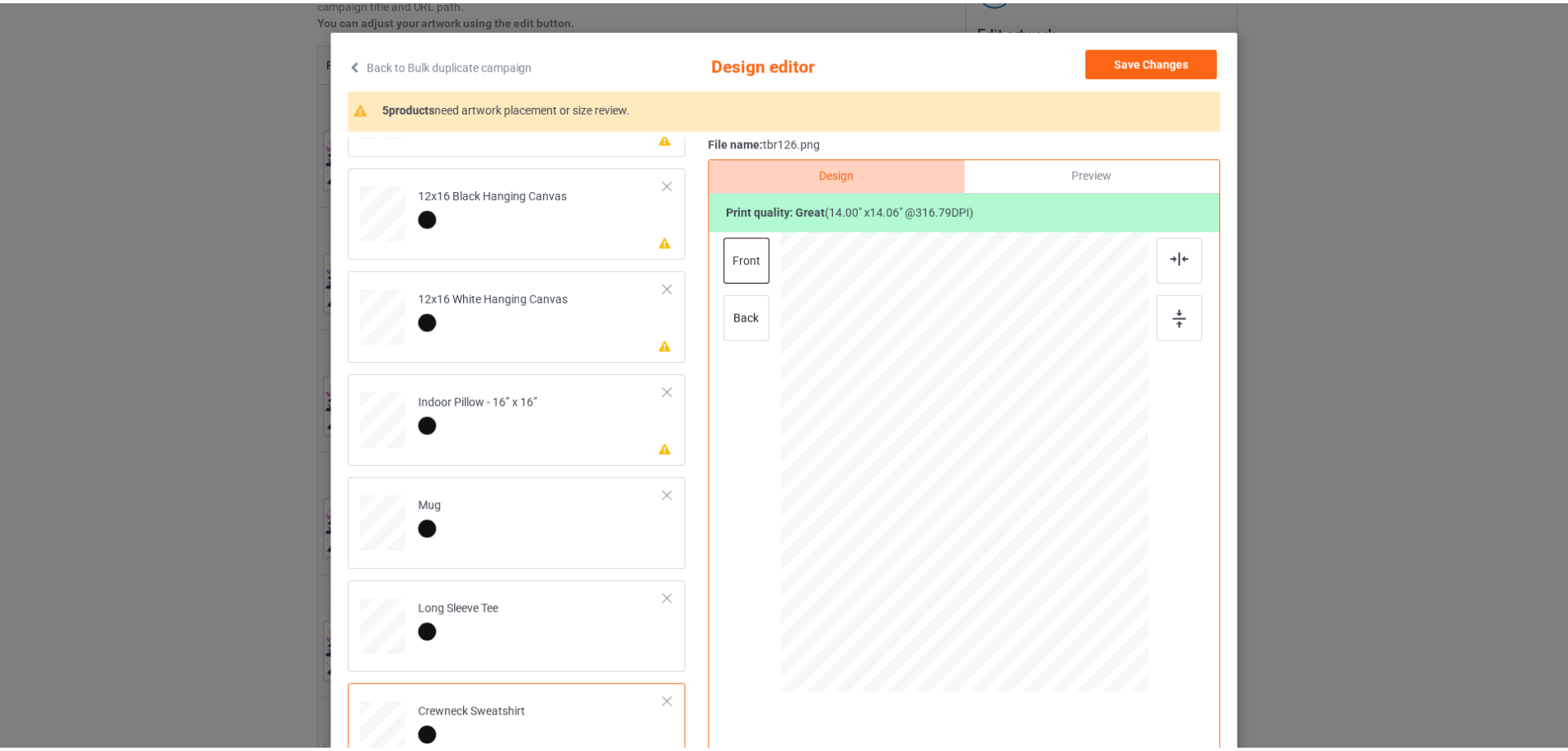
scroll to position [0, 0]
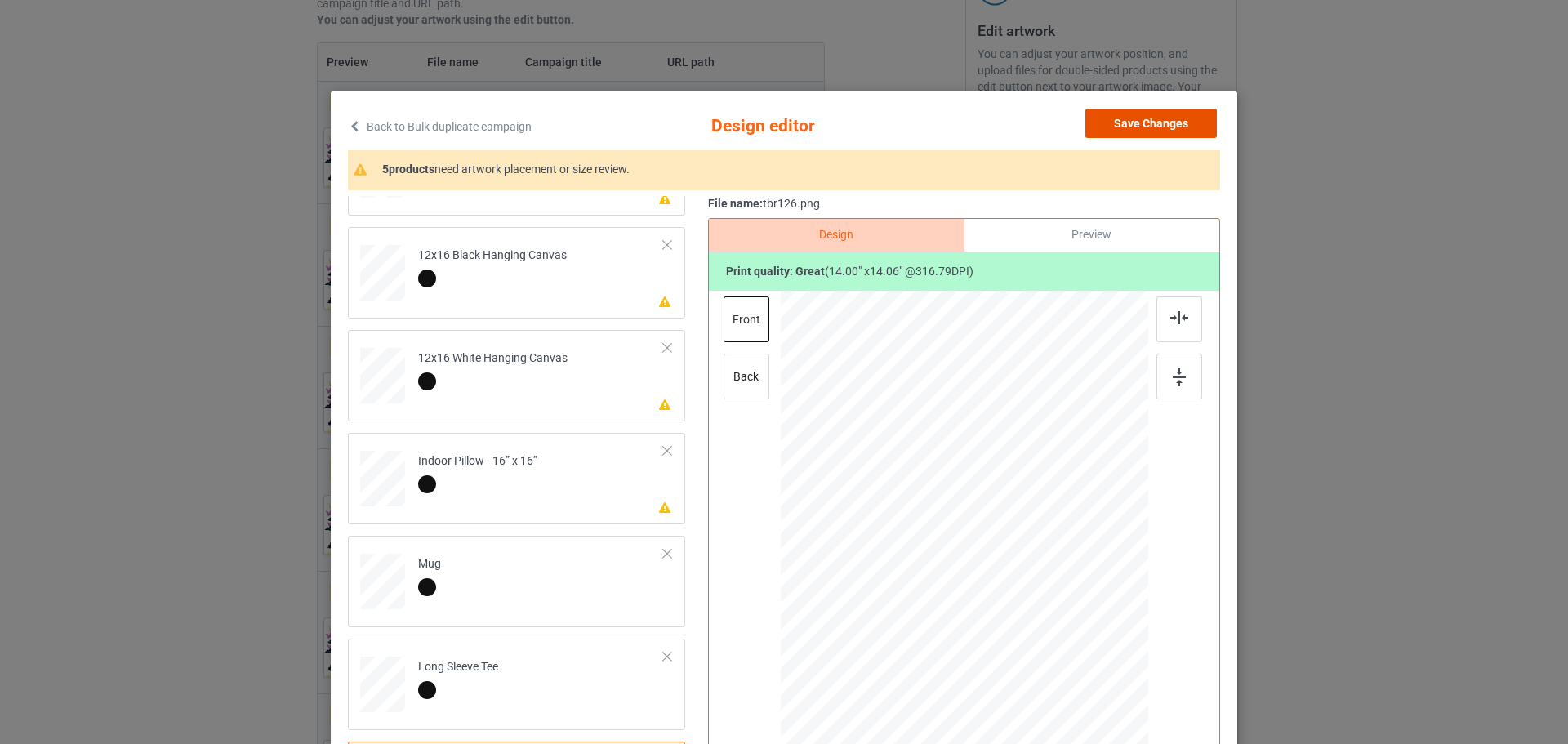
click at [1147, 109] on button "Save Changes" at bounding box center [1151, 123] width 132 height 30
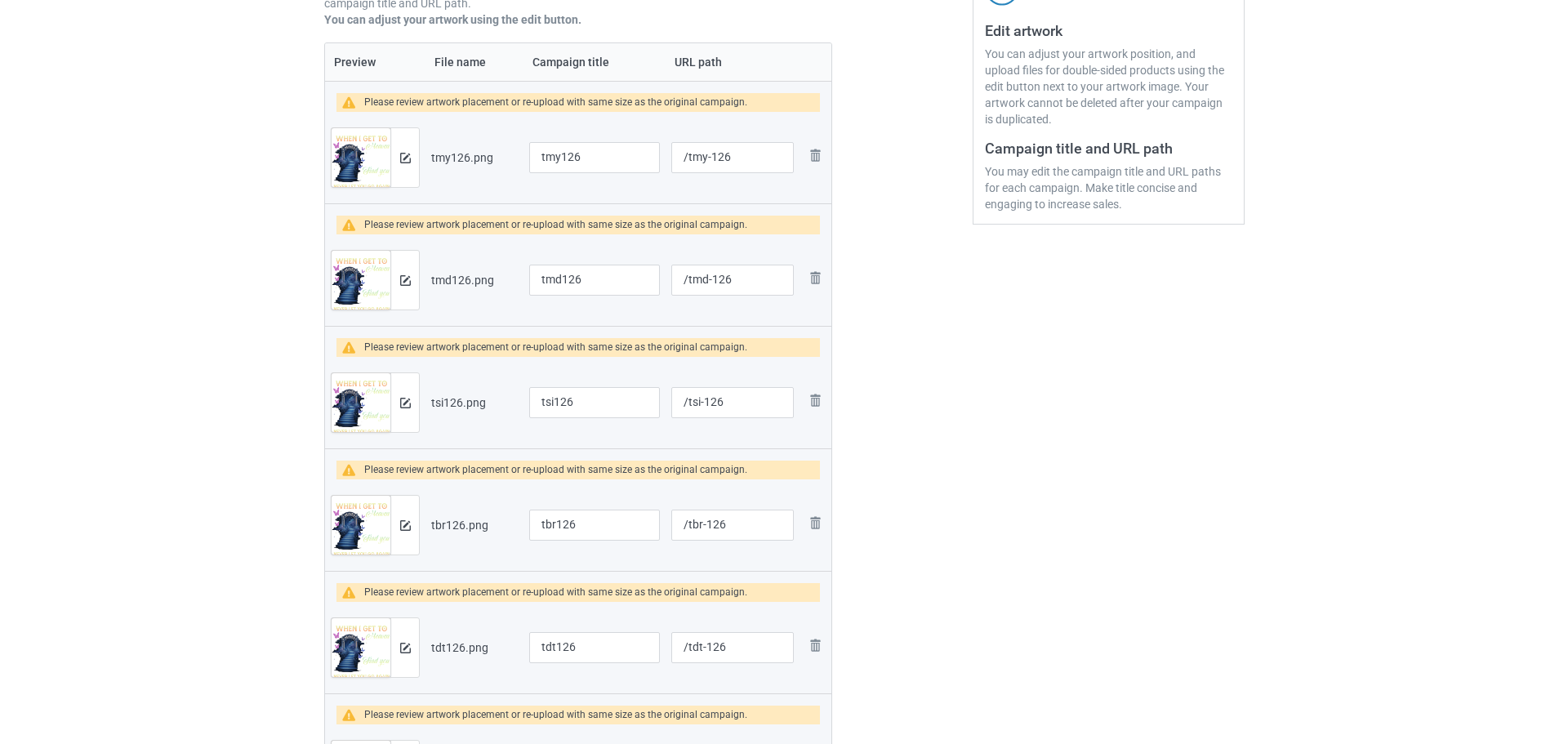
scroll to position [501, 0]
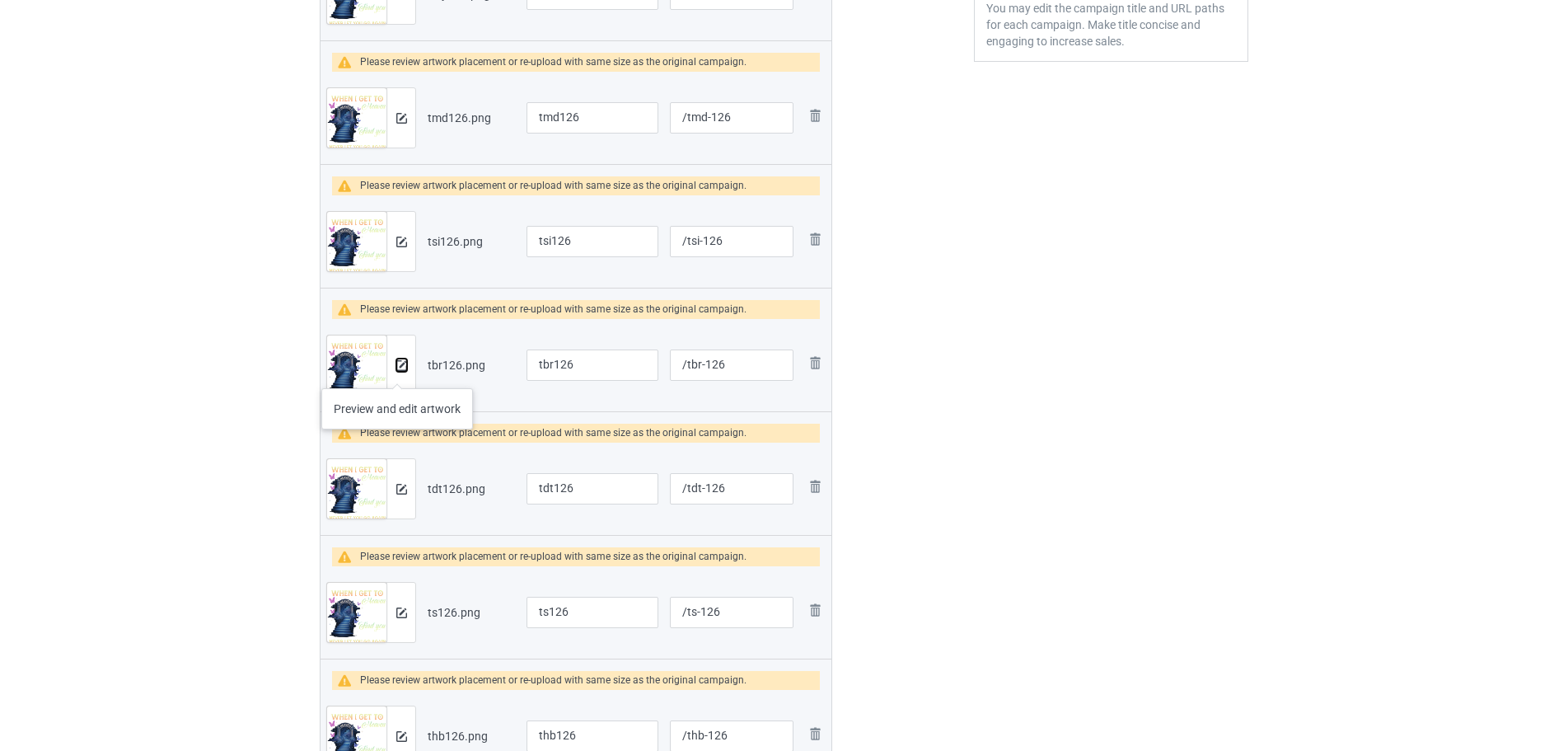
click at [397, 372] on button at bounding box center [401, 364] width 10 height 13
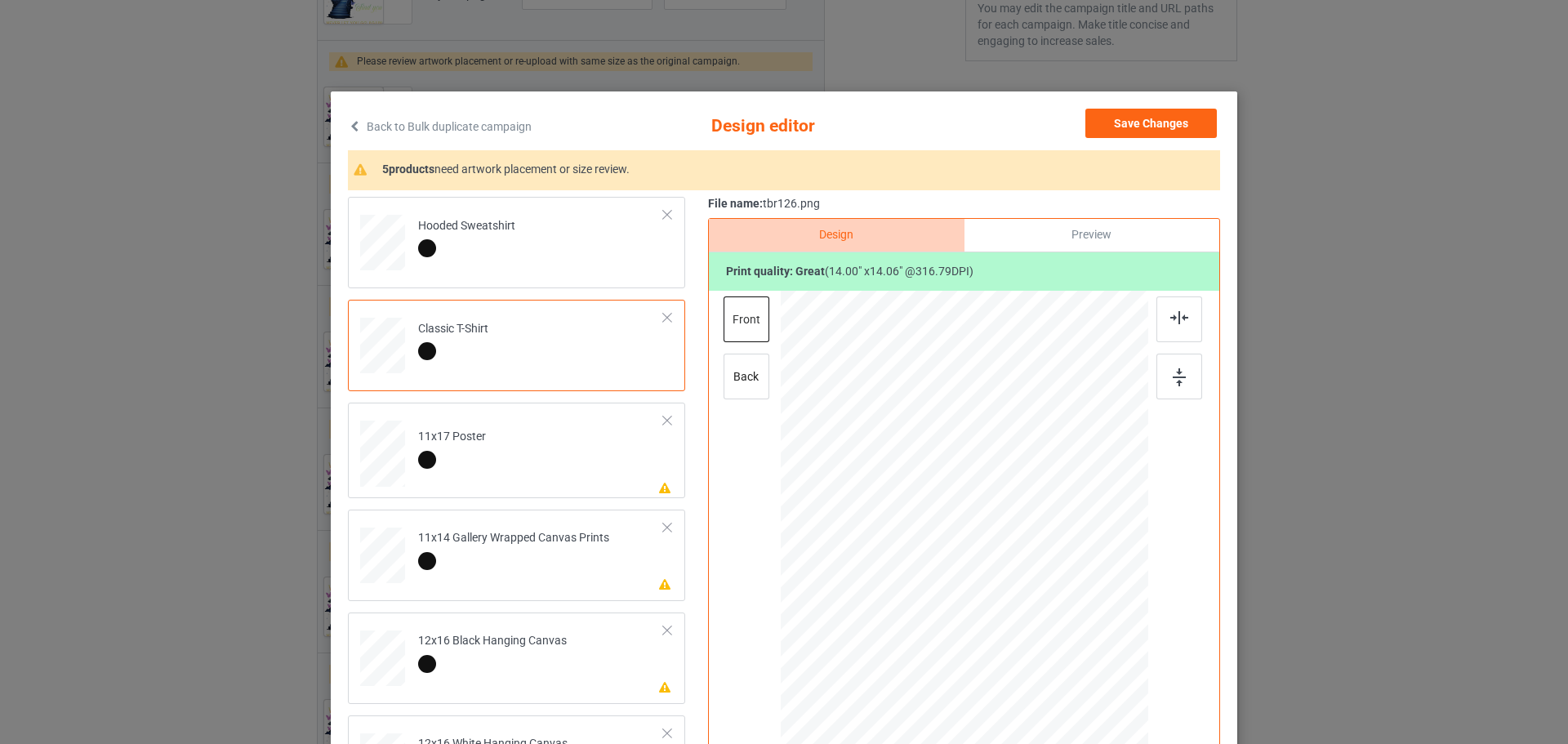
scroll to position [245, 0]
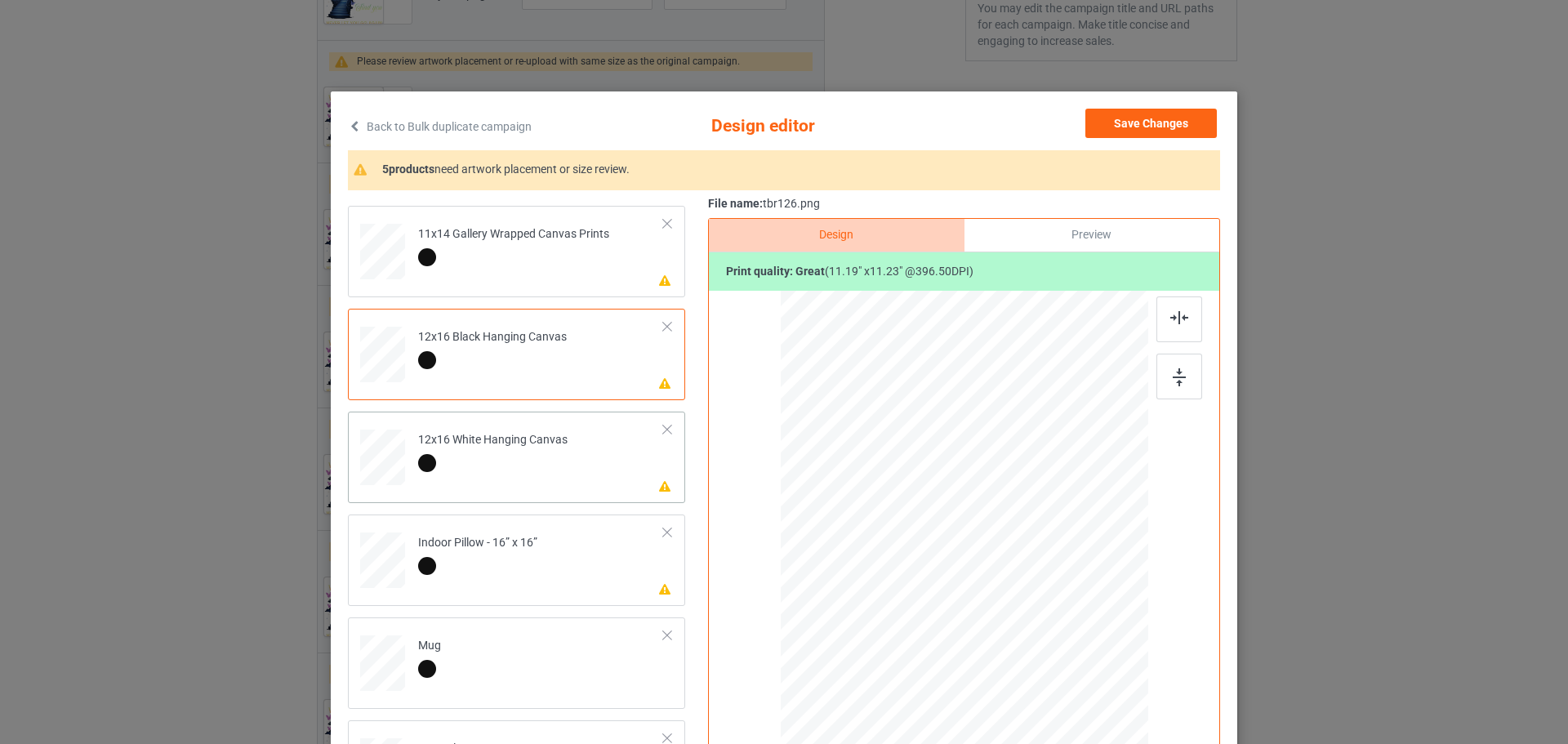
scroll to position [409, 0]
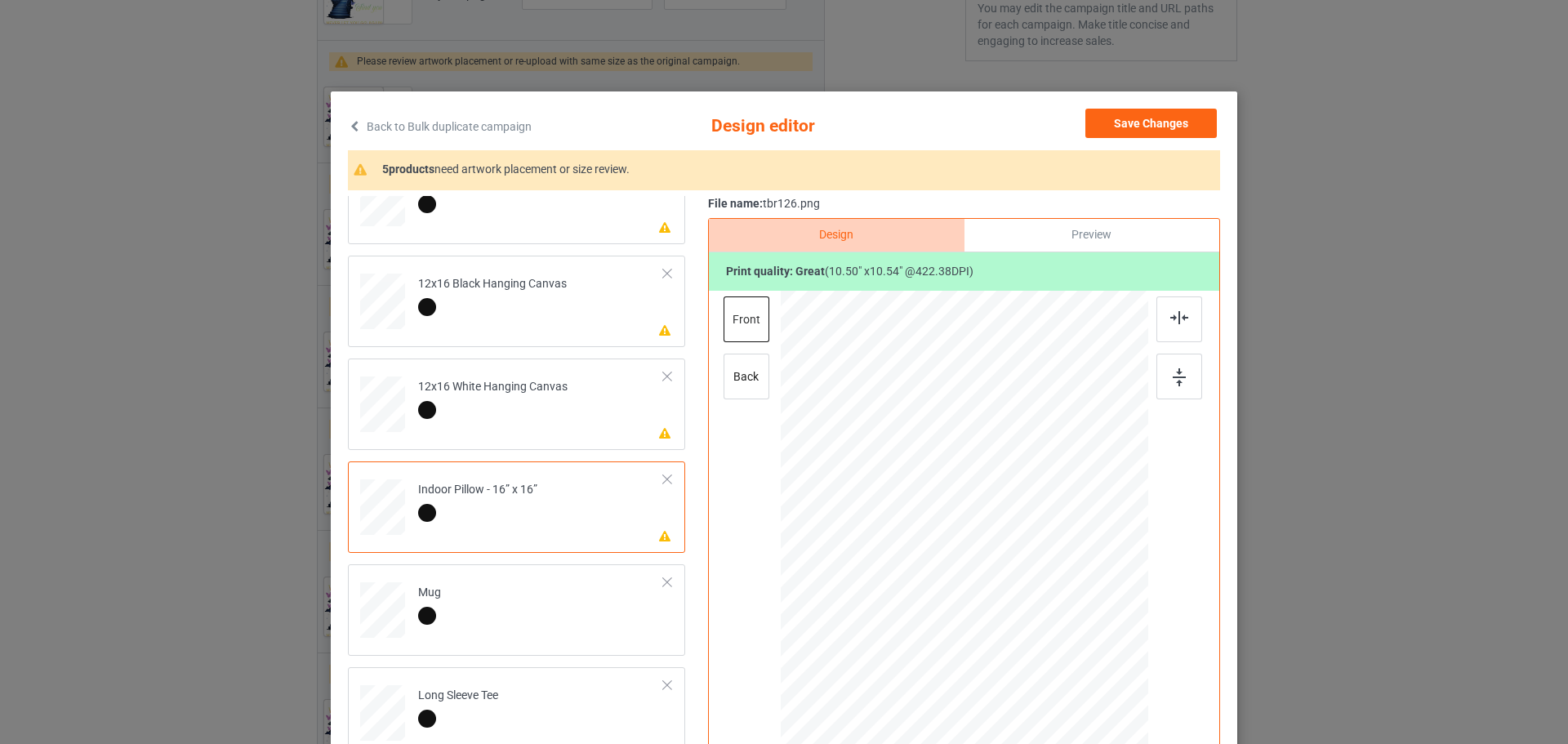
scroll to position [488, 0]
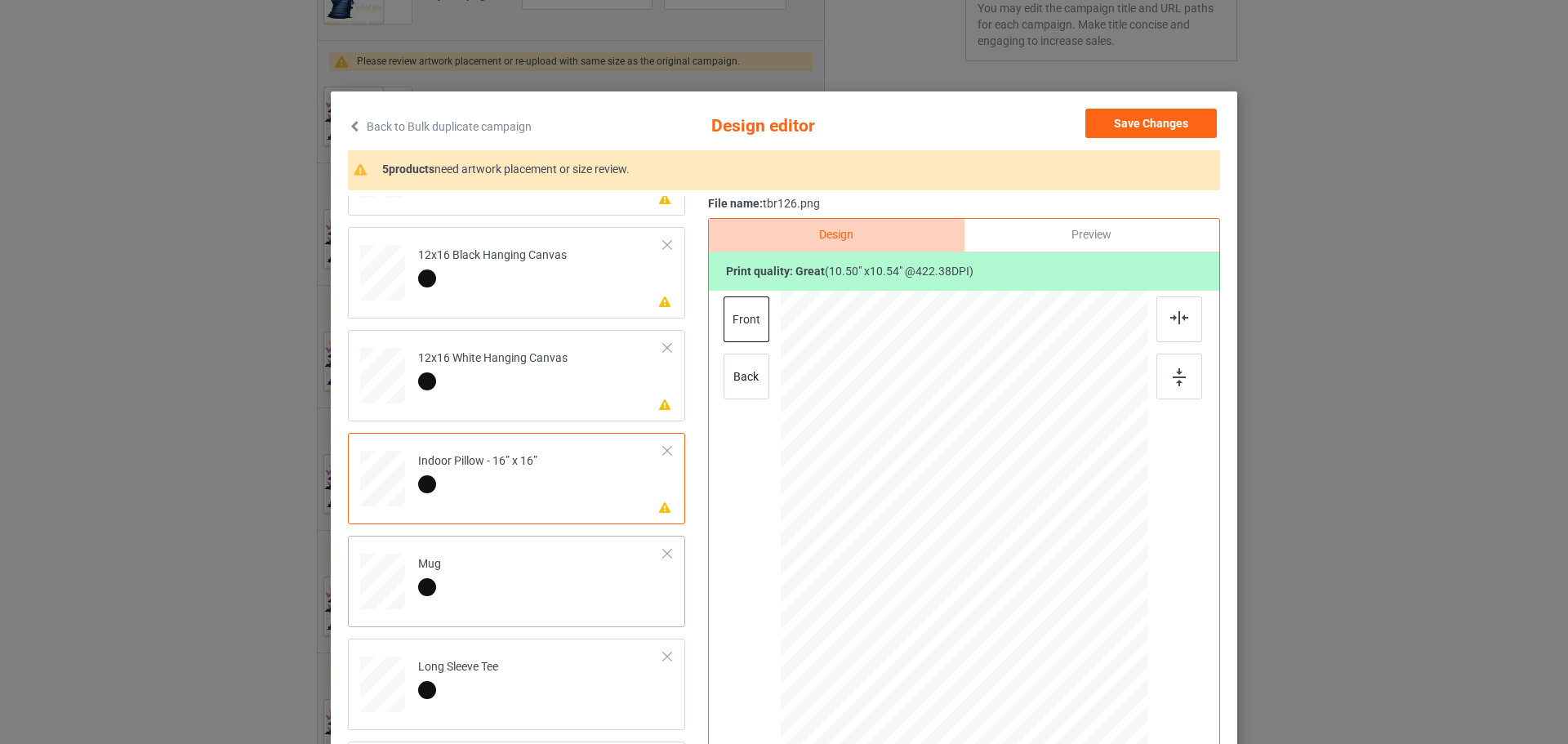
click at [1132, 134] on button "Save Changes" at bounding box center [1151, 123] width 132 height 30
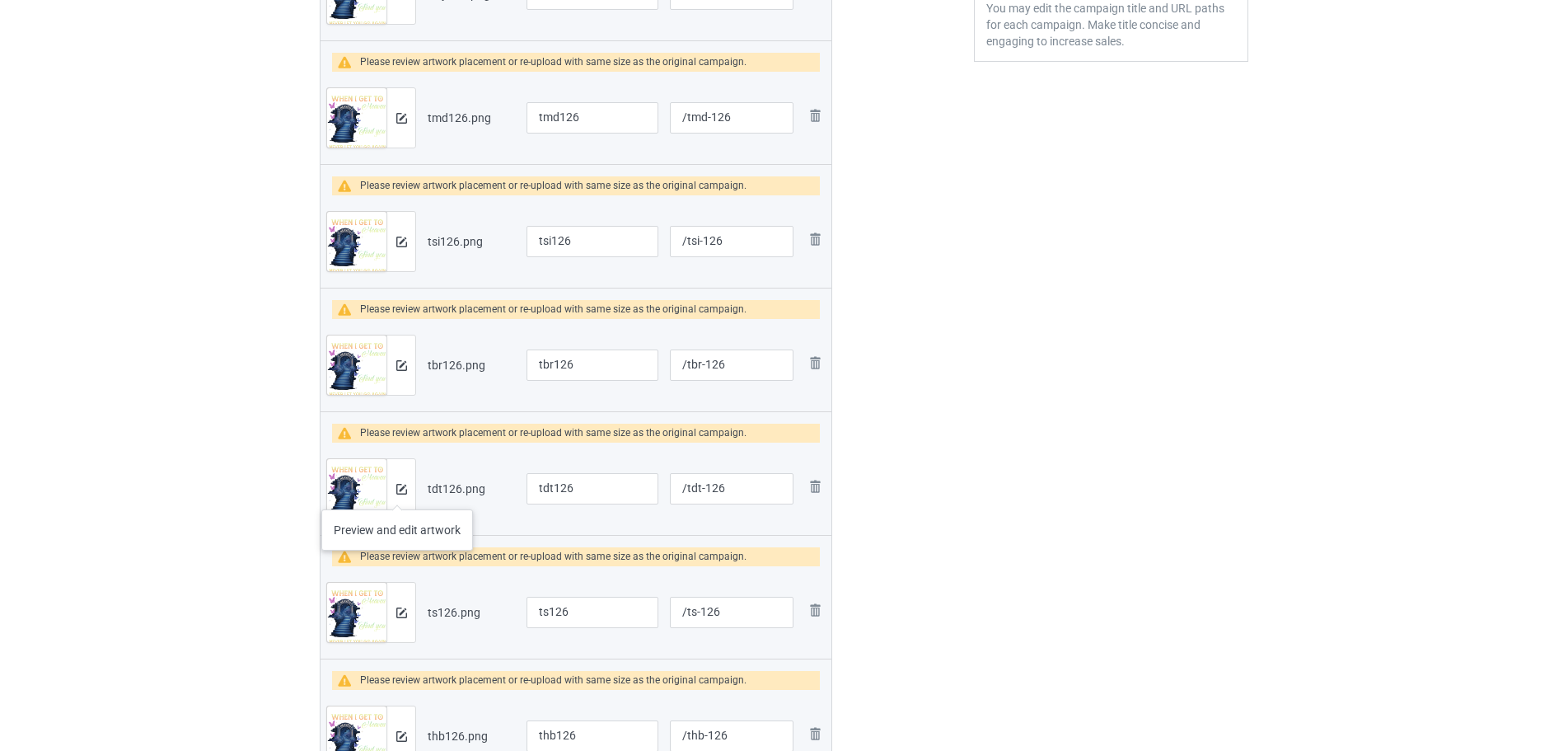
click at [395, 492] on div at bounding box center [401, 489] width 29 height 59
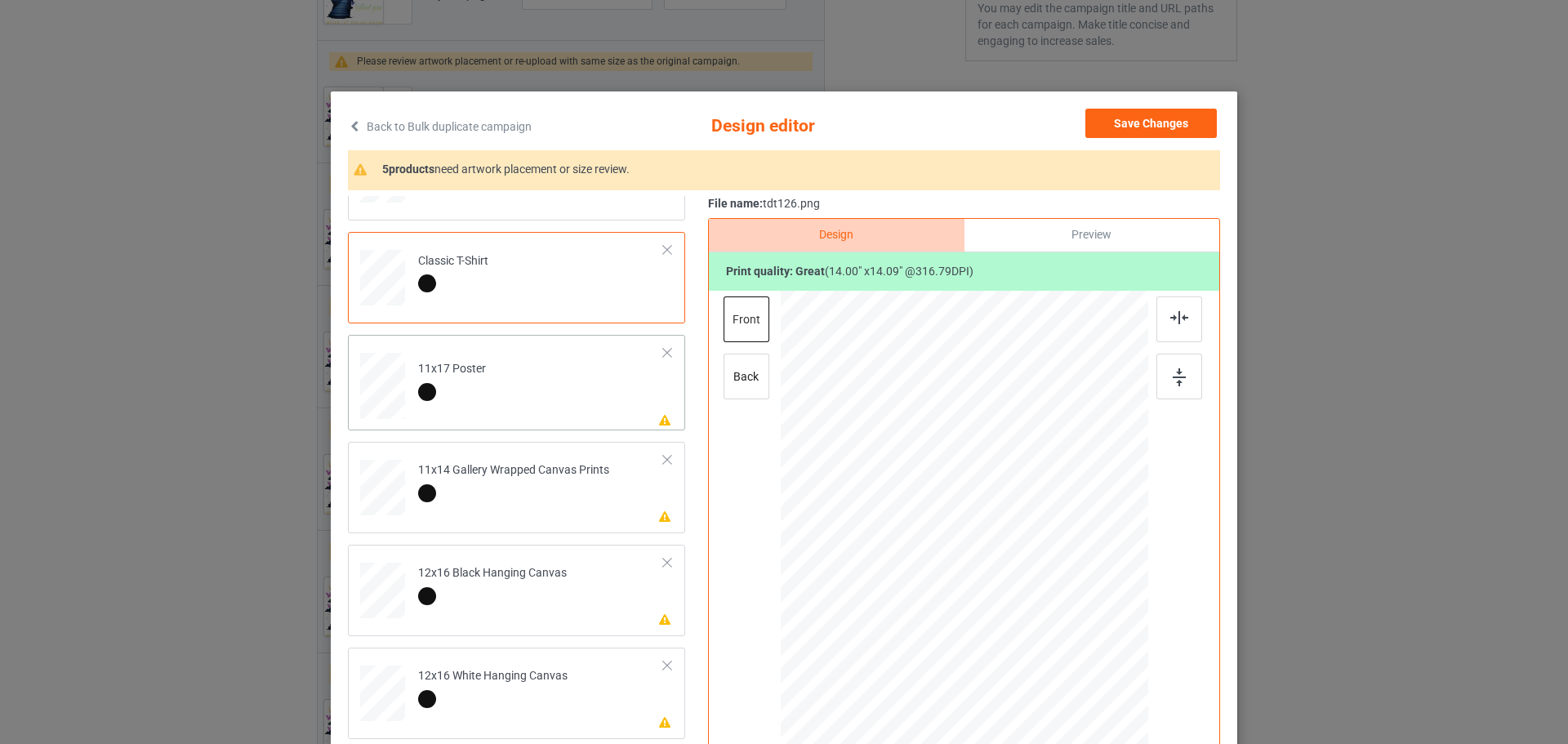
scroll to position [163, 0]
click at [380, 82] on div at bounding box center [382, 72] width 17 height 20
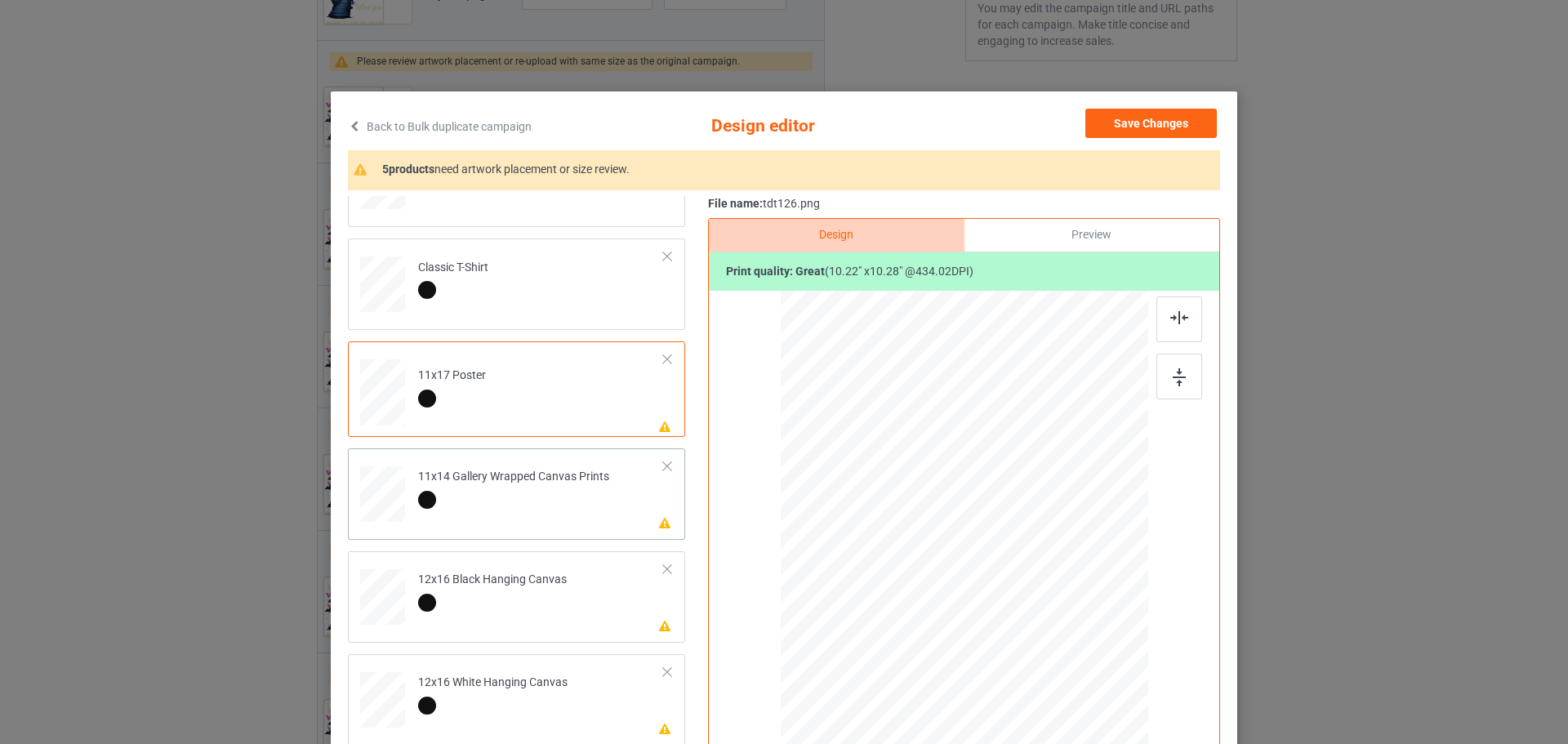
click at [374, 82] on div at bounding box center [382, 72] width 17 height 20
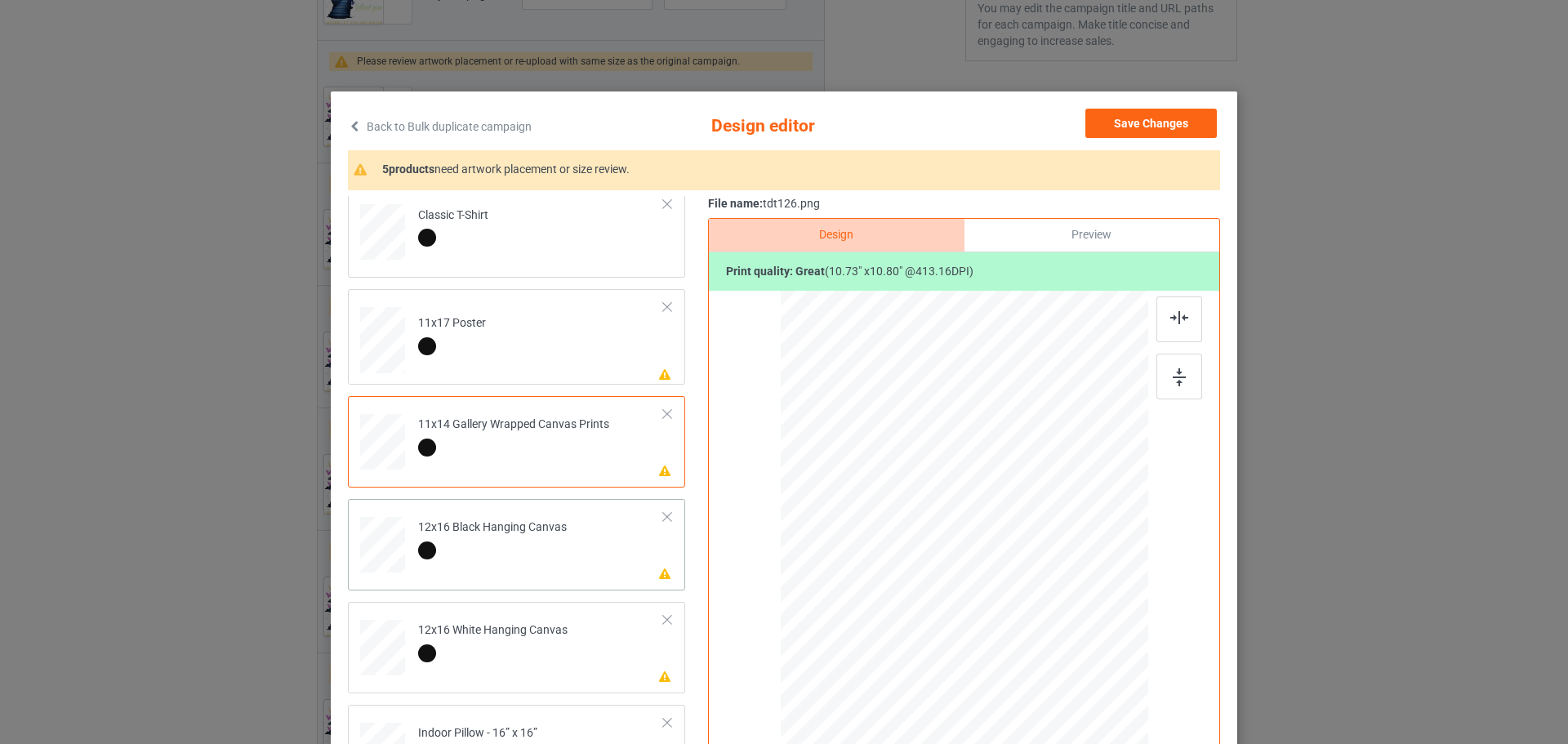
scroll to position [245, 0]
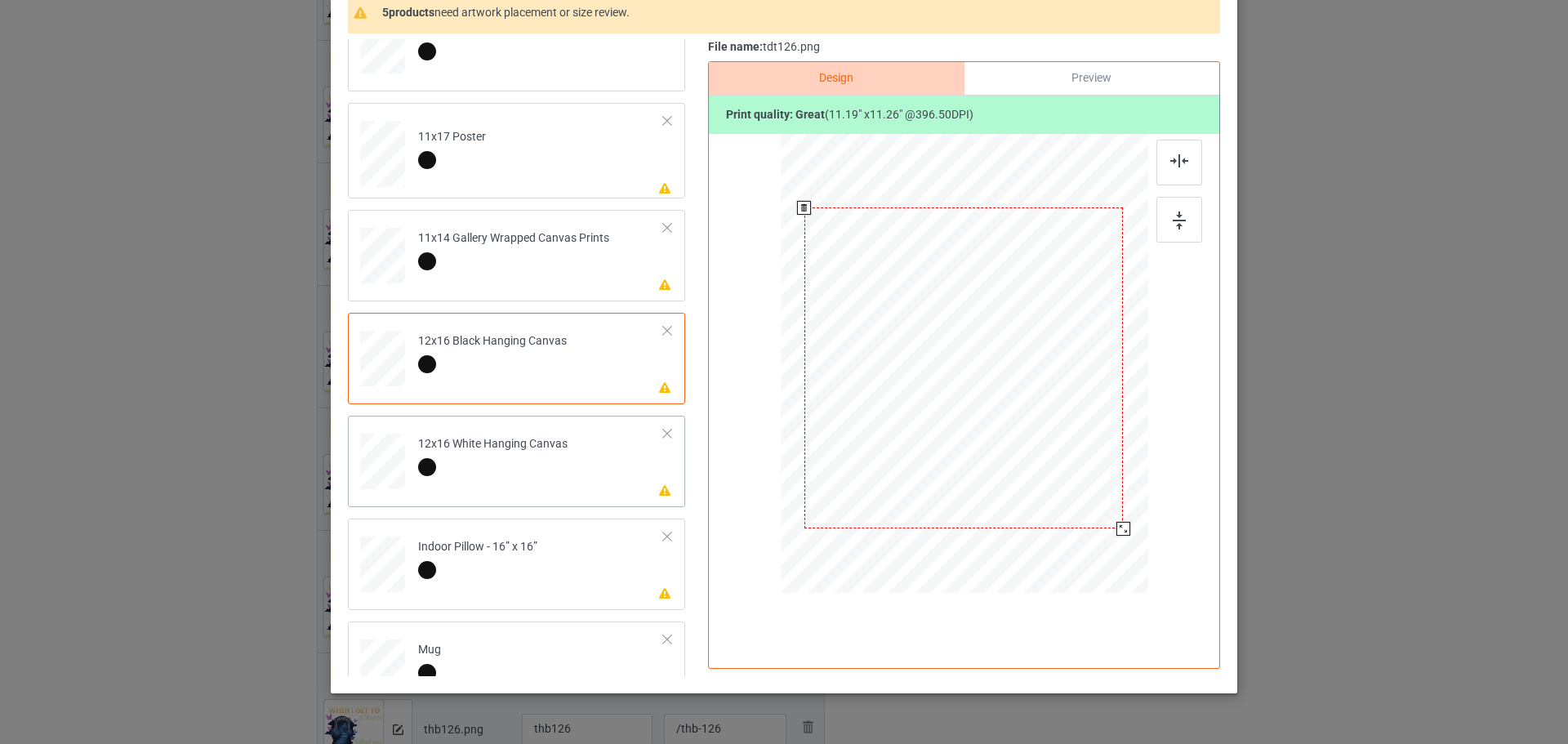
scroll to position [163, 0]
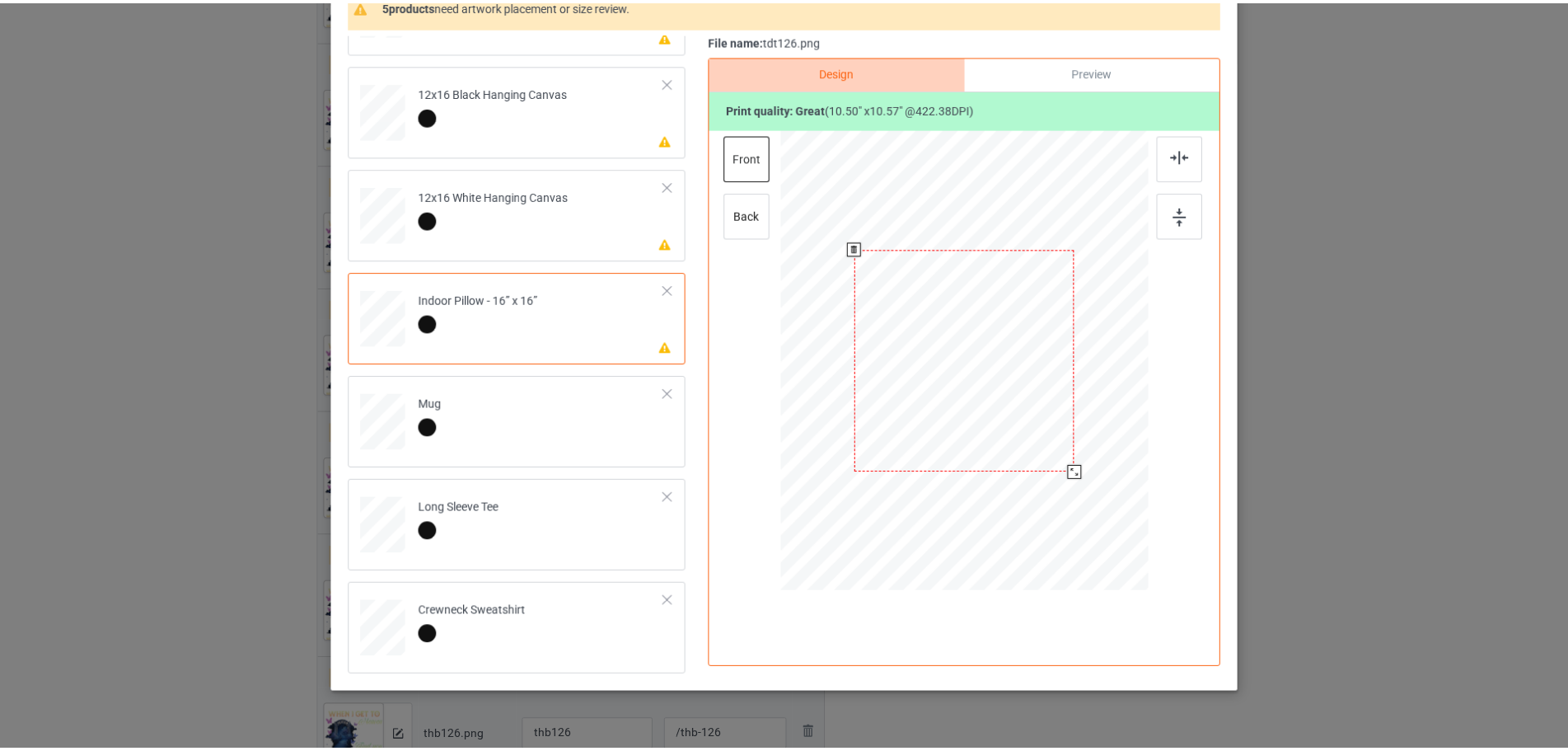
scroll to position [0, 0]
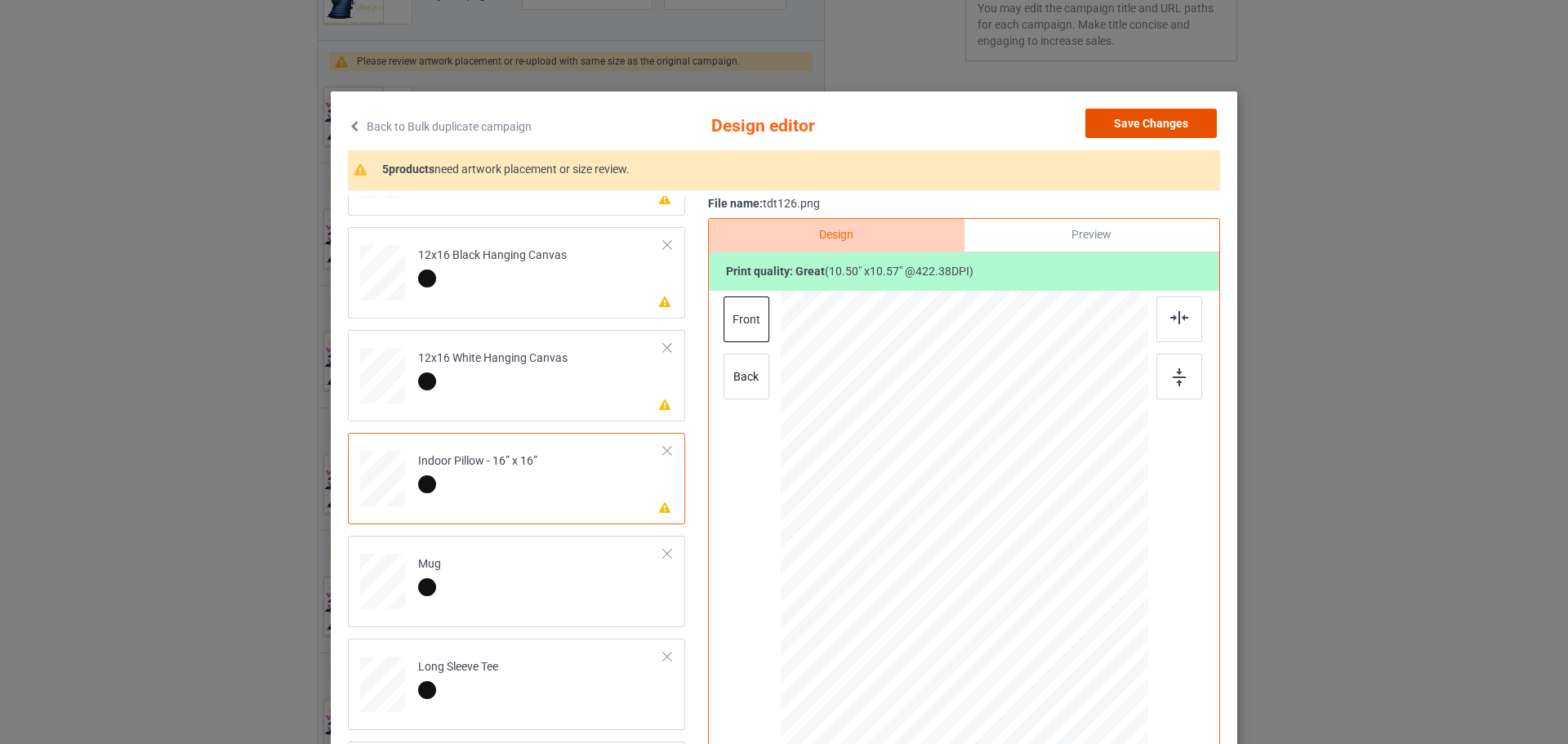
click at [1178, 119] on button "Save Changes" at bounding box center [1151, 123] width 132 height 30
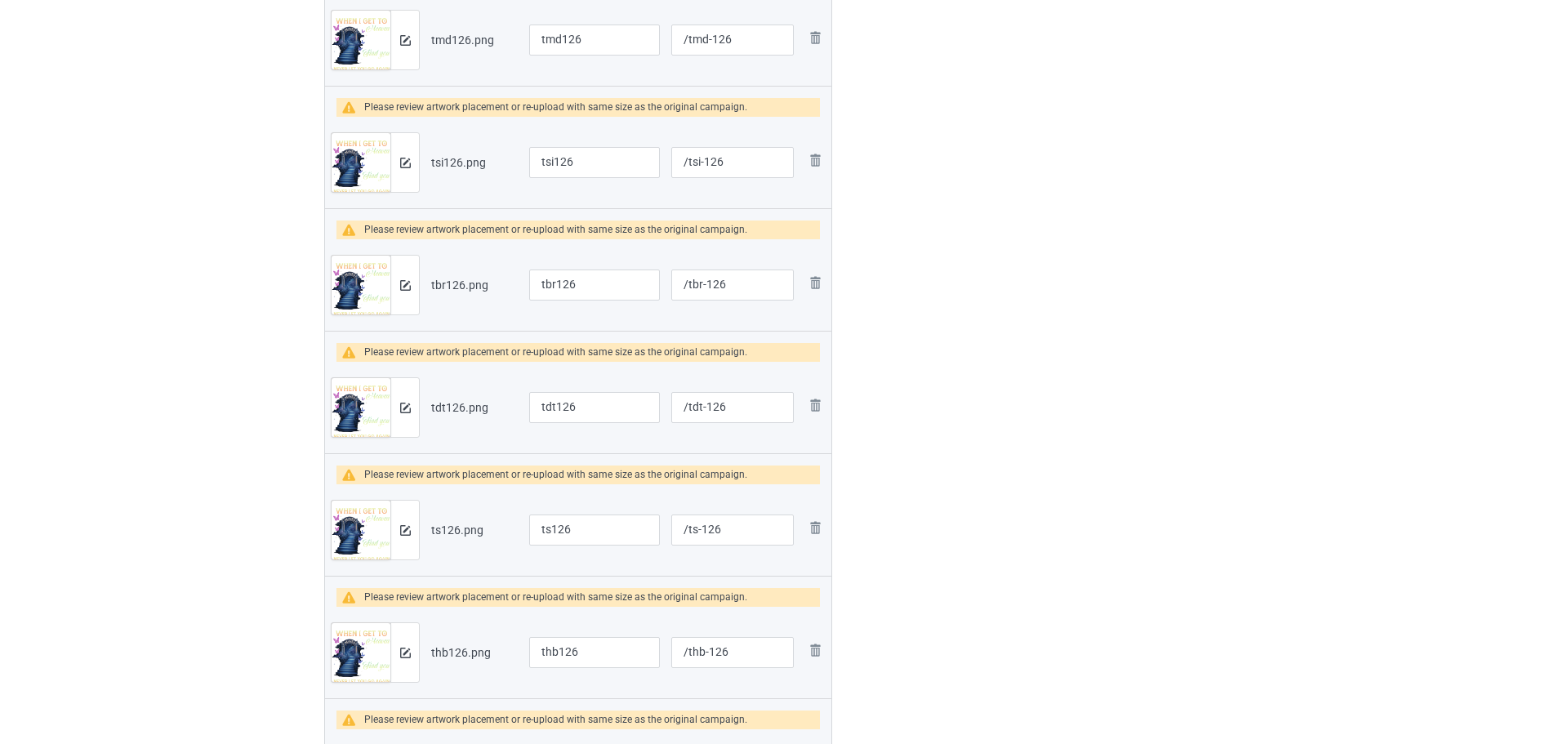
scroll to position [665, 0]
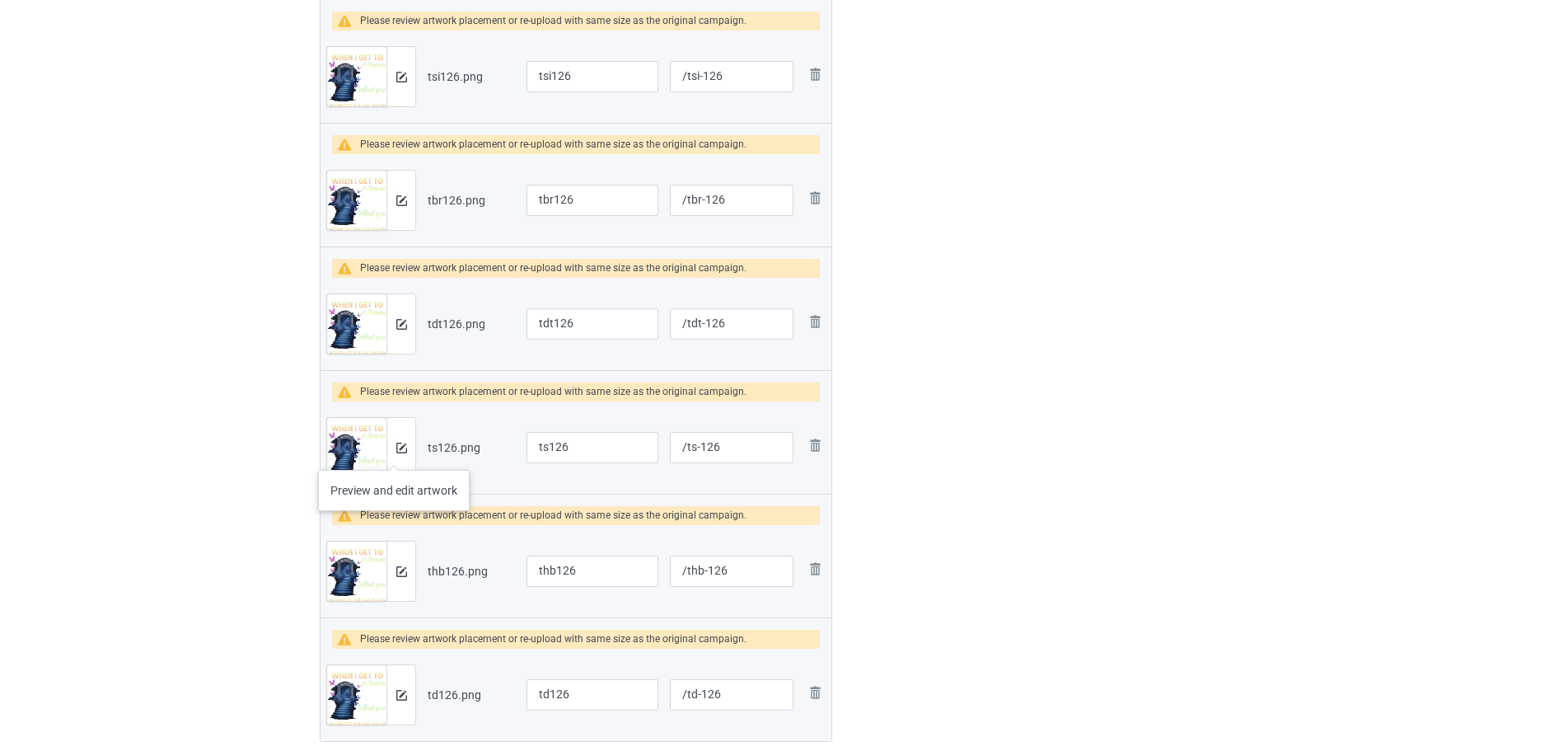
click at [394, 453] on div at bounding box center [401, 447] width 29 height 59
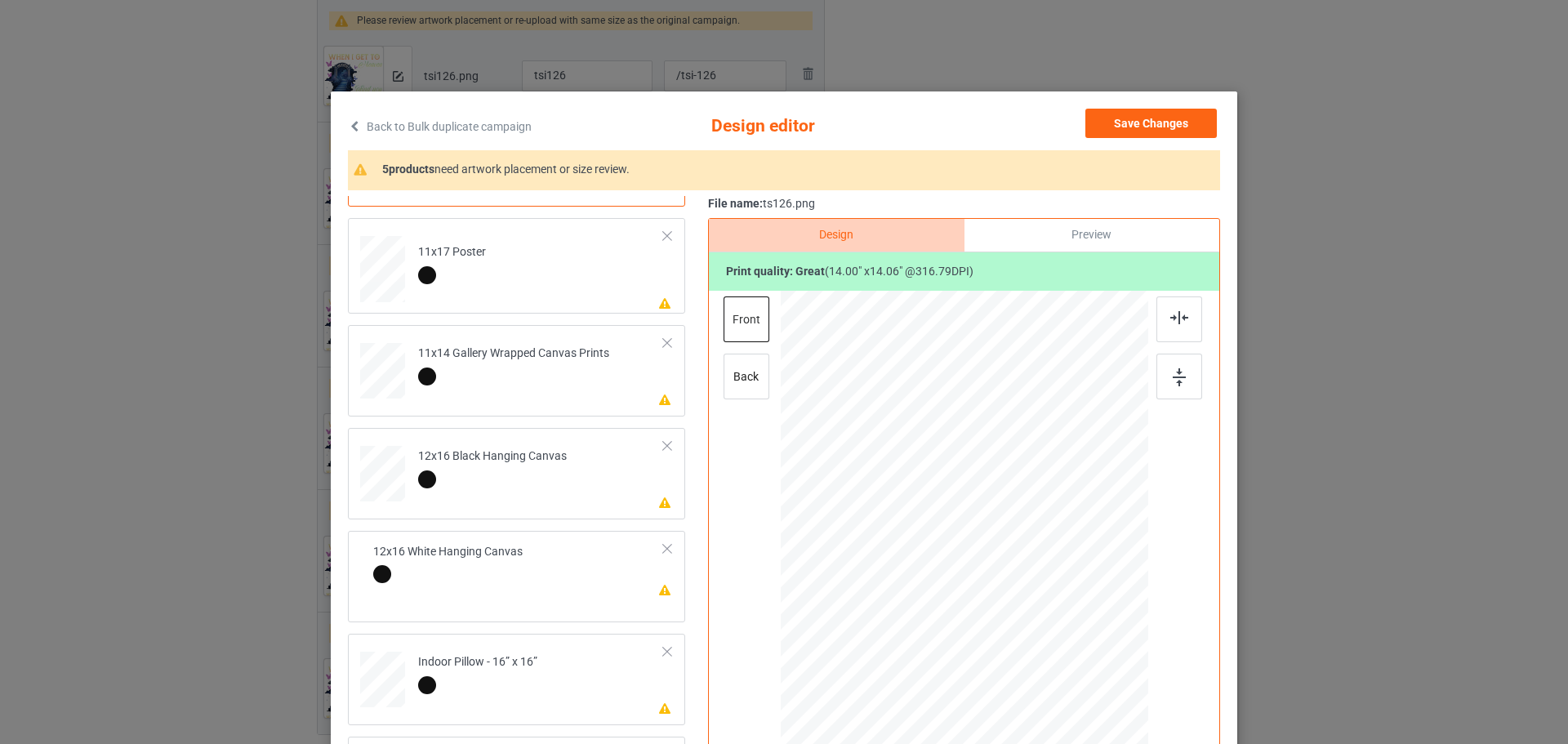
scroll to position [327, 0]
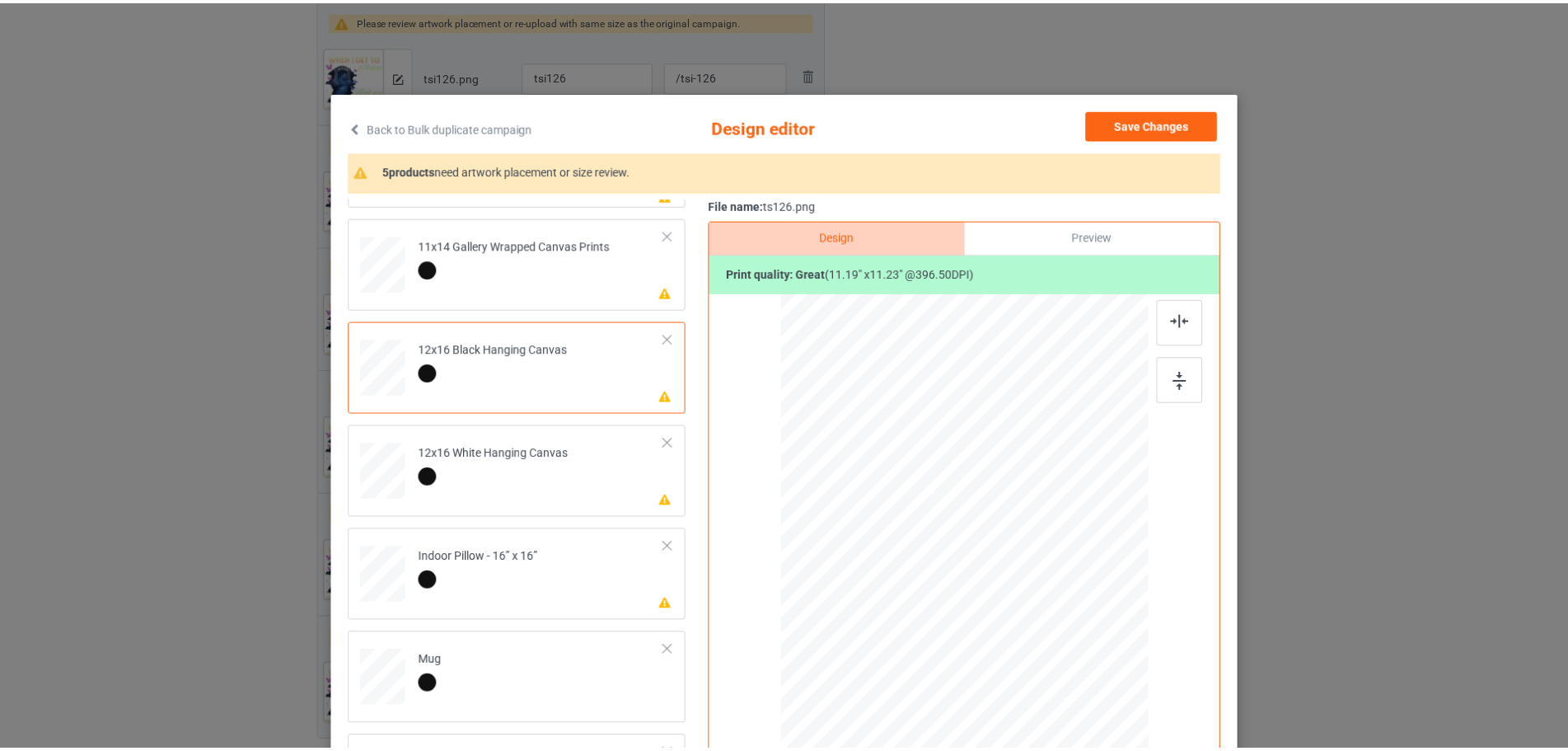
scroll to position [492, 0]
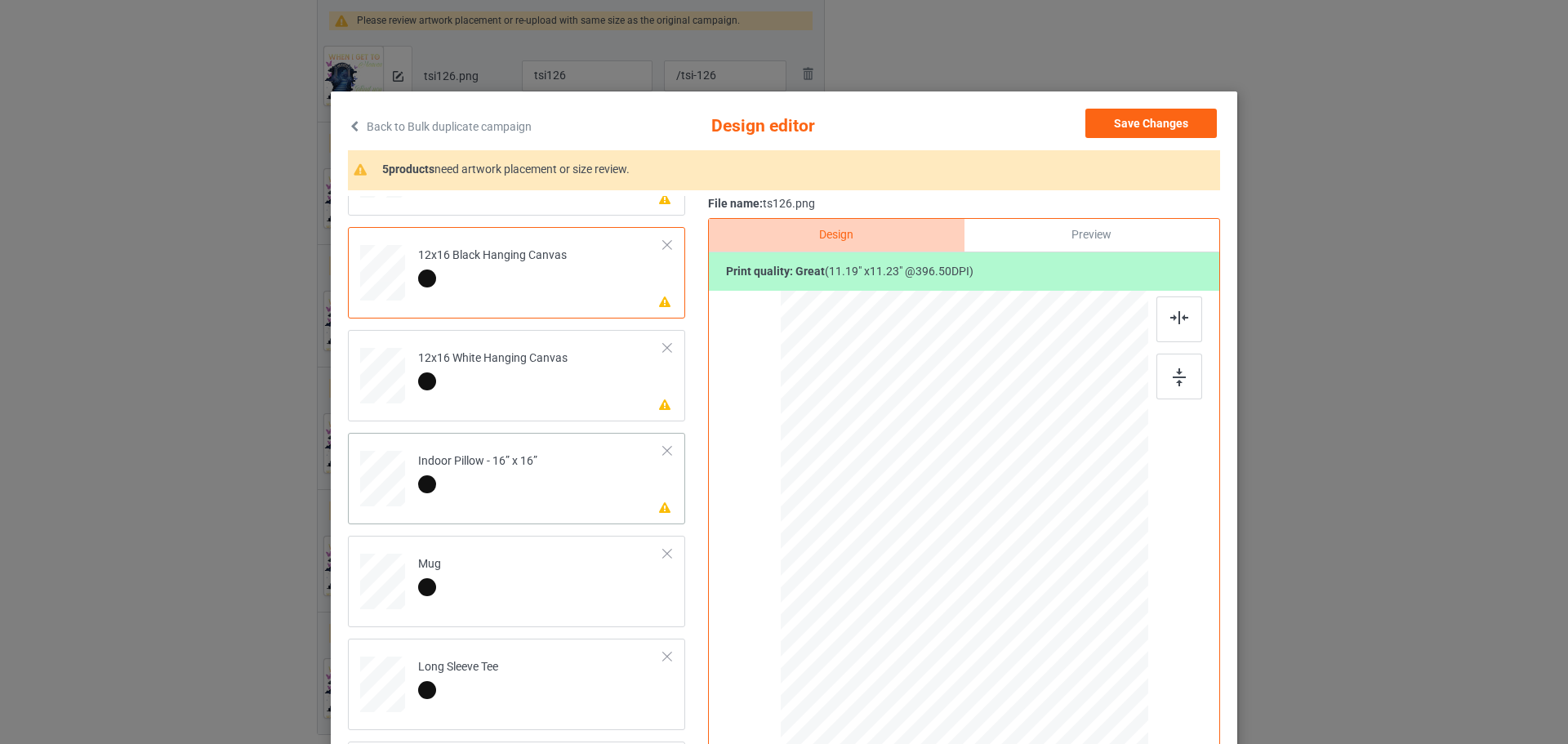
click at [1153, 122] on button "Save Changes" at bounding box center [1151, 123] width 132 height 30
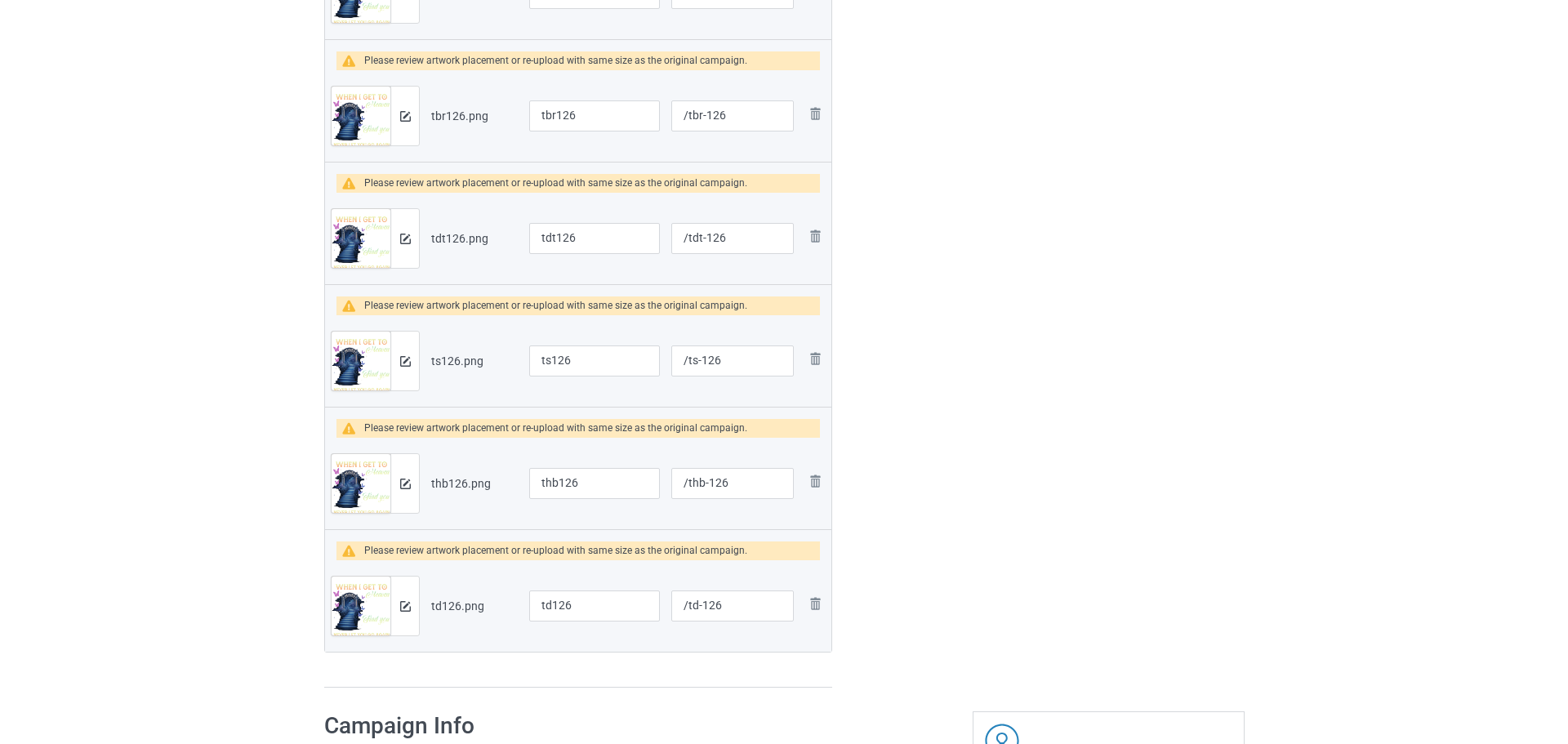
scroll to position [747, 0]
click at [399, 242] on img at bounding box center [398, 240] width 10 height 10
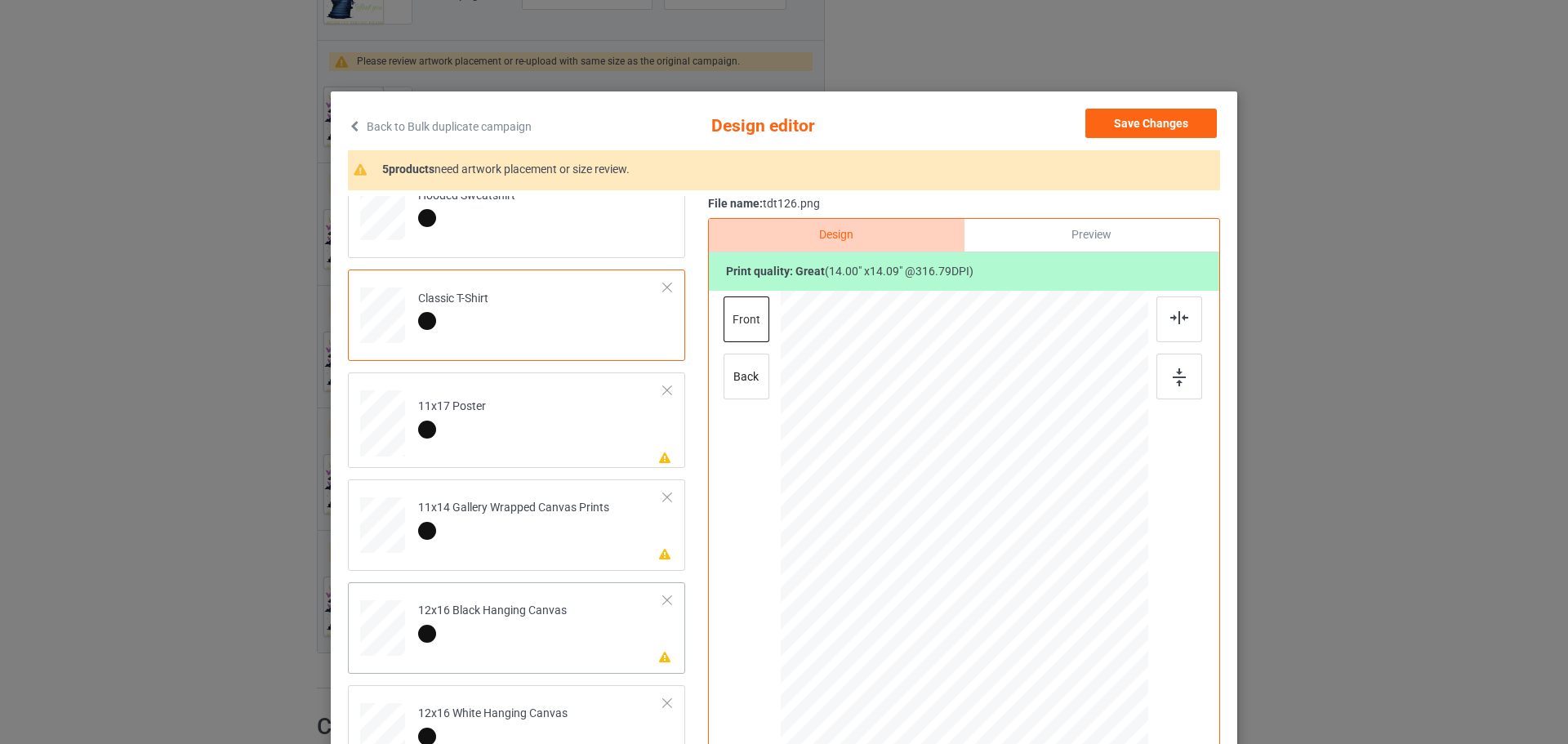
scroll to position [327, 0]
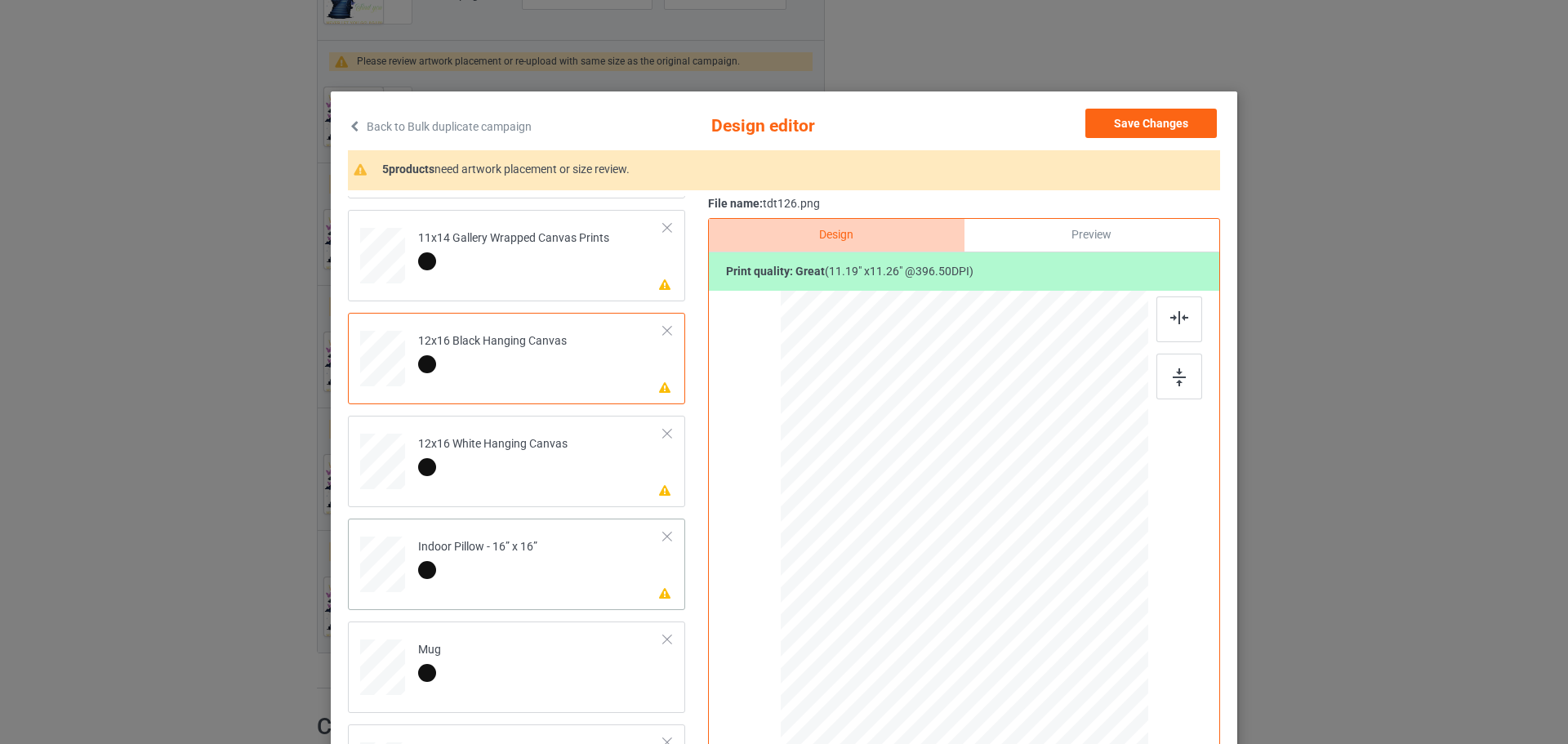
scroll to position [488, 0]
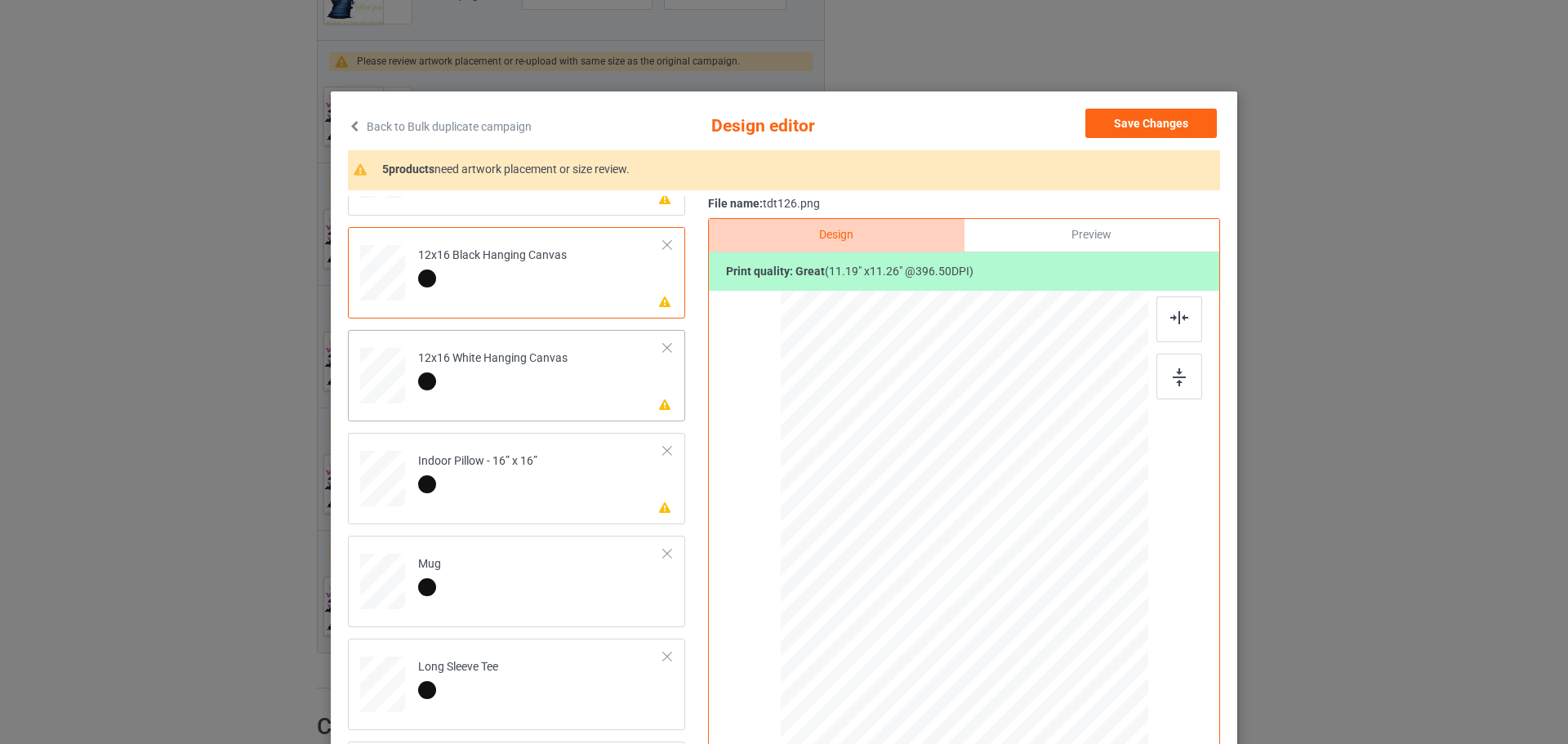
click at [1158, 128] on button "Save Changes" at bounding box center [1151, 123] width 132 height 30
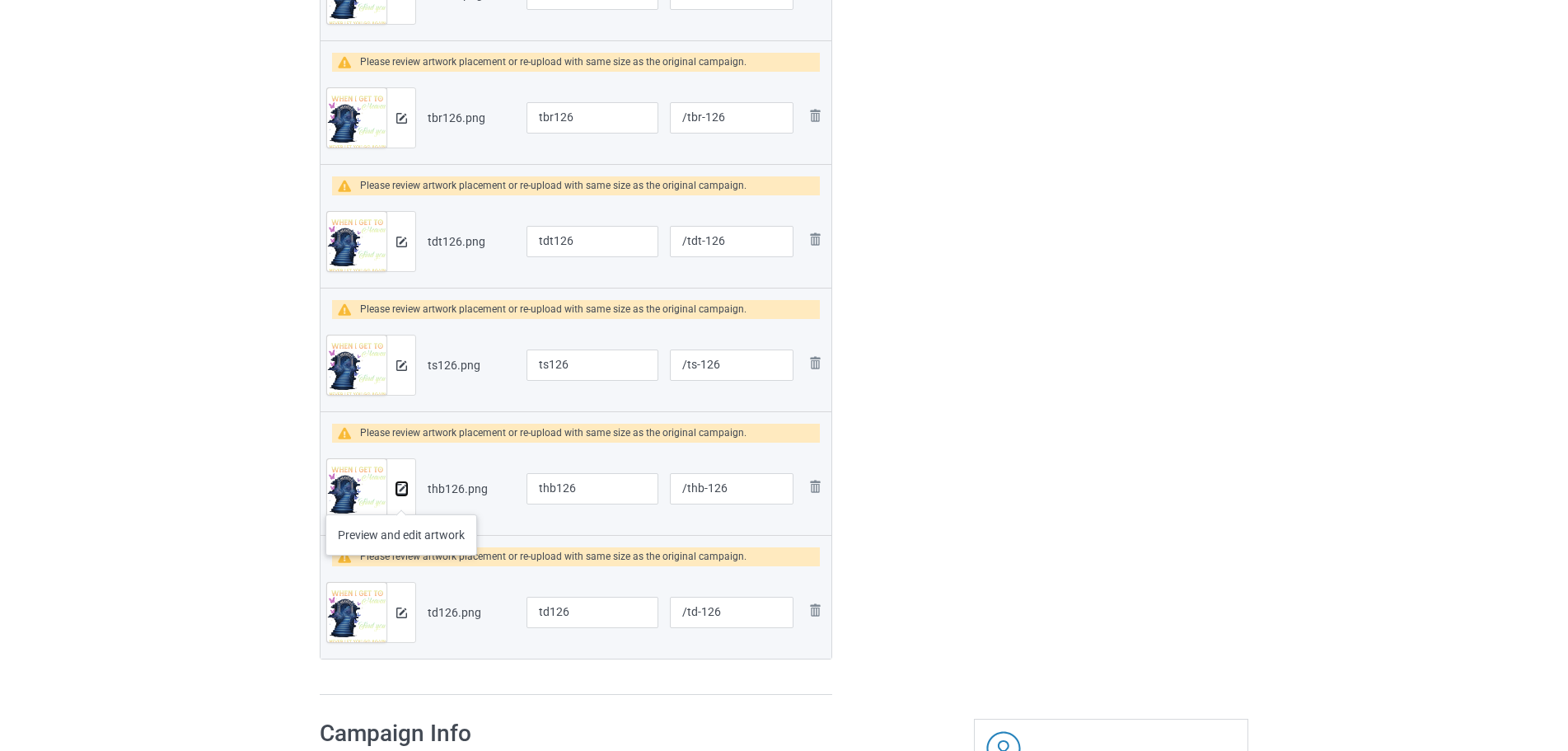
click at [401, 496] on button at bounding box center [401, 488] width 10 height 13
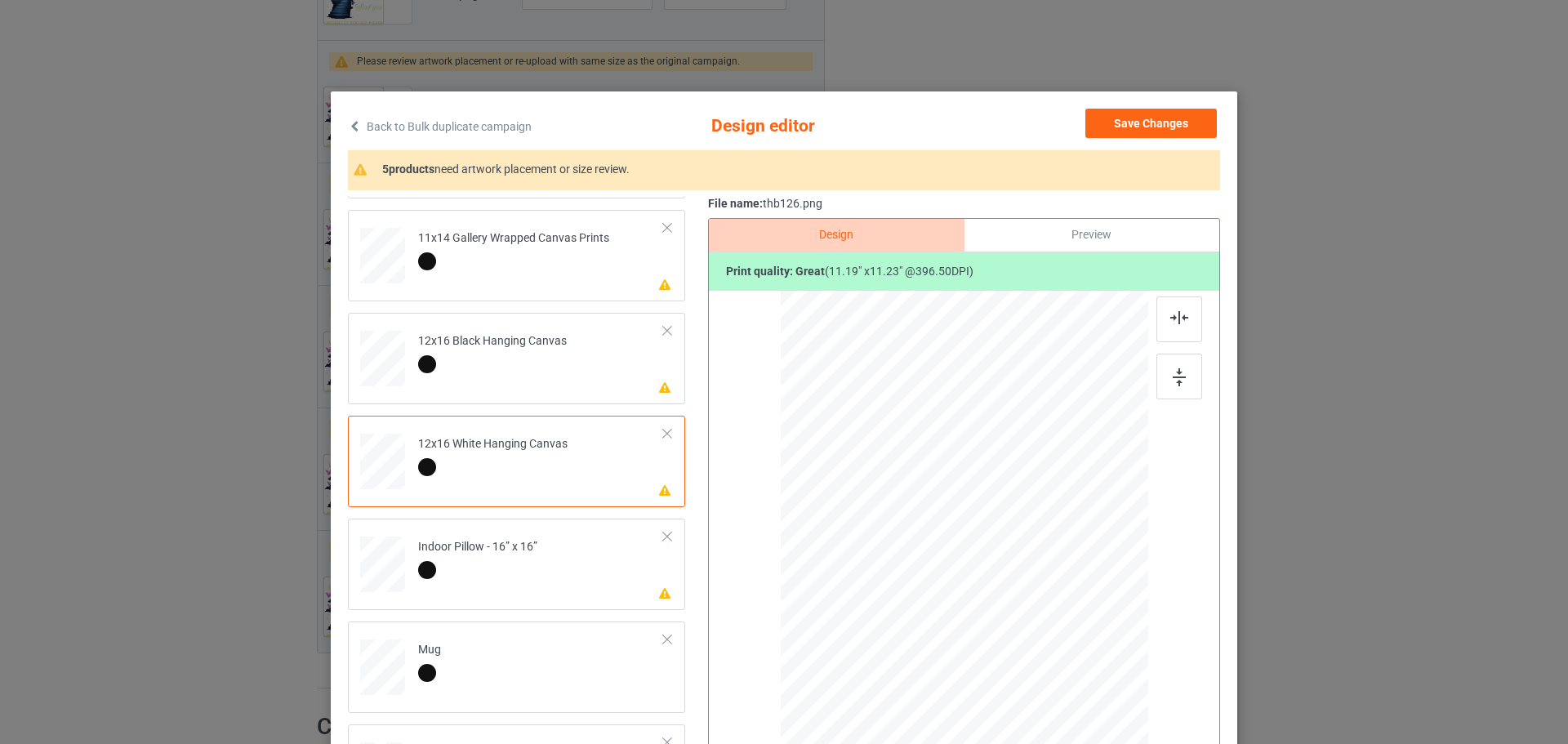
scroll to position [243, 0]
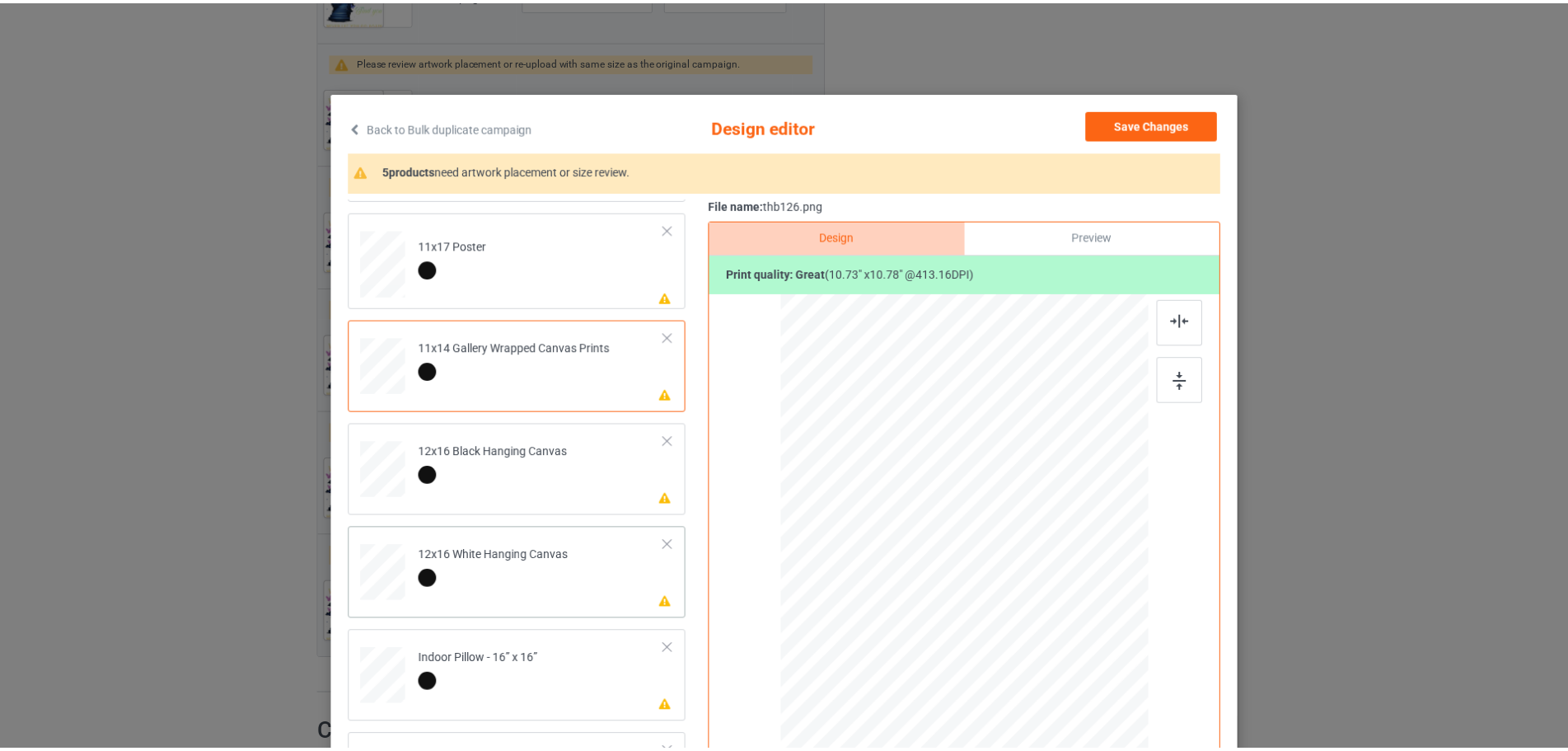
scroll to position [327, 0]
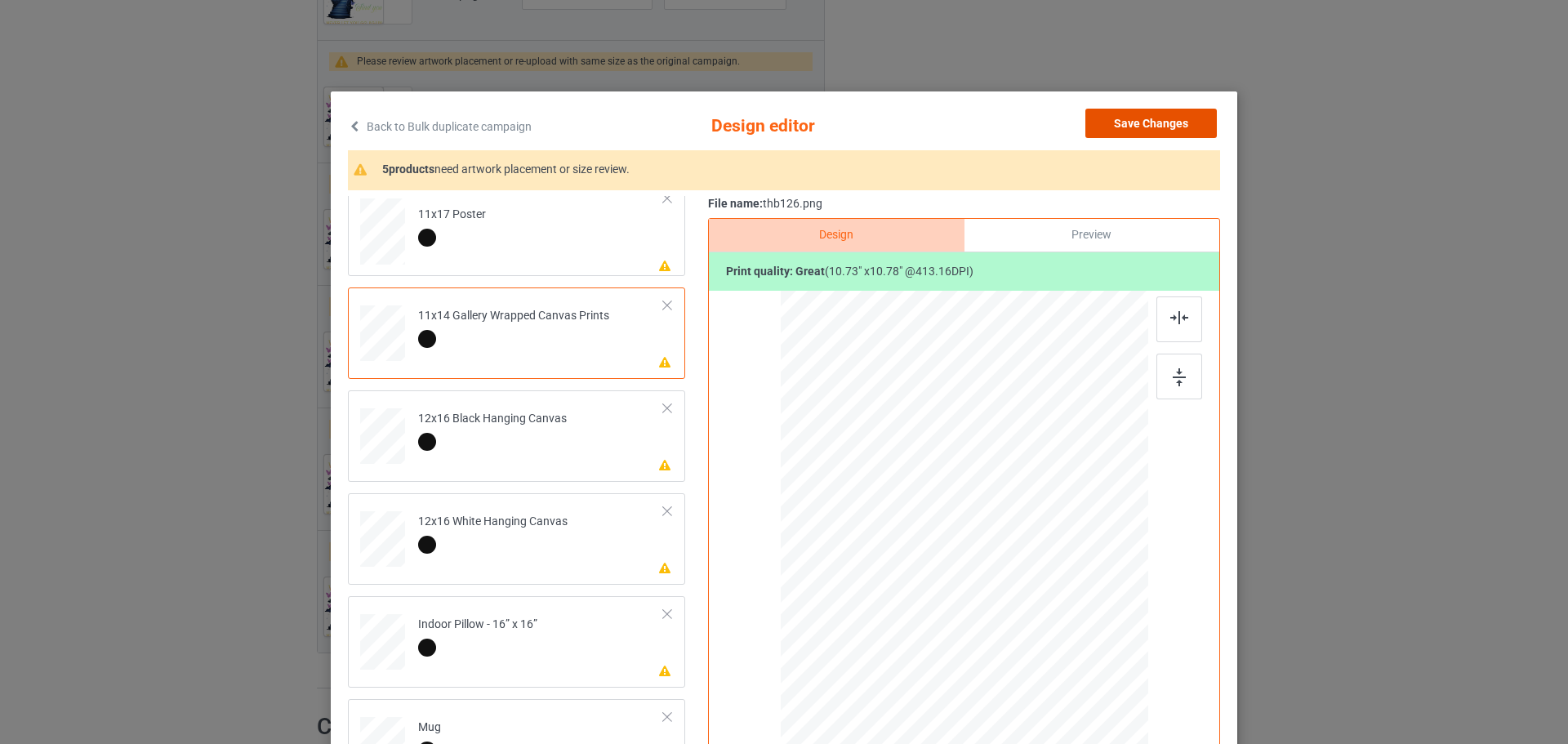
click at [1178, 111] on button "Save Changes" at bounding box center [1151, 123] width 132 height 30
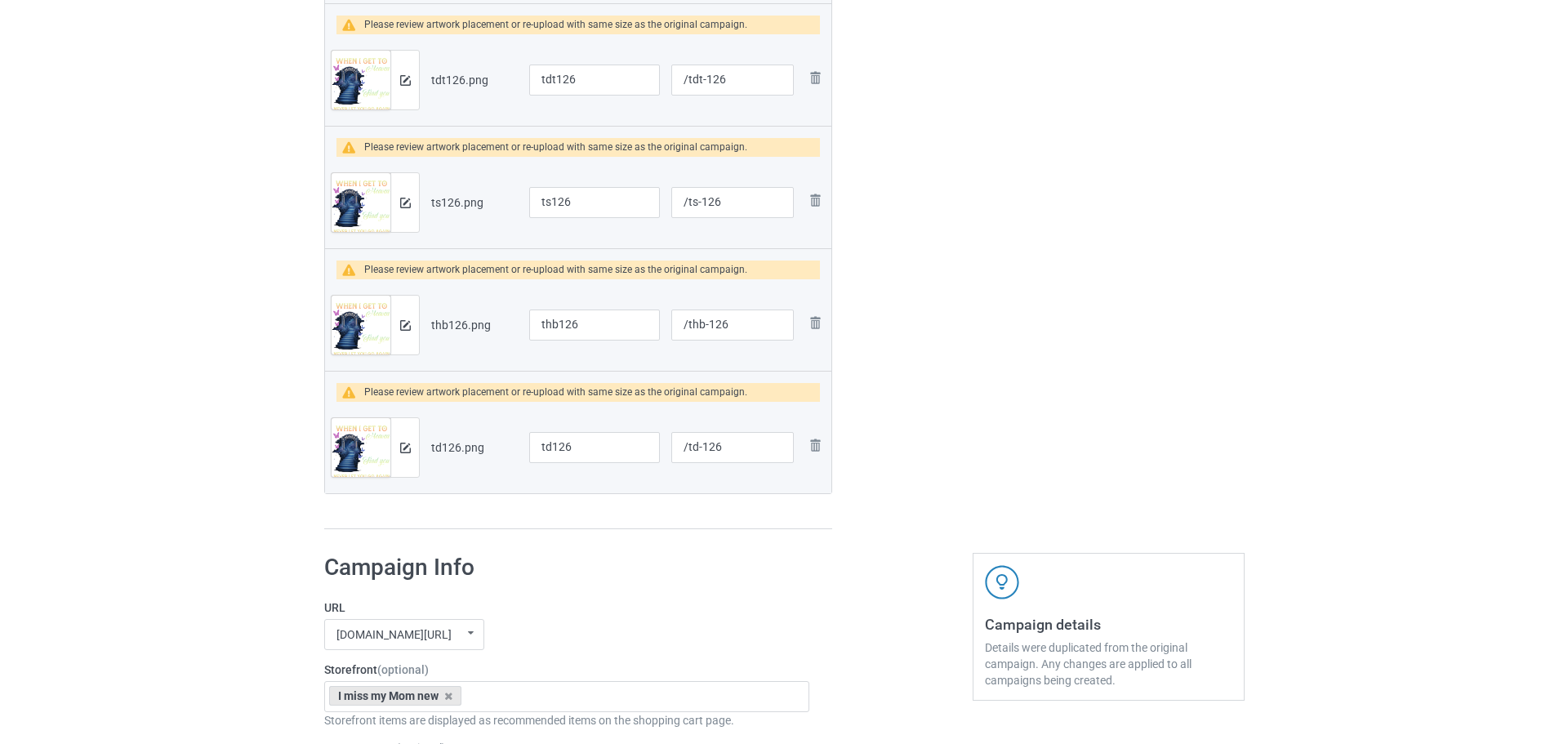
scroll to position [910, 0]
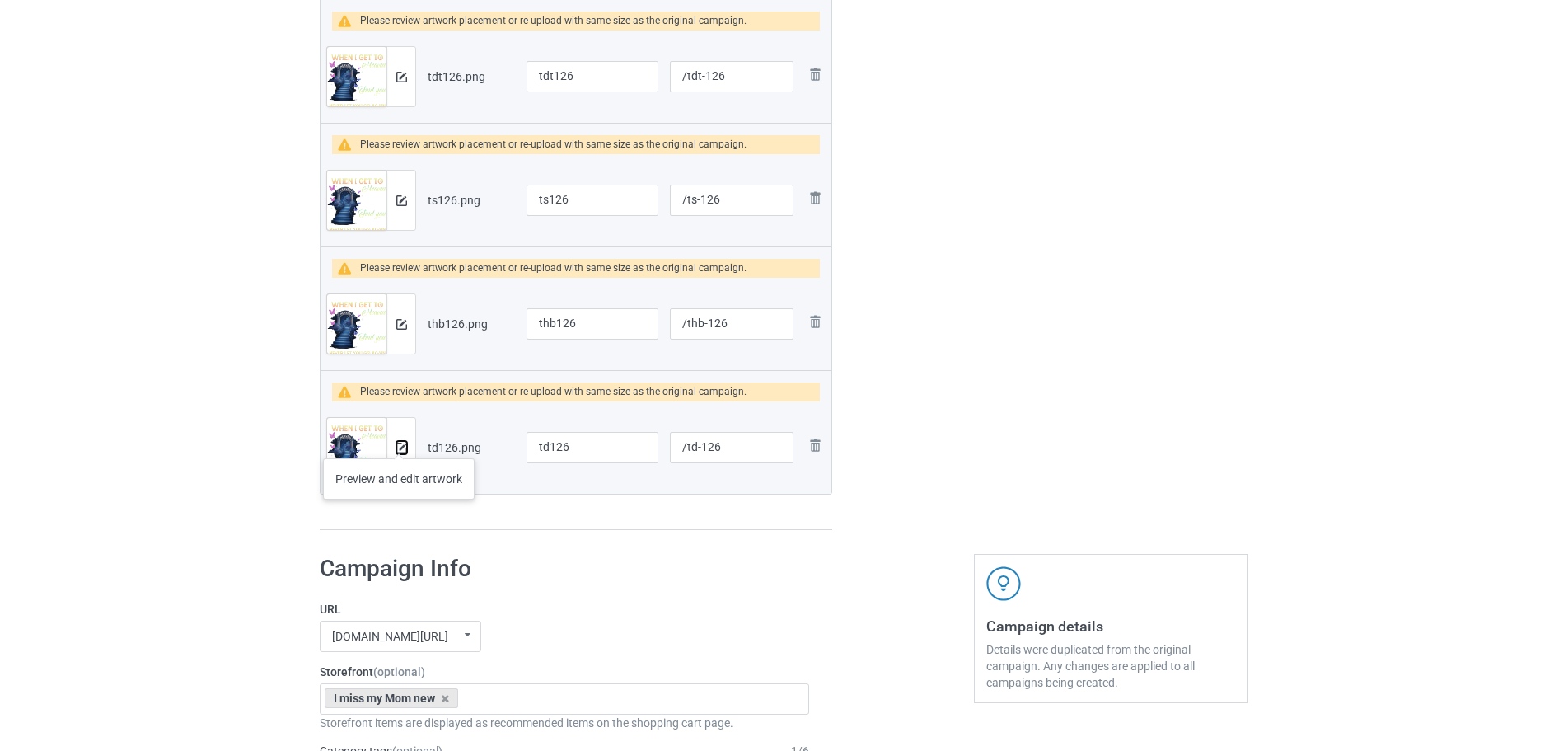
click at [398, 442] on img at bounding box center [401, 448] width 10 height 10
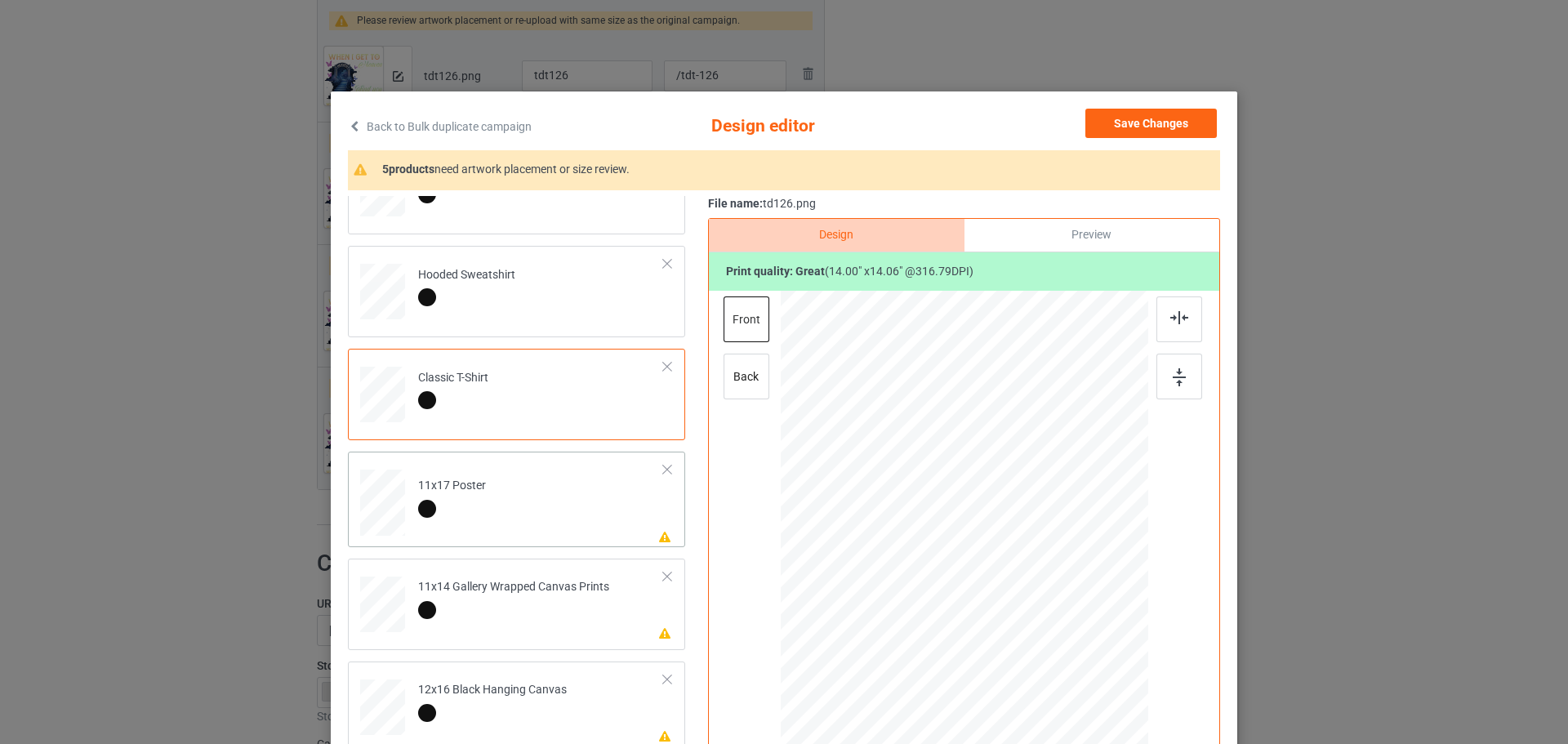
scroll to position [82, 0]
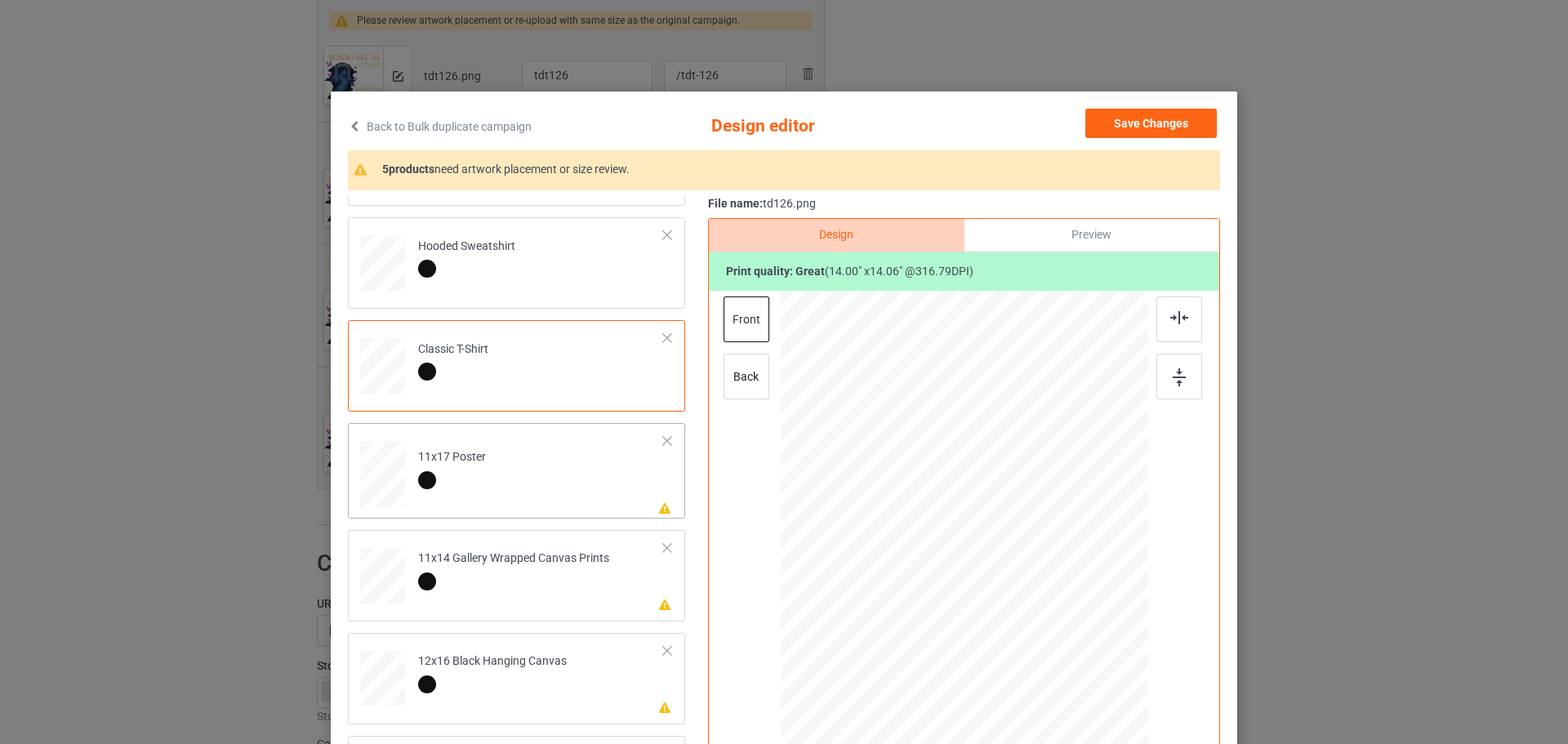
click at [375, 164] on div at bounding box center [382, 154] width 17 height 20
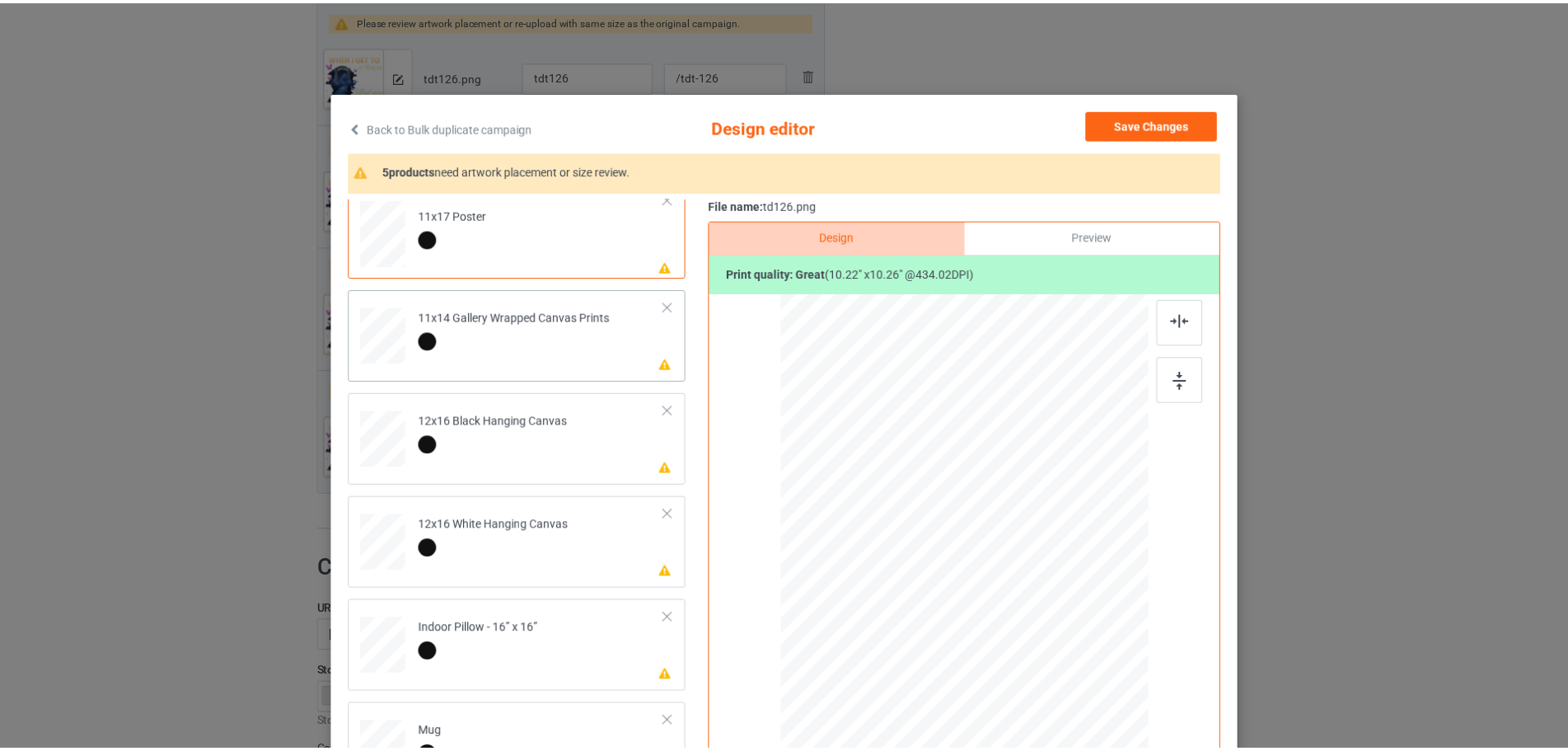
scroll to position [330, 0]
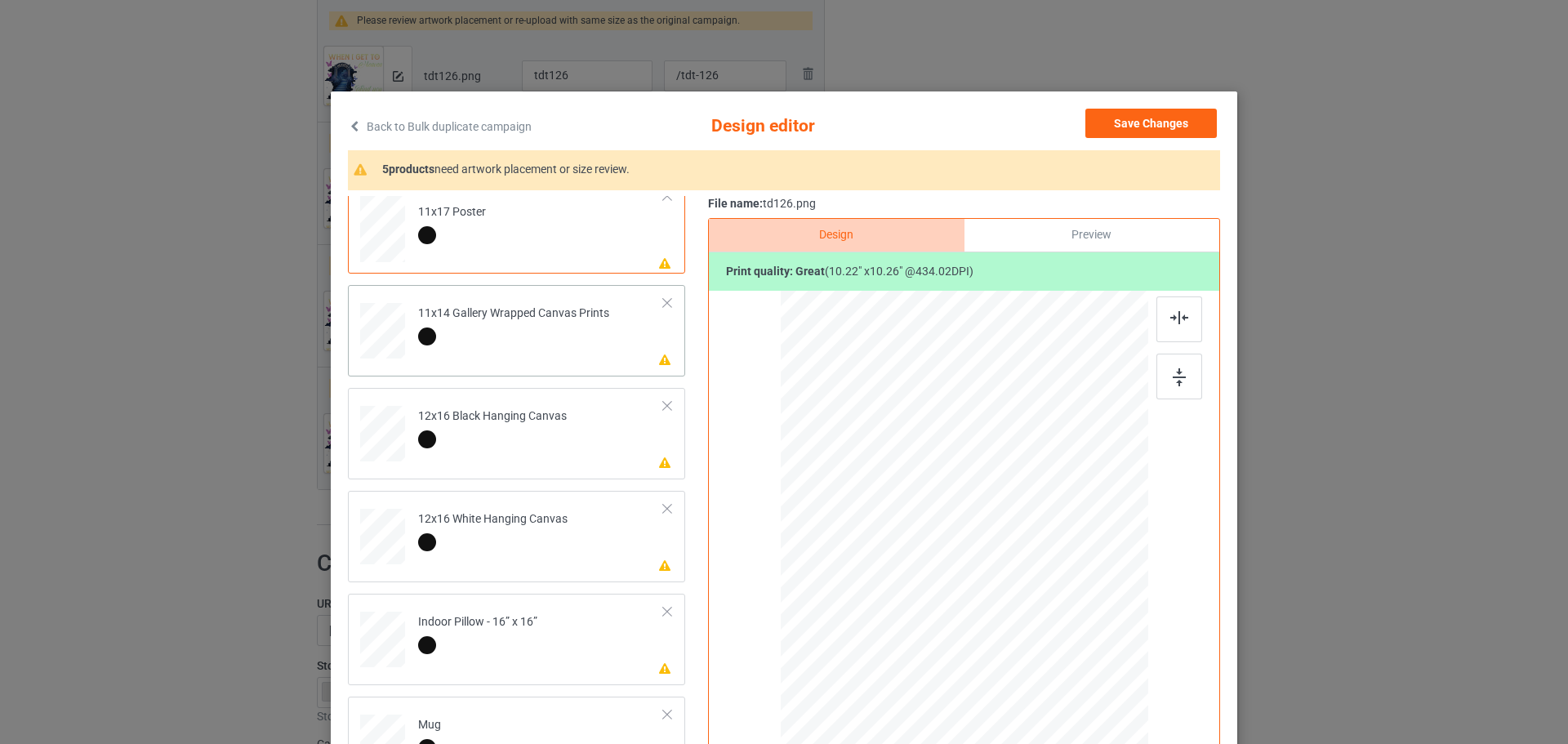
click at [365, 476] on div "Please review artwork placement 12x16 Black Hanging Canvas" at bounding box center [516, 434] width 337 height 92
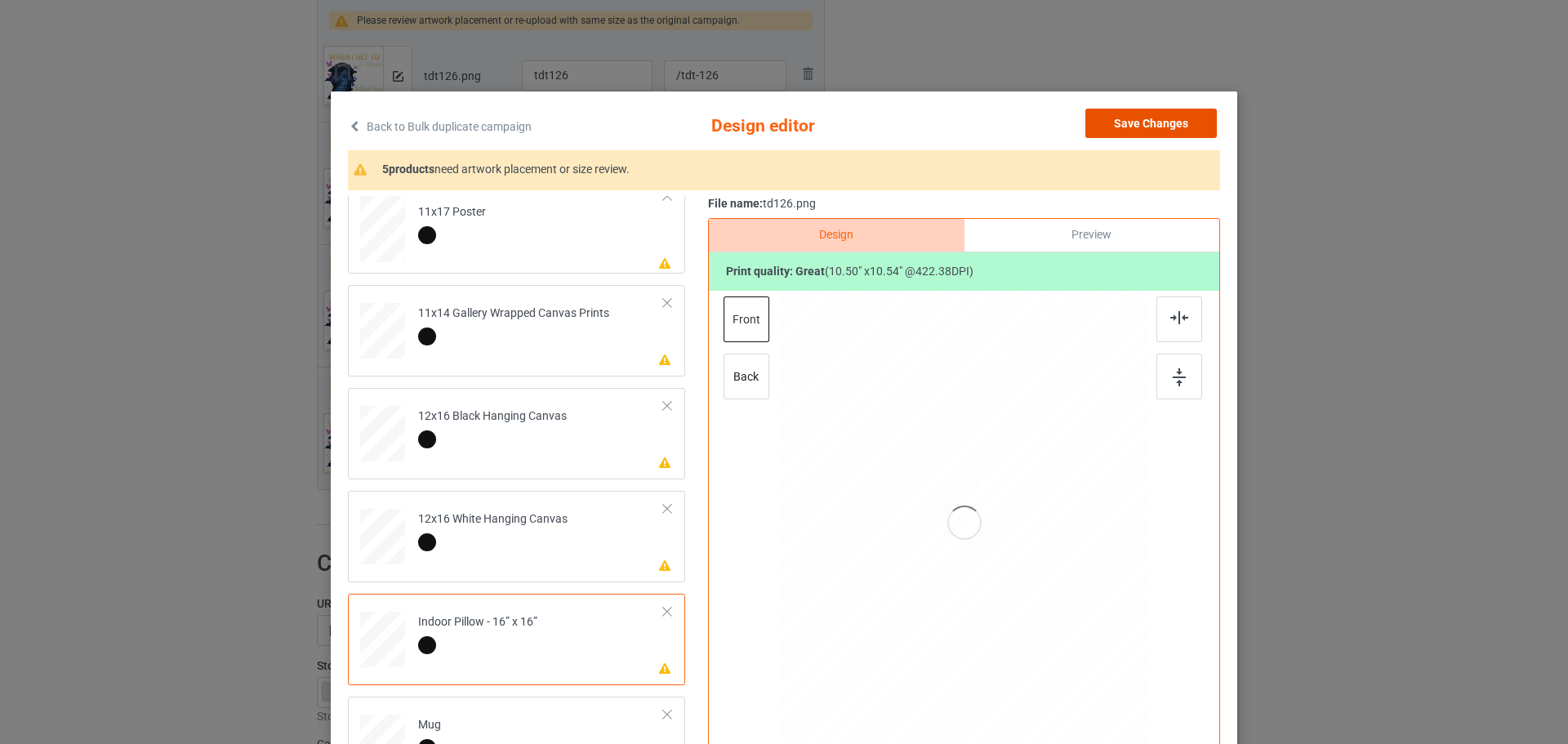
click at [1153, 134] on button "Save Changes" at bounding box center [1151, 123] width 132 height 30
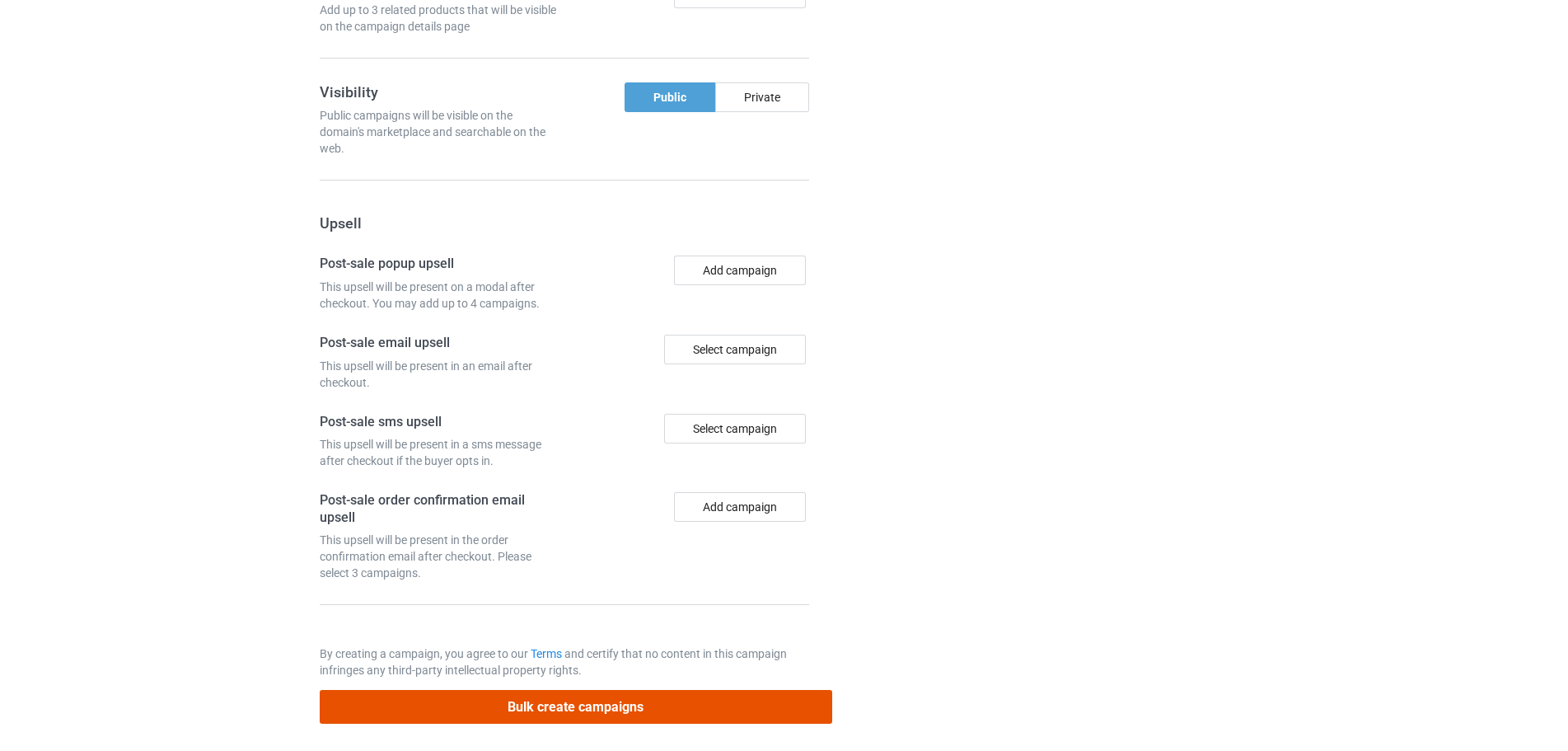
click at [638, 709] on button "Bulk create campaigns" at bounding box center [576, 706] width 512 height 33
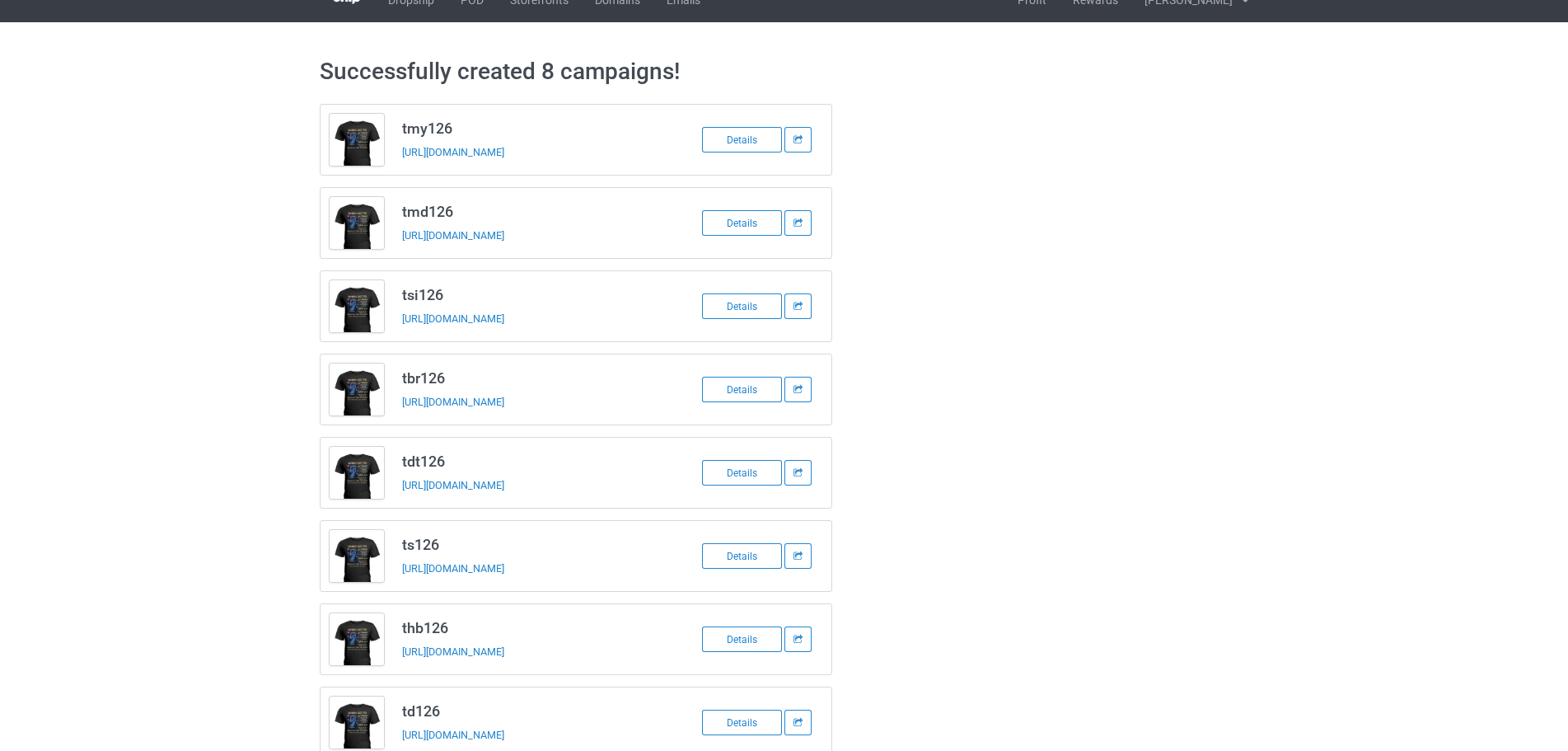
scroll to position [0, 0]
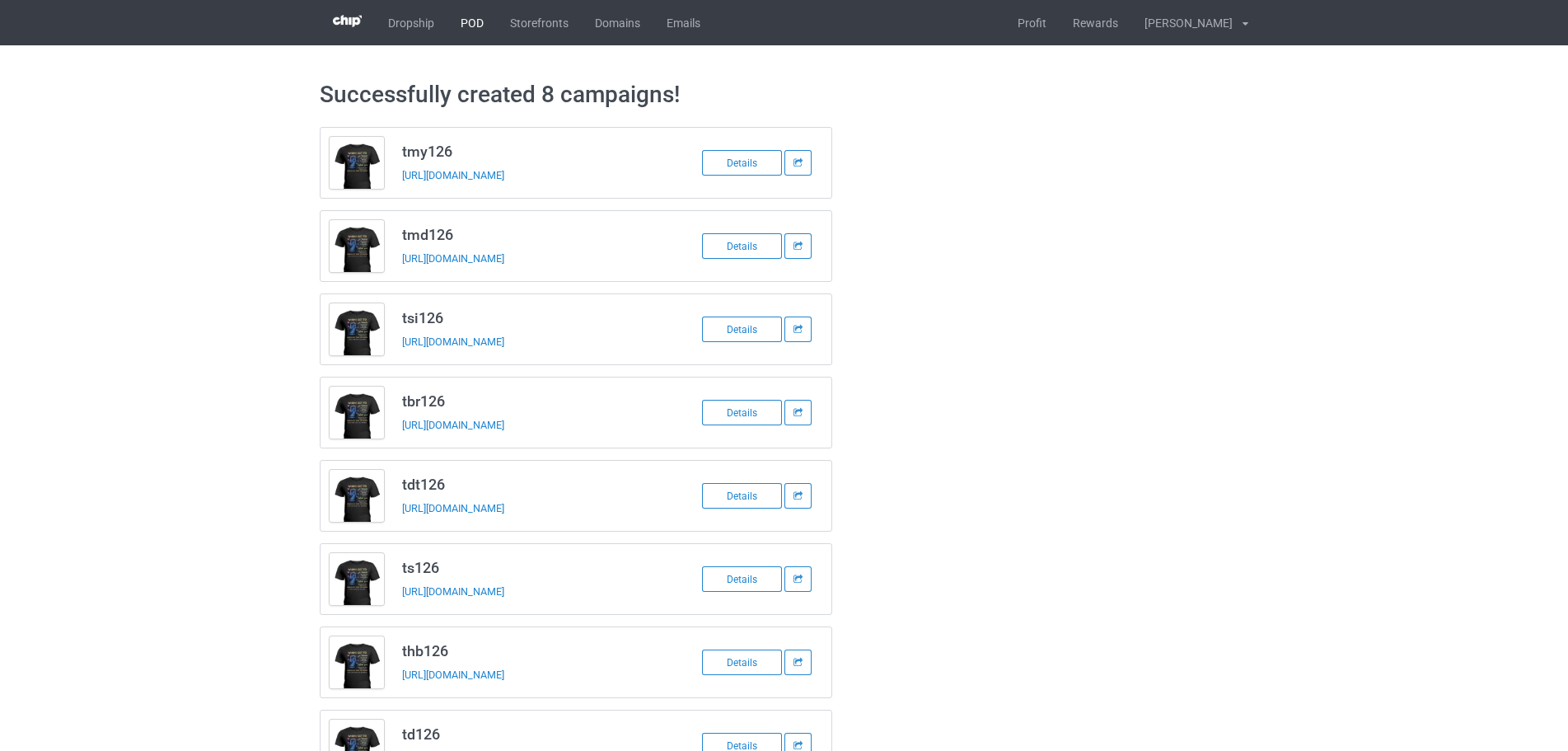
click at [485, 22] on link "POD" at bounding box center [472, 22] width 50 height 45
